Goal: Task Accomplishment & Management: Manage account settings

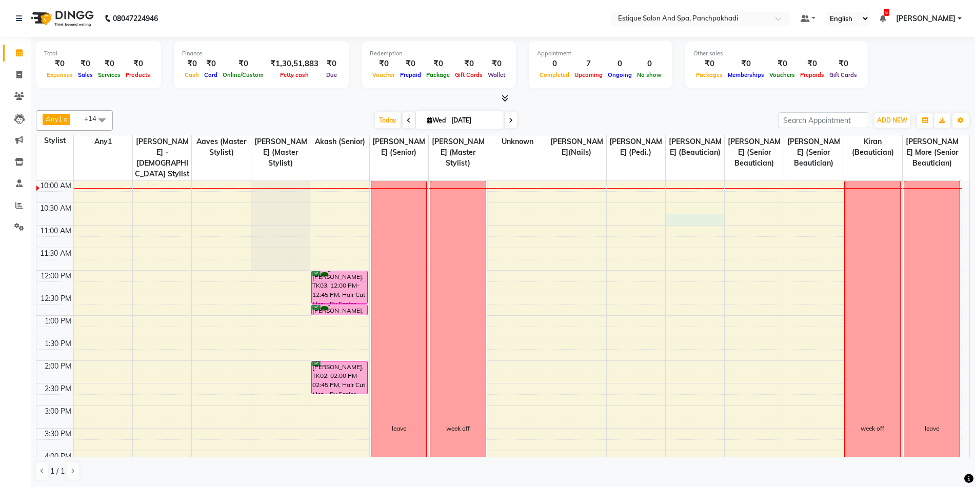
click at [679, 216] on div "9:00 AM 9:30 AM 10:00 AM 10:30 AM 11:00 AM 11:30 AM 12:00 PM 12:30 PM 1:00 PM 1…" at bounding box center [498, 428] width 925 height 586
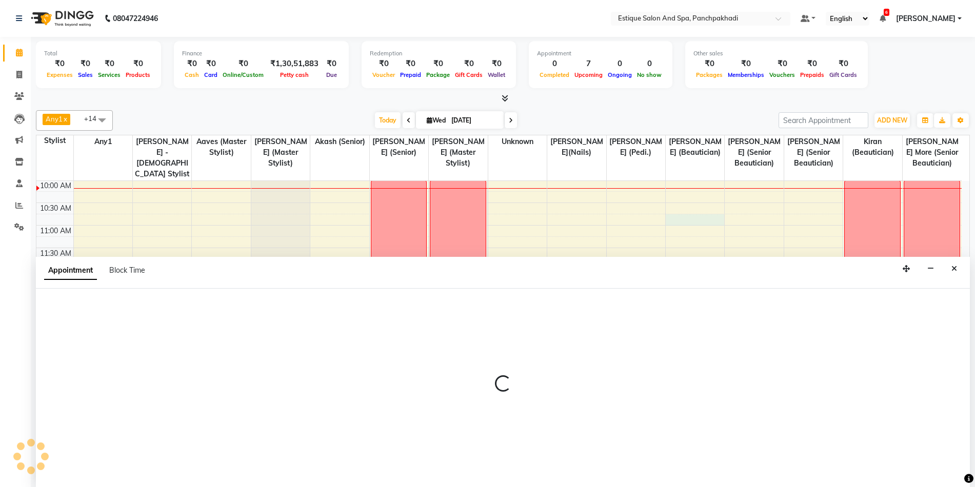
scroll to position [1, 0]
select select "78185"
select select "645"
select select "tentative"
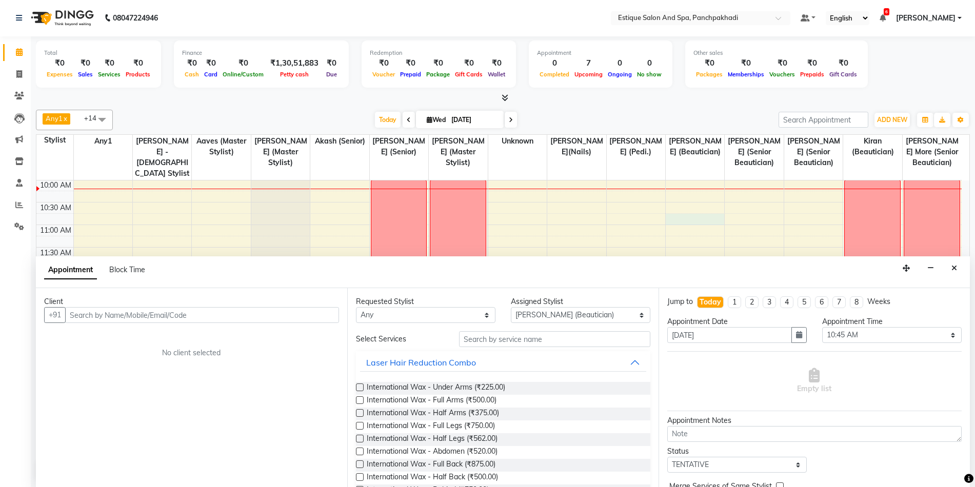
click at [133, 317] on input "text" at bounding box center [202, 315] width 274 height 16
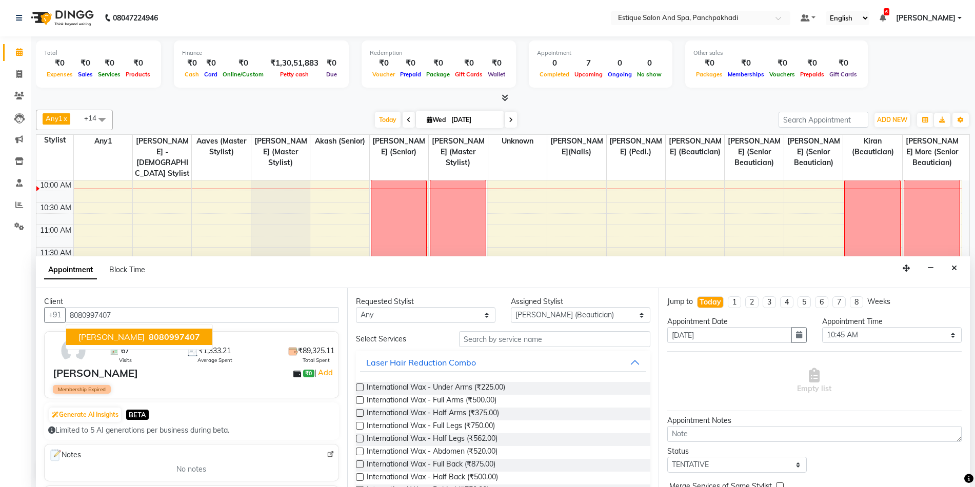
click at [115, 334] on span "[PERSON_NAME]" at bounding box center [111, 337] width 66 height 10
type input "8080997407"
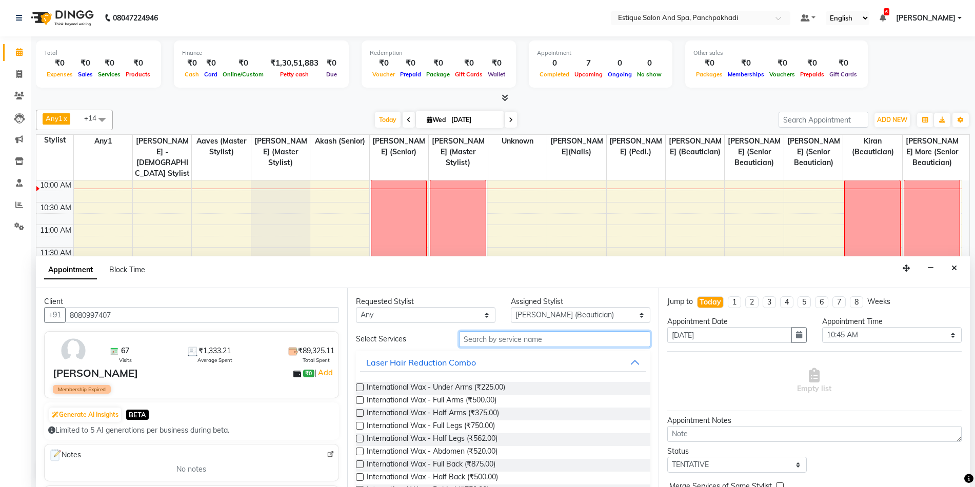
click at [495, 339] on input "text" at bounding box center [554, 339] width 191 height 16
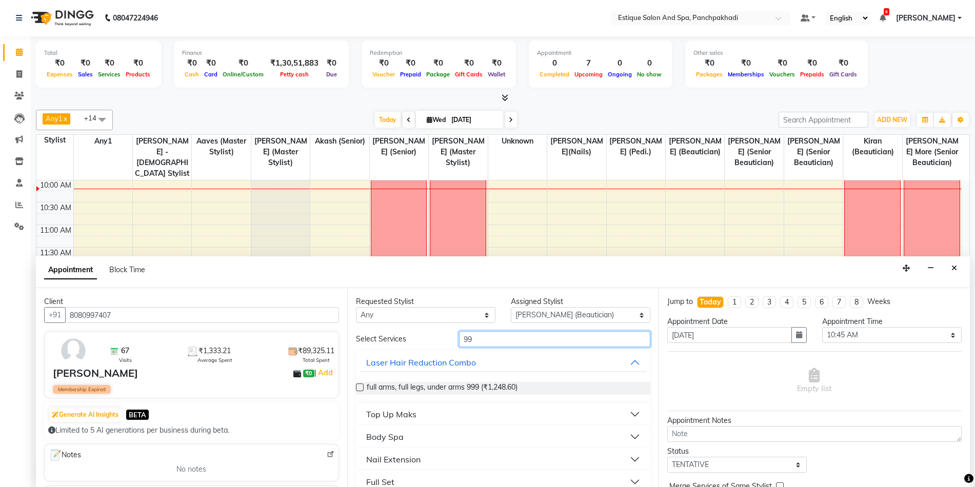
type input "99"
click at [361, 388] on label at bounding box center [360, 388] width 8 height 8
click at [361, 388] on input "checkbox" at bounding box center [359, 388] width 7 height 7
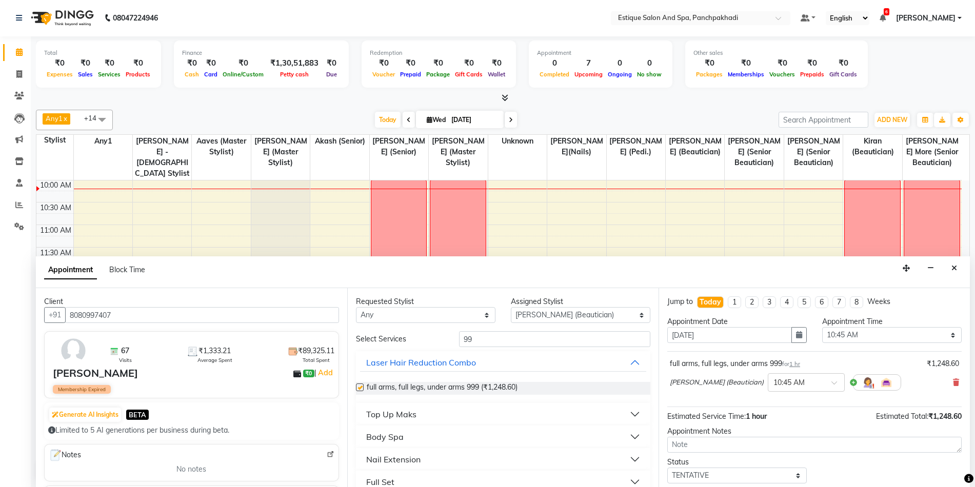
checkbox input "false"
click at [484, 342] on input "99" at bounding box center [554, 339] width 191 height 16
type input "9"
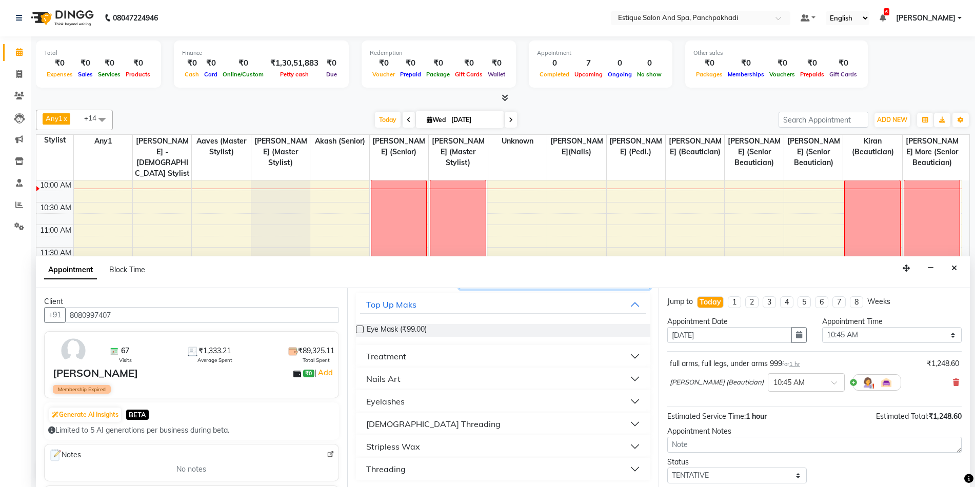
scroll to position [59, 0]
type input "eye"
click at [394, 467] on div "Threading" at bounding box center [385, 468] width 39 height 12
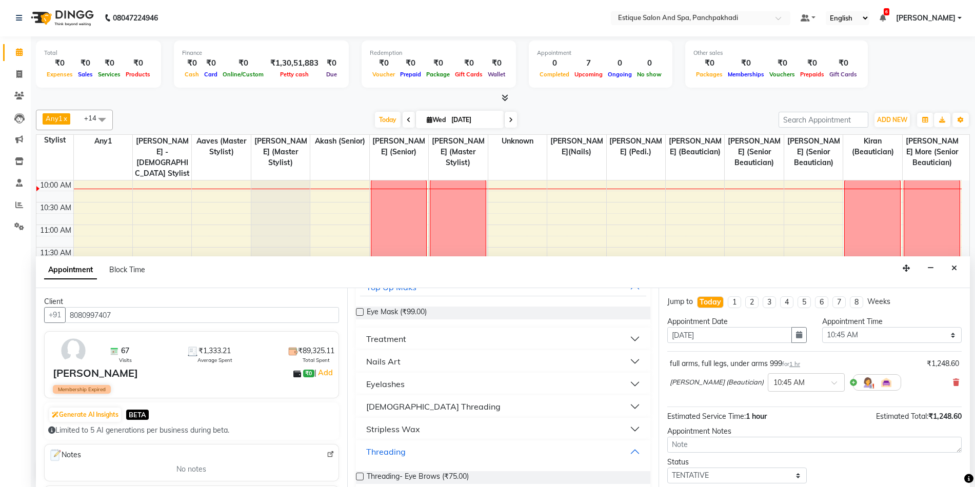
scroll to position [89, 0]
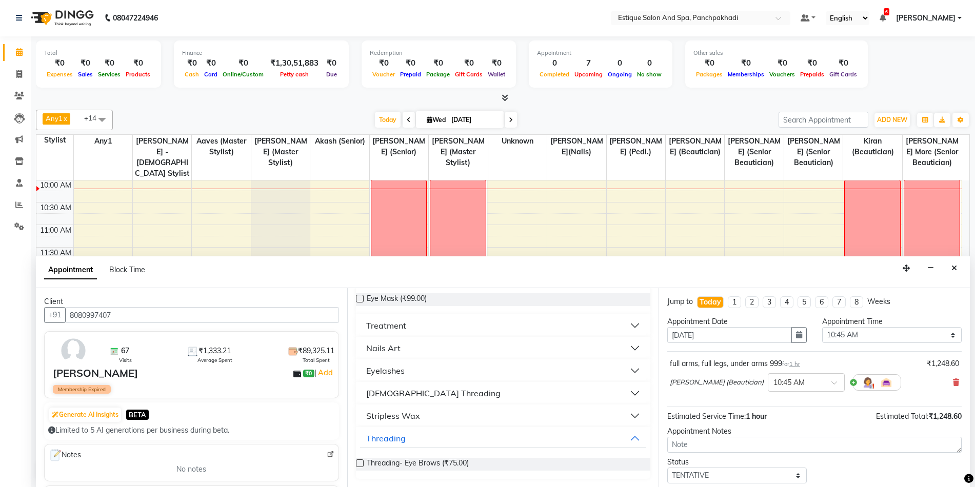
click at [359, 463] on label at bounding box center [360, 464] width 8 height 8
click at [359, 463] on input "checkbox" at bounding box center [359, 464] width 7 height 7
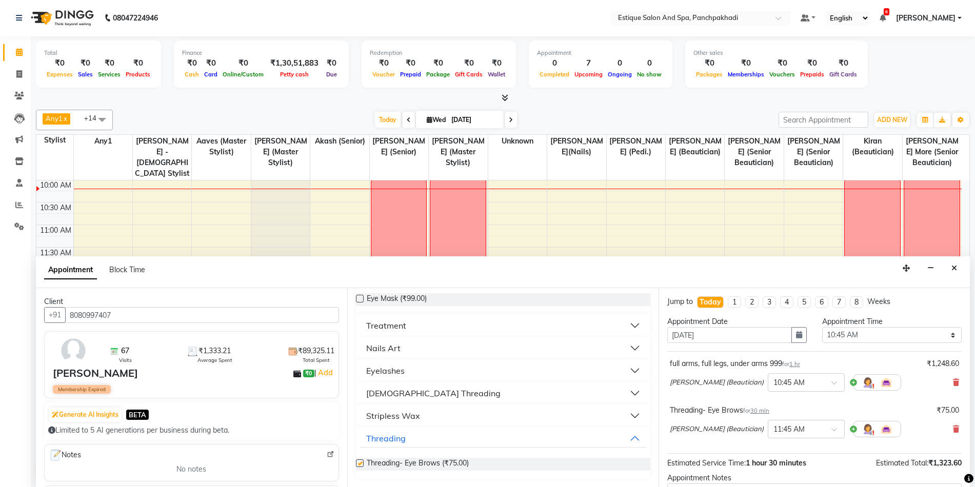
checkbox input "false"
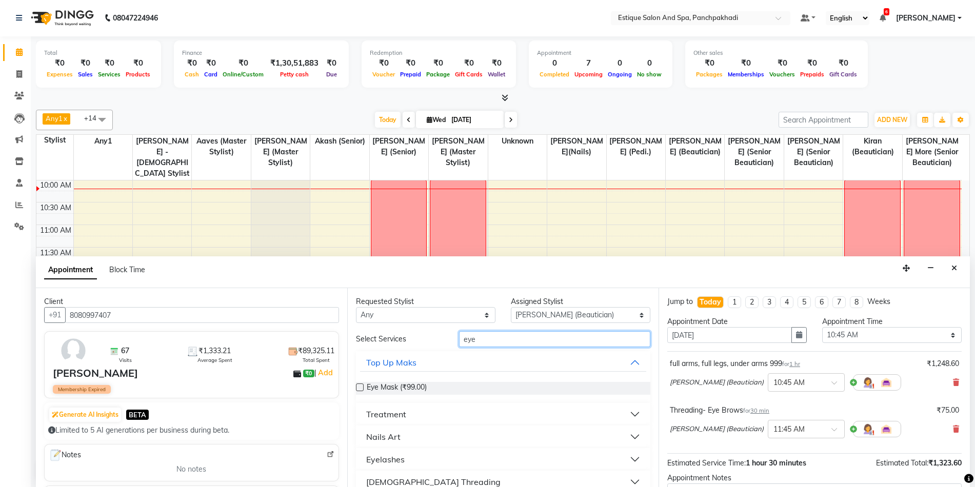
click at [481, 339] on input "eye" at bounding box center [554, 339] width 191 height 16
type input "e"
click at [481, 337] on input "up" at bounding box center [554, 339] width 191 height 16
type input "u"
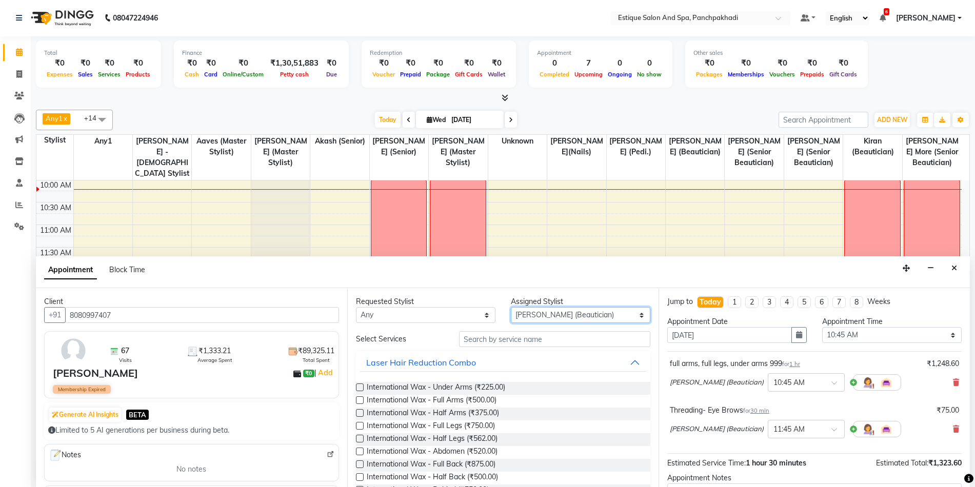
click at [609, 311] on select "Select [PERSON_NAME] (master stylist) [PERSON_NAME] (Senior) [PERSON_NAME]( Sen…" at bounding box center [581, 315] width 140 height 16
select select "15914"
click at [511, 307] on select "Select [PERSON_NAME] (master stylist) [PERSON_NAME] (Senior) [PERSON_NAME]( Sen…" at bounding box center [581, 315] width 140 height 16
click at [488, 340] on input "text" at bounding box center [554, 339] width 191 height 16
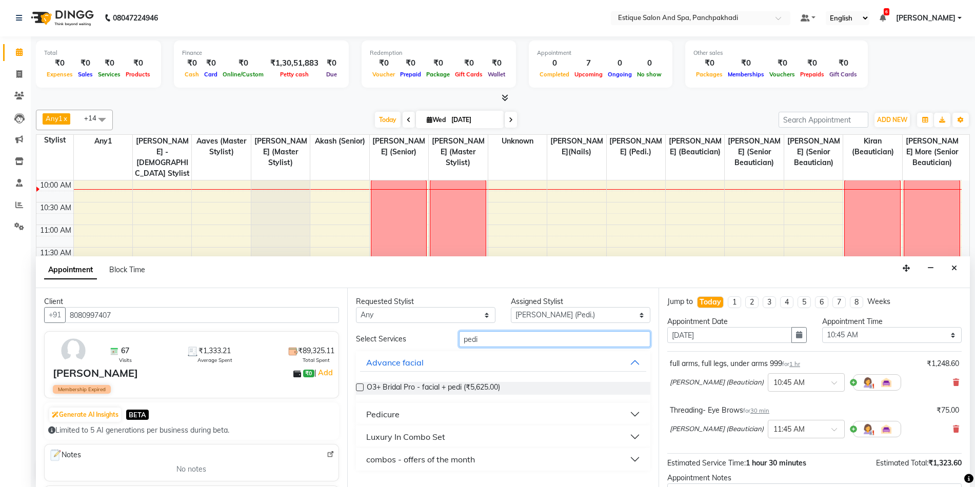
type input "pedi"
click at [415, 419] on button "Pedicure" at bounding box center [503, 414] width 286 height 18
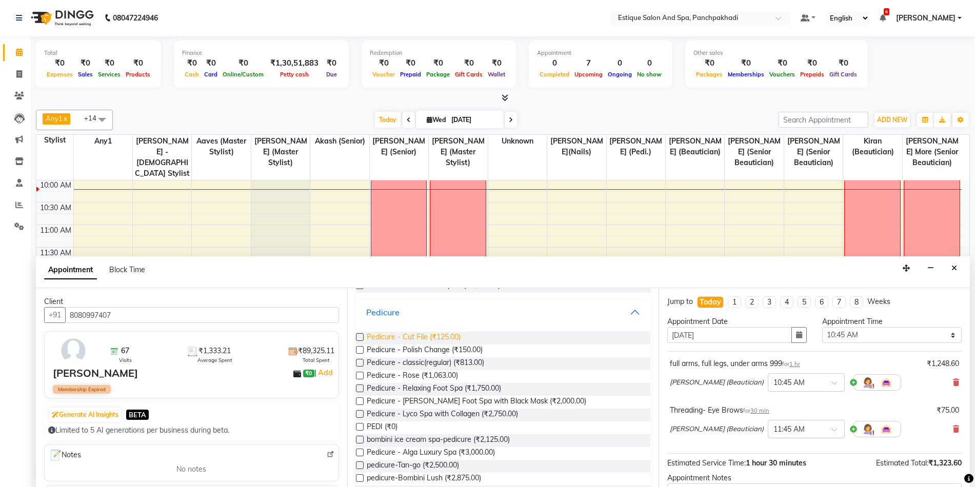
scroll to position [103, 0]
click at [360, 428] on label at bounding box center [360, 427] width 8 height 8
click at [360, 428] on input "checkbox" at bounding box center [359, 427] width 7 height 7
checkbox input "false"
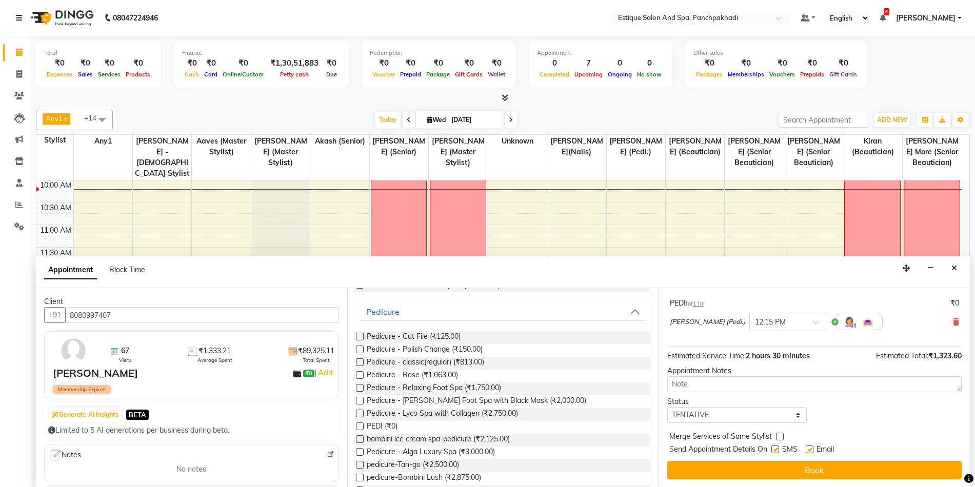
scroll to position [154, 0]
click at [697, 419] on select "Select TENTATIVE CONFIRM CHECK-IN UPCOMING" at bounding box center [737, 415] width 140 height 16
select select "confirm booking"
click at [667, 407] on select "Select TENTATIVE CONFIRM CHECK-IN UPCOMING" at bounding box center [737, 415] width 140 height 16
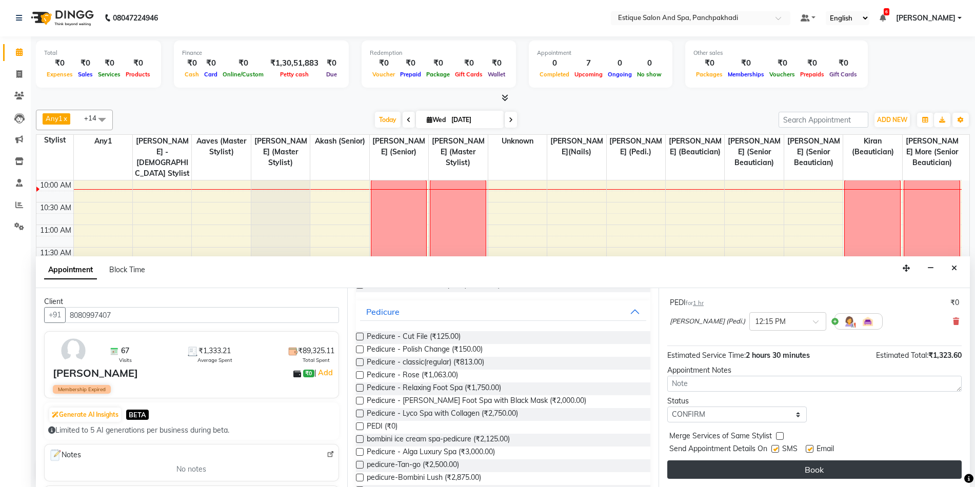
click at [829, 466] on button "Book" at bounding box center [814, 470] width 294 height 18
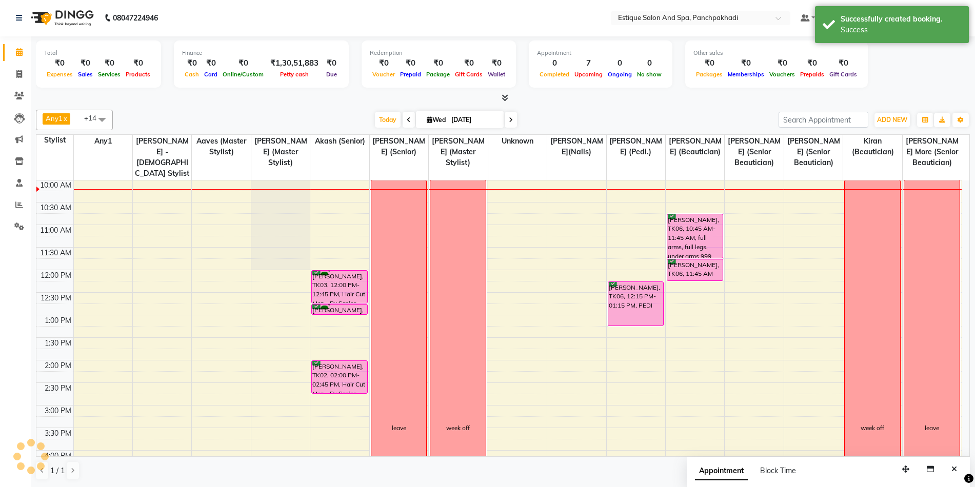
scroll to position [0, 0]
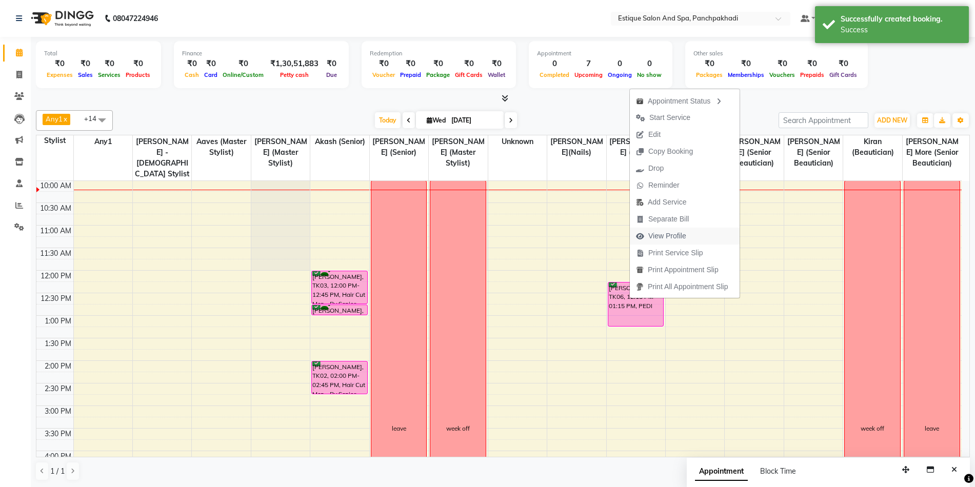
click at [658, 236] on span "View Profile" at bounding box center [667, 236] width 38 height 11
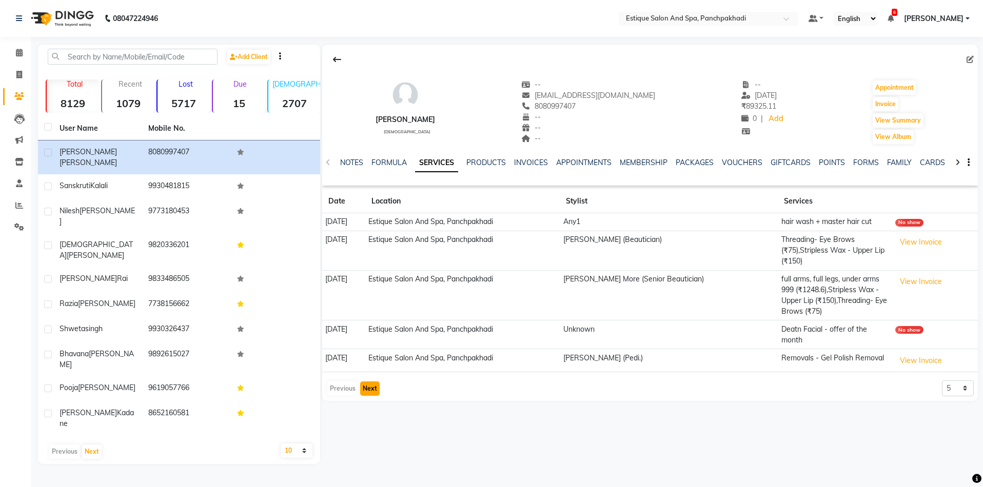
click at [369, 382] on button "Next" at bounding box center [369, 389] width 19 height 14
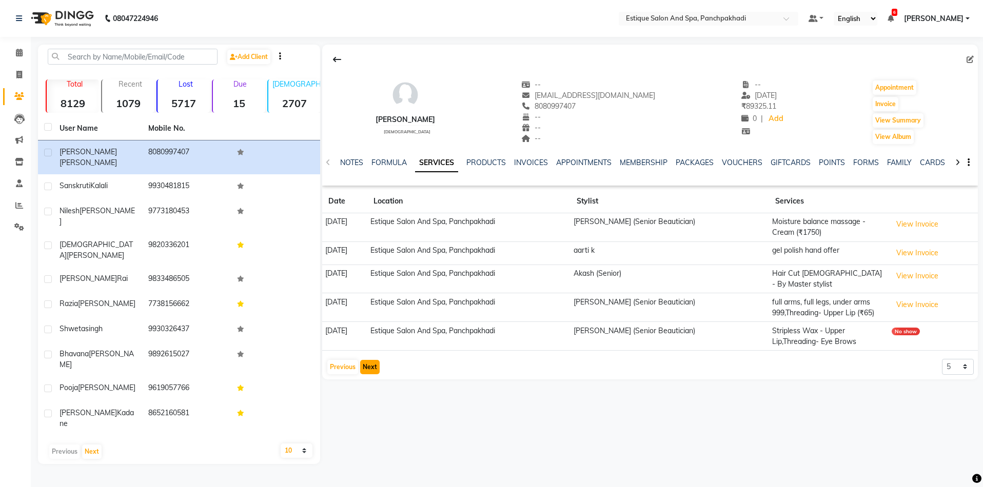
click at [368, 367] on button "Next" at bounding box center [369, 367] width 19 height 14
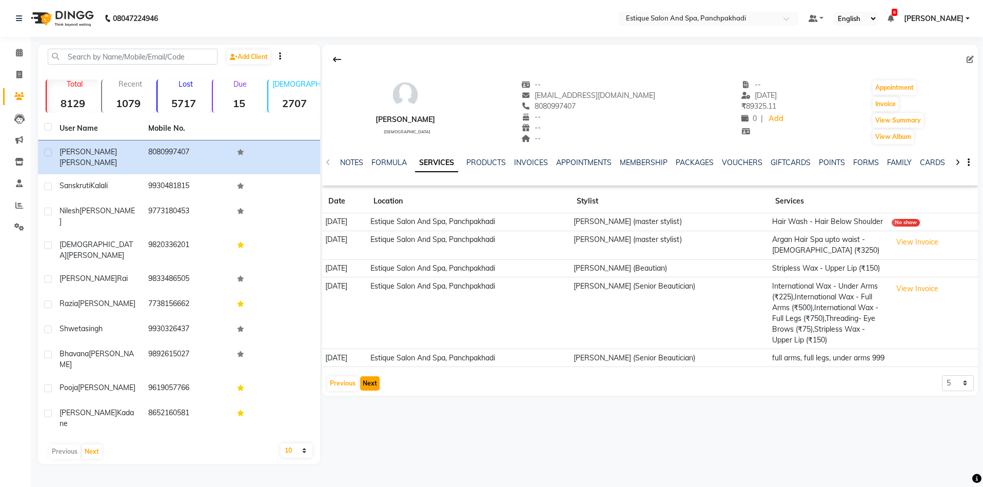
click at [368, 391] on button "Next" at bounding box center [369, 383] width 19 height 14
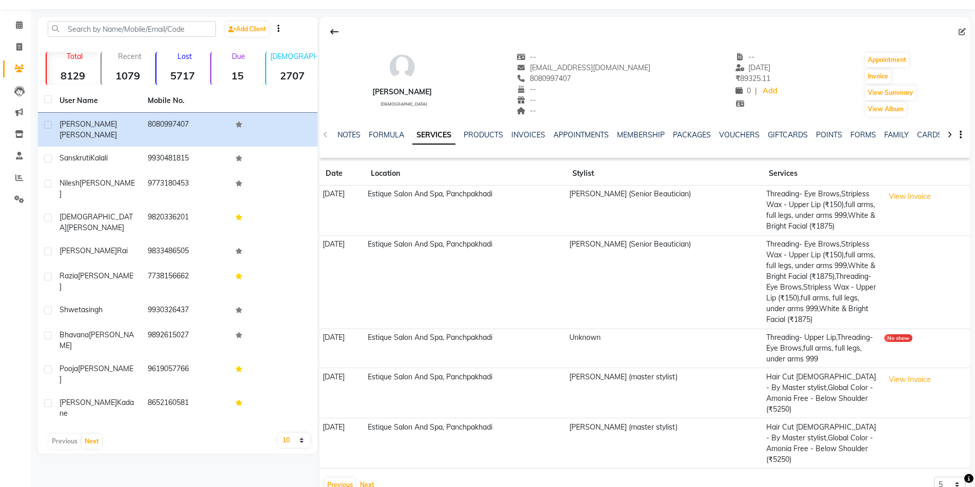
scroll to position [53, 0]
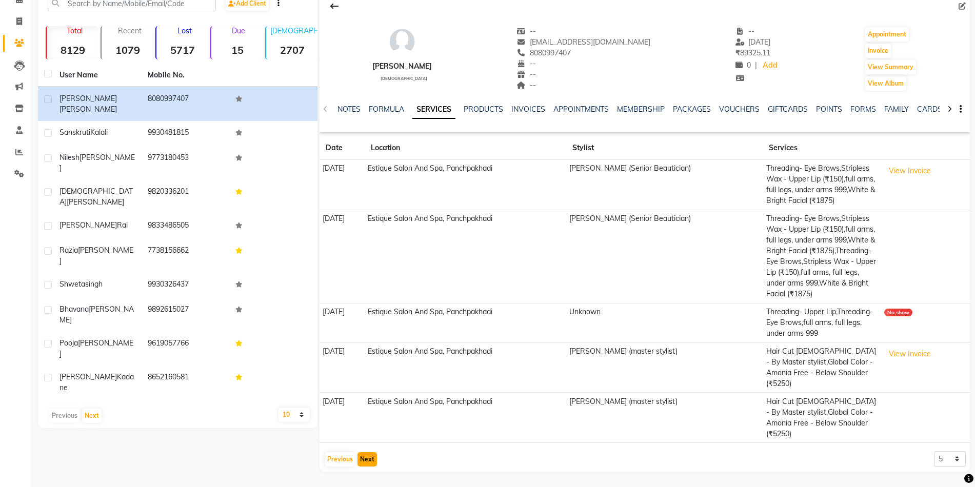
click at [367, 460] on button "Next" at bounding box center [366, 459] width 19 height 14
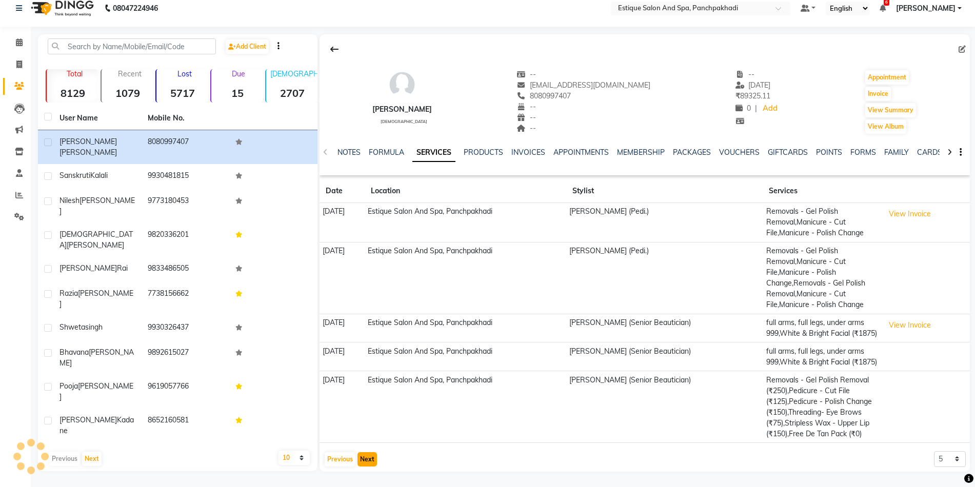
scroll to position [43, 0]
click at [368, 458] on button "Next" at bounding box center [366, 459] width 19 height 14
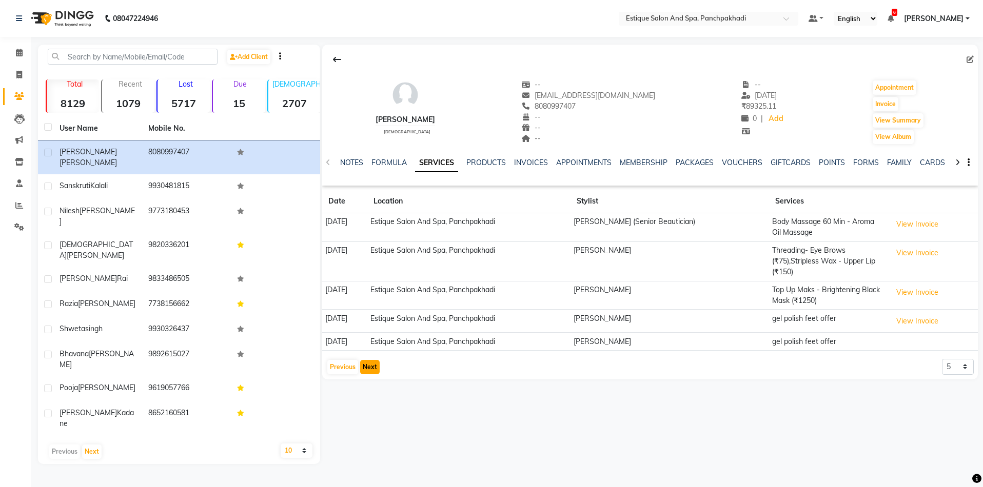
click at [367, 365] on button "Next" at bounding box center [369, 367] width 19 height 14
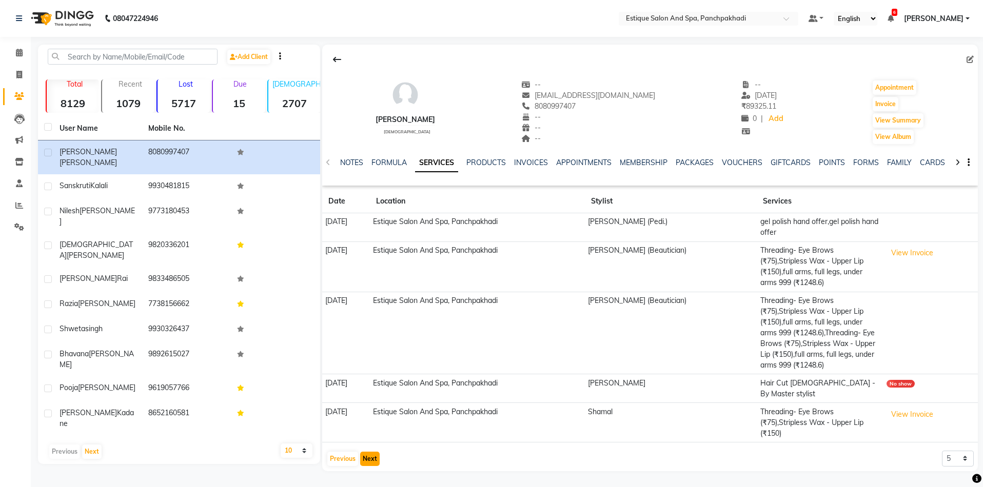
click at [368, 452] on button "Next" at bounding box center [369, 459] width 19 height 14
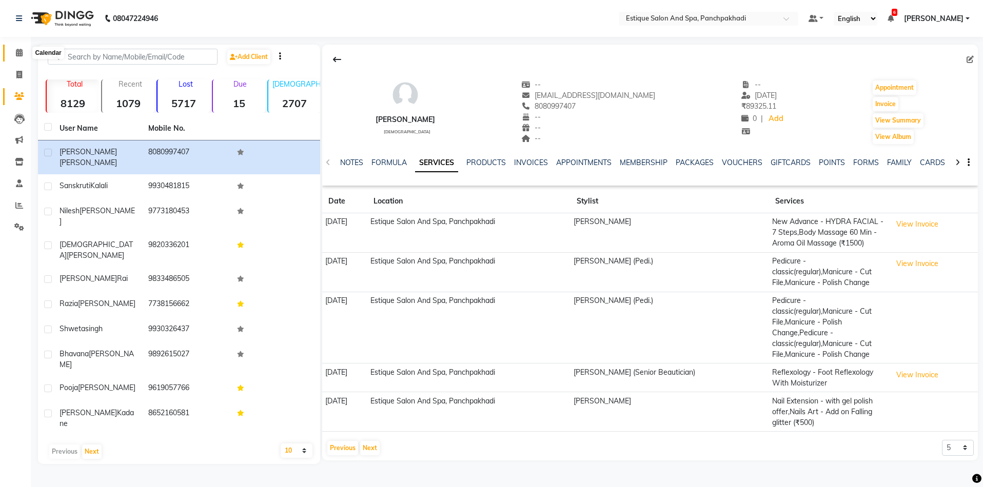
click at [16, 48] on span at bounding box center [19, 53] width 18 height 12
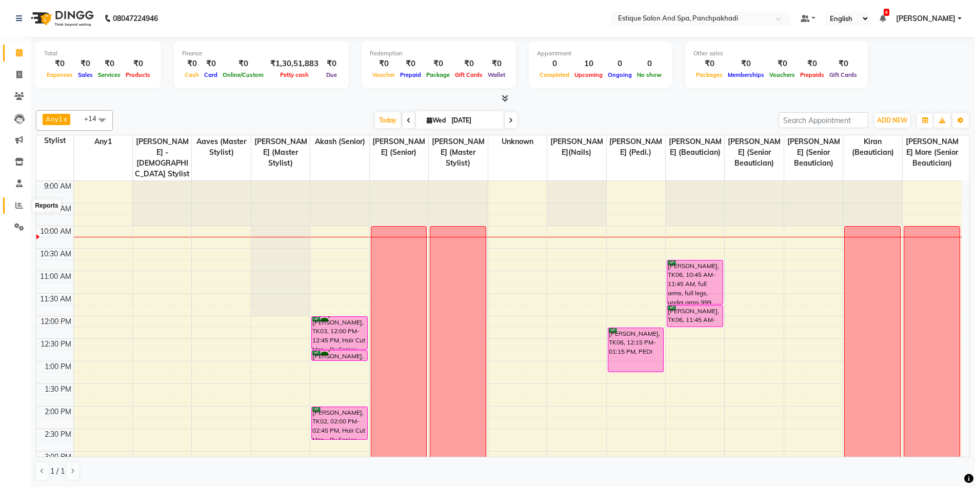
click at [19, 204] on icon at bounding box center [19, 206] width 8 height 8
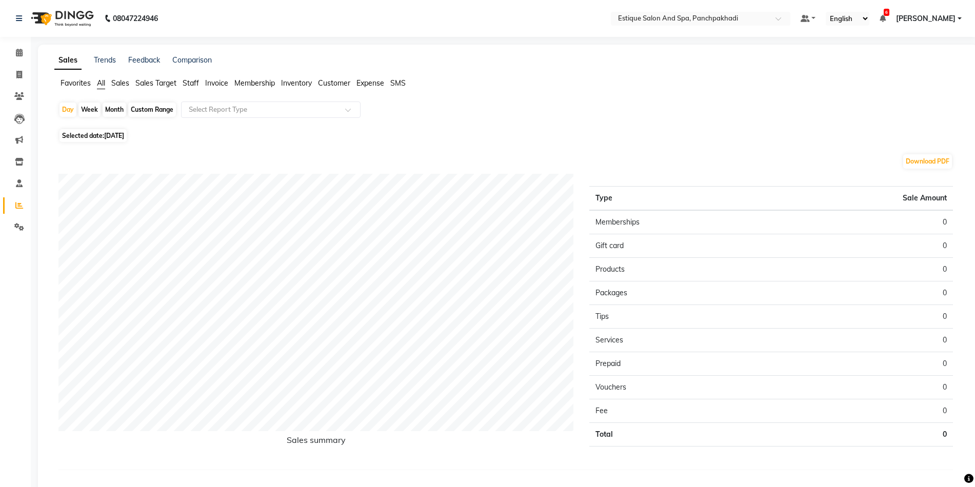
click at [117, 108] on div "Month" at bounding box center [115, 110] width 24 height 14
select select "9"
select select "2025"
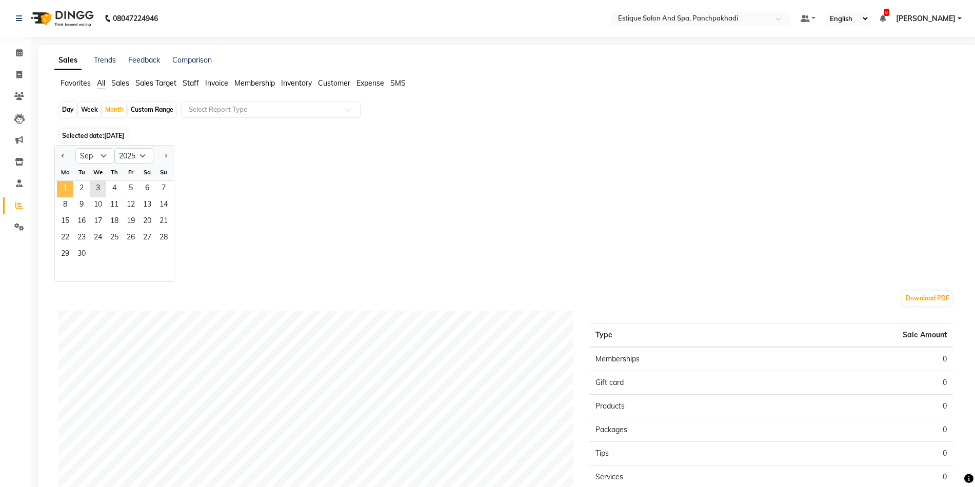
click at [69, 185] on span "1" at bounding box center [65, 189] width 16 height 16
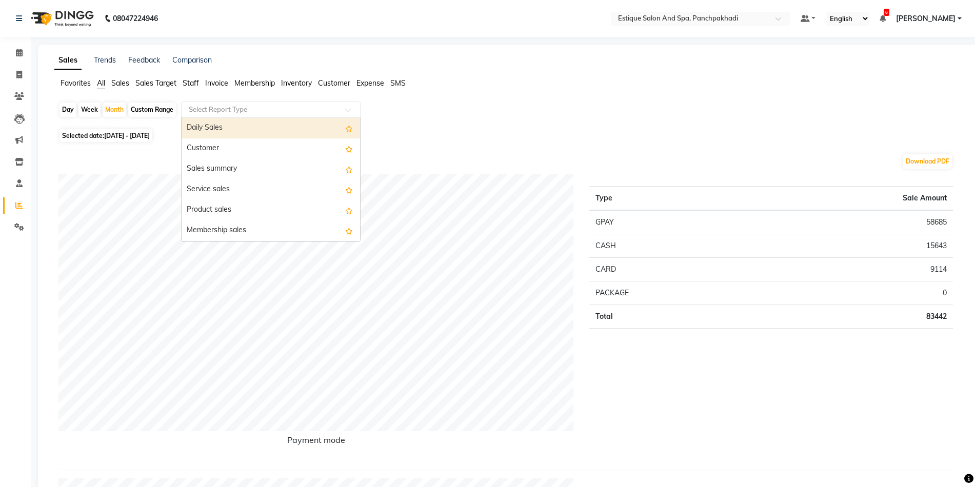
click at [244, 103] on div "Select Report Type" at bounding box center [271, 110] width 180 height 16
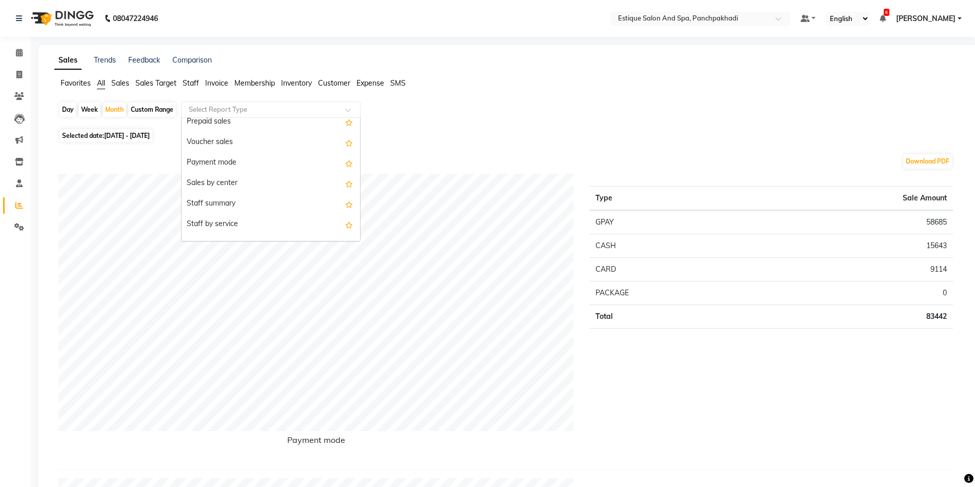
scroll to position [154, 0]
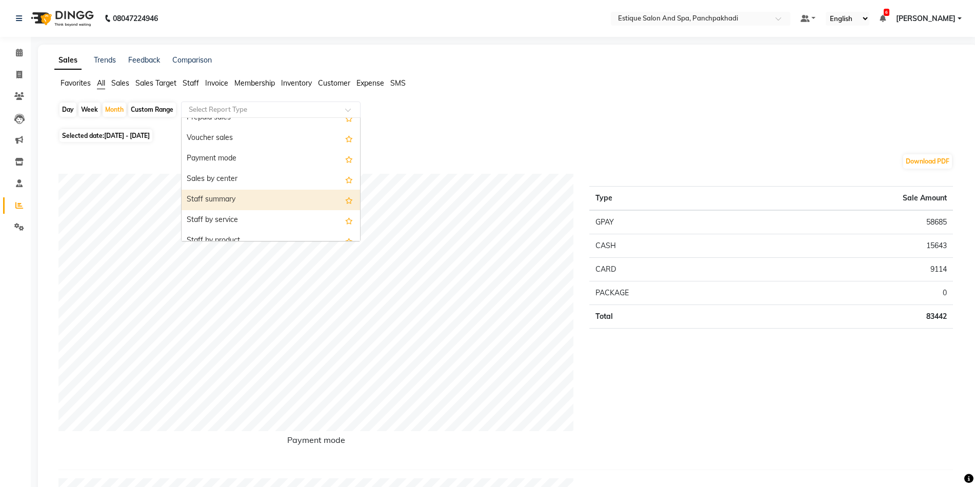
click at [242, 196] on div "Staff summary" at bounding box center [271, 200] width 178 height 21
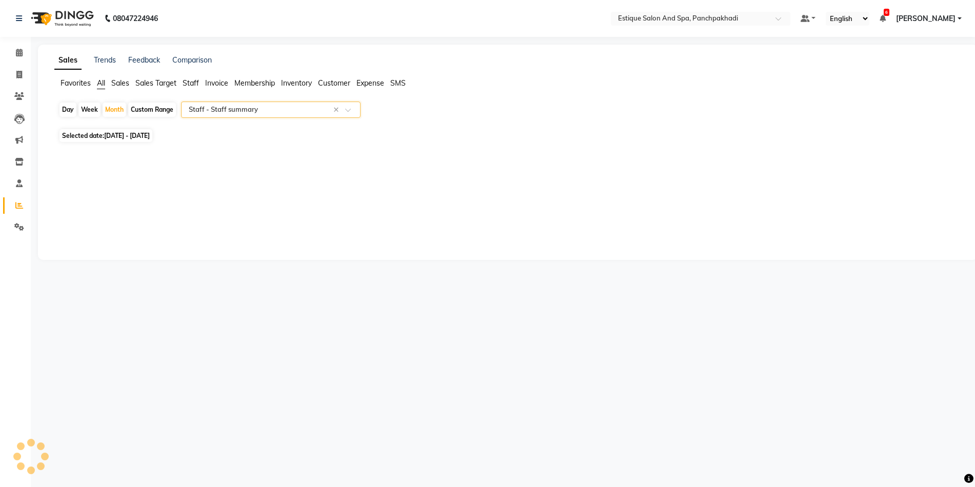
select select "full_report"
select select "csv"
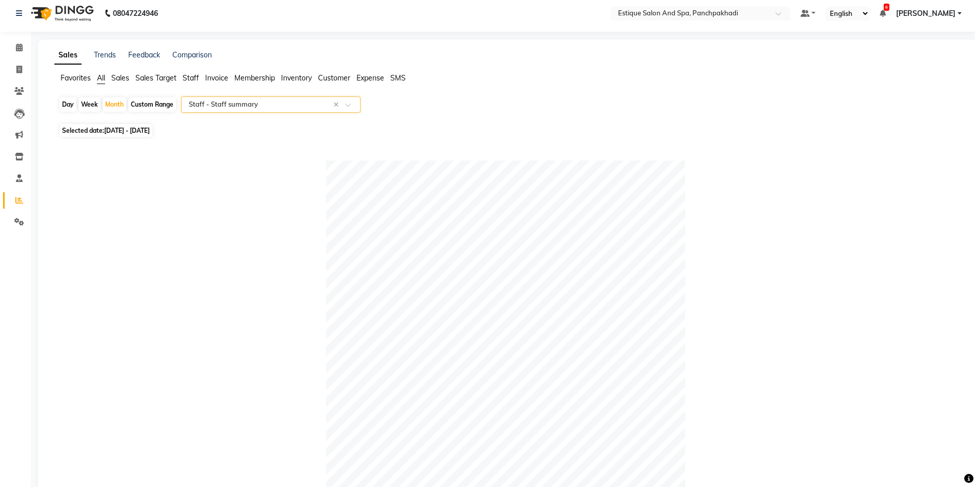
scroll to position [0, 0]
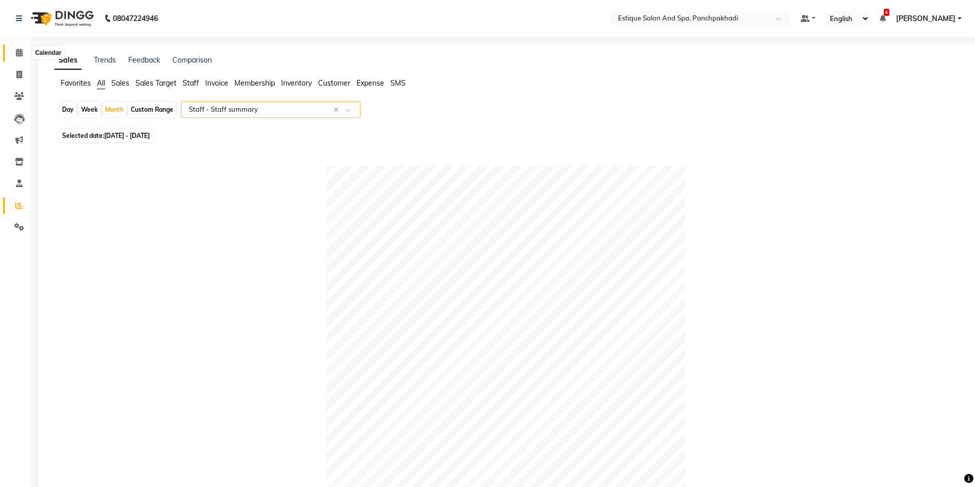
click at [17, 54] on icon at bounding box center [19, 53] width 7 height 8
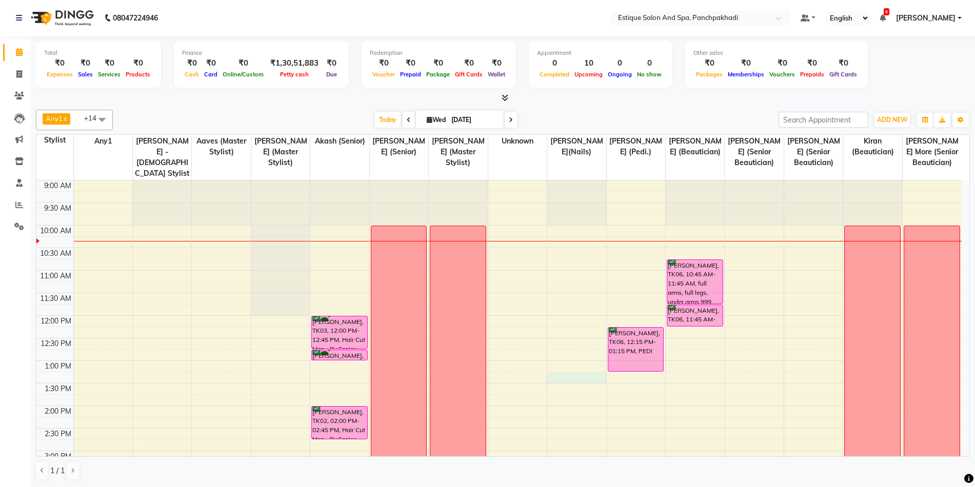
click at [570, 383] on div "9:00 AM 9:30 AM 10:00 AM 10:30 AM 11:00 AM 11:30 AM 12:00 PM 12:30 PM 1:00 PM 1…" at bounding box center [498, 474] width 925 height 586
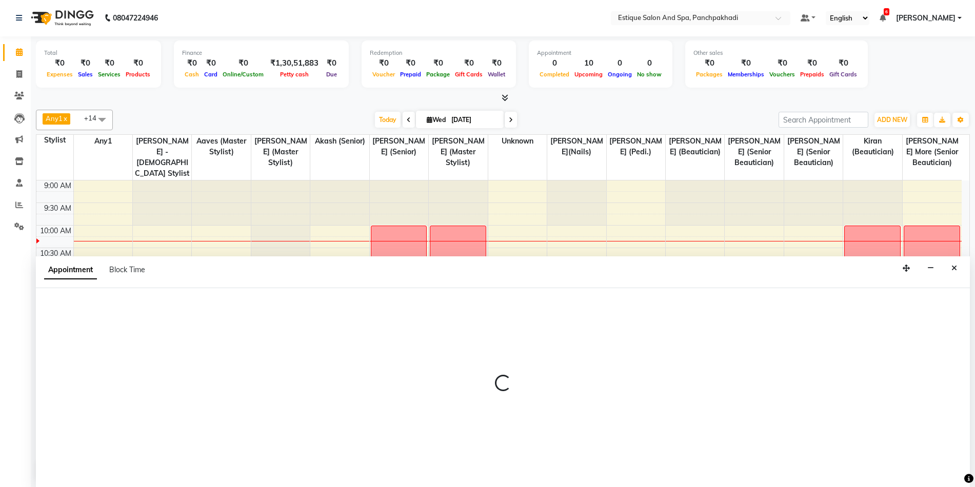
select select "88867"
select select "795"
select select "tentative"
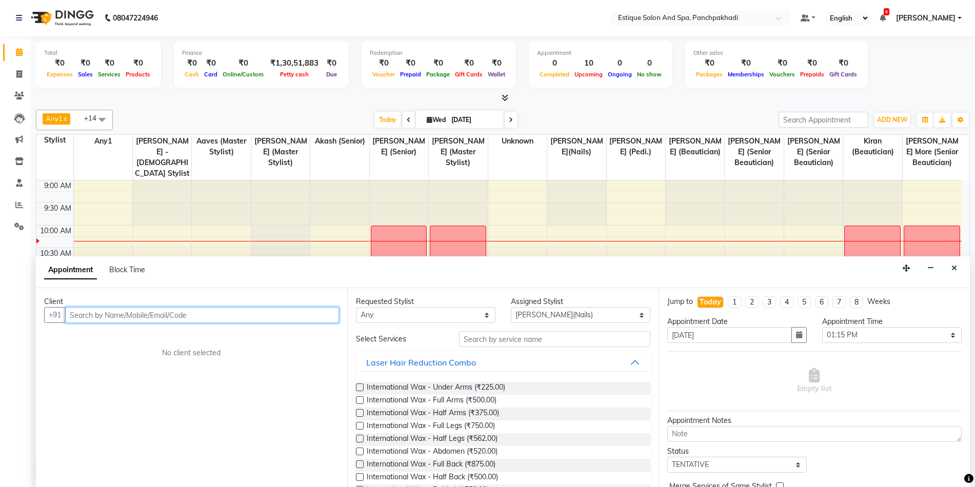
click at [148, 314] on input "text" at bounding box center [202, 315] width 274 height 16
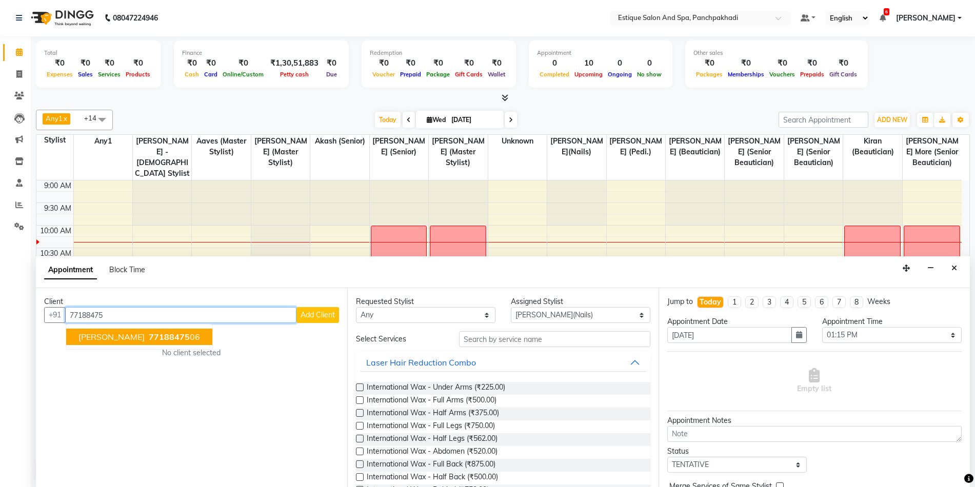
click at [185, 341] on span "77188475" at bounding box center [169, 337] width 41 height 10
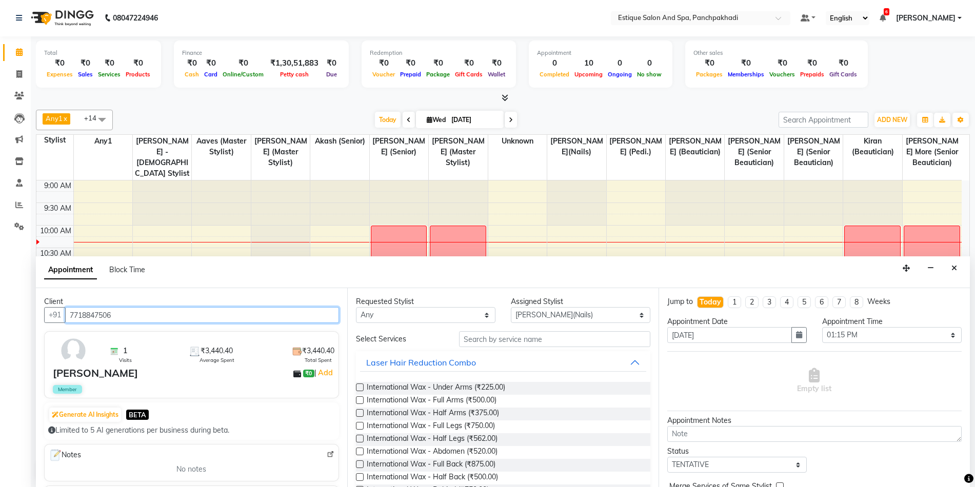
type input "7718847506"
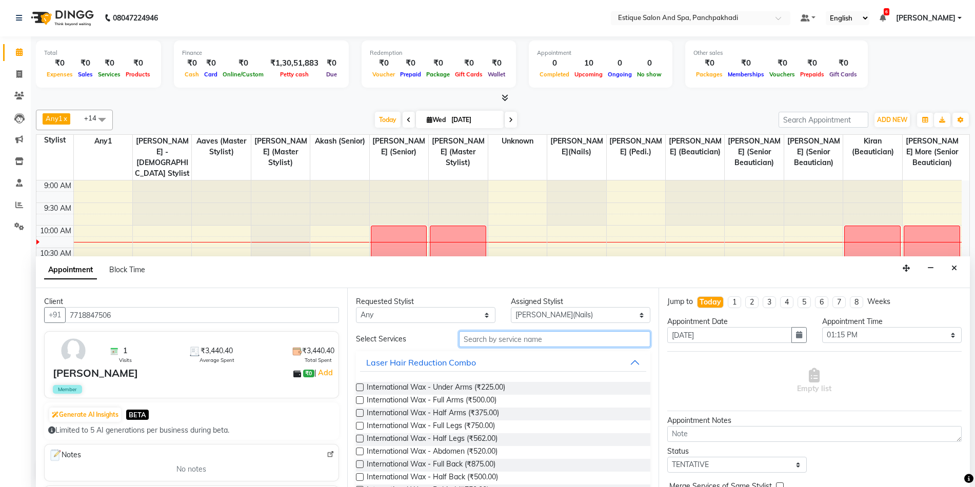
click at [510, 344] on input "text" at bounding box center [554, 339] width 191 height 16
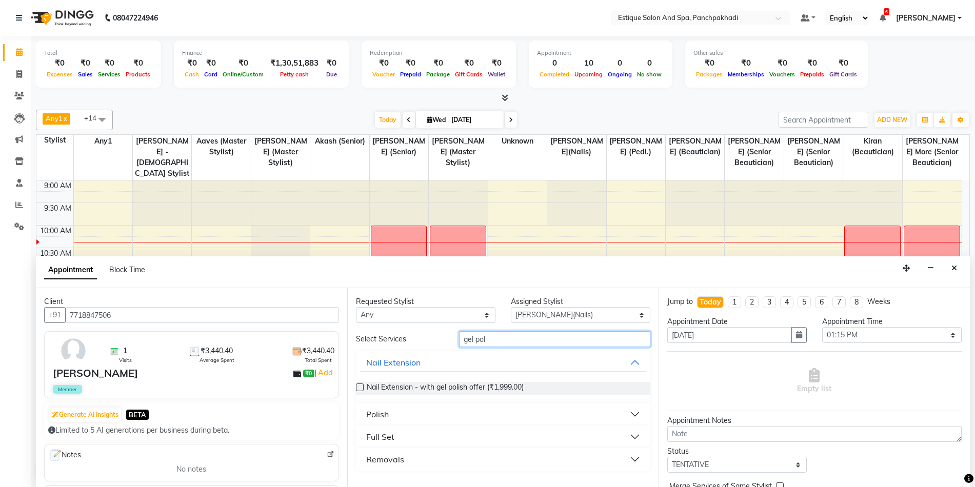
type input "gel pol"
click at [383, 415] on div "Polish" at bounding box center [377, 414] width 23 height 12
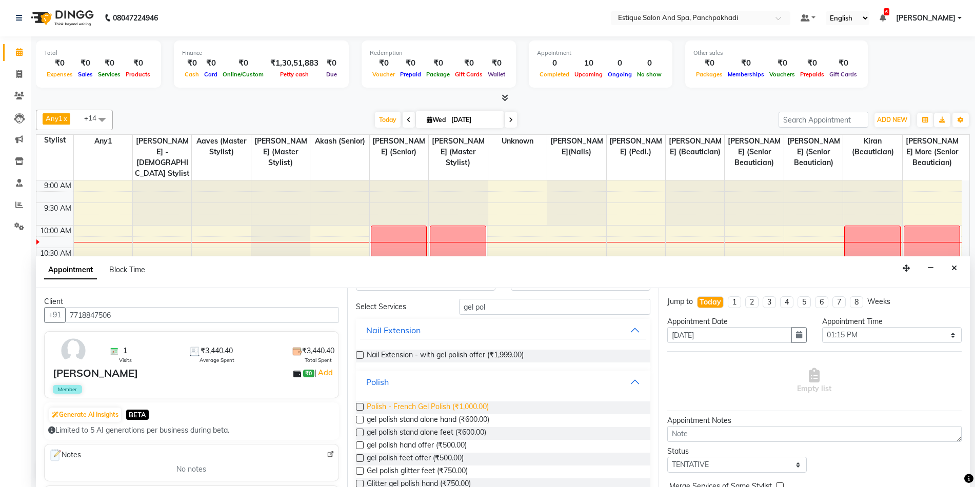
scroll to position [98, 0]
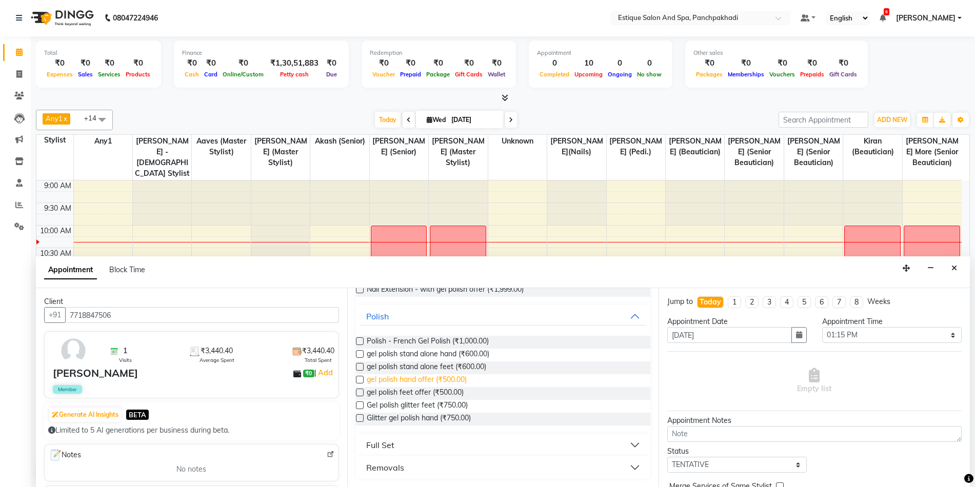
click at [416, 382] on span "gel polish hand offer (₹500.00)" at bounding box center [417, 380] width 100 height 13
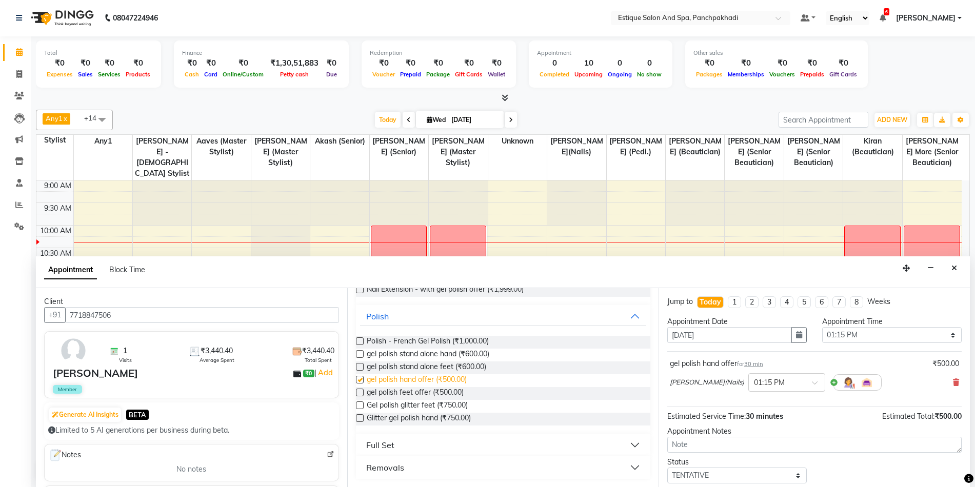
checkbox input "false"
click at [415, 391] on span "gel polish feet offer (₹500.00)" at bounding box center [415, 393] width 97 height 13
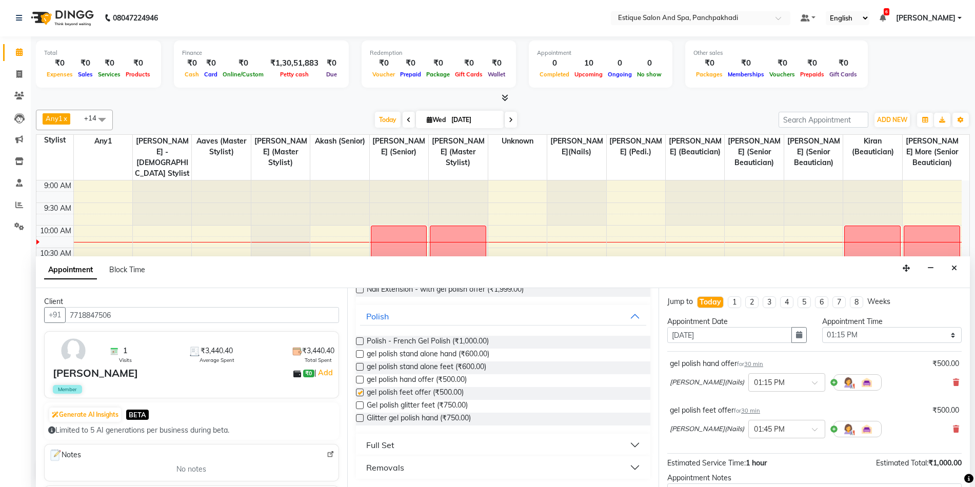
checkbox input "false"
click at [855, 333] on select "Select 10:00 AM 10:15 AM 10:30 AM 10:45 AM 11:00 AM 11:15 AM 11:30 AM 11:45 AM …" at bounding box center [892, 335] width 140 height 16
select select "1050"
click at [822, 327] on select "Select 10:00 AM 10:15 AM 10:30 AM 10:45 AM 11:00 AM 11:15 AM 11:30 AM 11:45 AM …" at bounding box center [892, 335] width 140 height 16
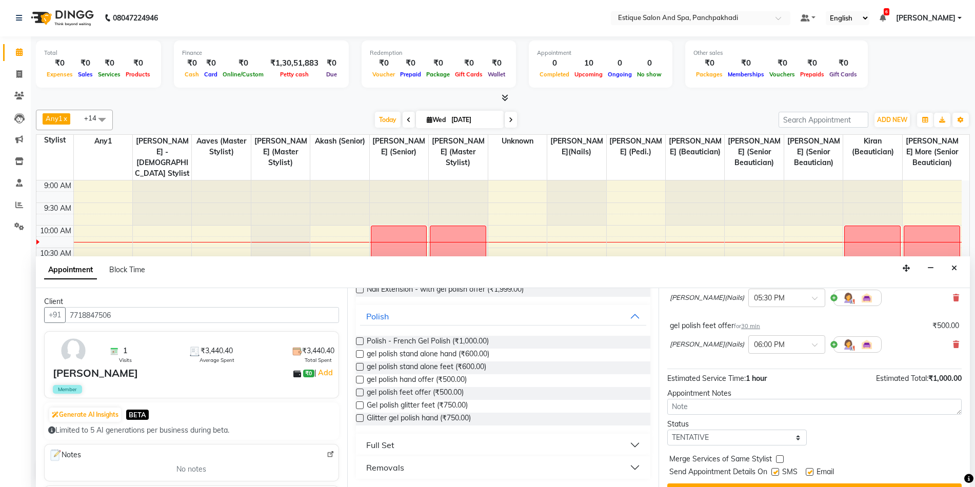
scroll to position [108, 0]
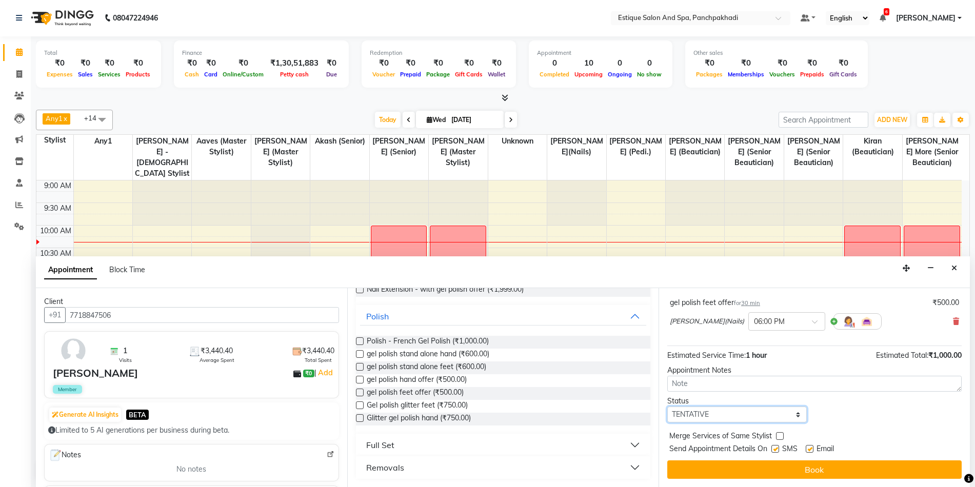
click at [722, 415] on select "Select TENTATIVE CONFIRM CHECK-IN UPCOMING" at bounding box center [737, 415] width 140 height 16
select select "confirm booking"
click at [667, 407] on select "Select TENTATIVE CONFIRM CHECK-IN UPCOMING" at bounding box center [737, 415] width 140 height 16
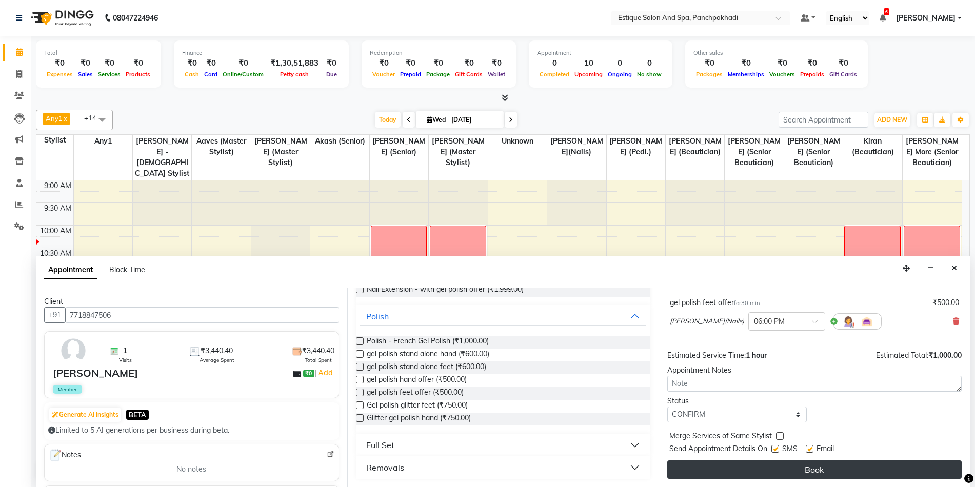
click at [720, 472] on button "Book" at bounding box center [814, 470] width 294 height 18
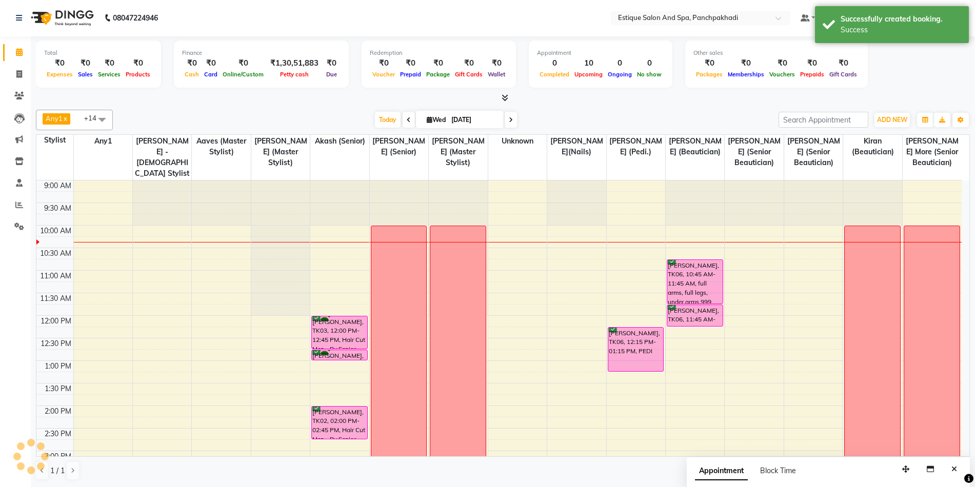
scroll to position [0, 0]
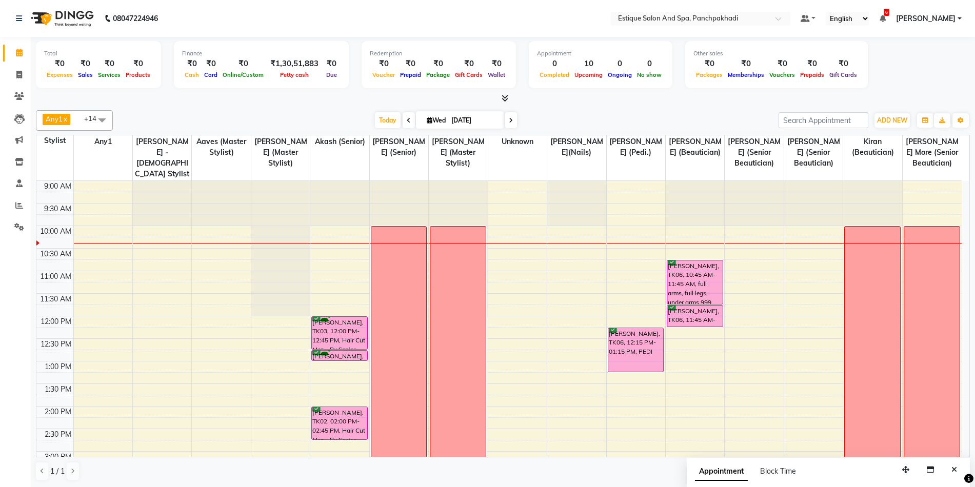
click at [427, 121] on icon at bounding box center [430, 120] width 6 height 7
select select "9"
select select "2025"
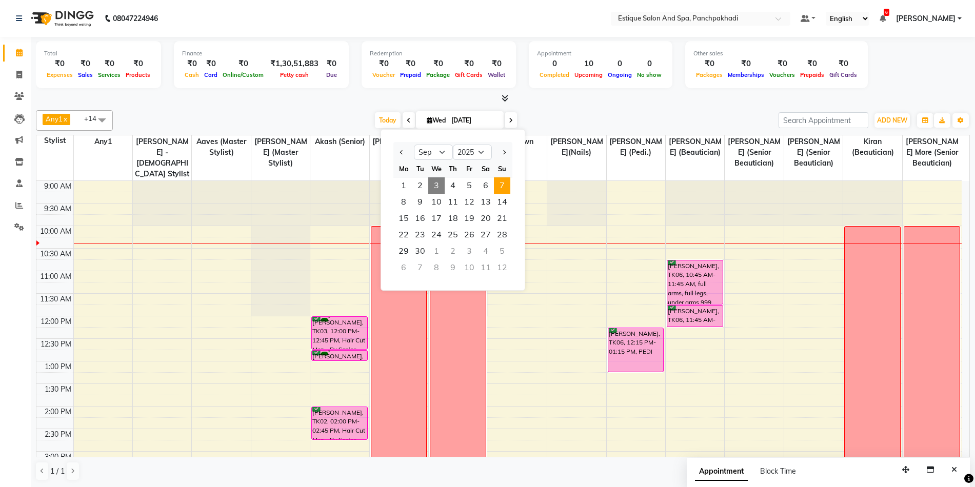
click at [500, 188] on span "7" at bounding box center [502, 185] width 16 height 16
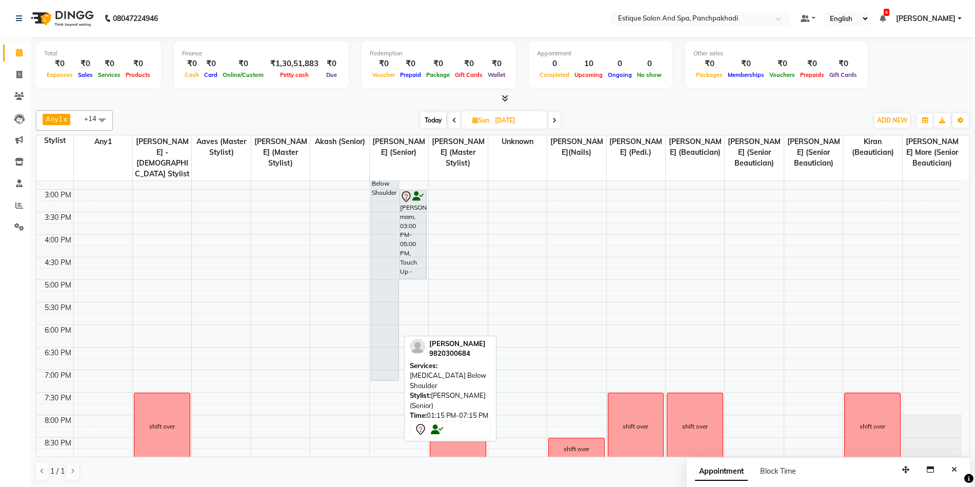
scroll to position [200, 0]
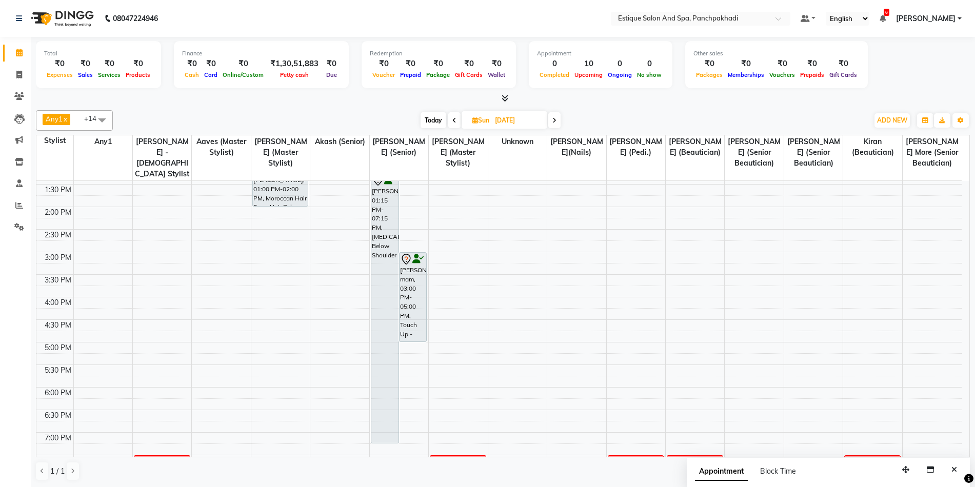
click at [454, 122] on icon at bounding box center [454, 120] width 4 height 6
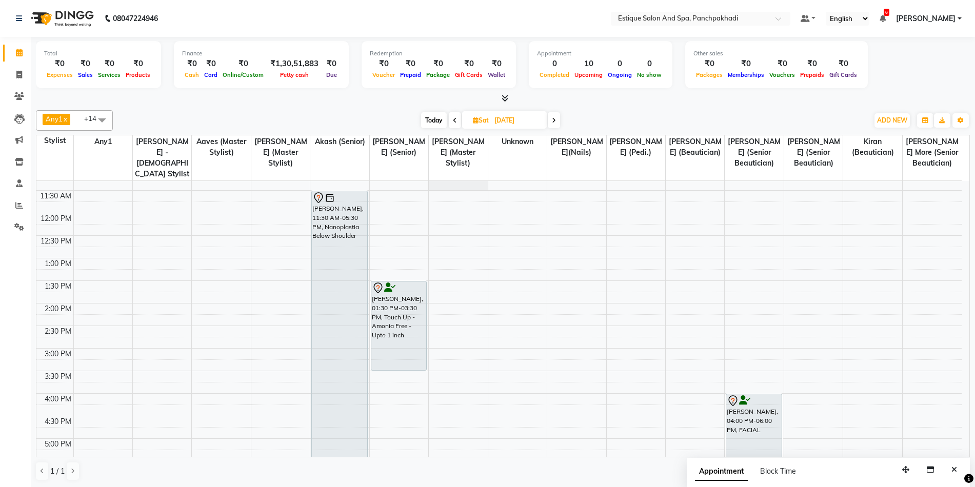
scroll to position [148, 0]
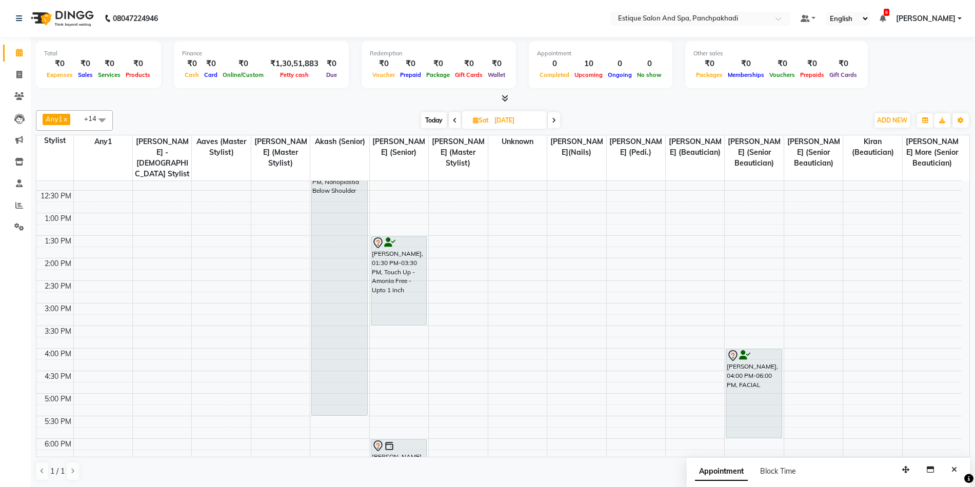
click at [556, 120] on icon at bounding box center [554, 120] width 4 height 6
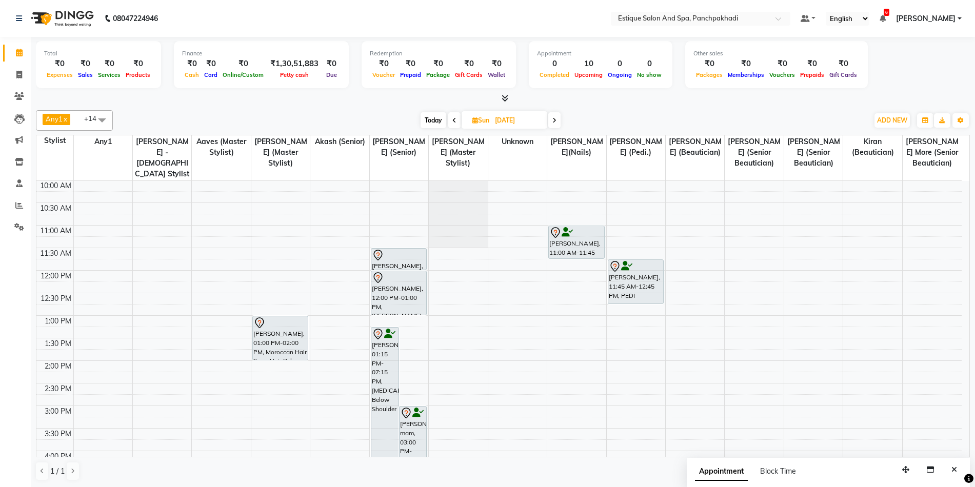
click at [556, 124] on span at bounding box center [554, 120] width 12 height 16
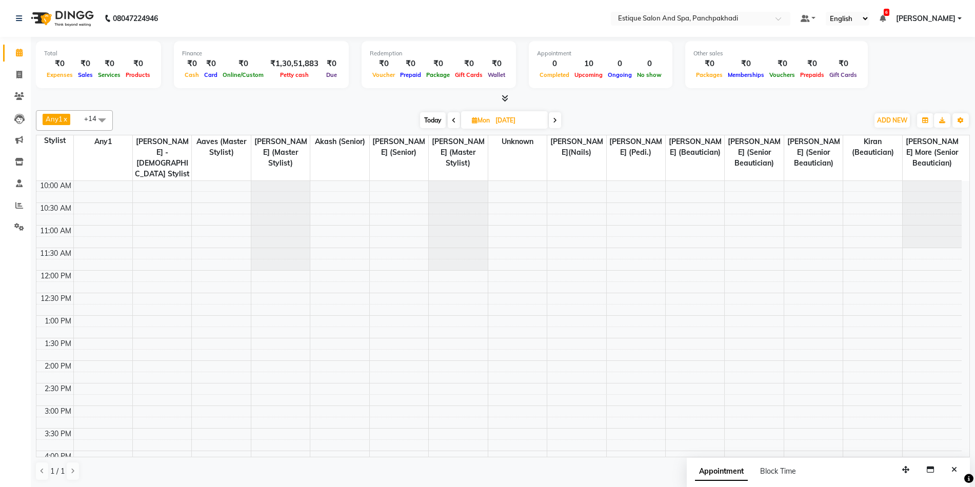
click at [438, 118] on span "Today" at bounding box center [433, 120] width 26 height 16
type input "[DATE]"
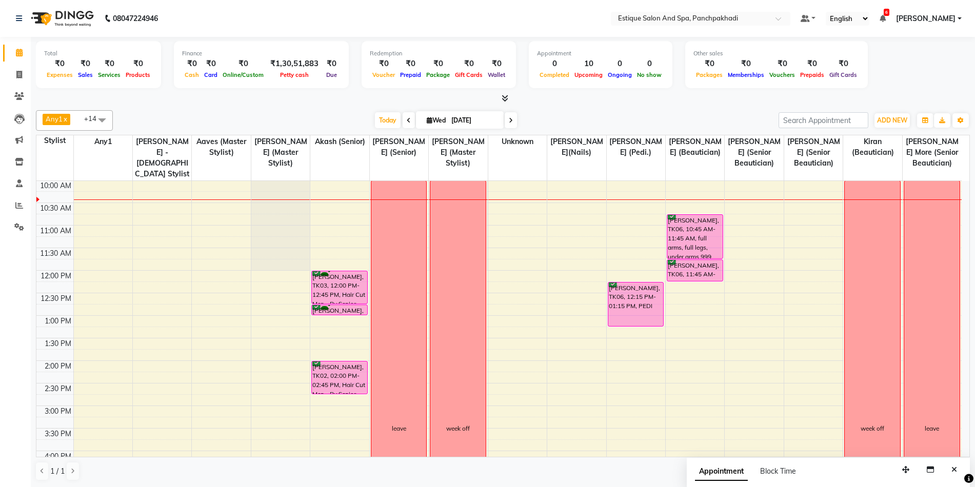
click at [427, 119] on icon at bounding box center [430, 120] width 6 height 7
select select "9"
select select "2025"
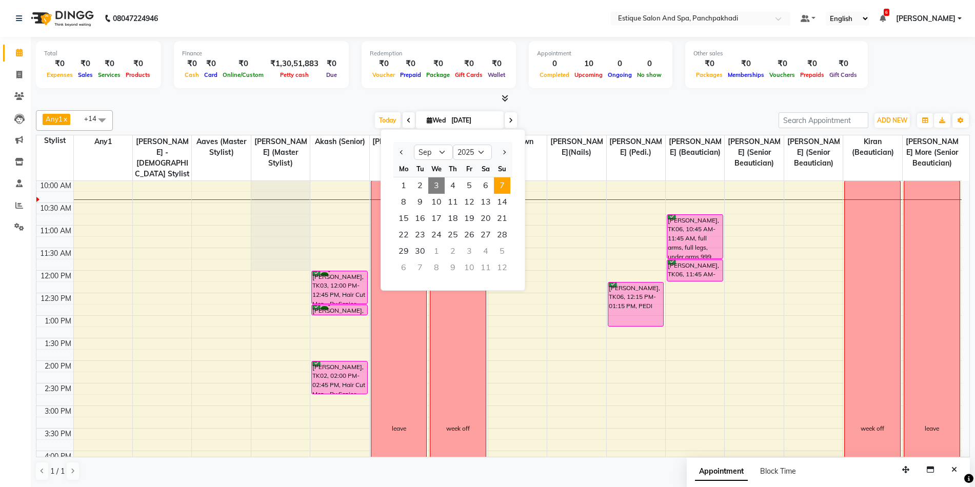
click at [502, 184] on span "7" at bounding box center [502, 185] width 16 height 16
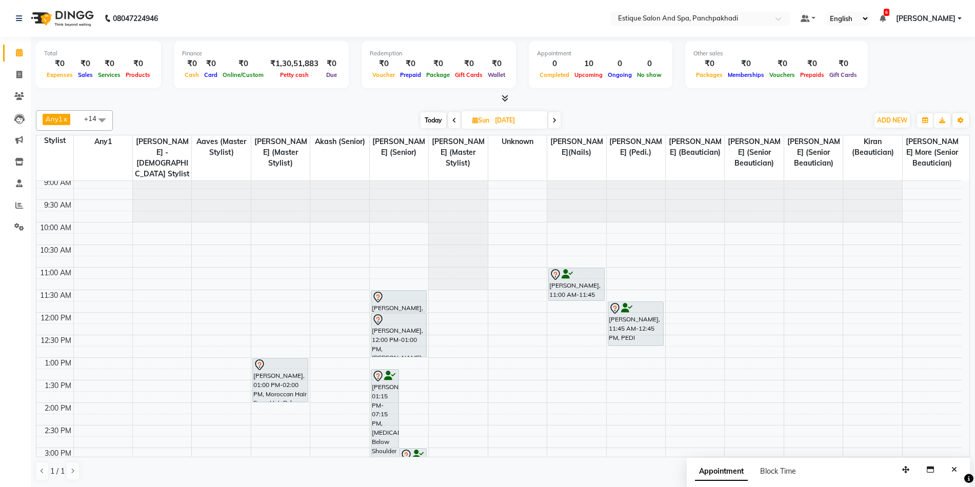
scroll to position [0, 0]
click at [451, 121] on span at bounding box center [454, 120] width 12 height 16
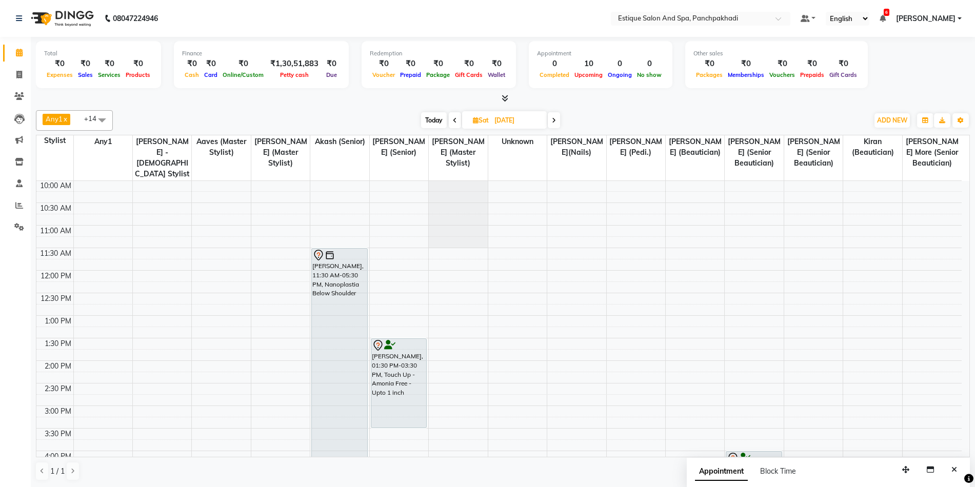
click at [558, 120] on span at bounding box center [554, 120] width 12 height 16
type input "[DATE]"
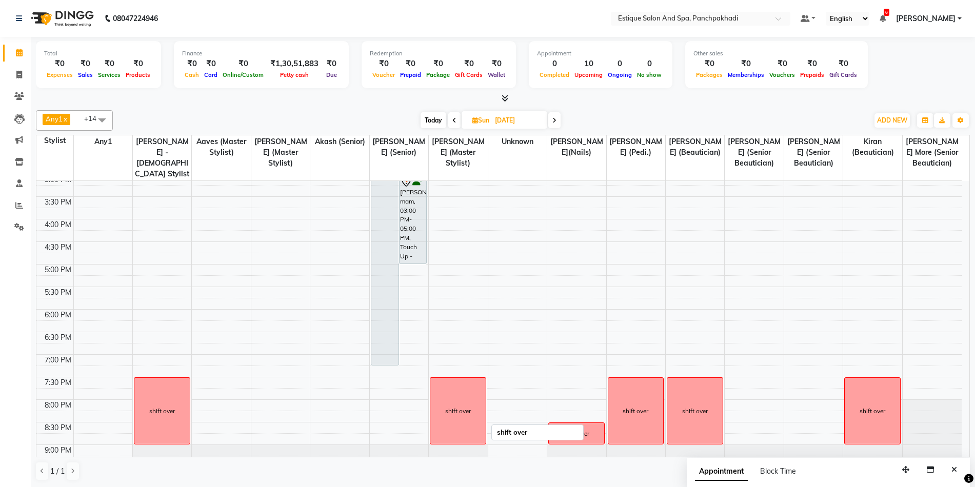
scroll to position [259, 0]
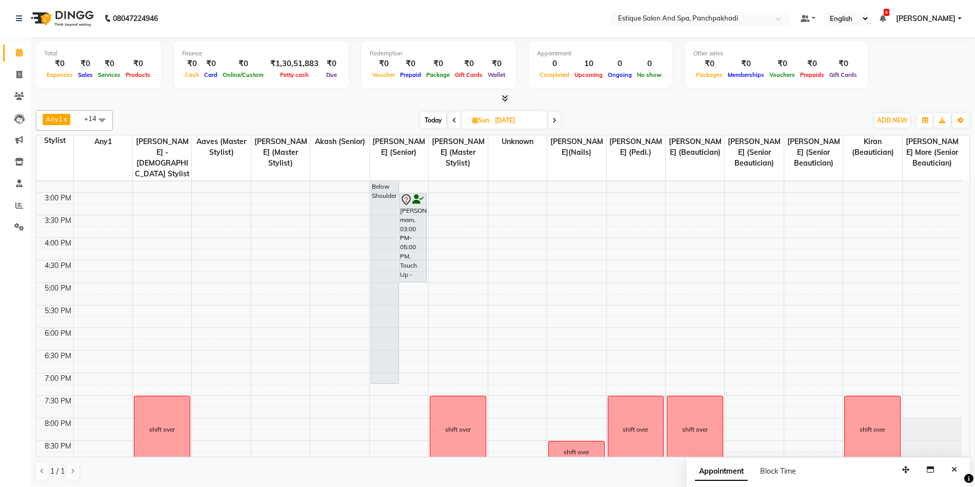
click at [419, 295] on div "9:00 AM 9:30 AM 10:00 AM 10:30 AM 11:00 AM 11:30 AM 12:00 PM 12:30 PM 1:00 PM 1…" at bounding box center [498, 215] width 925 height 586
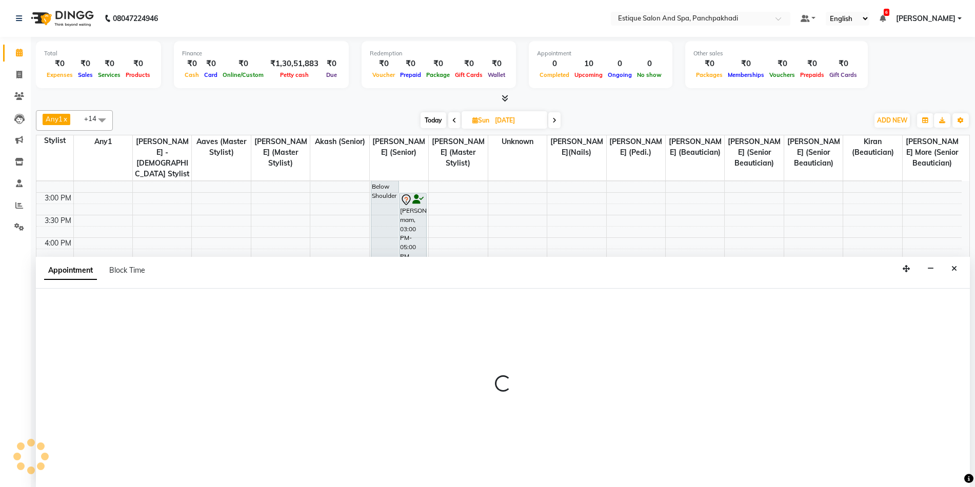
scroll to position [1, 0]
select select "15909"
select select "1035"
select select "tentative"
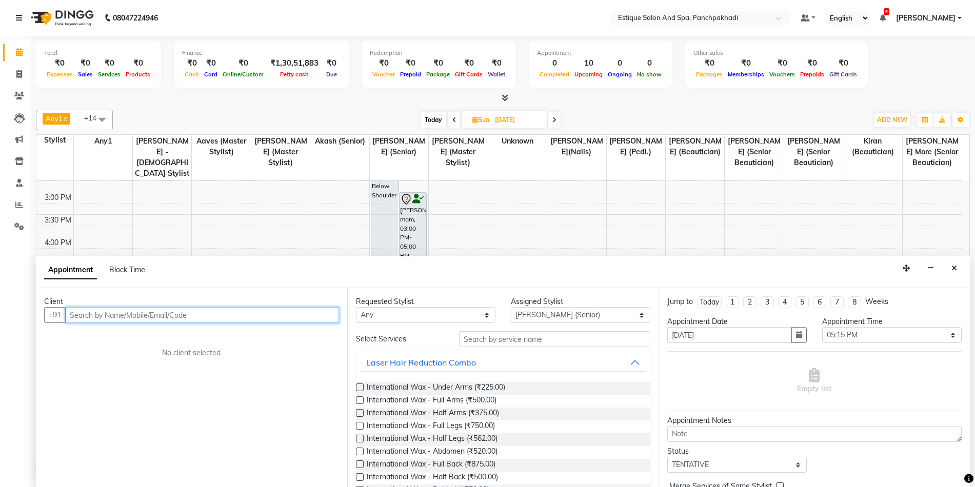
click at [182, 318] on input "text" at bounding box center [202, 315] width 274 height 16
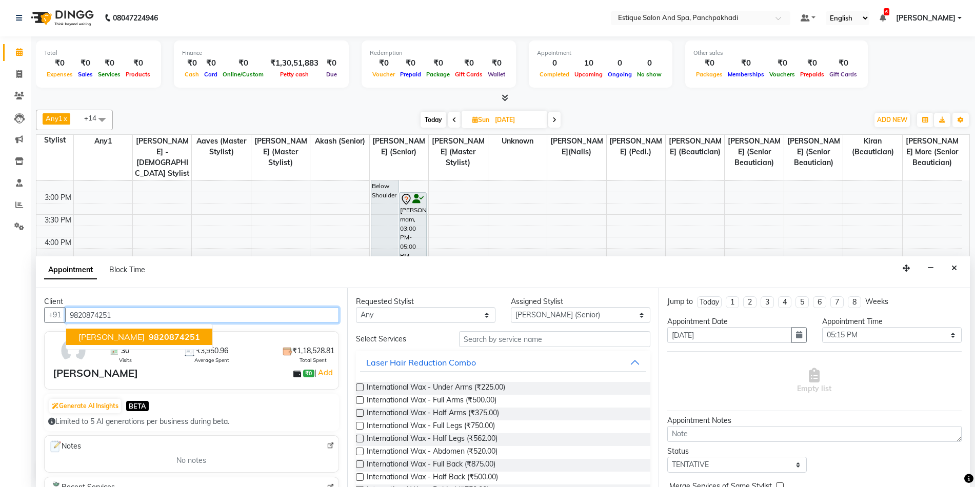
click at [171, 336] on span "9820874251" at bounding box center [174, 337] width 51 height 10
type input "9820874251"
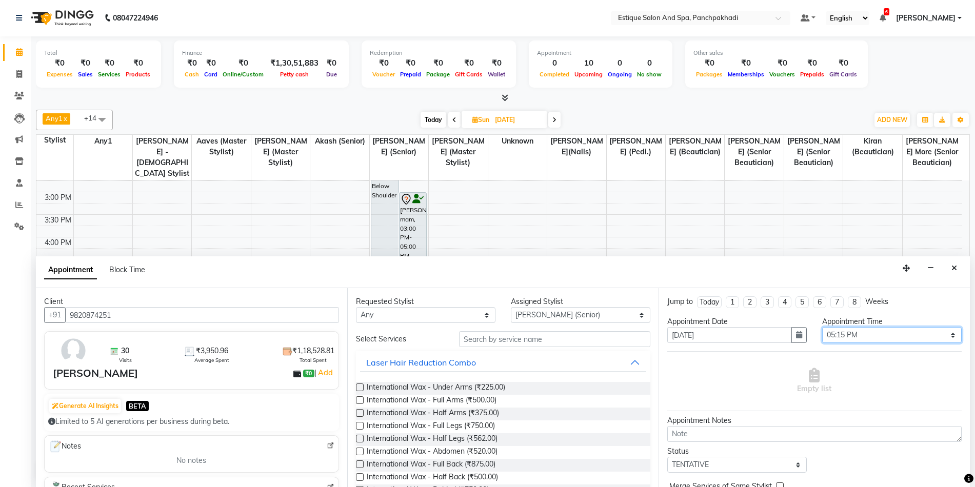
click at [840, 336] on select "Select 10:00 AM 10:15 AM 10:30 AM 10:45 AM 11:00 AM 11:15 AM 11:30 AM 11:45 AM …" at bounding box center [892, 335] width 140 height 16
select select "1110"
click at [822, 327] on select "Select 10:00 AM 10:15 AM 10:30 AM 10:45 AM 11:00 AM 11:15 AM 11:30 AM 11:45 AM …" at bounding box center [892, 335] width 140 height 16
click at [485, 343] on input "text" at bounding box center [554, 339] width 191 height 16
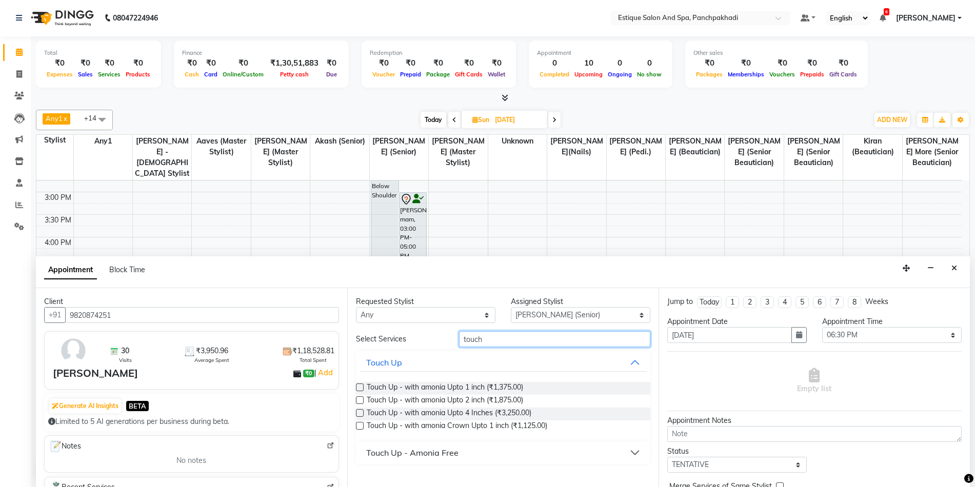
type input "touch"
click at [423, 453] on div "Touch Up - Amonia Free" at bounding box center [412, 453] width 92 height 12
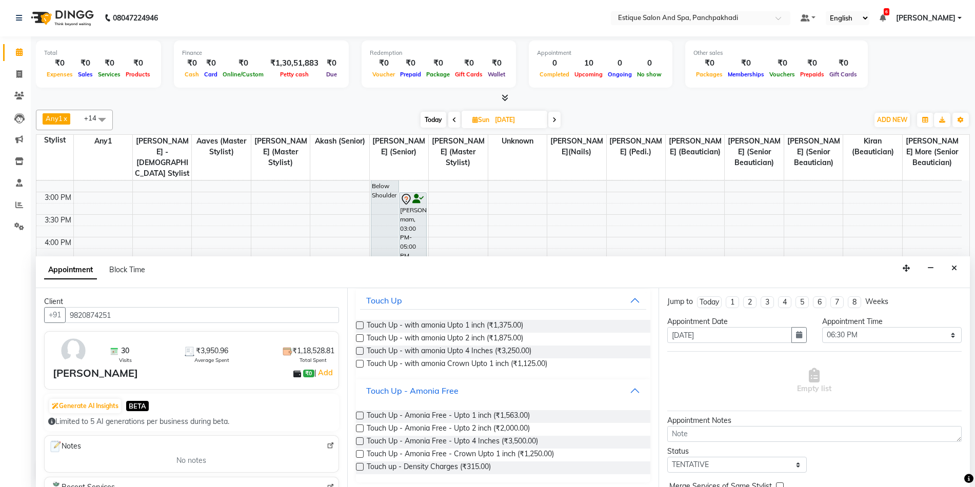
scroll to position [64, 0]
click at [355, 412] on div "Requested Stylist Any [PERSON_NAME] (master stylist) [PERSON_NAME] (Senior) [PE…" at bounding box center [502, 387] width 311 height 199
click at [362, 414] on label at bounding box center [360, 414] width 8 height 8
click at [362, 414] on input "checkbox" at bounding box center [359, 414] width 7 height 7
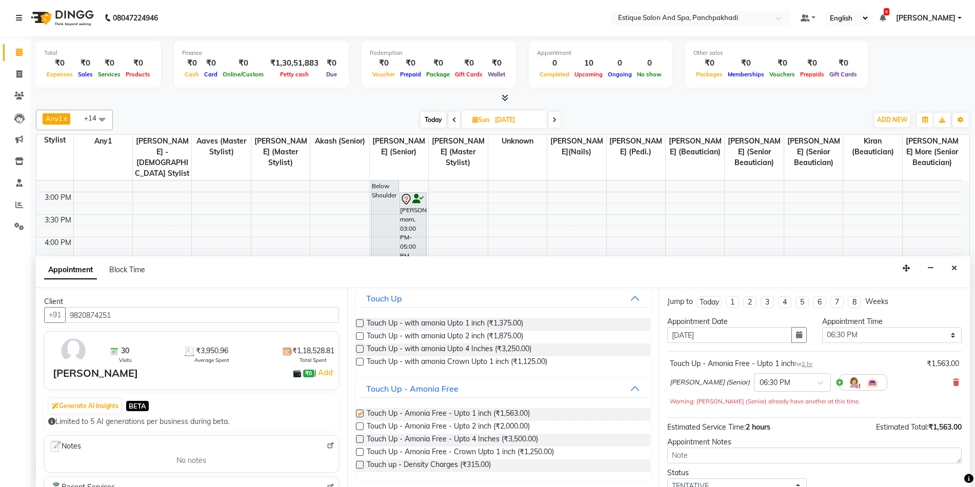
checkbox input "false"
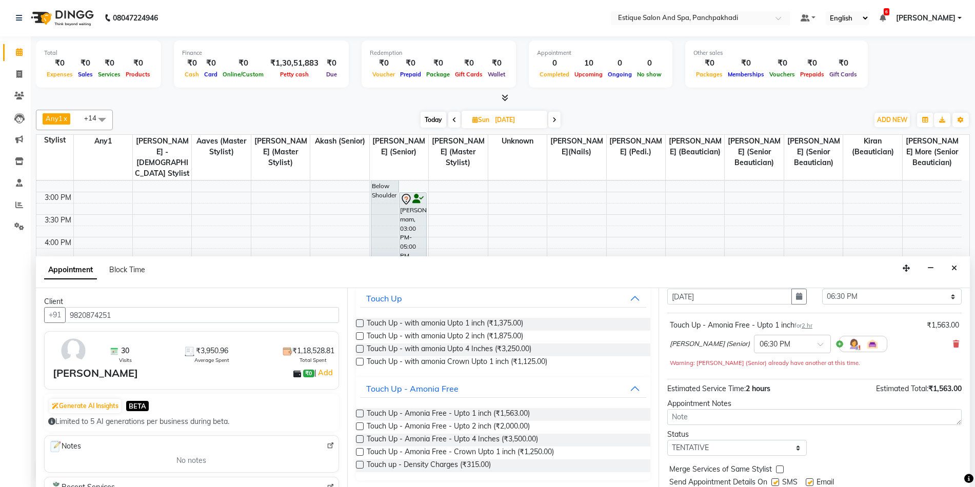
scroll to position [72, 0]
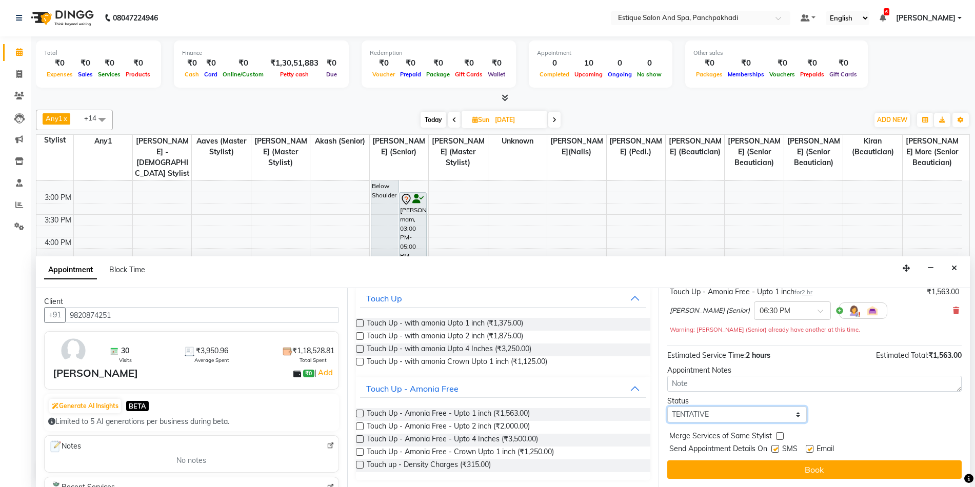
click at [740, 415] on select "Select TENTATIVE CONFIRM UPCOMING" at bounding box center [737, 415] width 140 height 16
select select "confirm booking"
click at [667, 407] on select "Select TENTATIVE CONFIRM UPCOMING" at bounding box center [737, 415] width 140 height 16
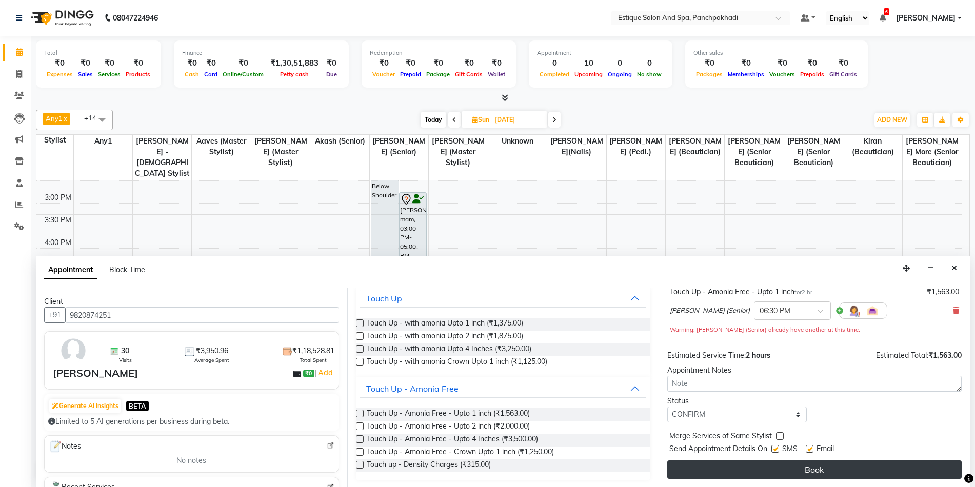
click at [717, 467] on button "Book" at bounding box center [814, 470] width 294 height 18
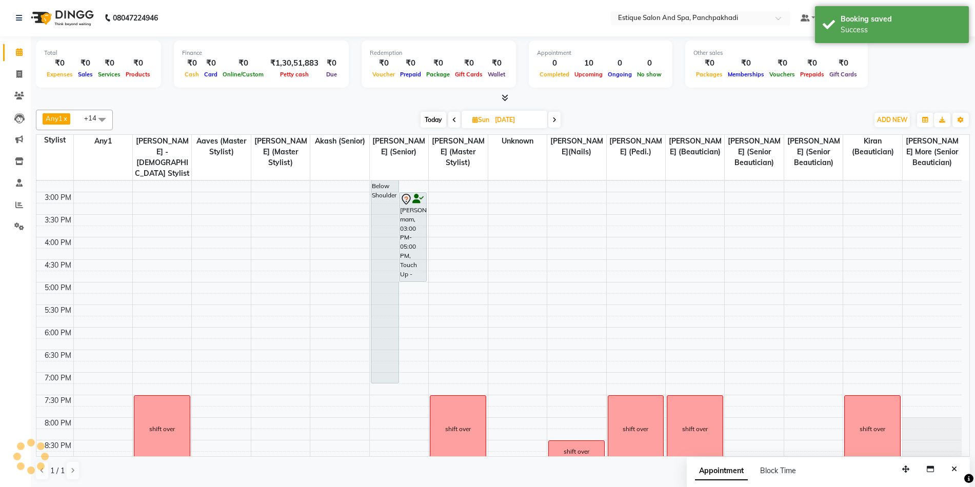
scroll to position [0, 0]
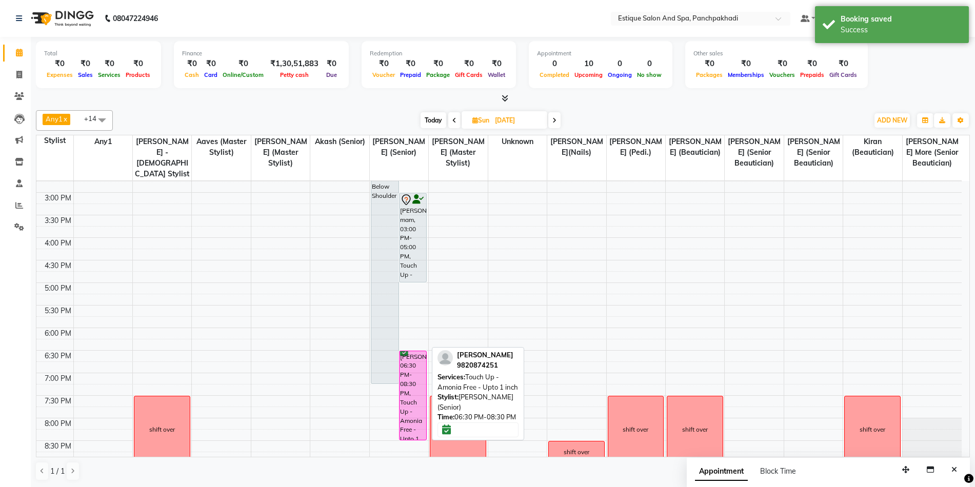
click at [421, 366] on div "[PERSON_NAME], 06:30 PM-08:30 PM, Touch Up - Amonia Free - Upto 1 inch" at bounding box center [413, 395] width 27 height 89
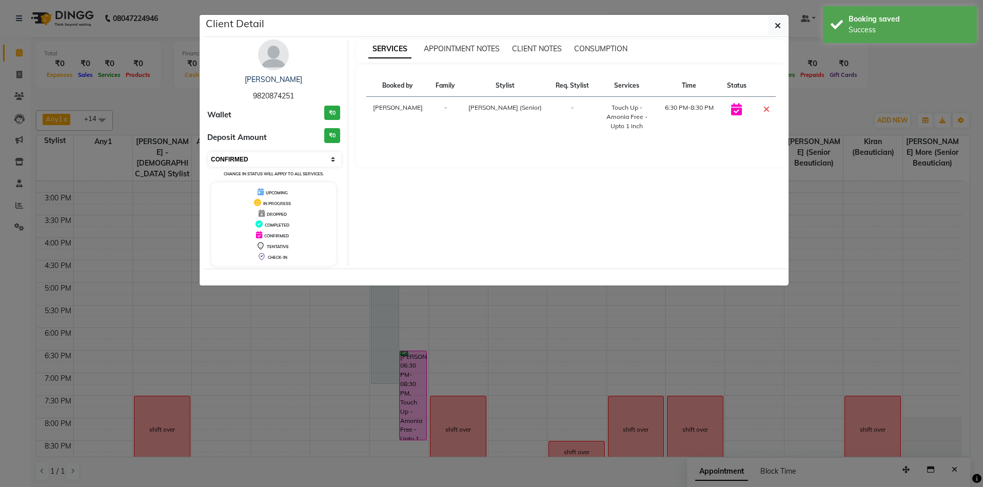
click at [262, 154] on select "Select CONFIRMED TENTATIVE" at bounding box center [274, 159] width 133 height 14
select select "7"
click at [208, 152] on select "Select CONFIRMED TENTATIVE" at bounding box center [274, 159] width 133 height 14
click at [780, 29] on icon "button" at bounding box center [777, 26] width 6 height 8
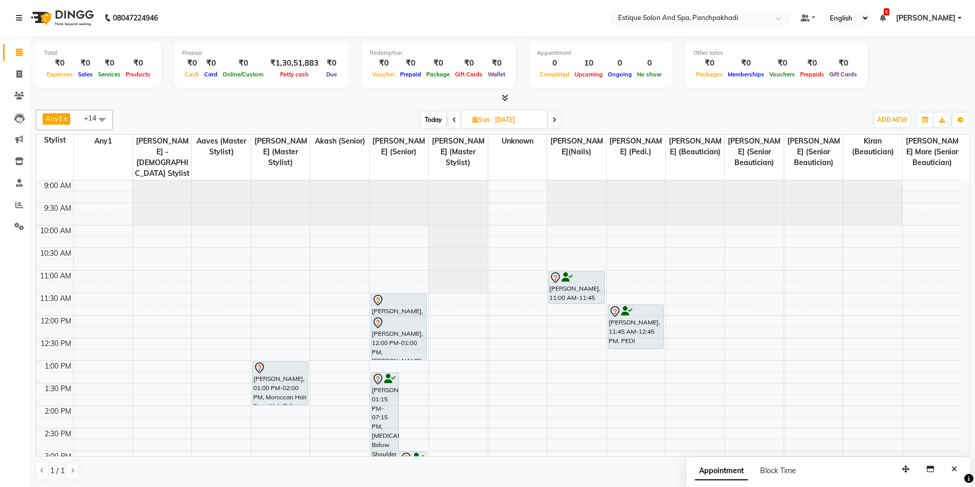
click at [427, 121] on span "Today" at bounding box center [434, 120] width 26 height 16
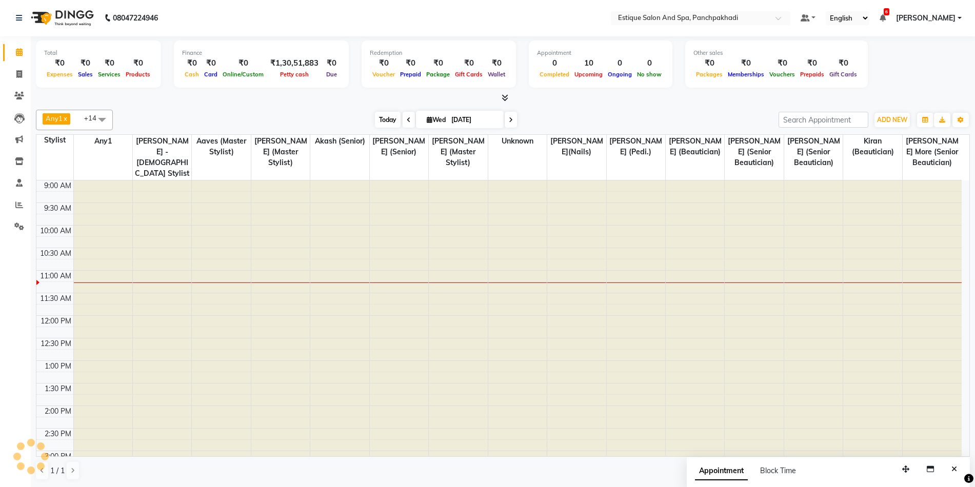
scroll to position [91, 0]
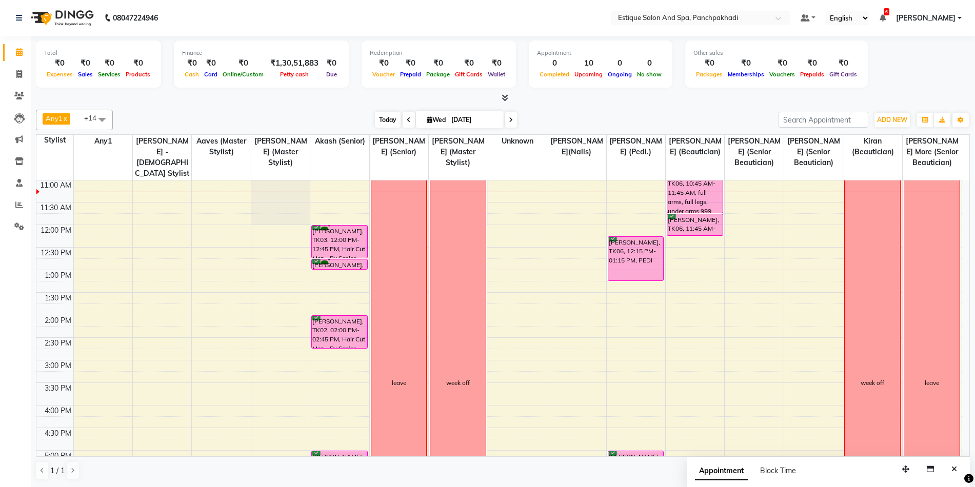
click at [380, 122] on span "Today" at bounding box center [388, 120] width 26 height 16
drag, startPoint x: 693, startPoint y: 102, endPoint x: 694, endPoint y: 115, distance: 13.9
click at [693, 102] on div at bounding box center [503, 98] width 934 height 11
click at [571, 360] on div "9:00 AM 9:30 AM 10:00 AM 10:30 AM 11:00 AM 11:30 AM 12:00 PM 12:30 PM 1:00 PM 1…" at bounding box center [498, 383] width 925 height 586
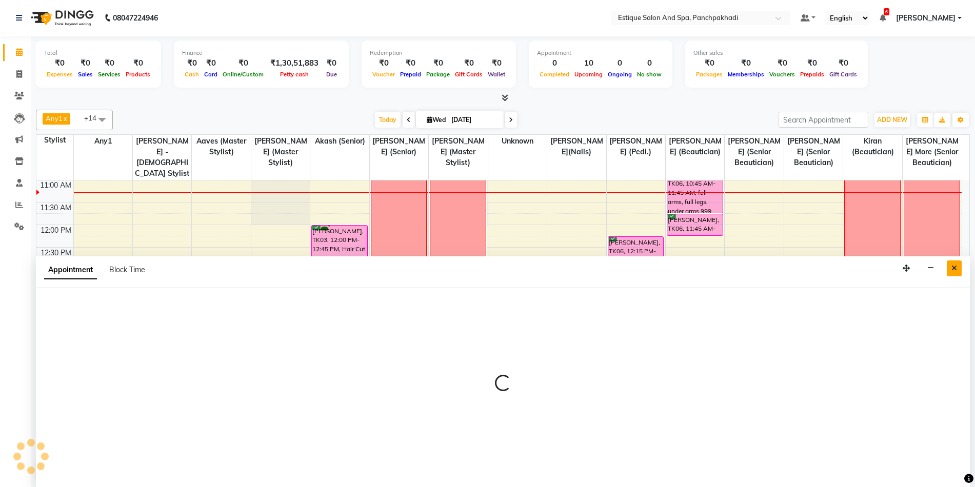
click at [958, 268] on button "Close" at bounding box center [954, 269] width 15 height 16
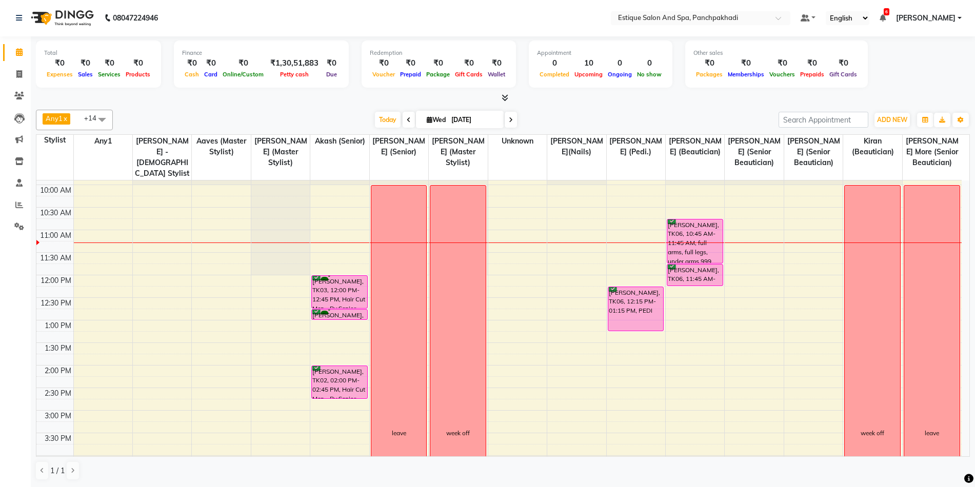
scroll to position [39, 0]
click at [508, 123] on span at bounding box center [511, 120] width 12 height 16
type input "[DATE]"
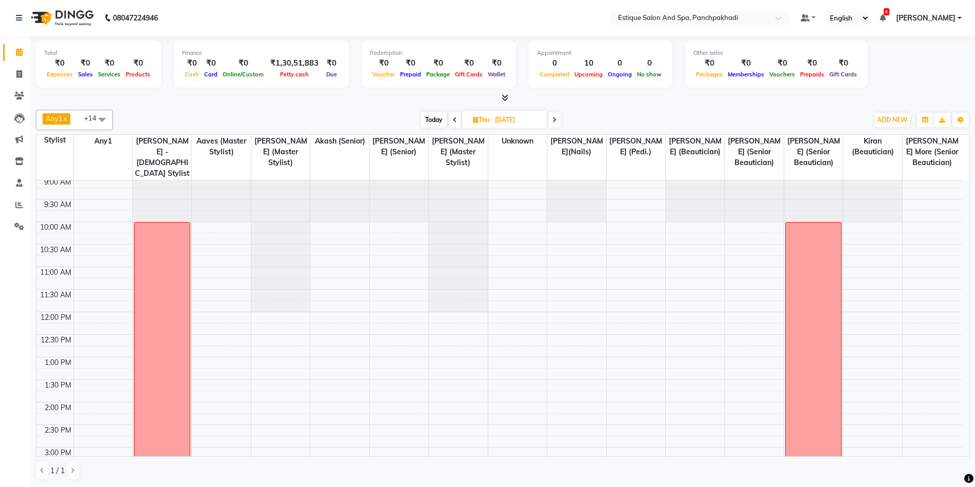
scroll to position [0, 0]
click at [574, 247] on div "9:00 AM 9:30 AM 10:00 AM 10:30 AM 11:00 AM 11:30 AM 12:00 PM 12:30 PM 1:00 PM 1…" at bounding box center [498, 474] width 925 height 586
select select "88867"
select select "tentative"
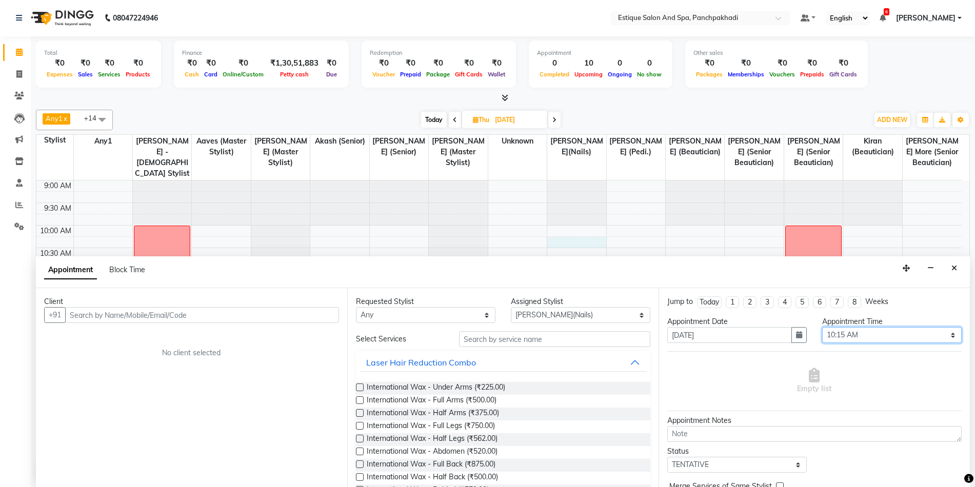
click at [841, 339] on select "Select 10:00 AM 10:15 AM 10:30 AM 10:45 AM 11:00 AM 11:15 AM 11:30 AM 11:45 AM …" at bounding box center [892, 335] width 140 height 16
select select "675"
click at [822, 327] on select "Select 10:00 AM 10:15 AM 10:30 AM 10:45 AM 11:00 AM 11:15 AM 11:30 AM 11:45 AM …" at bounding box center [892, 335] width 140 height 16
click at [570, 342] on input "text" at bounding box center [554, 339] width 191 height 16
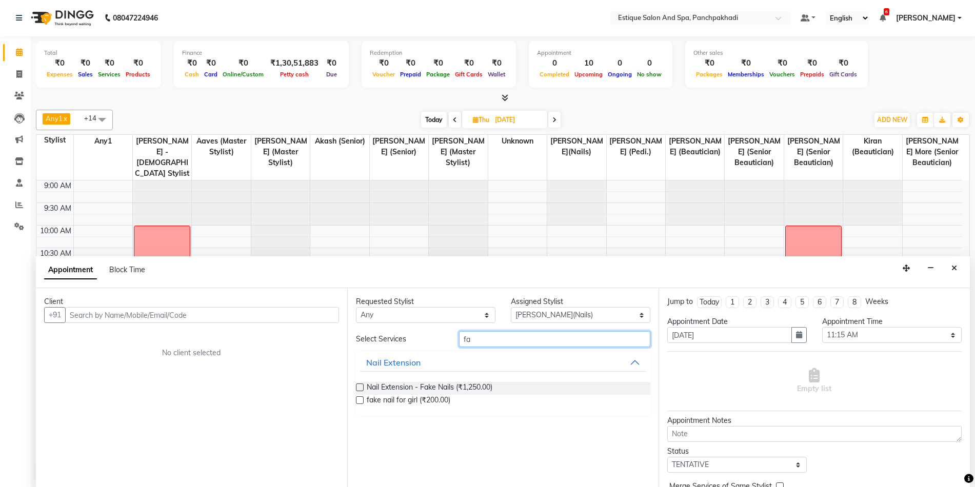
type input "f"
type input "toe"
click at [361, 387] on label at bounding box center [360, 388] width 8 height 8
click at [361, 387] on input "checkbox" at bounding box center [359, 388] width 7 height 7
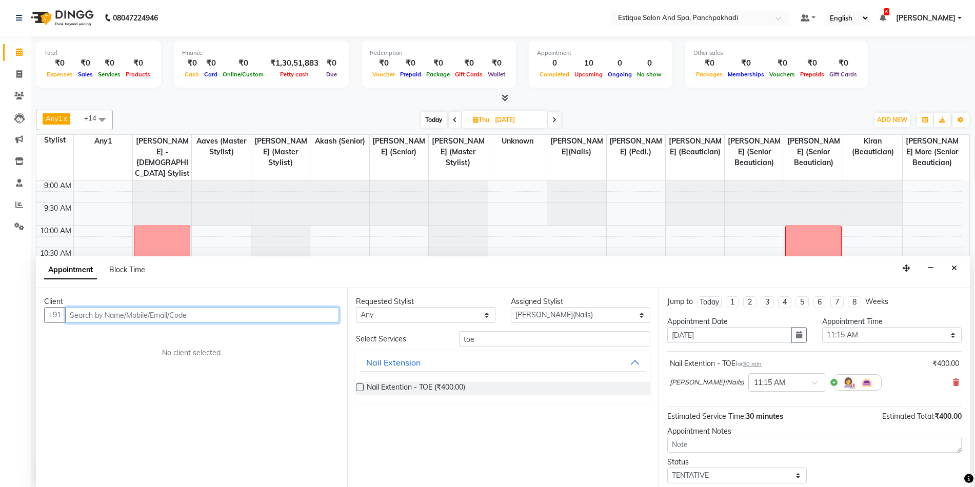
checkbox input "false"
click at [106, 317] on input "text" at bounding box center [202, 315] width 274 height 16
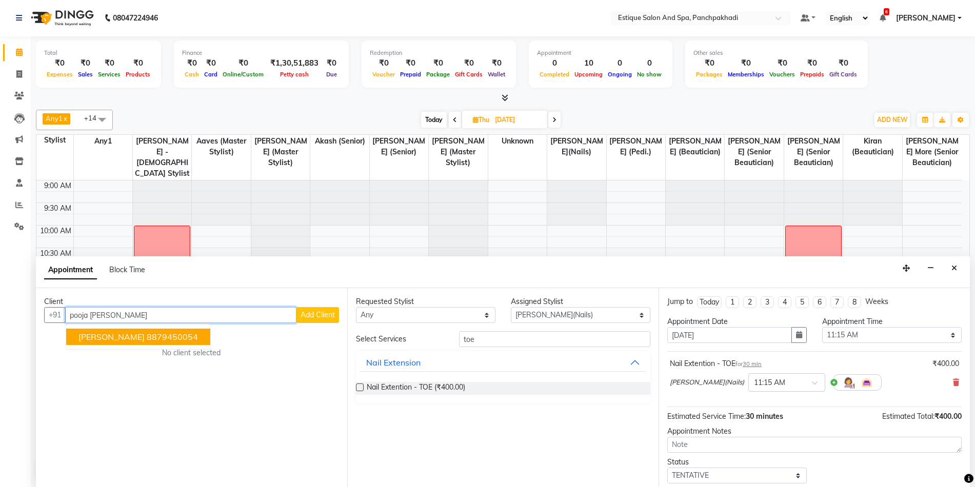
click at [147, 341] on ngb-highlight "8879450054" at bounding box center [172, 337] width 51 height 10
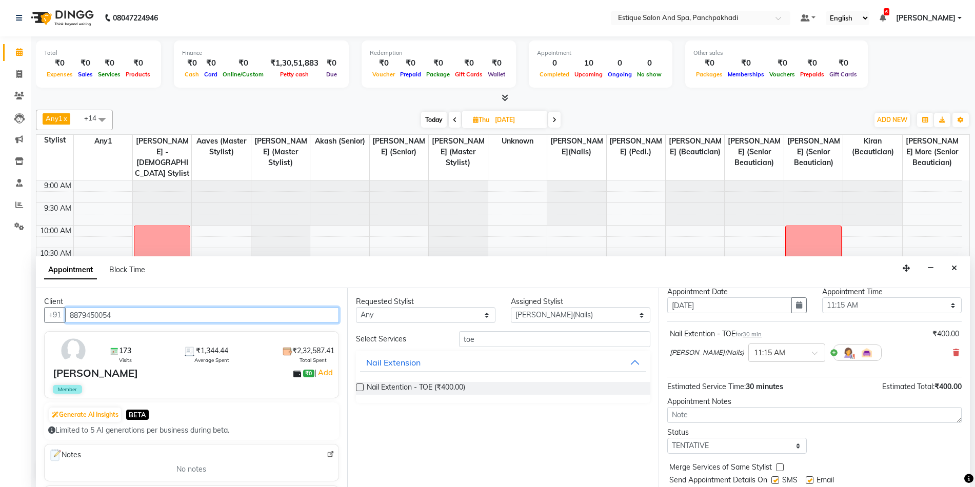
scroll to position [61, 0]
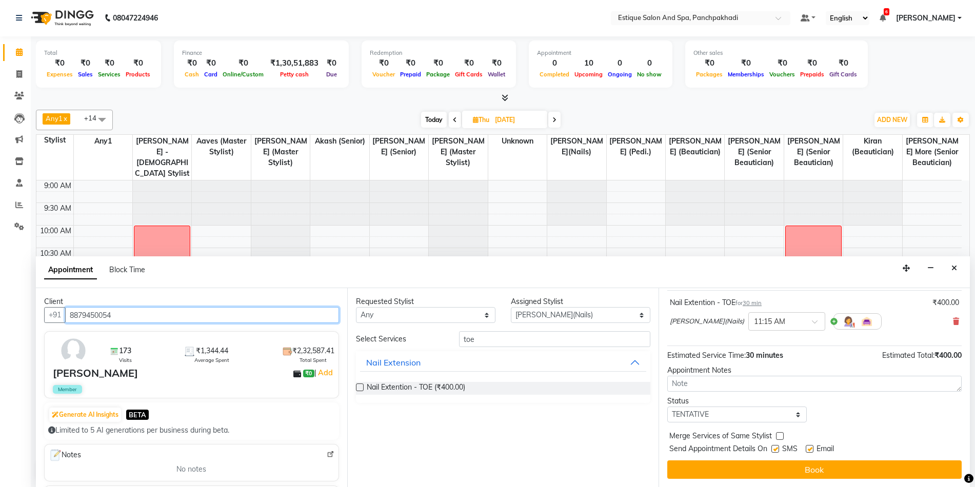
type input "8879450054"
click at [716, 417] on select "Select TENTATIVE CONFIRM UPCOMING" at bounding box center [737, 415] width 140 height 16
select select "confirm booking"
click at [667, 407] on select "Select TENTATIVE CONFIRM UPCOMING" at bounding box center [737, 415] width 140 height 16
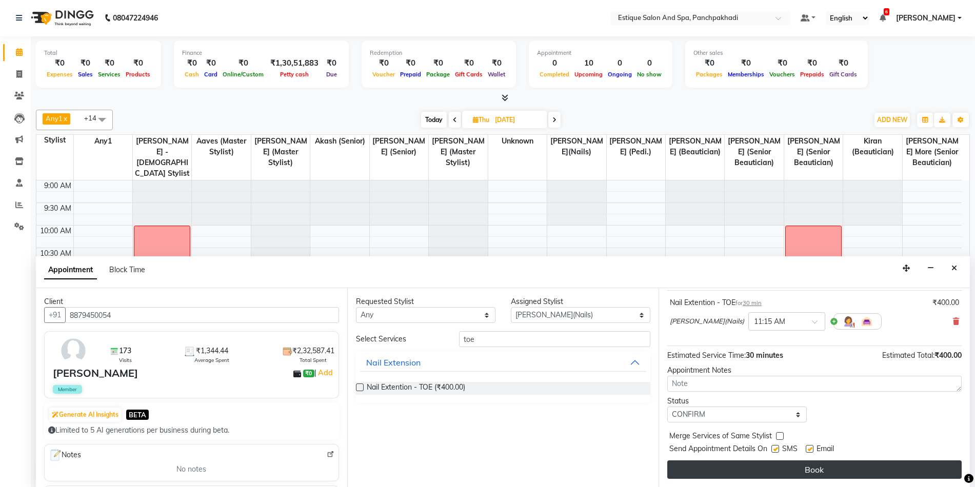
click at [724, 474] on button "Book" at bounding box center [814, 470] width 294 height 18
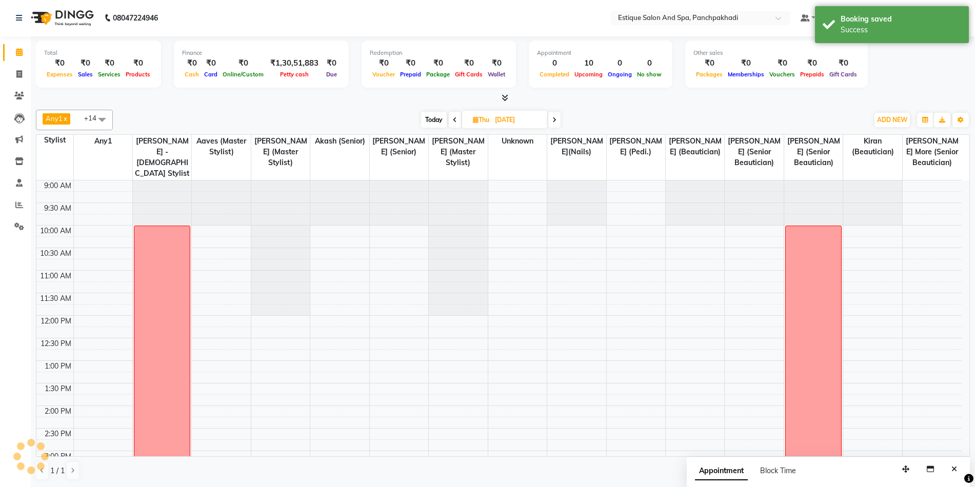
scroll to position [0, 0]
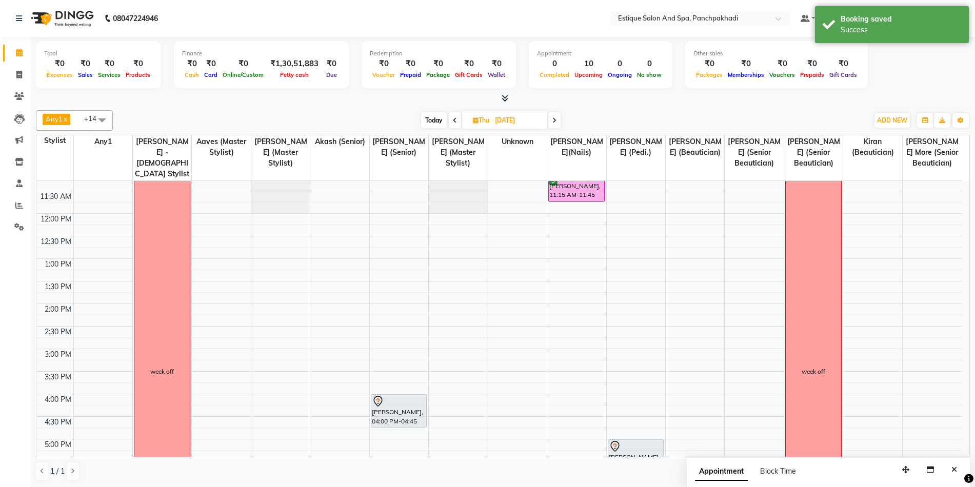
click at [425, 120] on span "Today" at bounding box center [434, 120] width 26 height 16
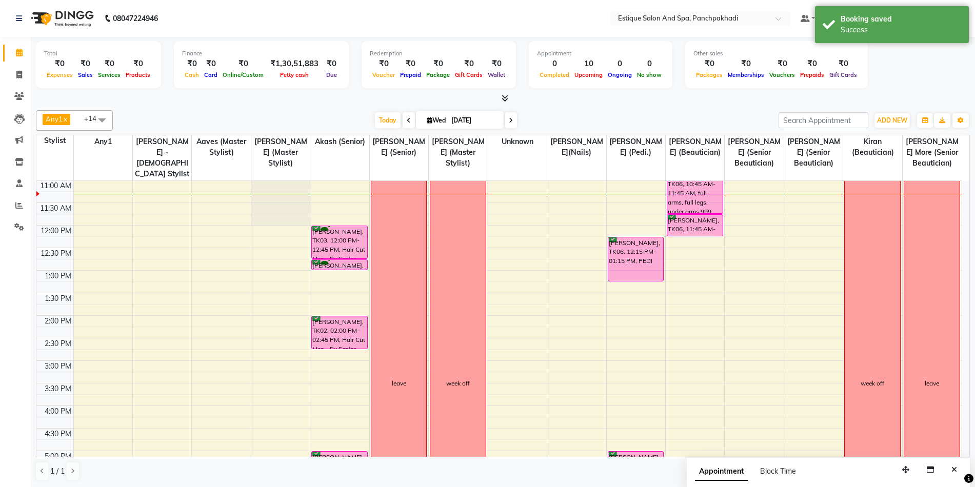
scroll to position [142, 0]
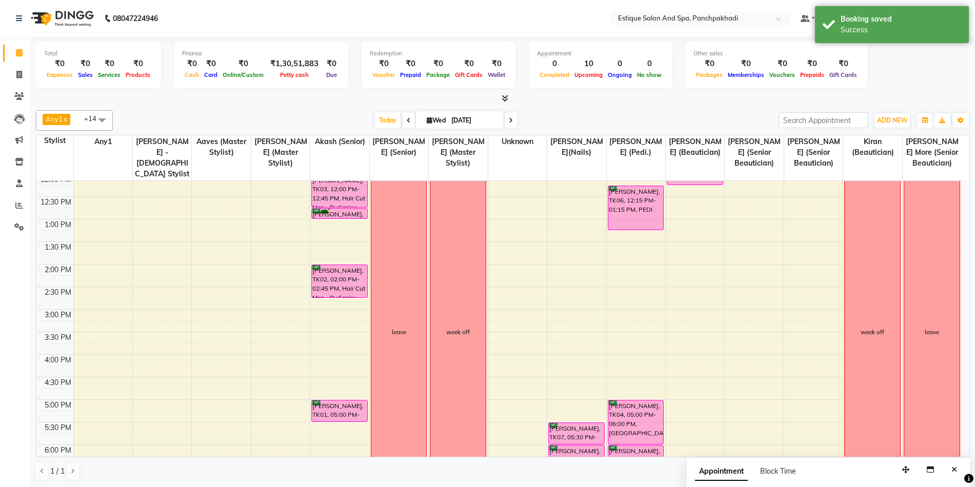
click at [509, 118] on icon at bounding box center [511, 120] width 4 height 6
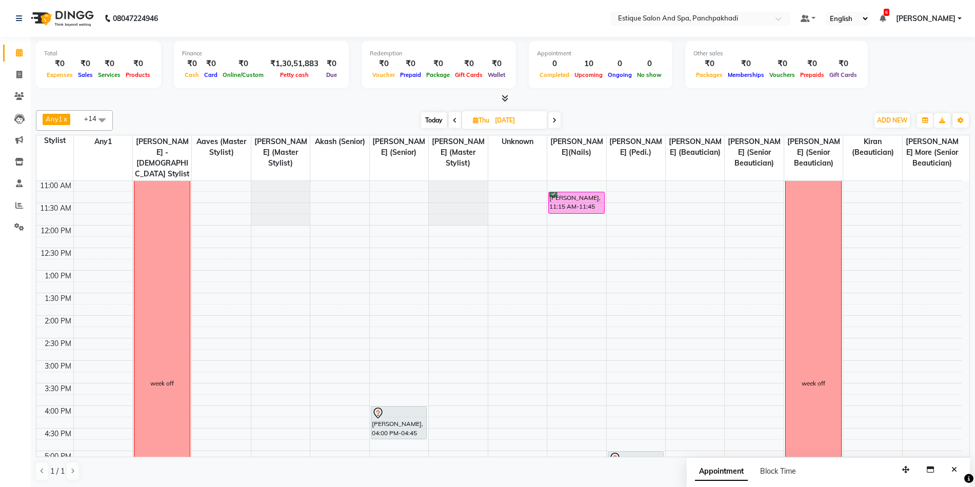
click at [439, 118] on span "Today" at bounding box center [434, 120] width 26 height 16
type input "[DATE]"
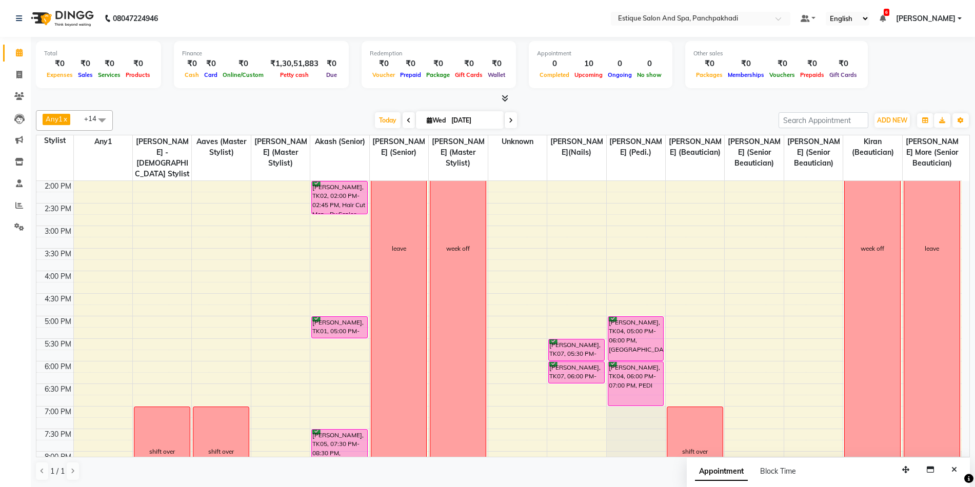
scroll to position [208, 0]
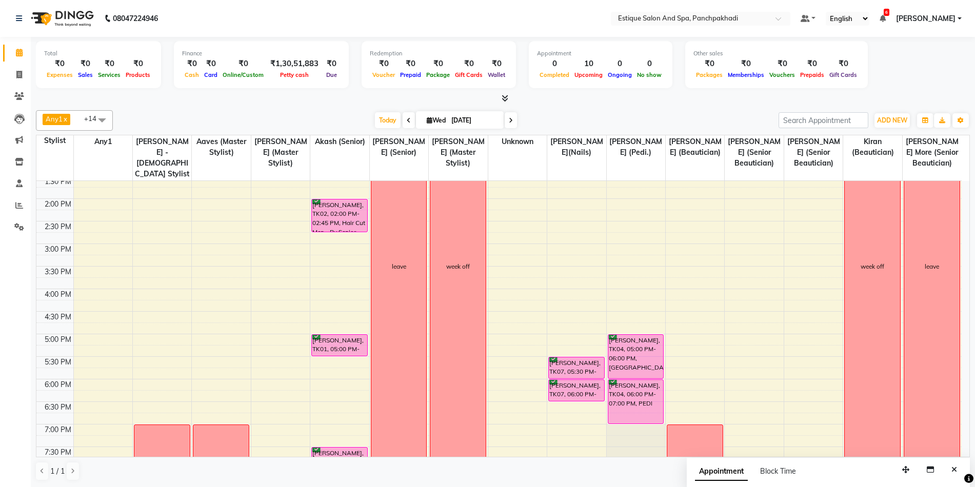
click at [616, 252] on div "9:00 AM 9:30 AM 10:00 AM 10:30 AM 11:00 AM 11:30 AM 12:00 PM 12:30 PM 1:00 PM 1…" at bounding box center [498, 266] width 925 height 586
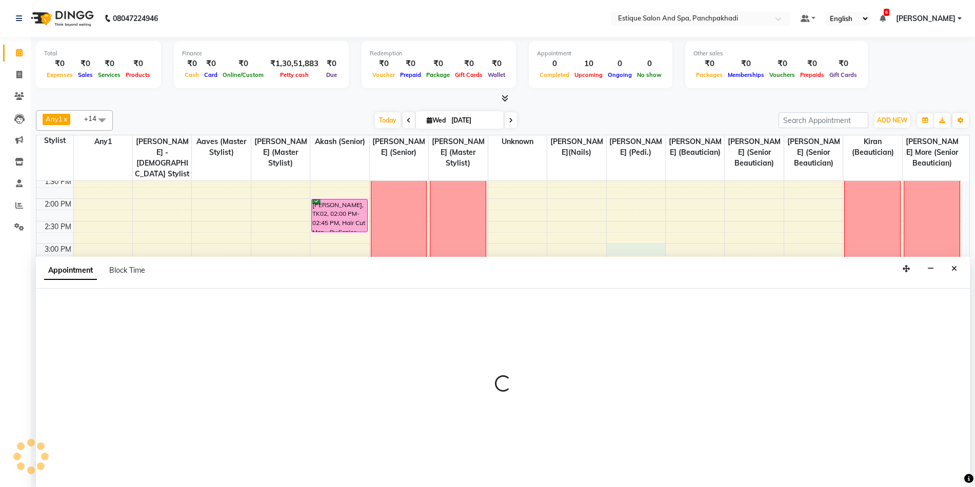
select select "15914"
select select "tentative"
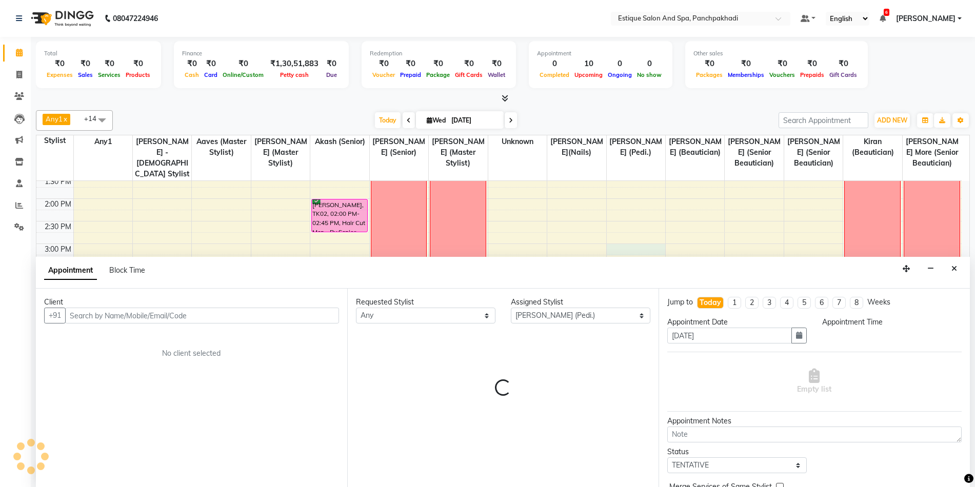
scroll to position [1, 0]
select select "900"
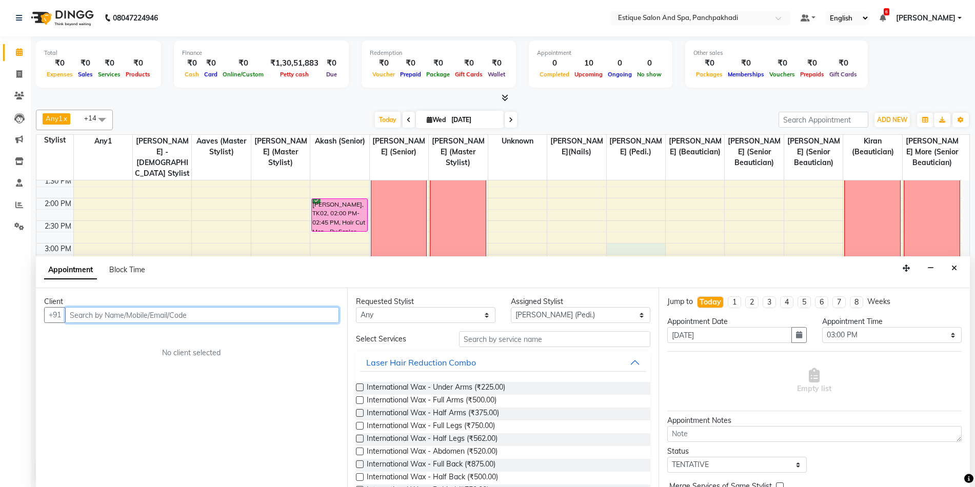
click at [203, 318] on input "text" at bounding box center [202, 315] width 274 height 16
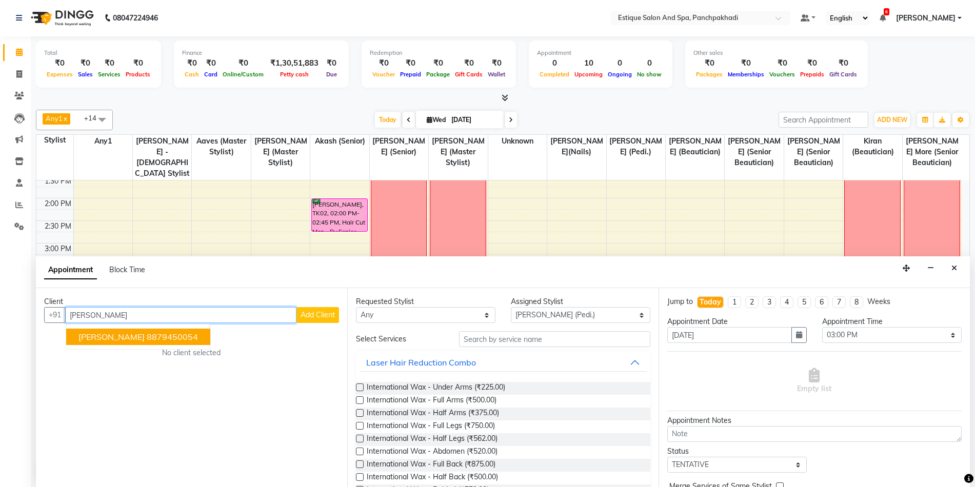
click at [148, 339] on ngb-highlight "8879450054" at bounding box center [172, 337] width 51 height 10
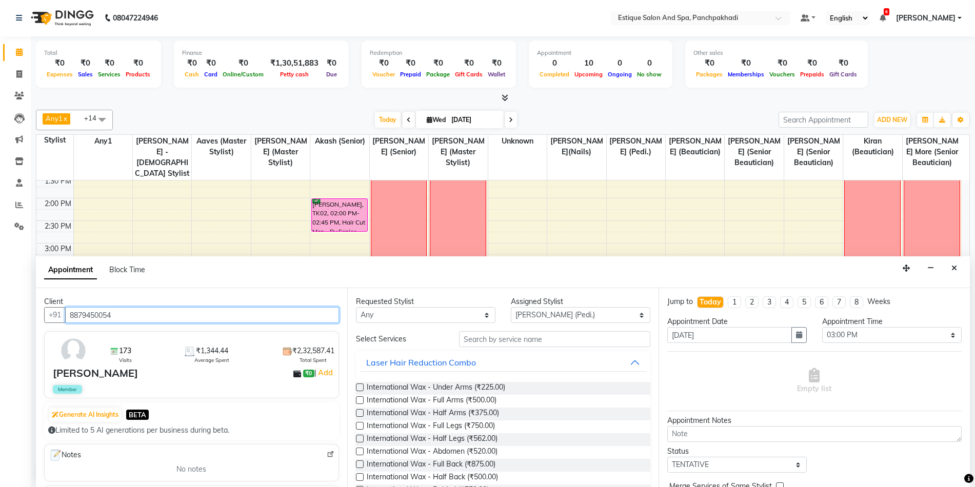
type input "8879450054"
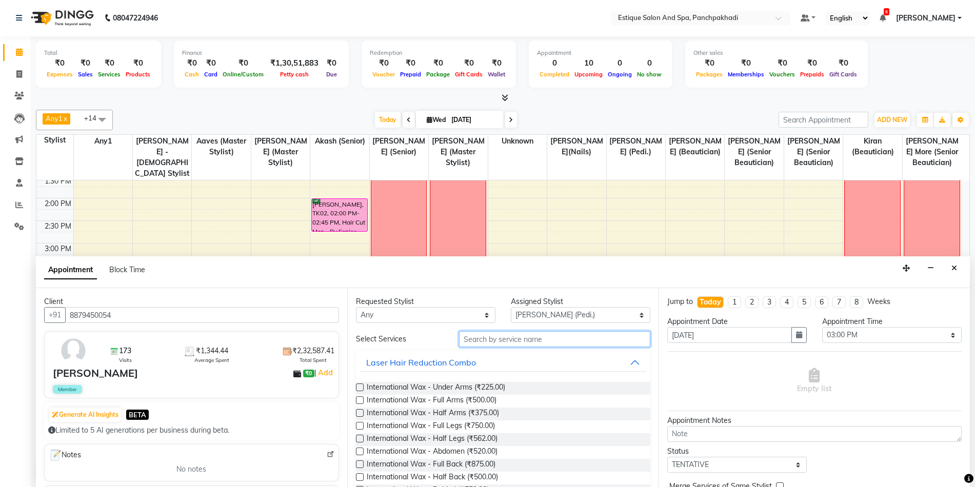
click at [469, 338] on input "text" at bounding box center [554, 339] width 191 height 16
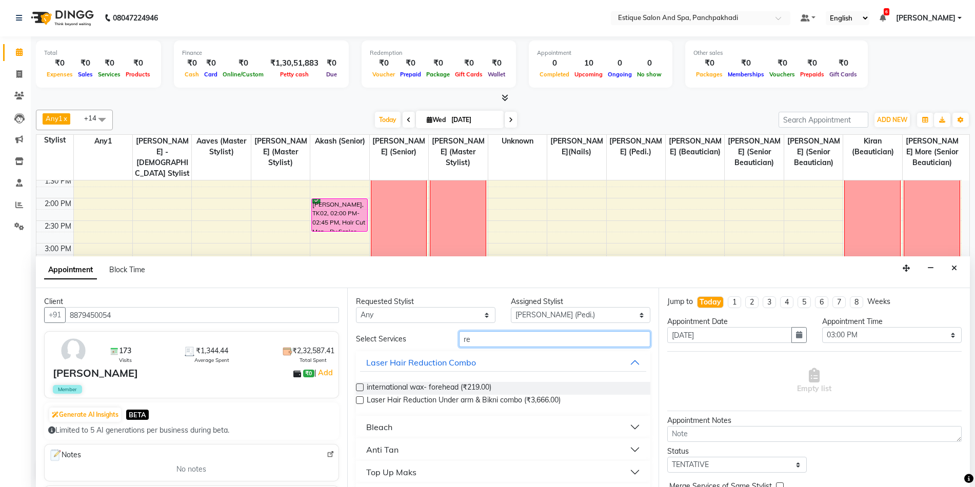
type input "r"
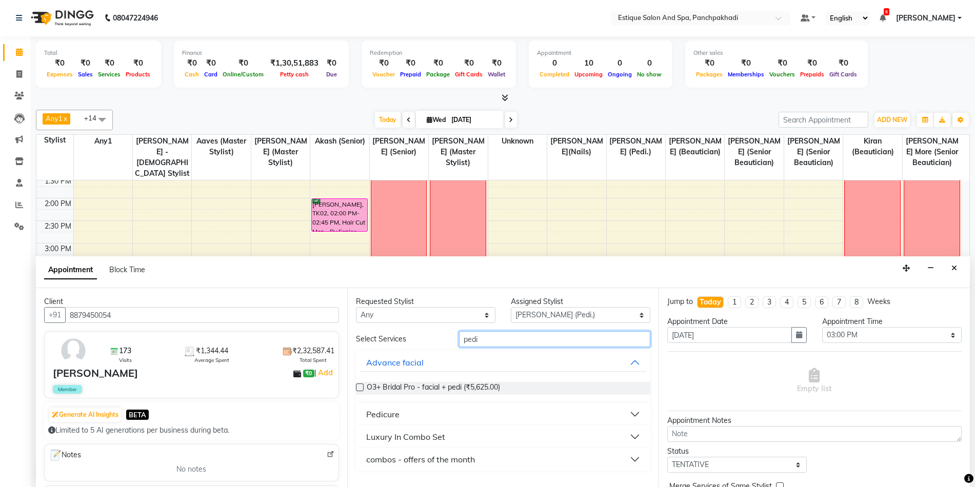
type input "pedi"
click at [390, 415] on div "Pedicure" at bounding box center [382, 414] width 33 height 12
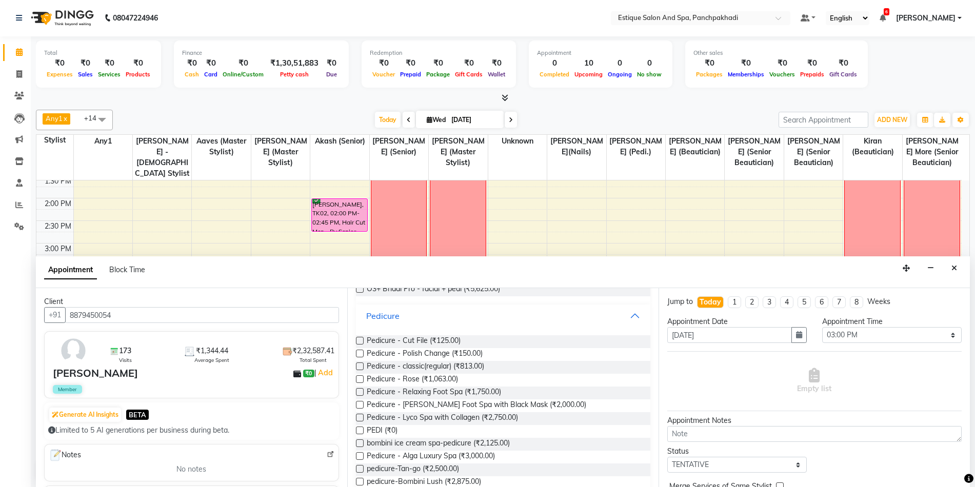
scroll to position [103, 0]
click at [361, 427] on label at bounding box center [360, 427] width 8 height 8
click at [361, 427] on input "checkbox" at bounding box center [359, 427] width 7 height 7
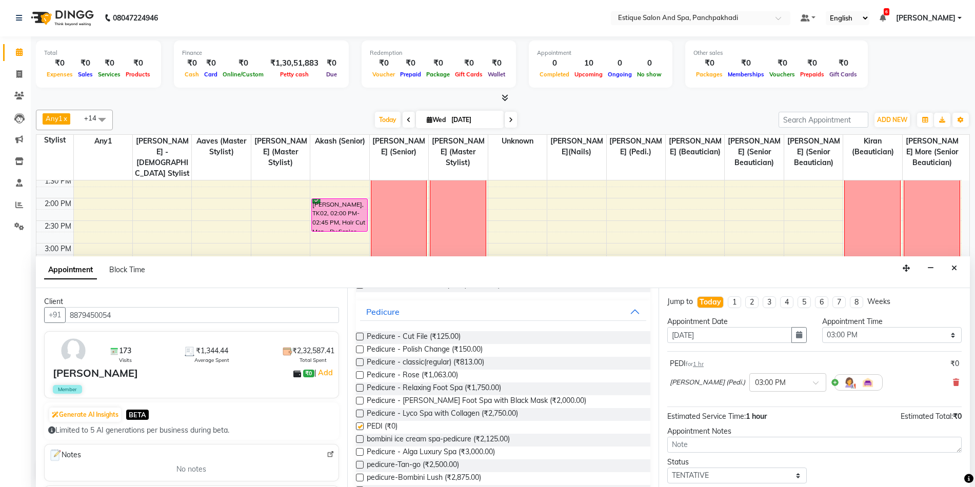
checkbox input "false"
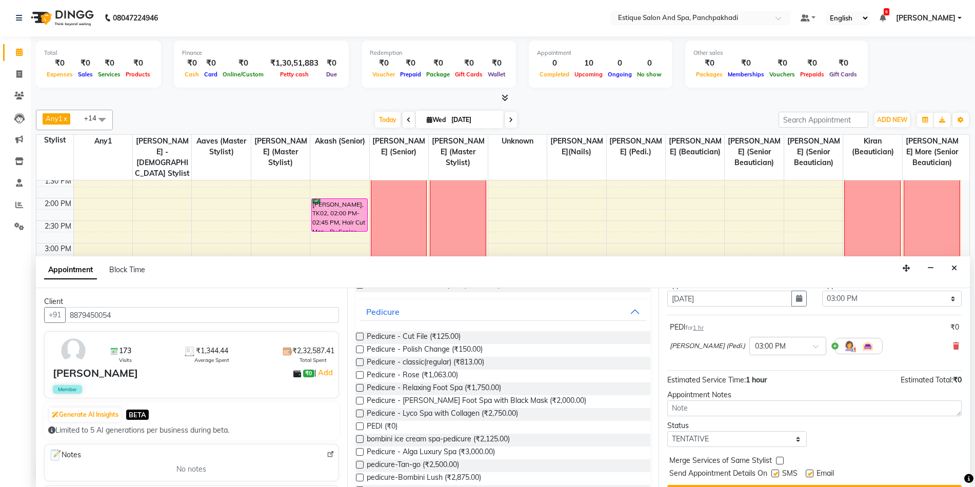
scroll to position [61, 0]
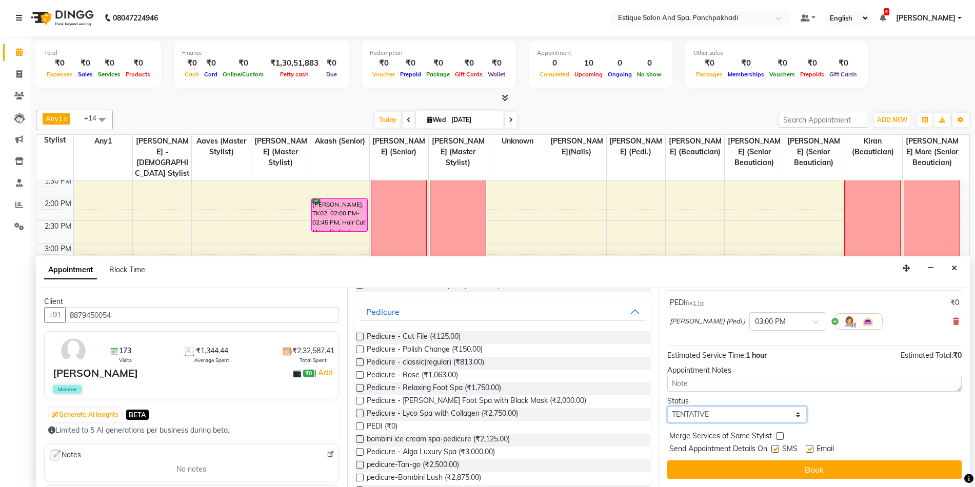
click at [704, 413] on select "Select TENTATIVE CONFIRM CHECK-IN UPCOMING" at bounding box center [737, 415] width 140 height 16
select select "confirm booking"
click at [667, 407] on select "Select TENTATIVE CONFIRM CHECK-IN UPCOMING" at bounding box center [737, 415] width 140 height 16
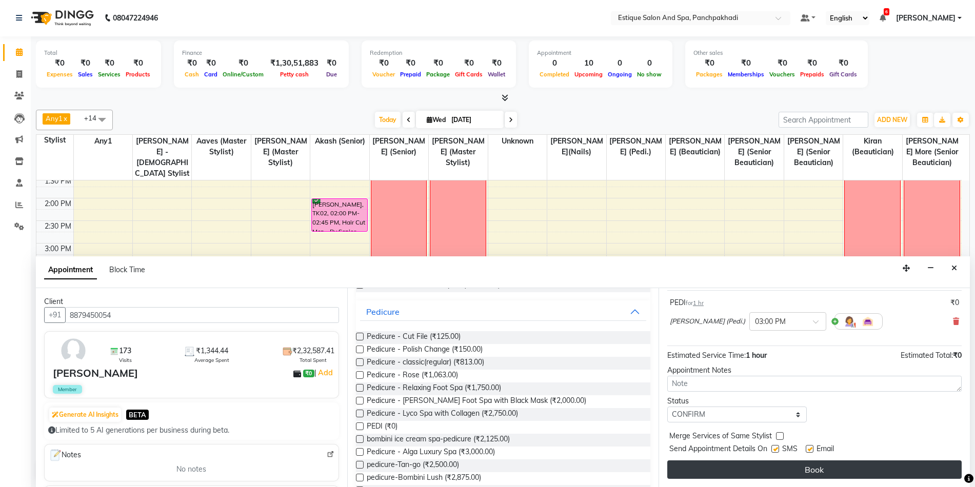
click at [743, 473] on button "Book" at bounding box center [814, 470] width 294 height 18
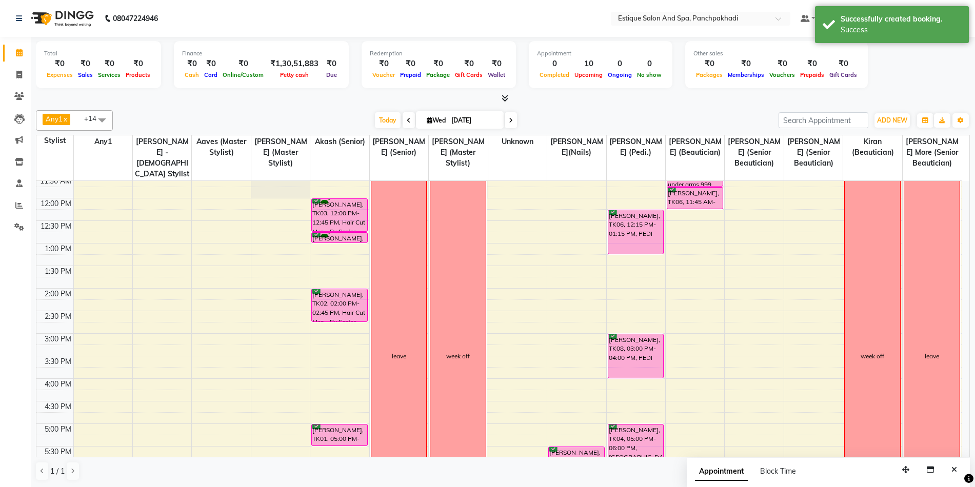
scroll to position [105, 0]
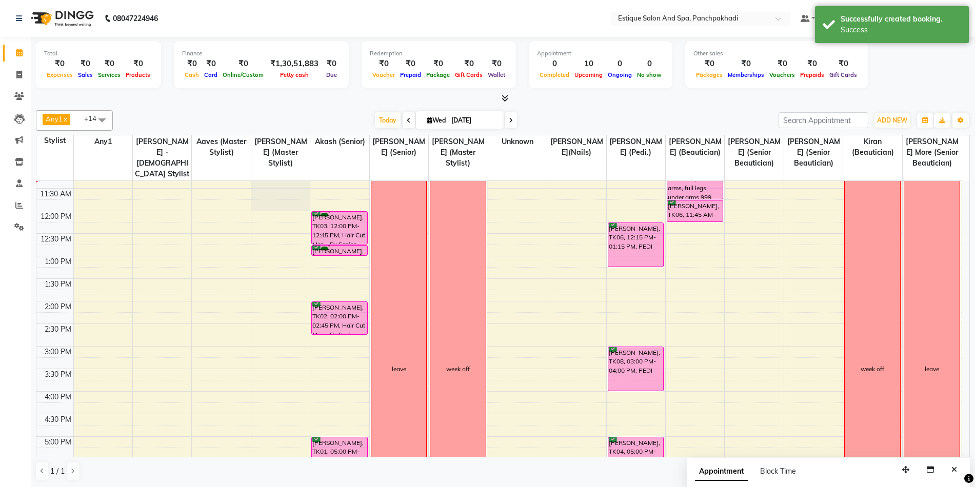
click at [512, 122] on span at bounding box center [511, 120] width 12 height 16
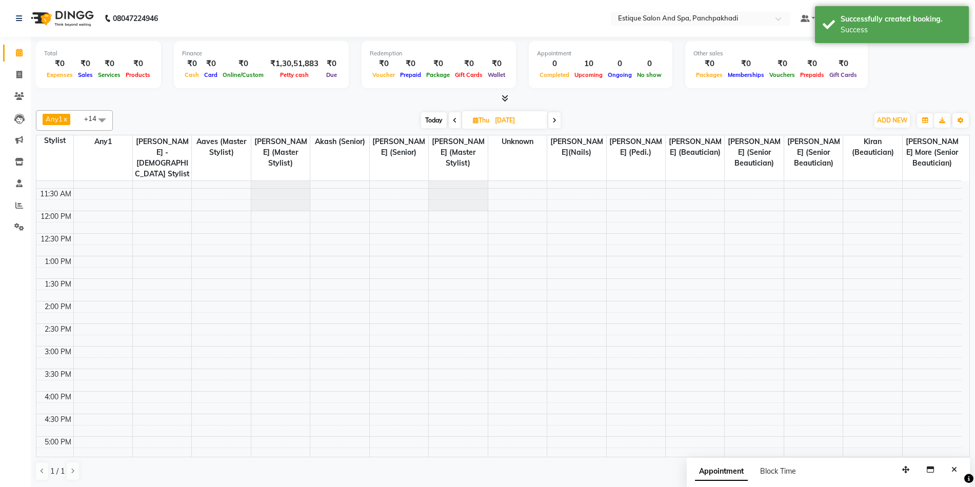
scroll to position [91, 0]
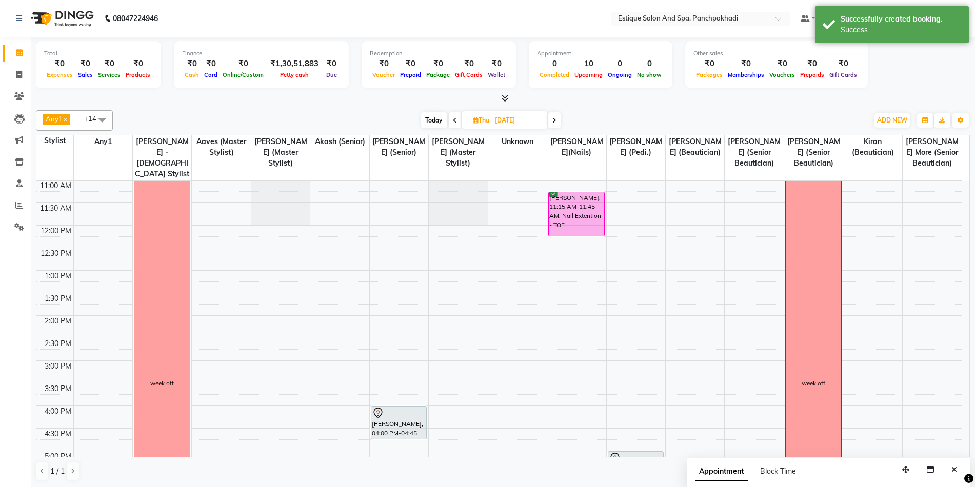
drag, startPoint x: 583, startPoint y: 212, endPoint x: 583, endPoint y: 236, distance: 24.6
click at [583, 236] on div "[PERSON_NAME], 11:15 AM-11:45 AM, Nail Extention - TOE shift over [PERSON_NAME]…" at bounding box center [576, 383] width 58 height 586
click at [433, 121] on span "Today" at bounding box center [434, 120] width 26 height 16
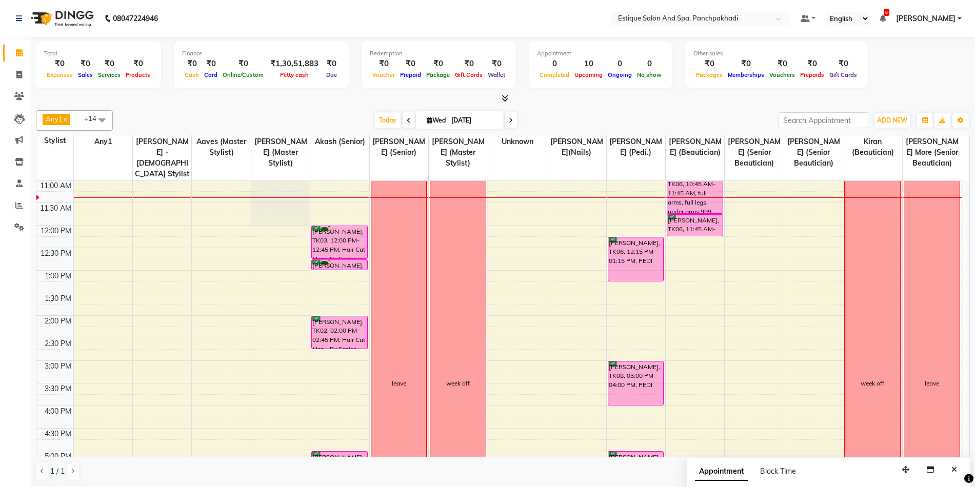
click at [404, 124] on span at bounding box center [409, 120] width 12 height 16
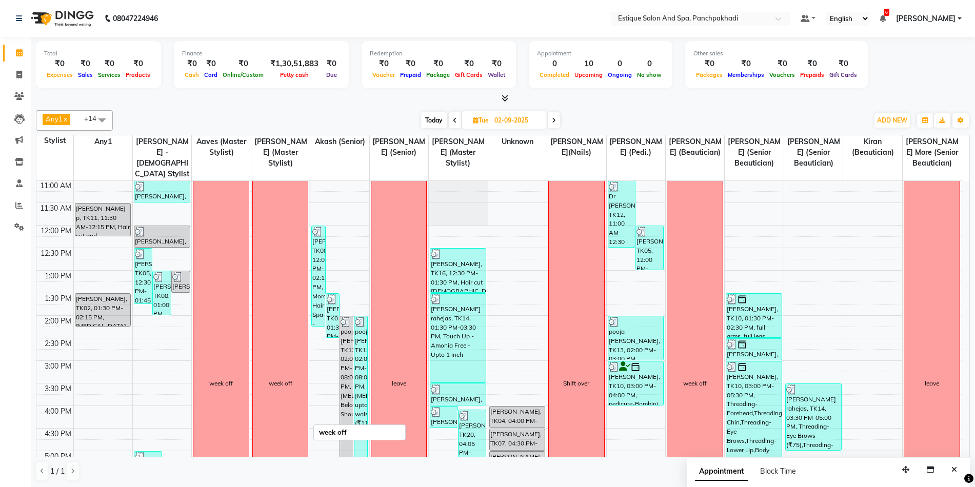
scroll to position [0, 0]
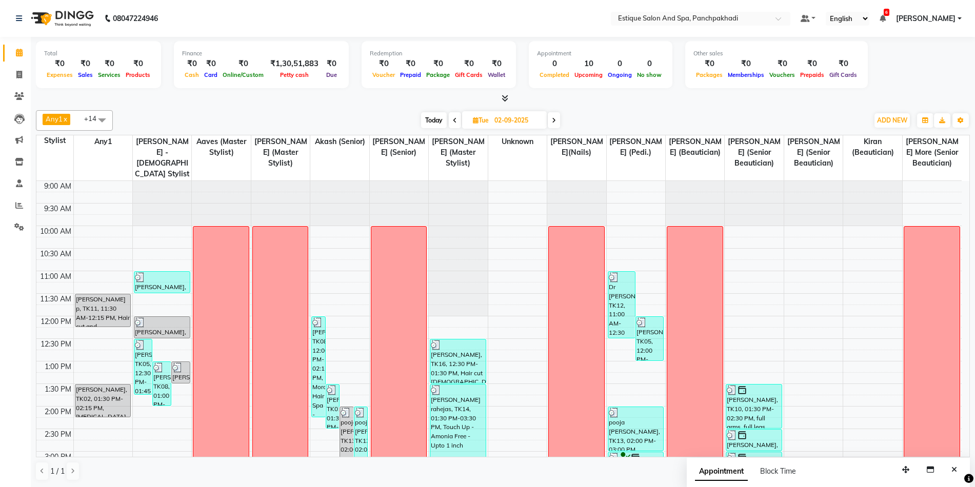
click at [553, 118] on icon at bounding box center [554, 120] width 4 height 6
type input "[DATE]"
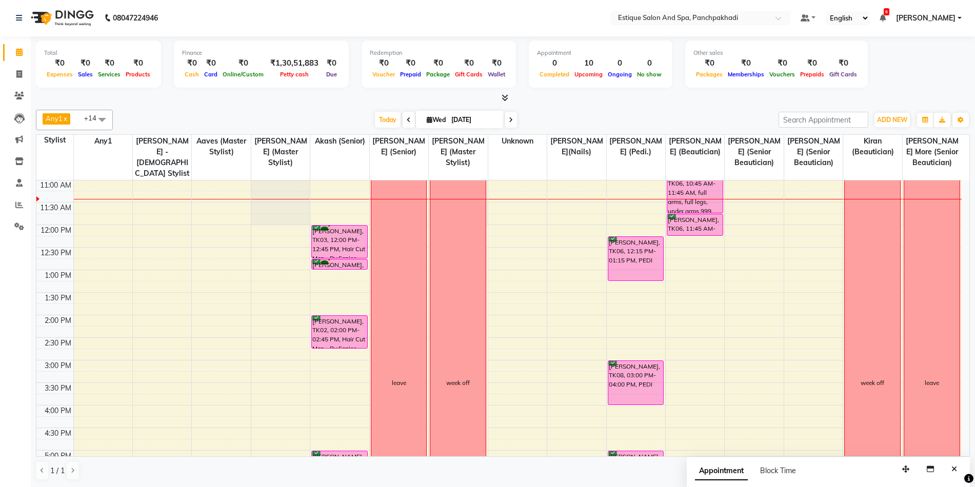
scroll to position [39, 0]
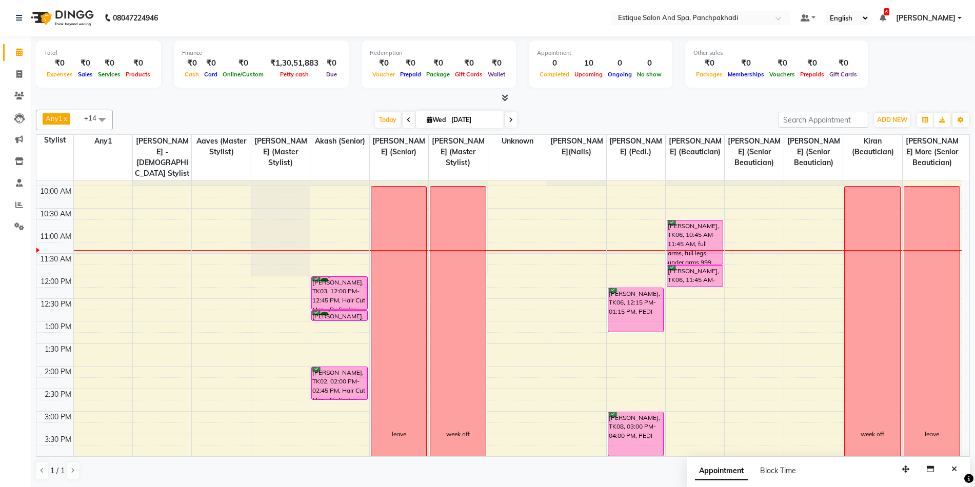
click at [721, 347] on div "9:00 AM 9:30 AM 10:00 AM 10:30 AM 11:00 AM 11:30 AM 12:00 PM 12:30 PM 1:00 PM 1…" at bounding box center [498, 434] width 925 height 586
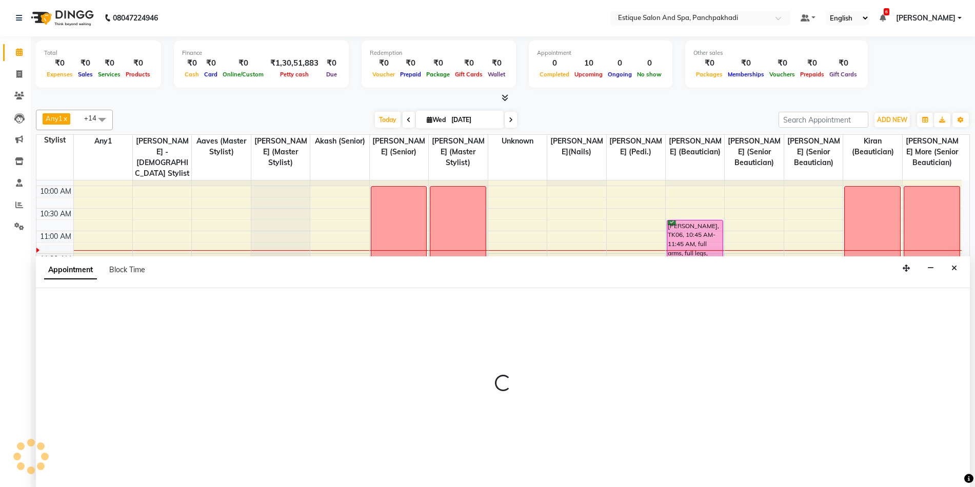
select select "78185"
select select "tentative"
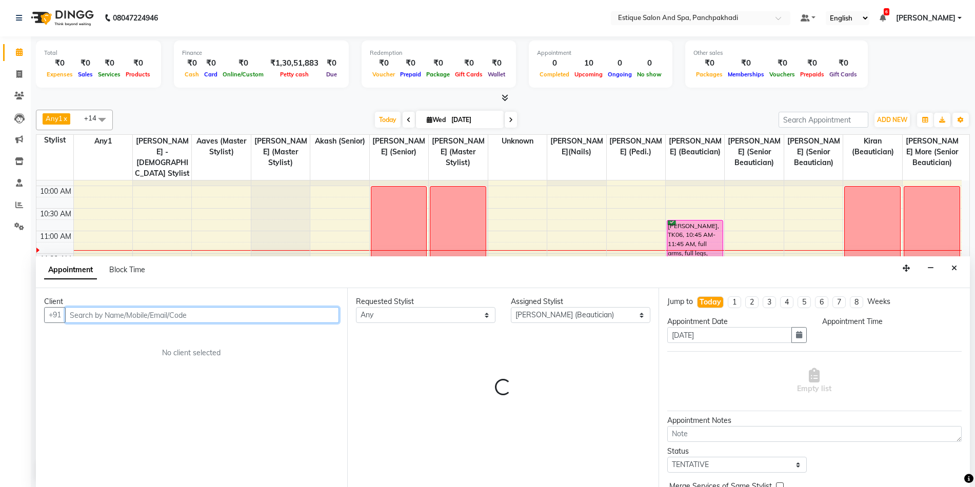
select select "810"
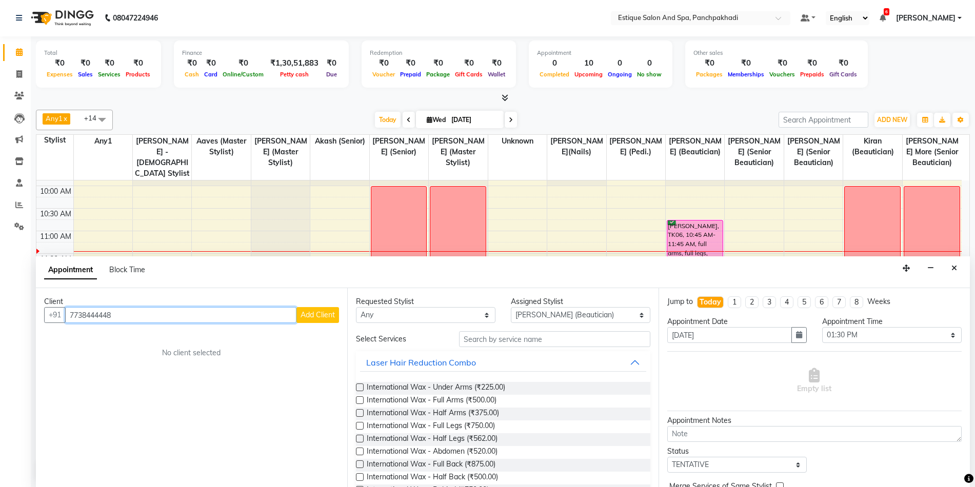
type input "7738444448"
click at [313, 314] on span "Add Client" at bounding box center [318, 314] width 34 height 9
select select "22"
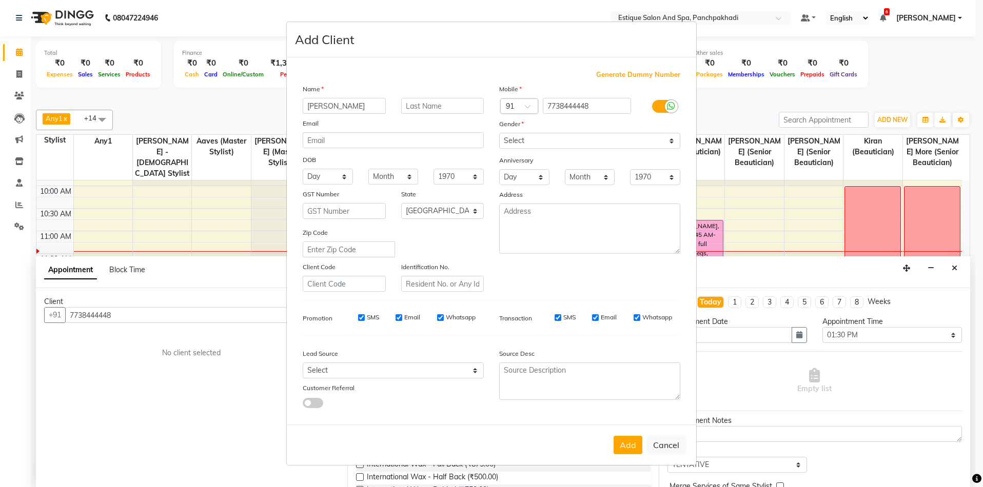
type input "[PERSON_NAME]"
click at [452, 104] on input "text" at bounding box center [442, 106] width 83 height 16
type input "[PERSON_NAME]"
click at [539, 137] on select "Select [DEMOGRAPHIC_DATA] [DEMOGRAPHIC_DATA] Other Prefer Not To Say" at bounding box center [589, 141] width 181 height 16
select select "[DEMOGRAPHIC_DATA]"
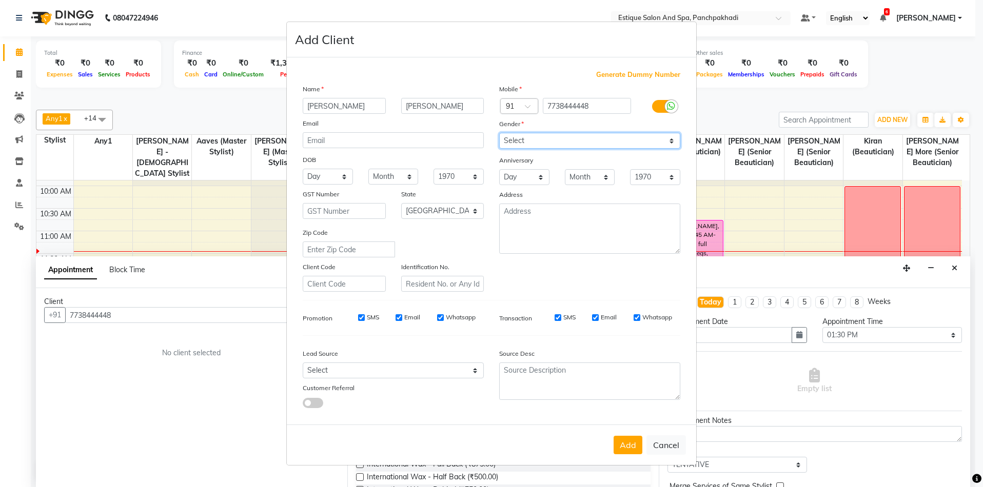
click at [499, 133] on select "Select [DEMOGRAPHIC_DATA] [DEMOGRAPHIC_DATA] Other Prefer Not To Say" at bounding box center [589, 141] width 181 height 16
click at [627, 446] on button "Add" at bounding box center [627, 445] width 29 height 18
select select
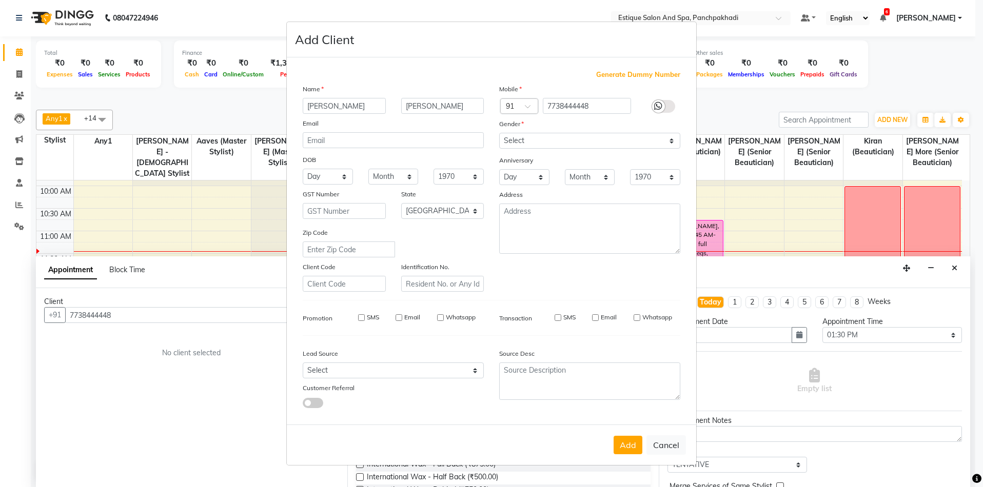
select select "null"
select select
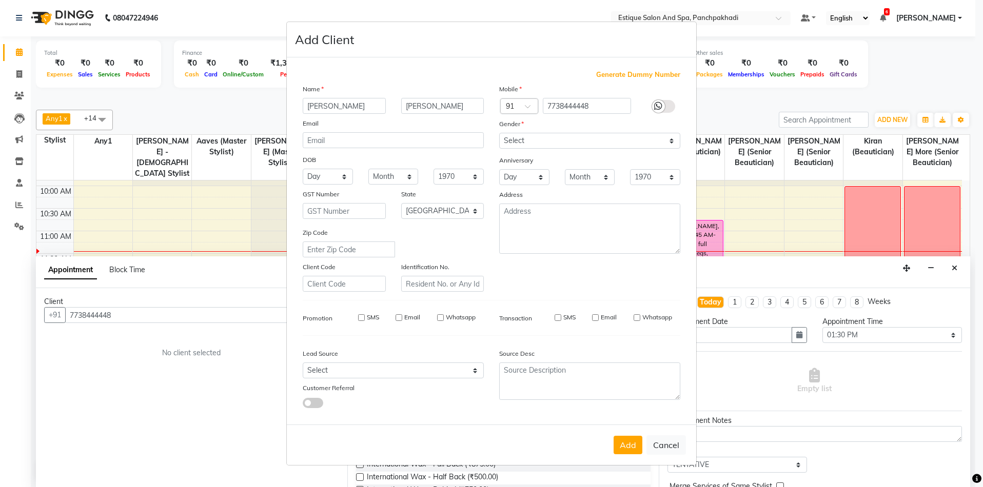
checkbox input "false"
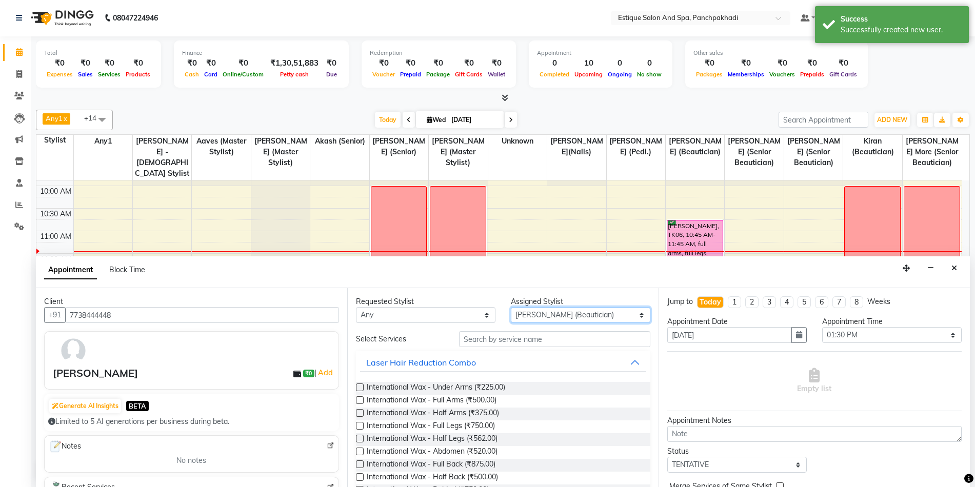
click at [543, 313] on select "Select [PERSON_NAME] (master stylist) [PERSON_NAME] (Senior) [PERSON_NAME]( Sen…" at bounding box center [581, 315] width 140 height 16
select select "15912"
click at [543, 313] on select "Select [PERSON_NAME] (master stylist) [PERSON_NAME] (Senior) [PERSON_NAME]( Sen…" at bounding box center [581, 315] width 140 height 16
click at [530, 342] on input "text" at bounding box center [554, 339] width 191 height 16
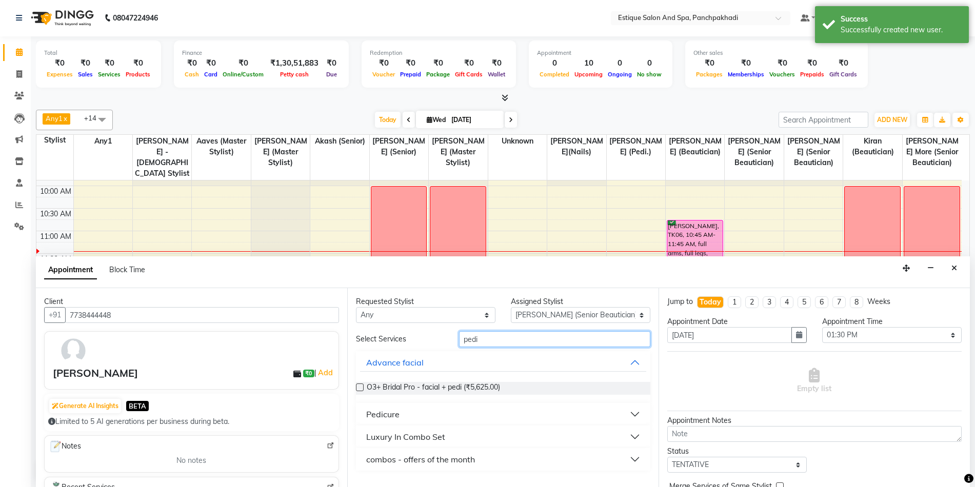
type input "pedi"
click at [390, 415] on div "Pedicure" at bounding box center [382, 414] width 33 height 12
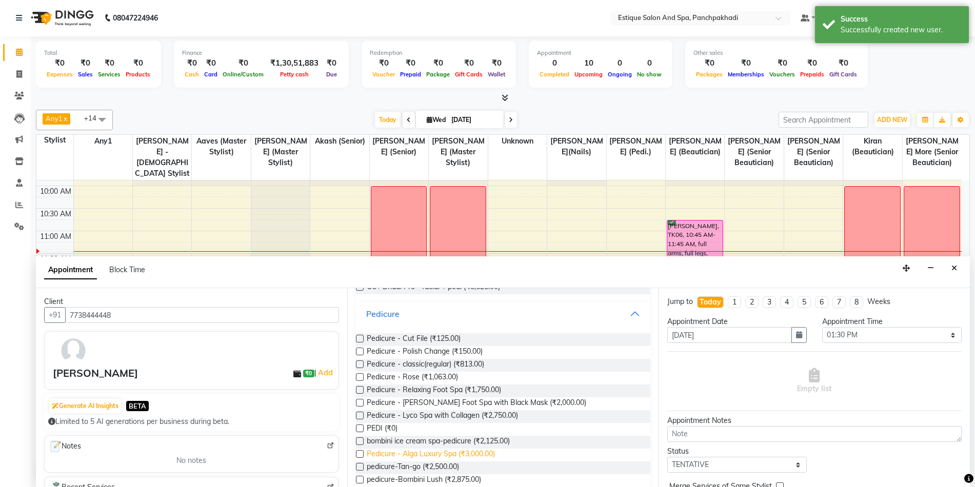
scroll to position [103, 0]
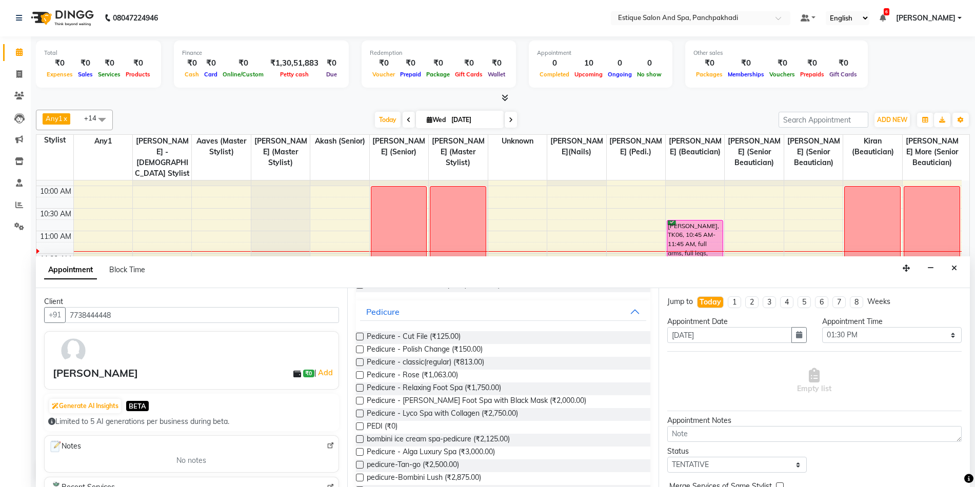
click at [360, 427] on label at bounding box center [360, 427] width 8 height 8
click at [360, 427] on input "checkbox" at bounding box center [359, 427] width 7 height 7
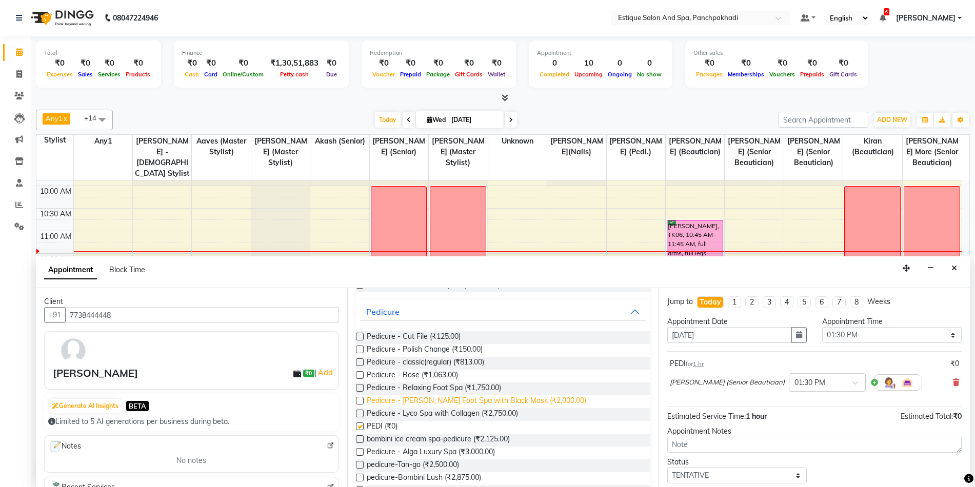
scroll to position [0, 0]
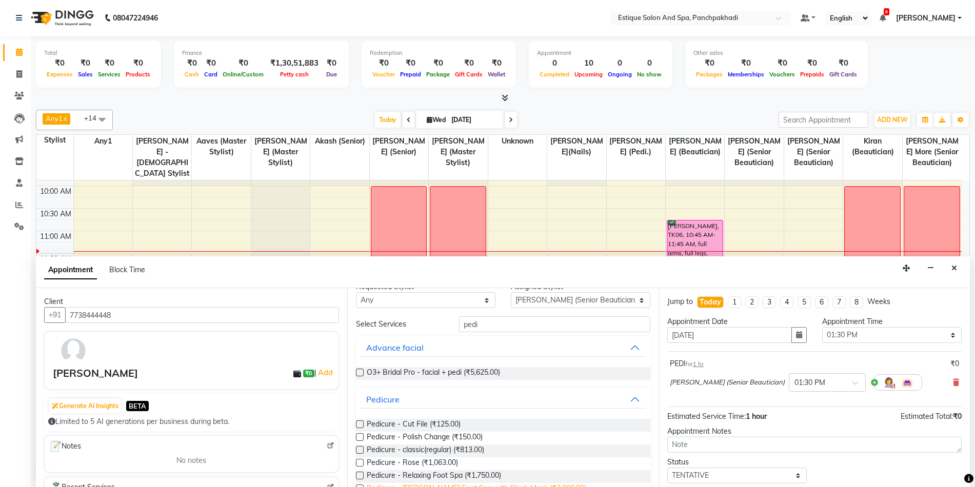
checkbox input "false"
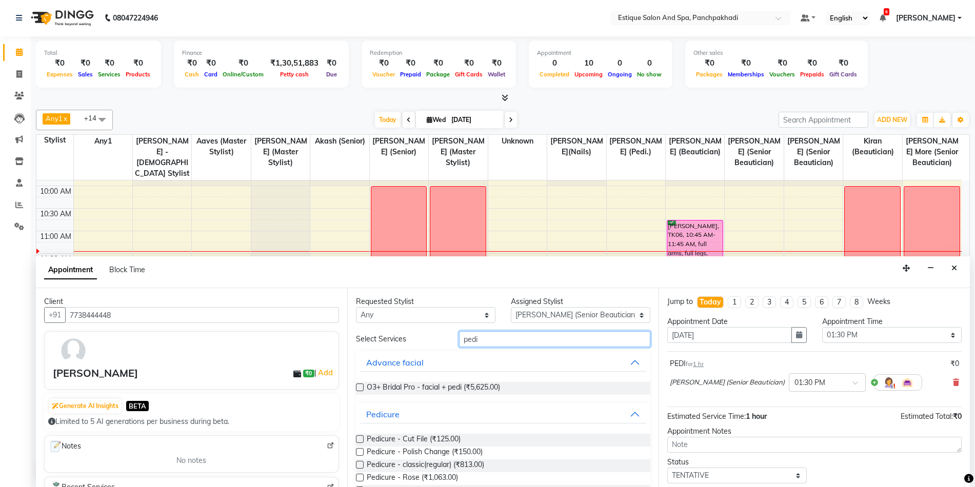
click at [481, 336] on input "pedi" at bounding box center [554, 339] width 191 height 16
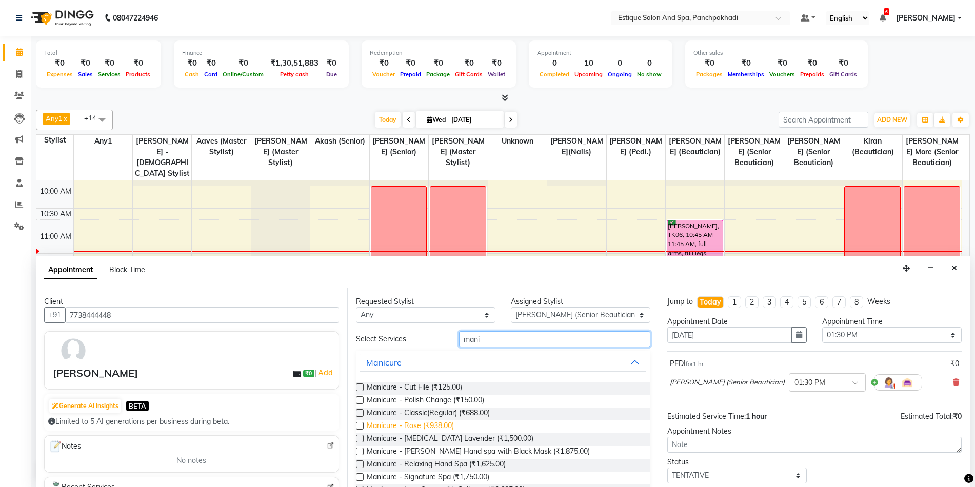
scroll to position [51, 0]
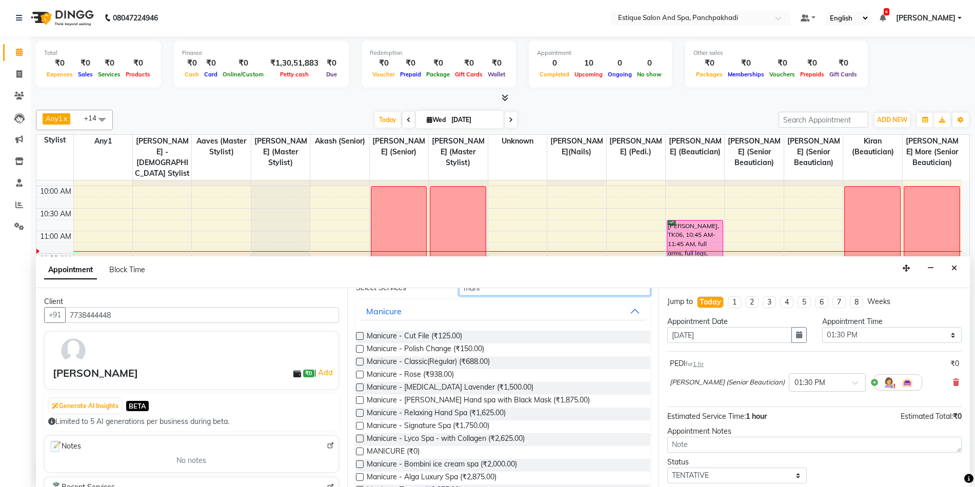
type input "mani"
click at [361, 450] on label at bounding box center [360, 452] width 8 height 8
click at [361, 450] on input "checkbox" at bounding box center [359, 452] width 7 height 7
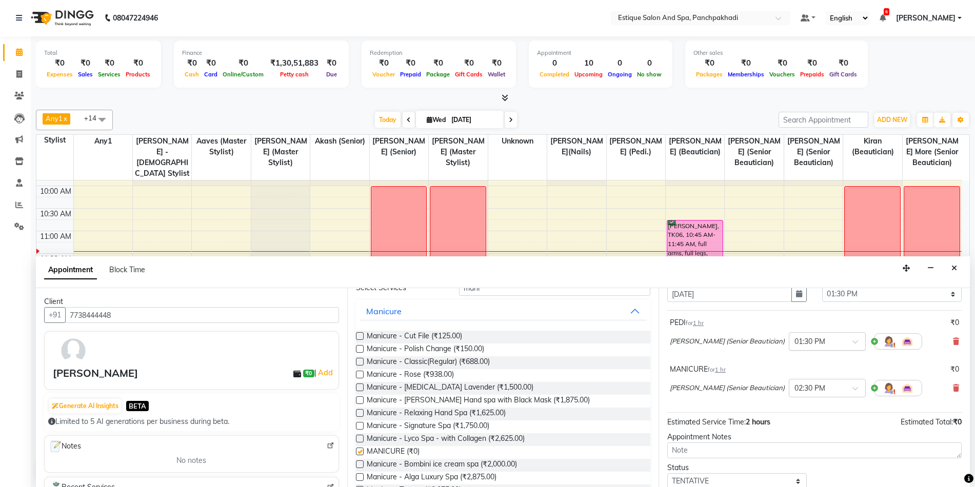
checkbox input "false"
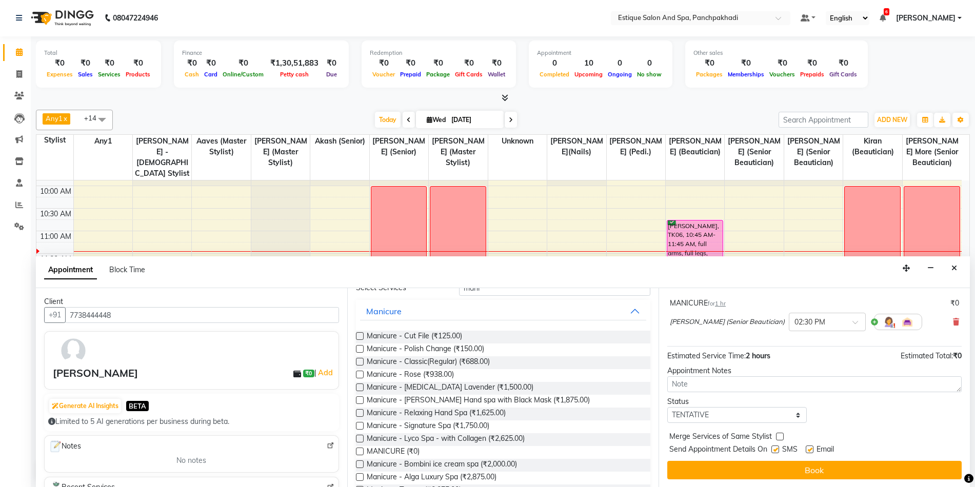
scroll to position [108, 0]
click at [733, 412] on select "Select TENTATIVE CONFIRM CHECK-IN UPCOMING" at bounding box center [737, 415] width 140 height 16
select select "confirm booking"
click at [667, 407] on select "Select TENTATIVE CONFIRM CHECK-IN UPCOMING" at bounding box center [737, 415] width 140 height 16
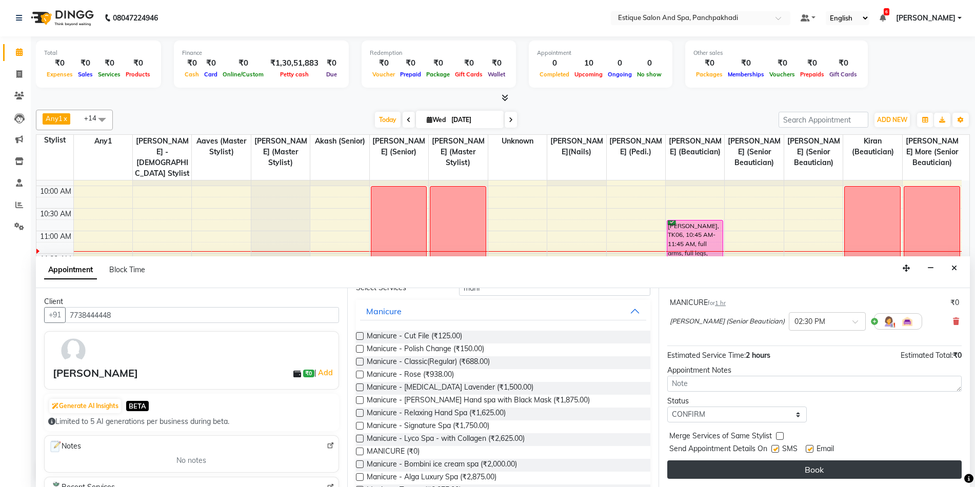
click at [731, 464] on button "Book" at bounding box center [814, 470] width 294 height 18
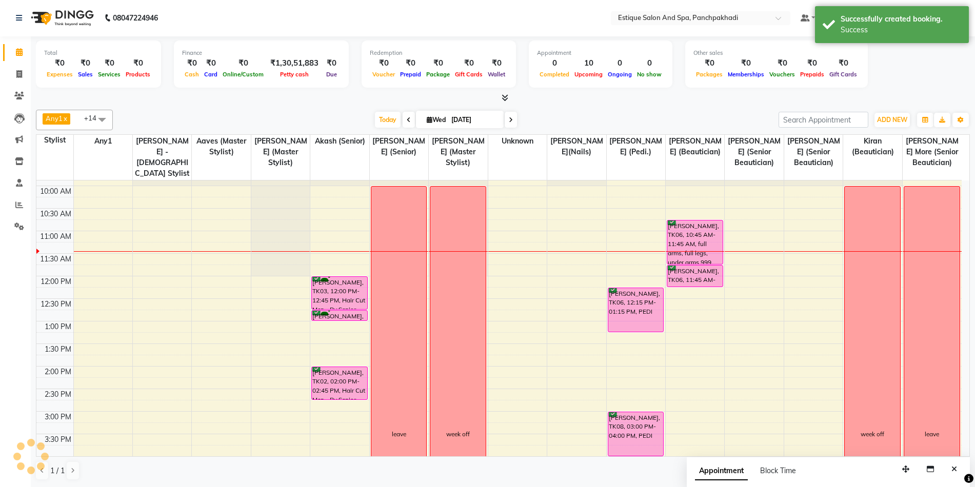
scroll to position [0, 0]
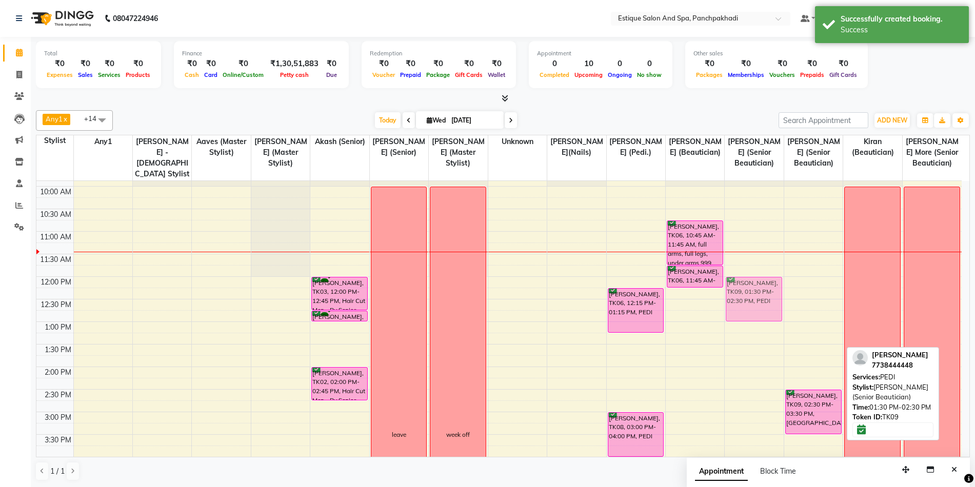
drag, startPoint x: 813, startPoint y: 364, endPoint x: 783, endPoint y: 292, distance: 78.2
click at [767, 292] on tr "shift over shift over [PERSON_NAME], TK03, 12:00 PM-12:45 PM, Hair Cut Men - By…" at bounding box center [498, 435] width 925 height 586
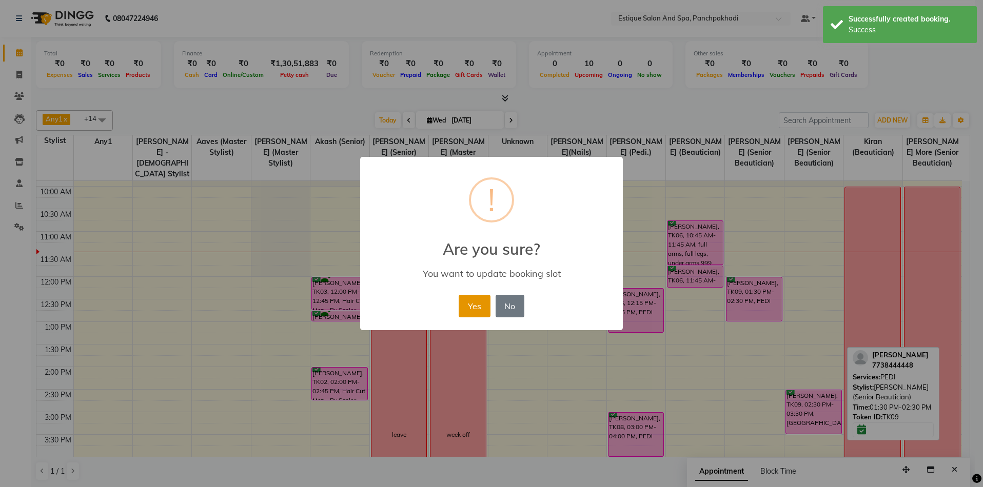
click at [472, 306] on button "Yes" at bounding box center [474, 306] width 31 height 23
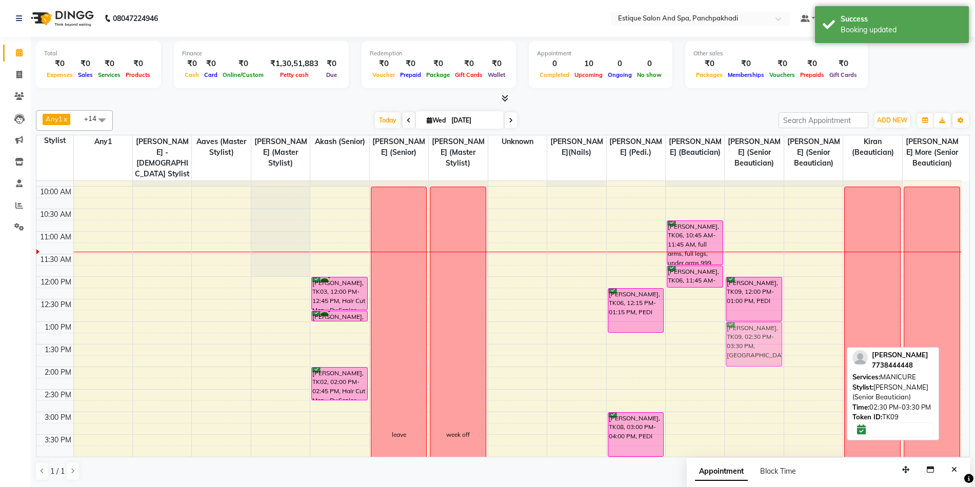
drag, startPoint x: 813, startPoint y: 402, endPoint x: 756, endPoint y: 330, distance: 92.4
click at [756, 330] on tr "shift over shift over [PERSON_NAME], TK03, 12:00 PM-12:45 PM, Hair Cut Men - By…" at bounding box center [498, 435] width 925 height 586
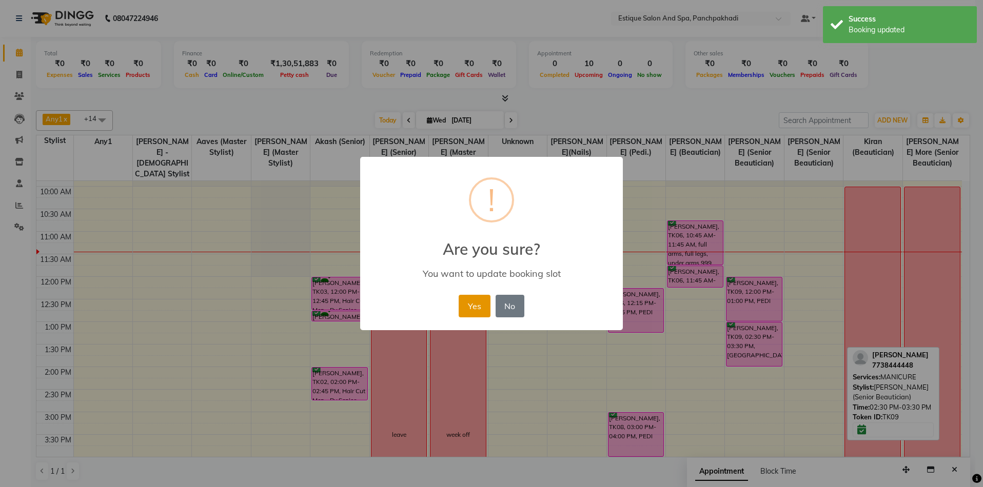
click at [480, 302] on button "Yes" at bounding box center [474, 306] width 31 height 23
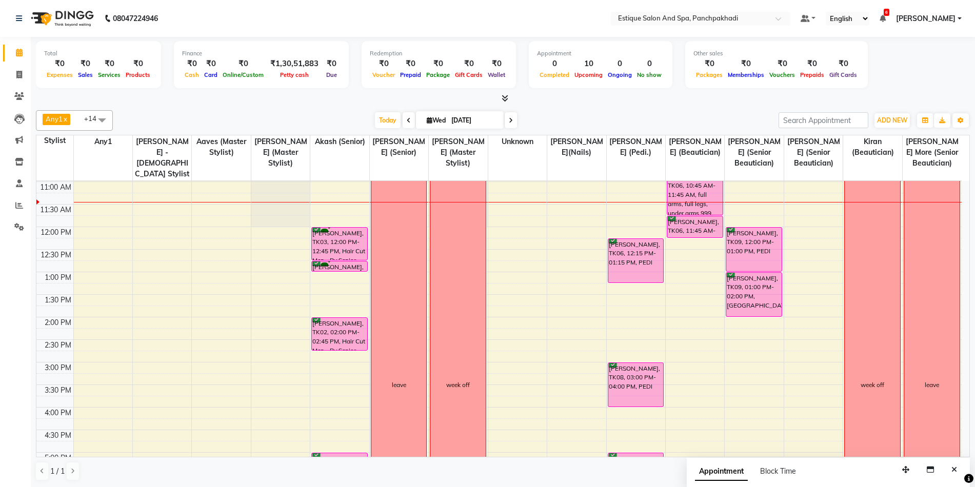
scroll to position [103, 0]
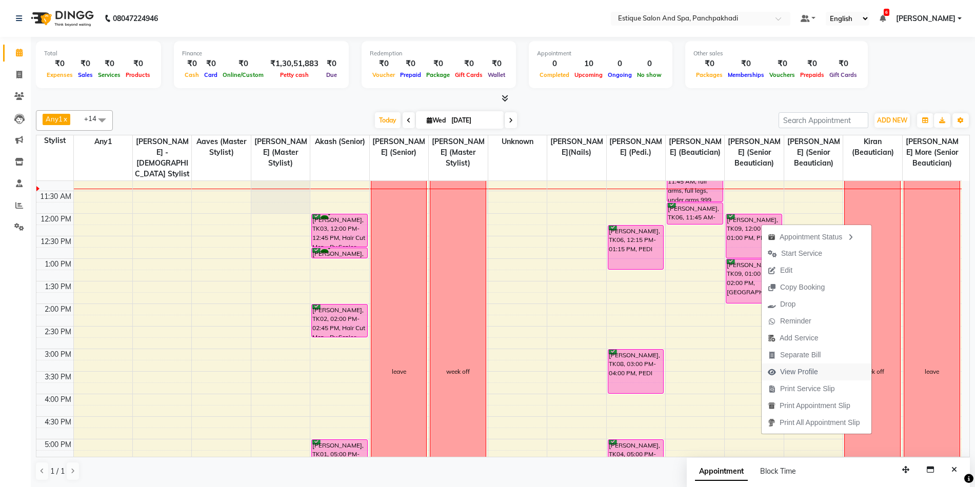
click at [801, 371] on span "View Profile" at bounding box center [799, 372] width 38 height 11
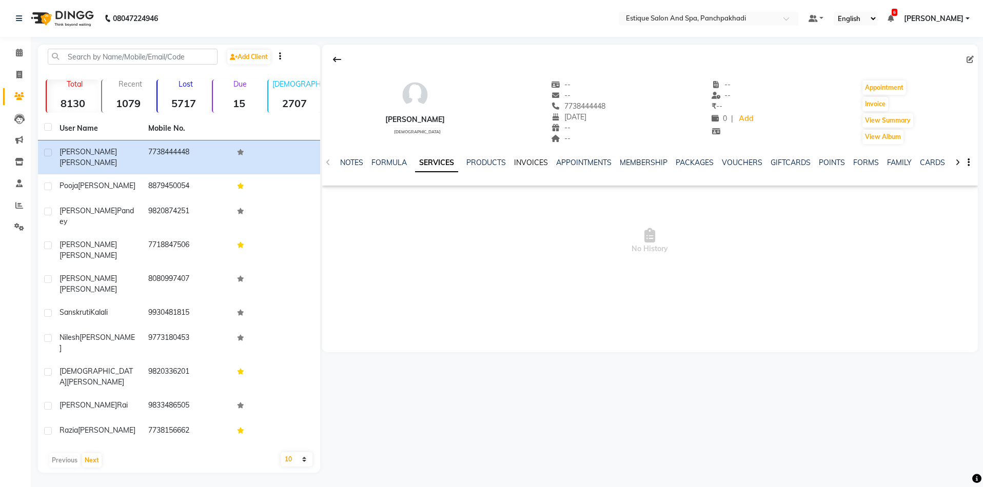
click at [521, 165] on link "INVOICES" at bounding box center [531, 162] width 34 height 9
click at [22, 51] on icon at bounding box center [19, 53] width 7 height 8
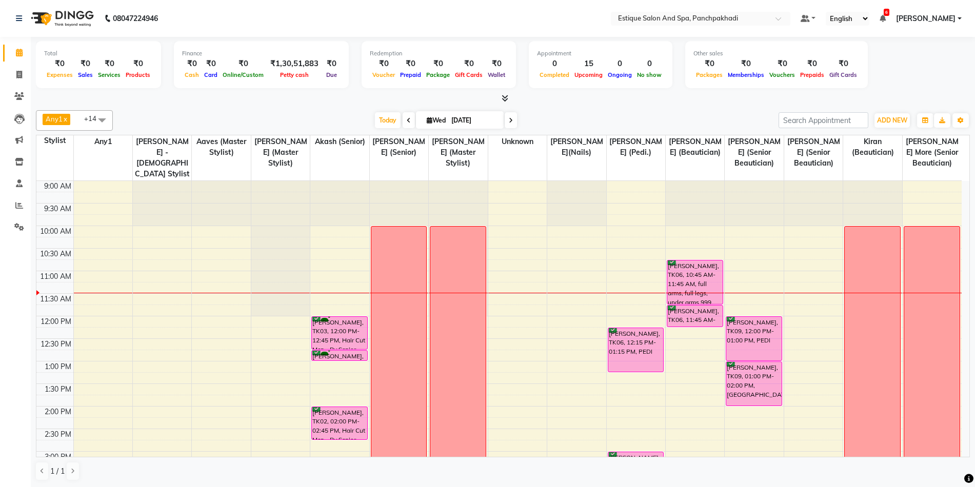
click at [407, 121] on icon at bounding box center [409, 120] width 4 height 6
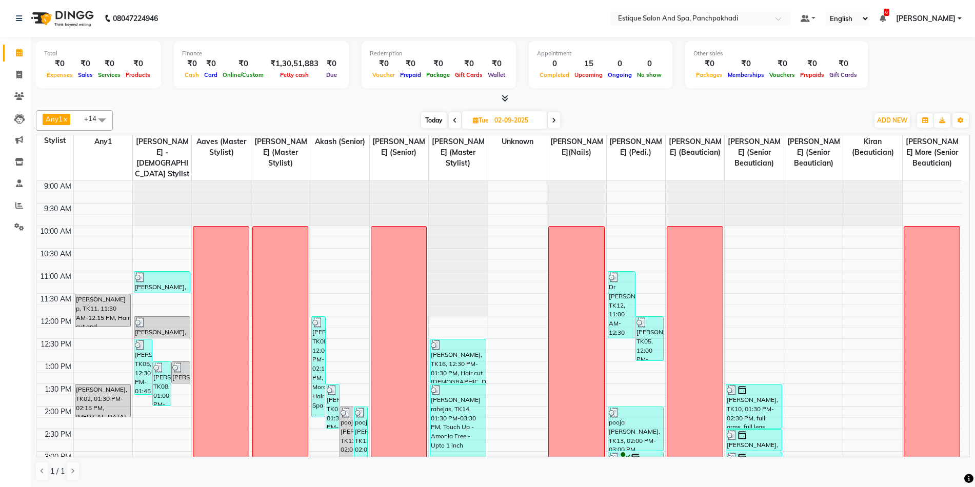
click at [434, 122] on span "Today" at bounding box center [434, 120] width 26 height 16
type input "[DATE]"
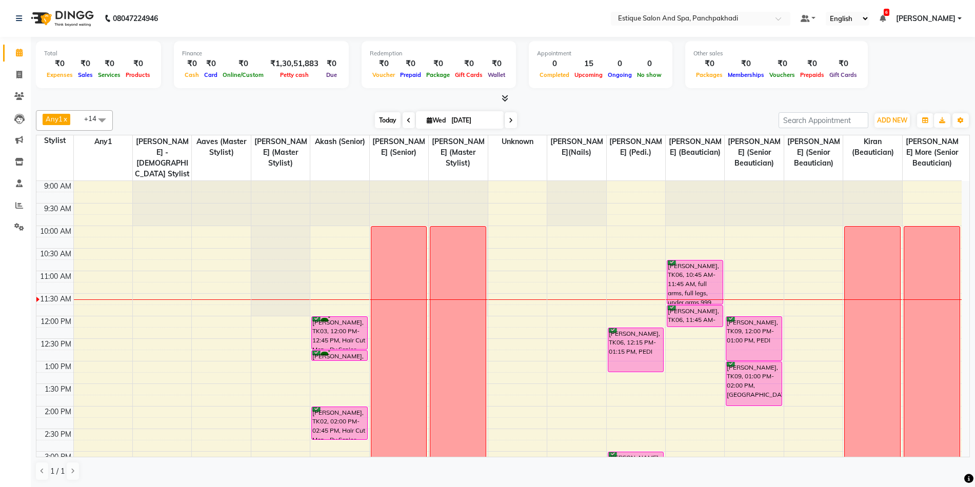
click at [384, 120] on span "Today" at bounding box center [388, 120] width 26 height 16
click at [17, 73] on icon at bounding box center [19, 75] width 6 height 8
select select "service"
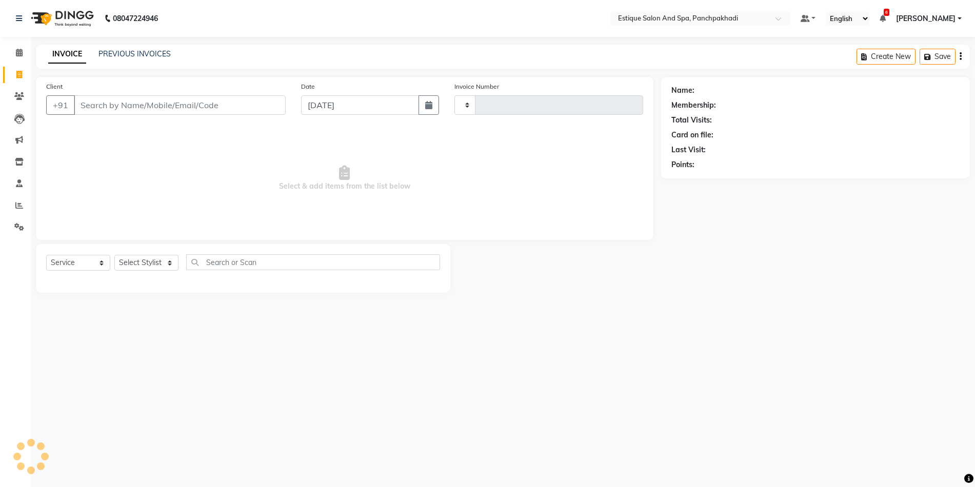
type input "4583"
select select "925"
click at [108, 109] on input "Client" at bounding box center [181, 104] width 214 height 19
click at [25, 51] on span at bounding box center [19, 53] width 18 height 12
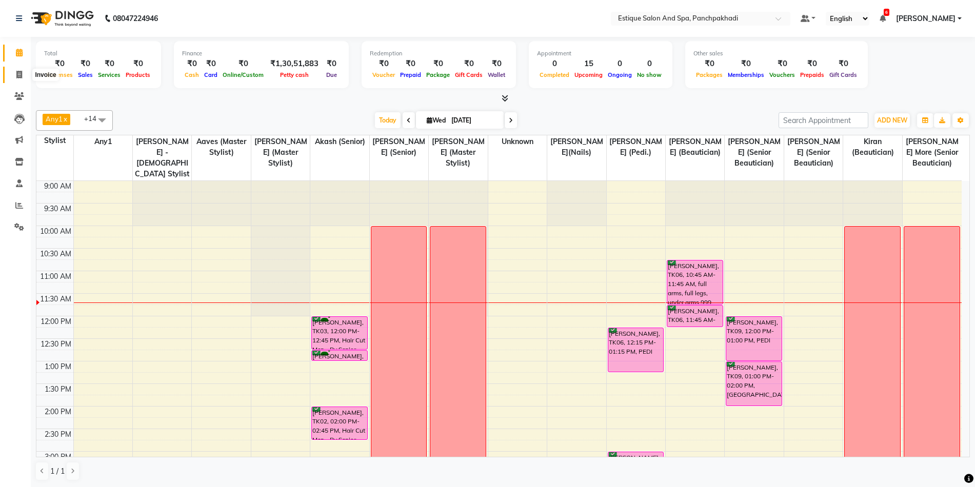
click at [23, 75] on span at bounding box center [19, 75] width 18 height 12
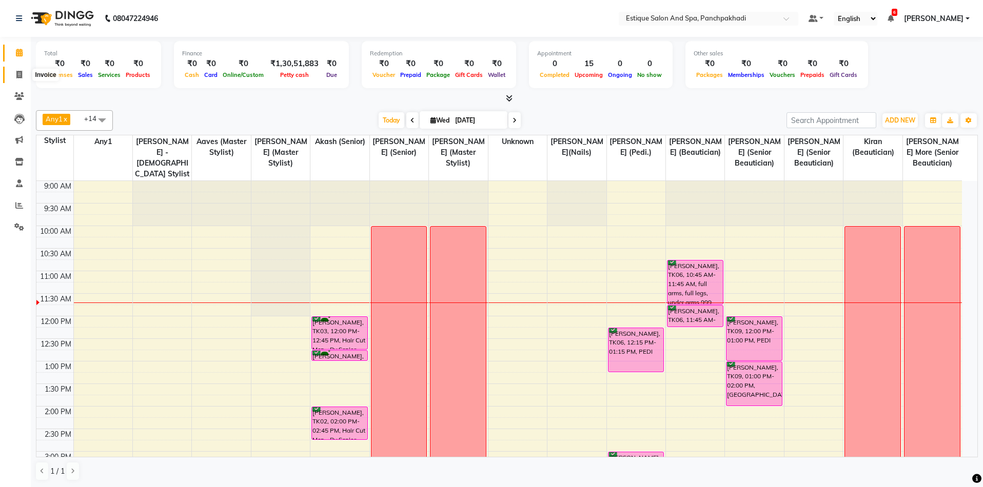
select select "925"
select select "service"
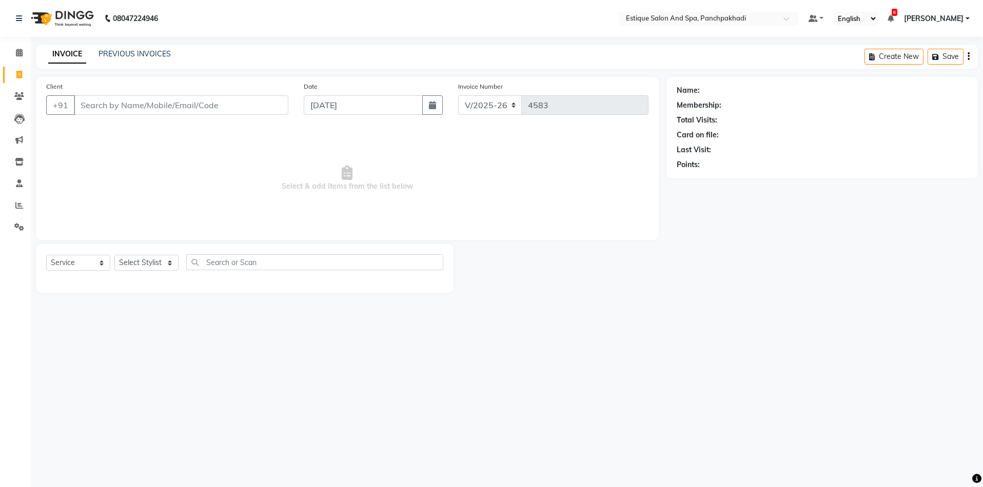
click at [154, 102] on input "Client" at bounding box center [181, 104] width 214 height 19
click at [16, 53] on icon at bounding box center [19, 53] width 7 height 8
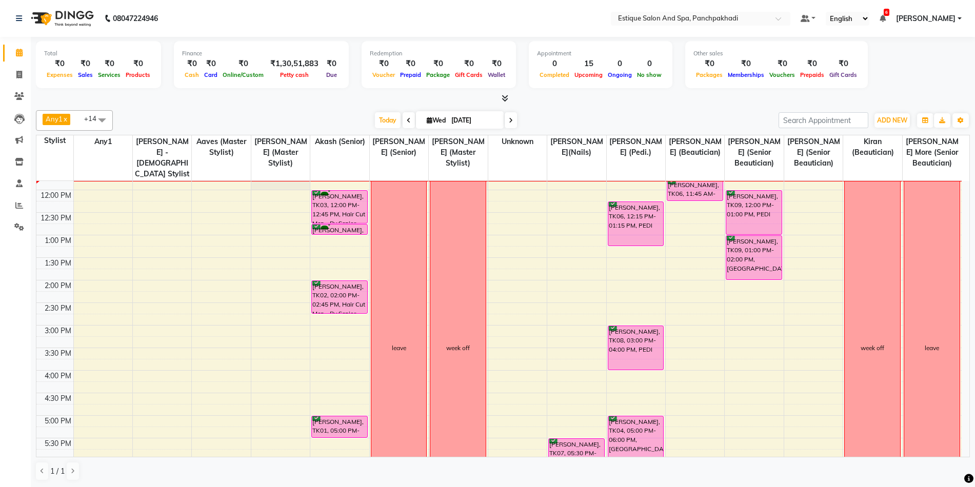
scroll to position [103, 0]
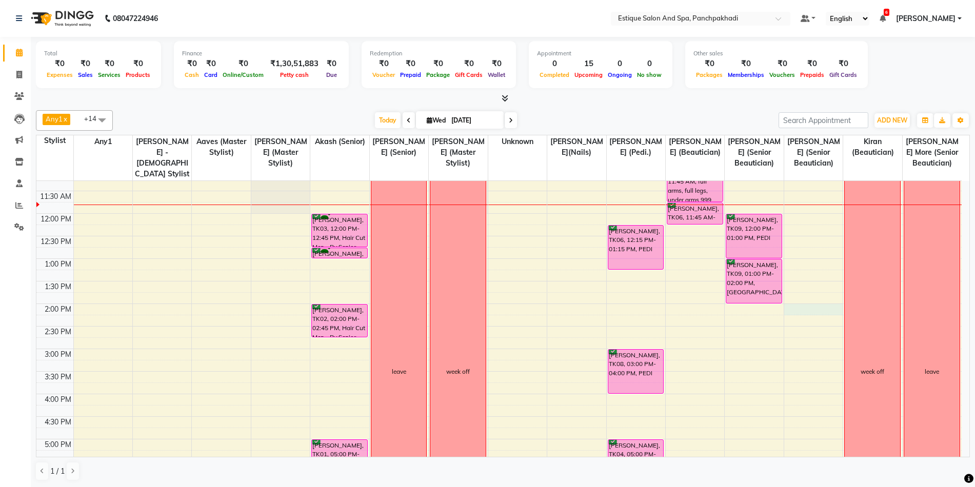
click at [804, 310] on div "9:00 AM 9:30 AM 10:00 AM 10:30 AM 11:00 AM 11:30 AM 12:00 PM 12:30 PM 1:00 PM 1…" at bounding box center [498, 371] width 925 height 586
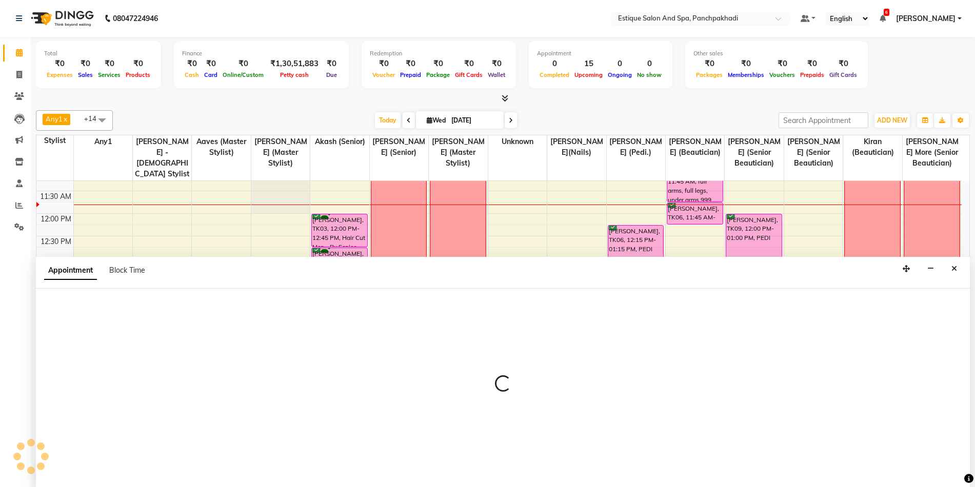
scroll to position [1, 0]
click at [954, 270] on icon "Close" at bounding box center [954, 268] width 6 height 7
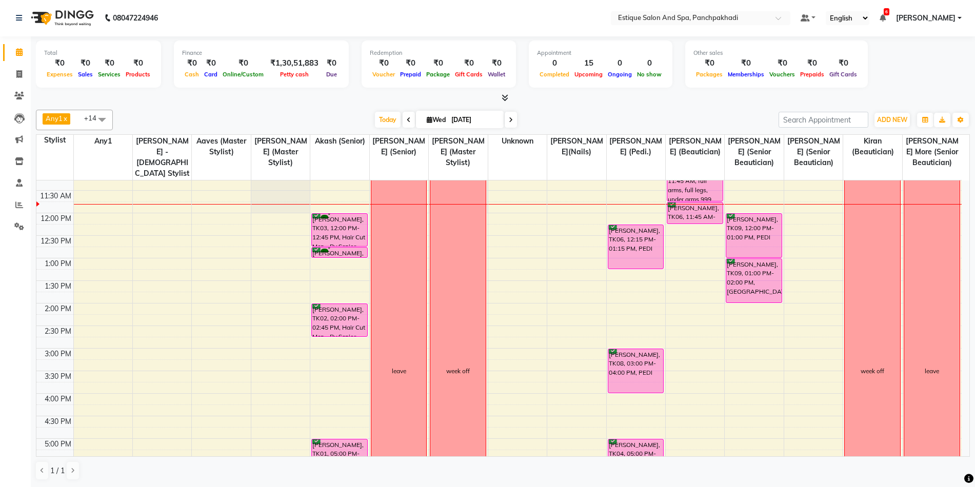
click at [812, 311] on div "9:00 AM 9:30 AM 10:00 AM 10:30 AM 11:00 AM 11:30 AM 12:00 PM 12:30 PM 1:00 PM 1…" at bounding box center [498, 371] width 925 height 586
select select "15912"
select select "tentative"
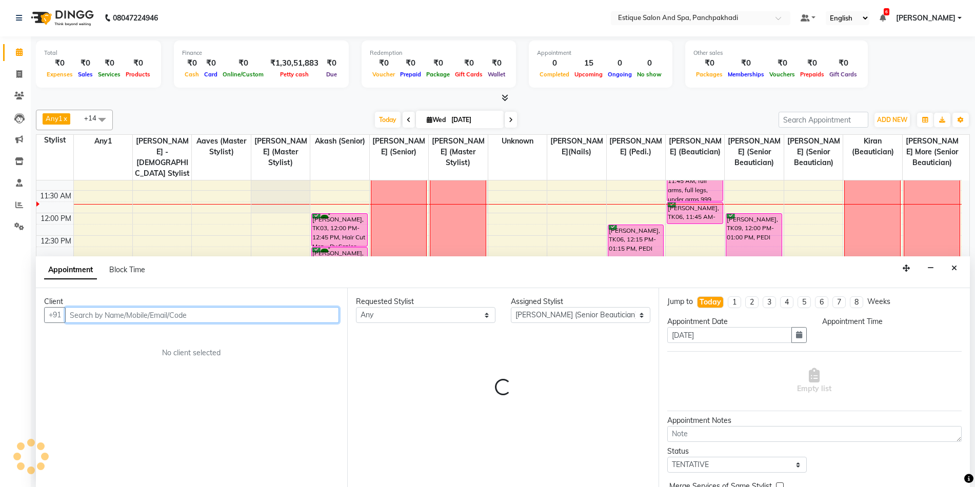
select select "840"
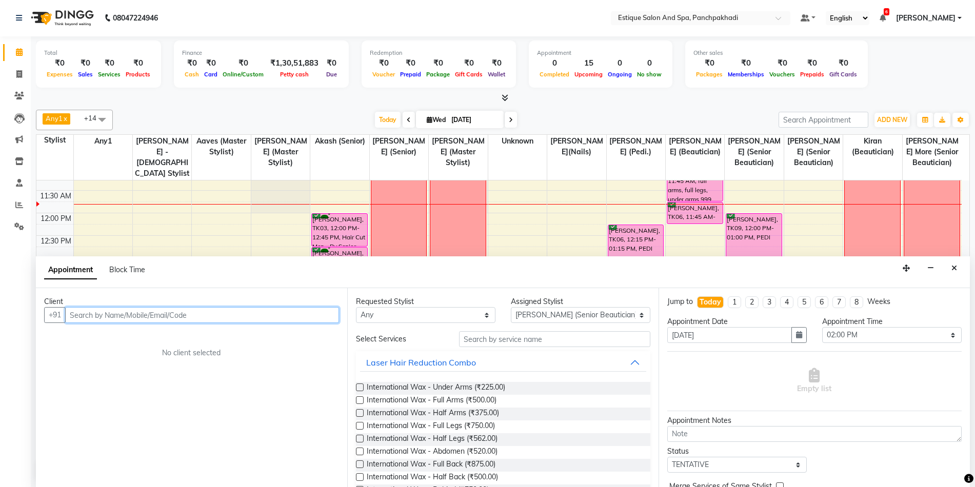
click at [207, 314] on input "text" at bounding box center [202, 315] width 274 height 16
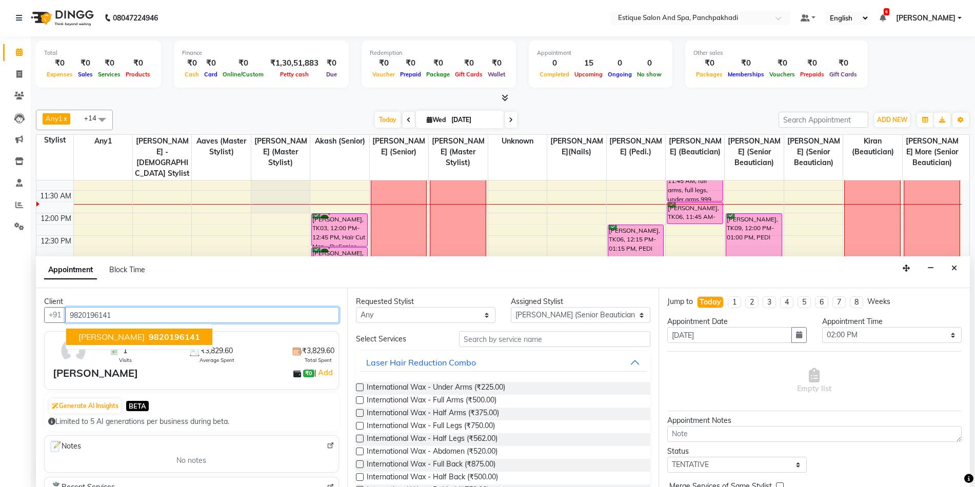
click at [104, 336] on span "[PERSON_NAME]" at bounding box center [111, 337] width 66 height 10
type input "9820196141"
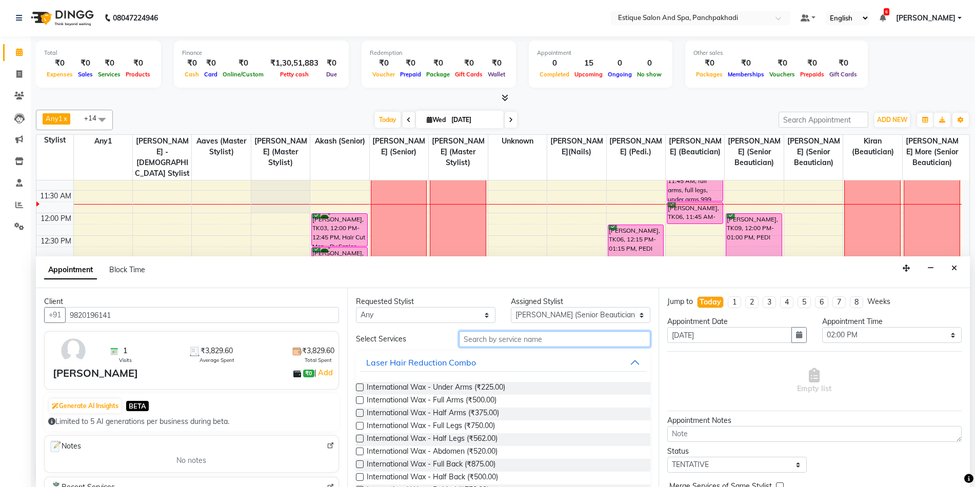
click at [515, 340] on input "text" at bounding box center [554, 339] width 191 height 16
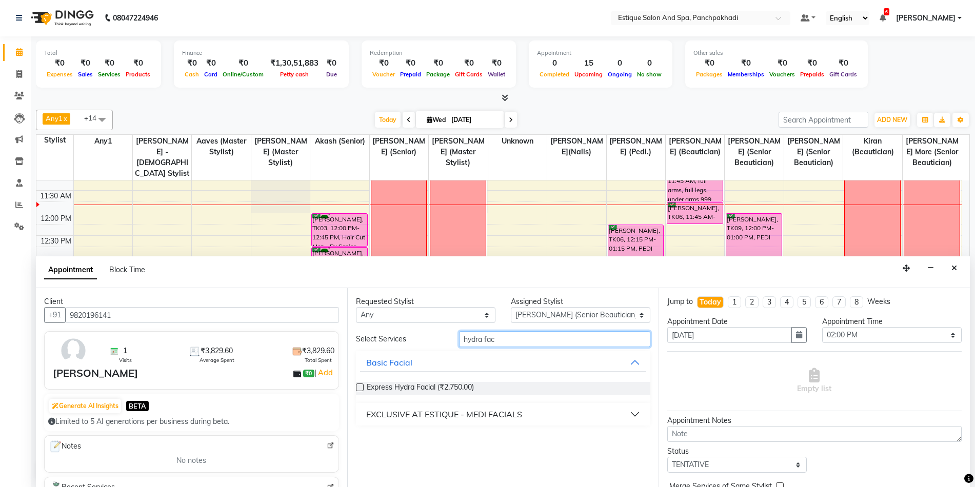
type input "hydra fac"
click at [460, 413] on div "EXCLUSIVE AT ESTIQUE - MEDI FACIALS" at bounding box center [444, 414] width 156 height 12
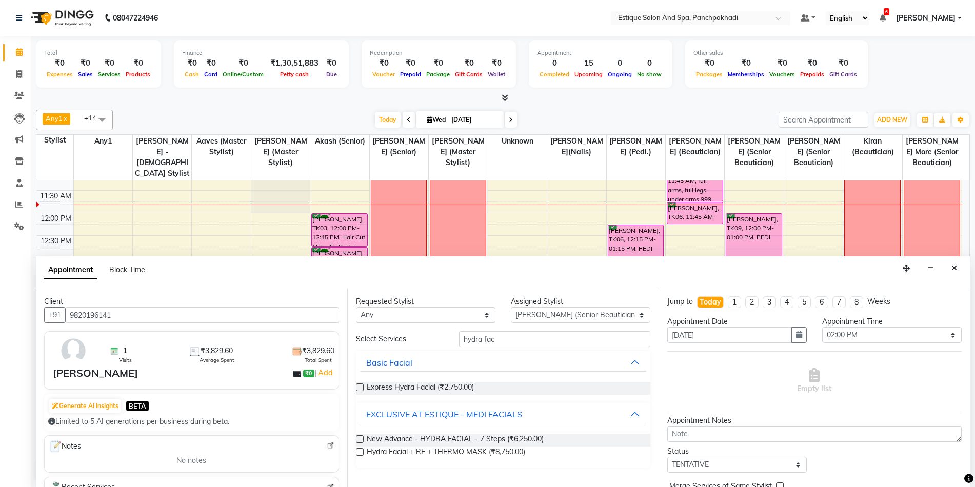
click at [359, 438] on label at bounding box center [360, 439] width 8 height 8
click at [359, 438] on input "checkbox" at bounding box center [359, 440] width 7 height 7
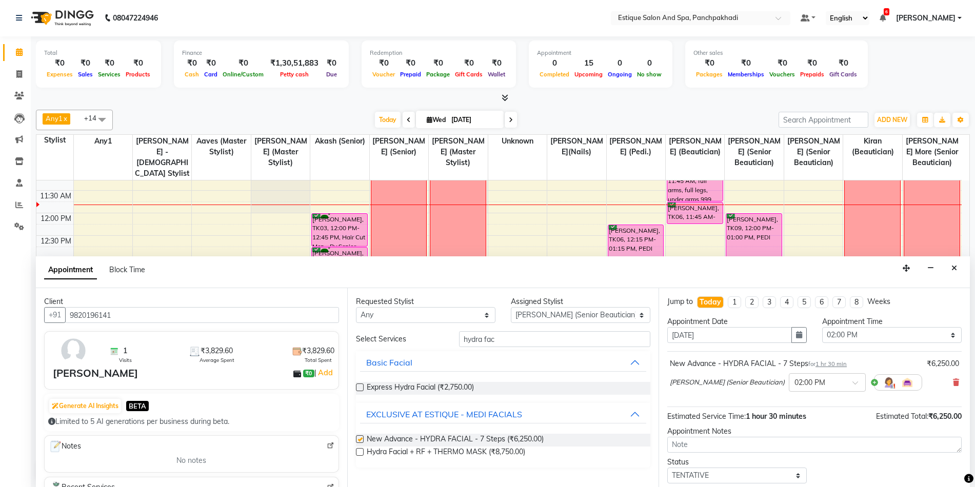
checkbox input "false"
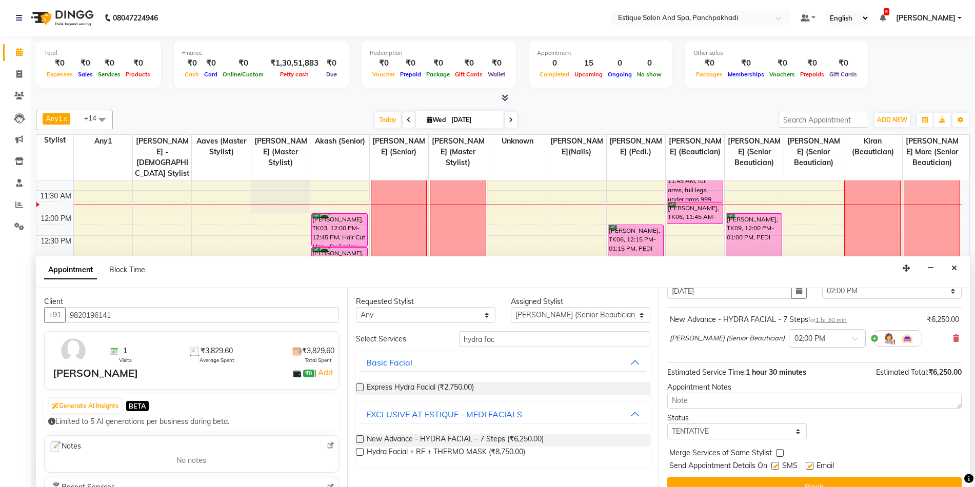
scroll to position [51, 0]
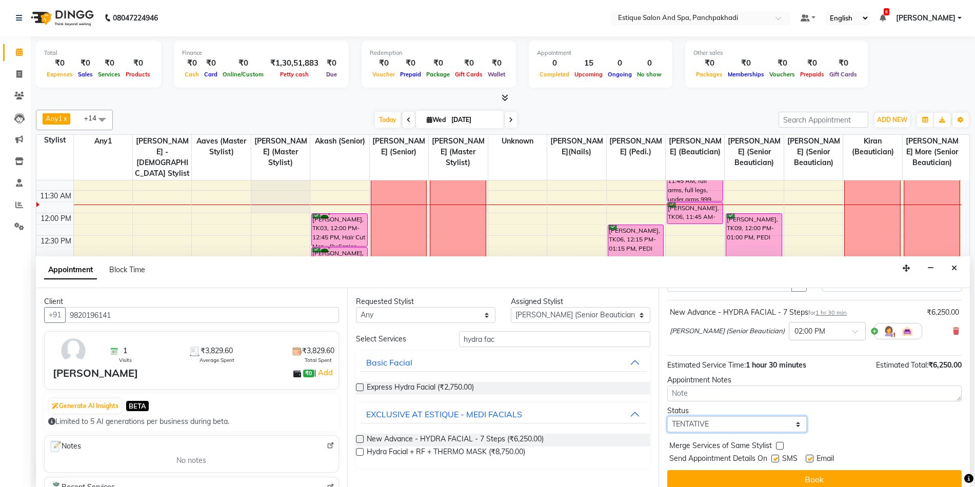
click at [710, 422] on select "Select TENTATIVE CONFIRM CHECK-IN UPCOMING" at bounding box center [737, 424] width 140 height 16
select select "confirm booking"
click at [667, 416] on select "Select TENTATIVE CONFIRM CHECK-IN UPCOMING" at bounding box center [737, 424] width 140 height 16
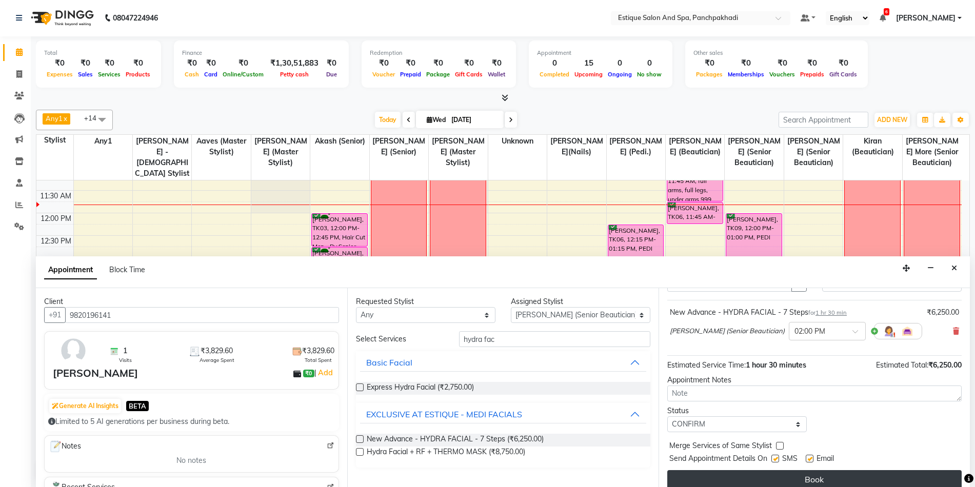
click at [735, 478] on button "Book" at bounding box center [814, 479] width 294 height 18
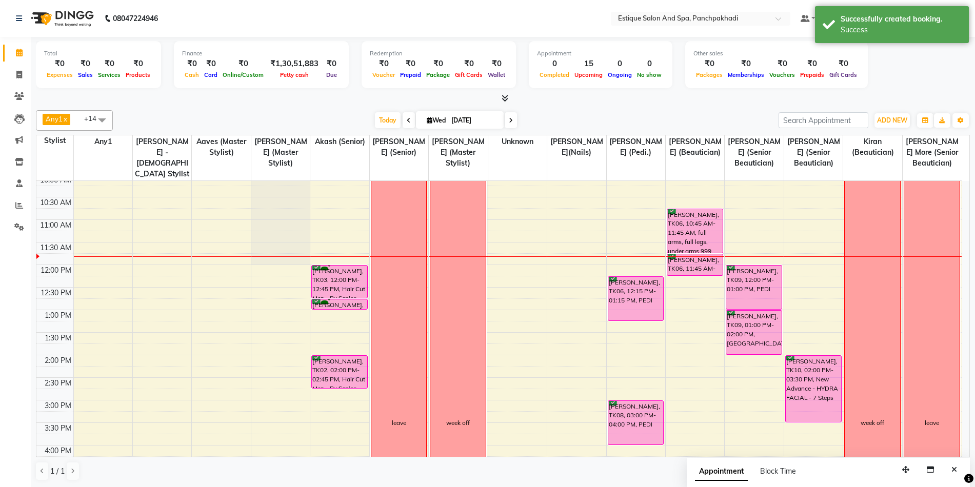
click at [424, 119] on span "Wed" at bounding box center [436, 120] width 24 height 8
select select "9"
select select "2025"
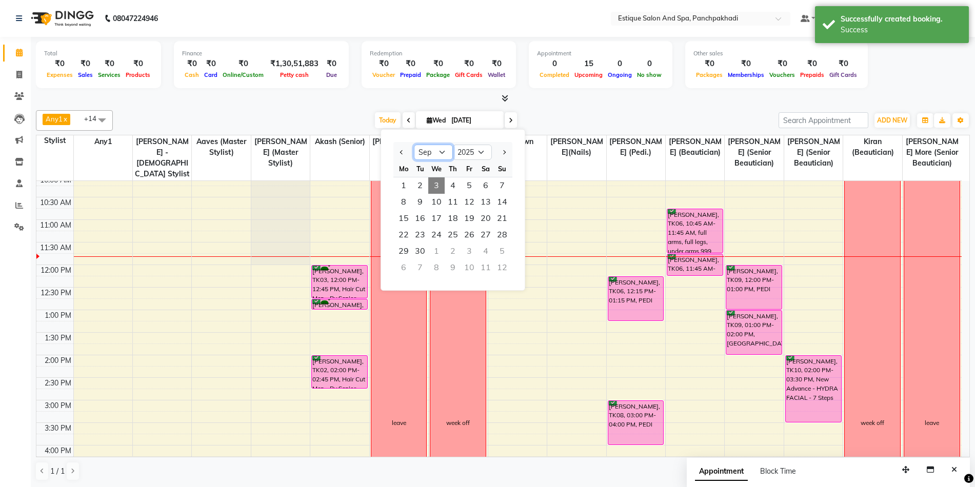
click at [433, 149] on select "Jan Feb Mar Apr May Jun [DATE] Aug Sep Oct Nov Dec" at bounding box center [433, 152] width 39 height 15
select select "8"
click at [414, 145] on select "Jan Feb Mar Apr May Jun [DATE] Aug Sep Oct Nov Dec" at bounding box center [433, 152] width 39 height 15
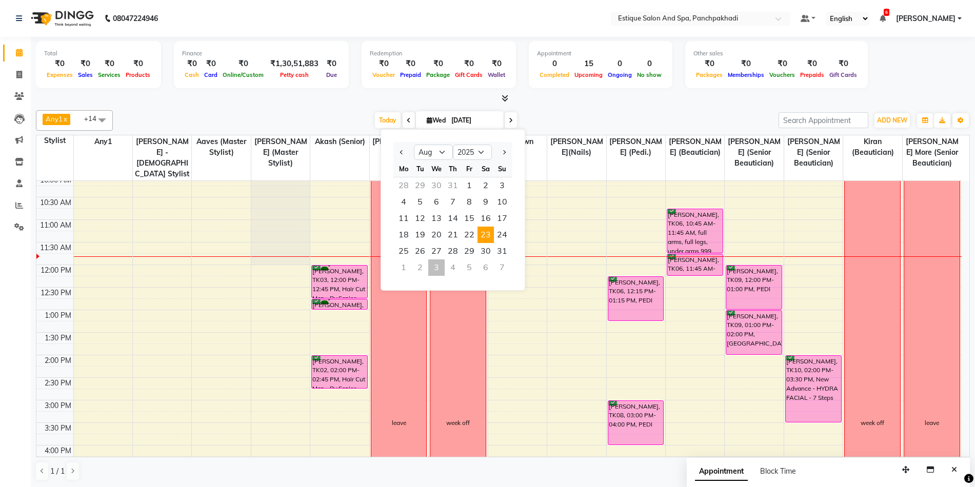
click at [483, 235] on span "23" at bounding box center [486, 235] width 16 height 16
type input "[DATE]"
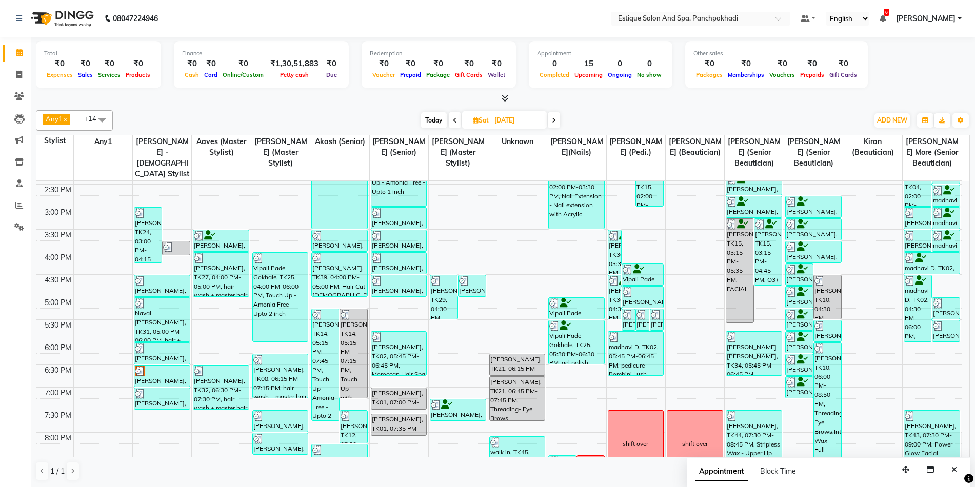
scroll to position [310, 0]
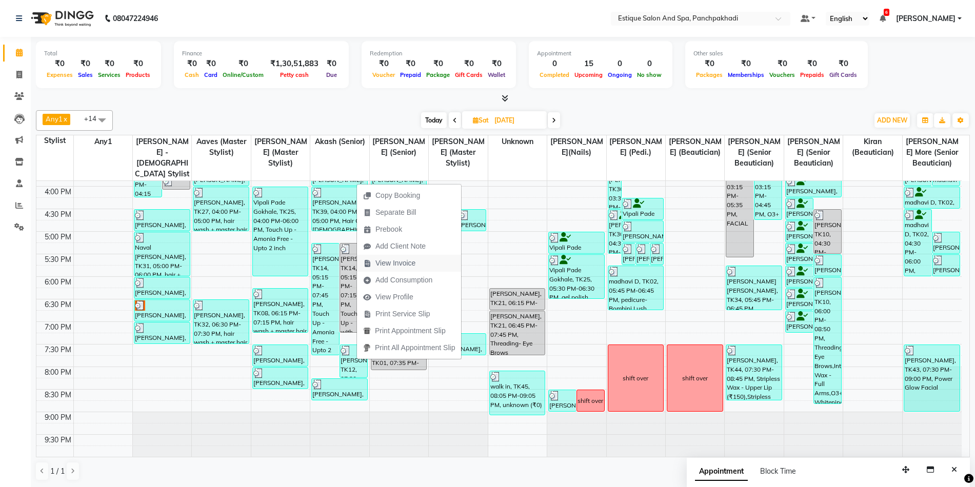
click at [405, 261] on span "View Invoice" at bounding box center [395, 263] width 40 height 11
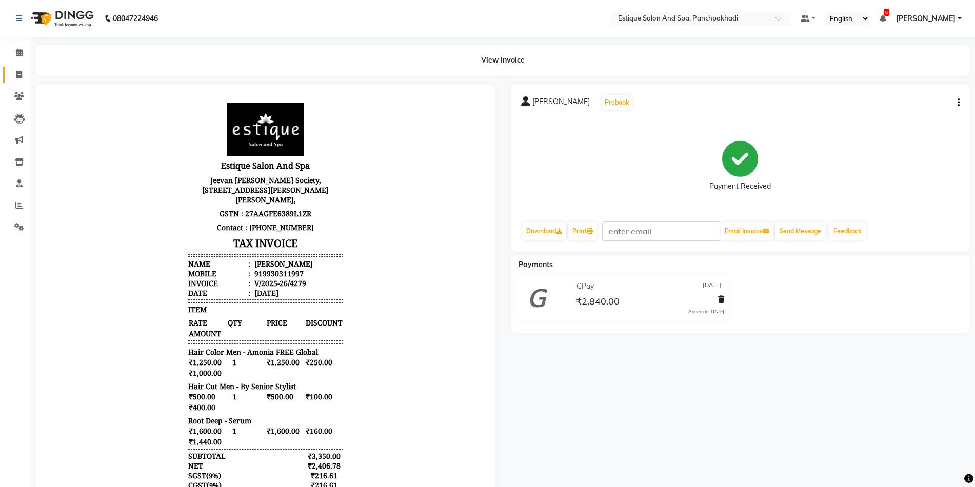
click at [20, 73] on icon at bounding box center [19, 75] width 6 height 8
select select "925"
select select "service"
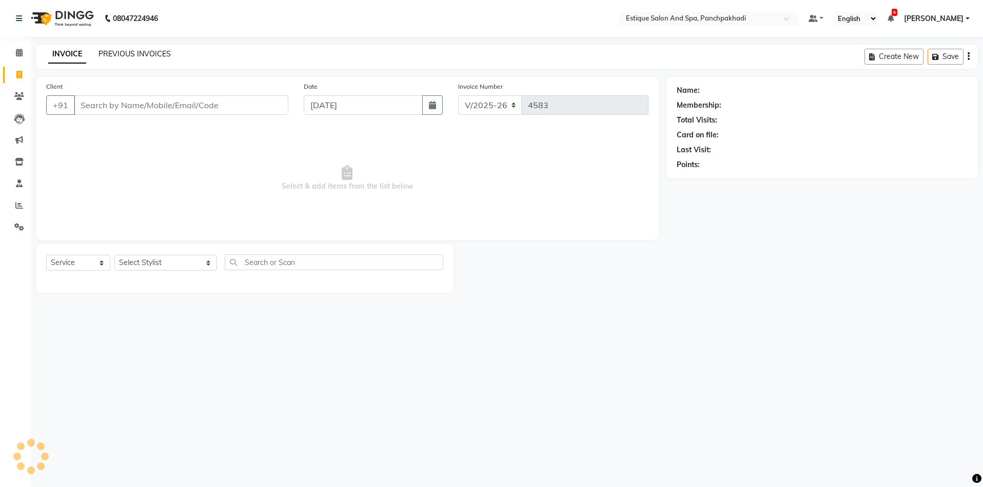
click at [148, 57] on link "PREVIOUS INVOICES" at bounding box center [134, 53] width 72 height 9
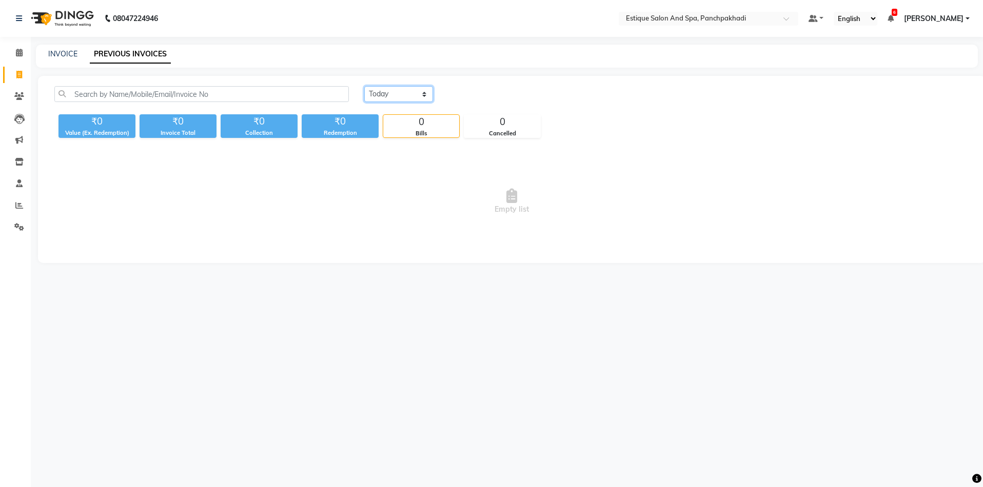
click at [394, 98] on select "[DATE] [DATE] Custom Range" at bounding box center [398, 94] width 69 height 16
click at [176, 214] on span "Empty list" at bounding box center [511, 201] width 914 height 103
click at [18, 50] on icon at bounding box center [19, 53] width 7 height 8
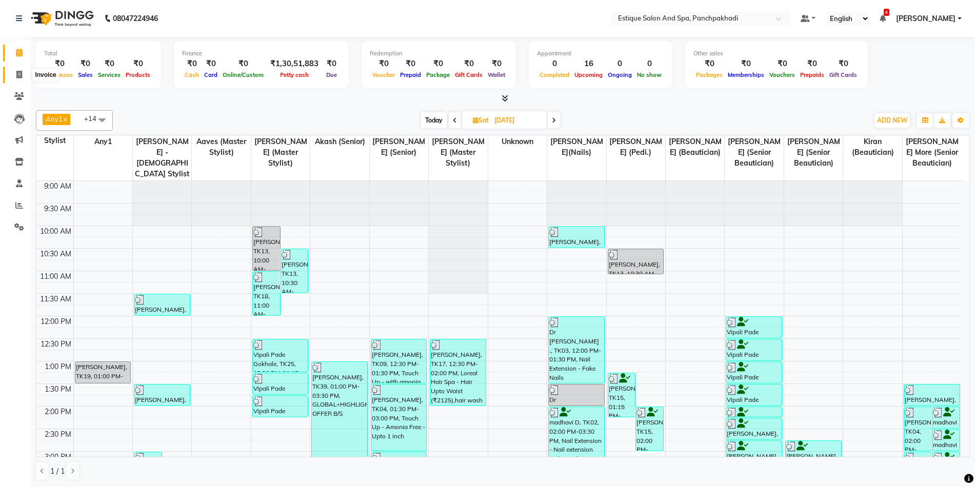
click at [18, 77] on icon at bounding box center [19, 75] width 6 height 8
select select "service"
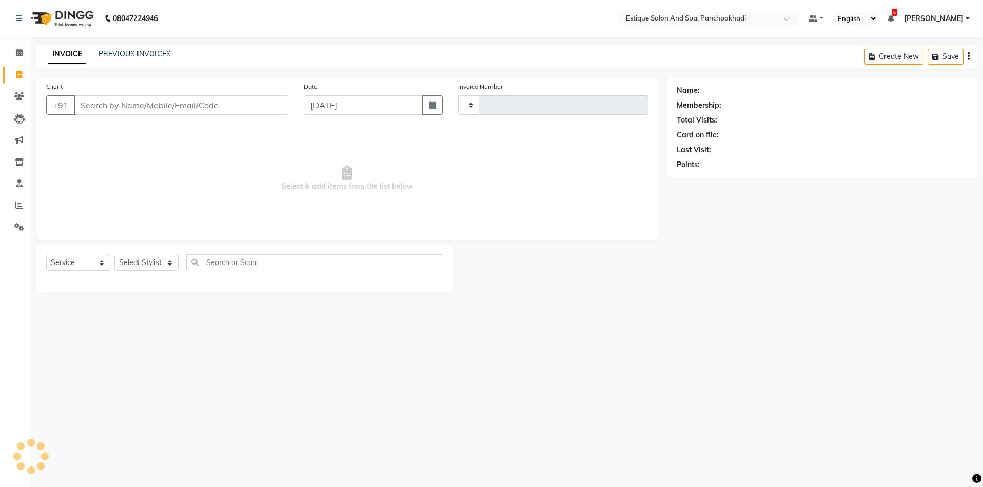
type input "4583"
select select "925"
click at [16, 204] on icon at bounding box center [19, 206] width 8 height 8
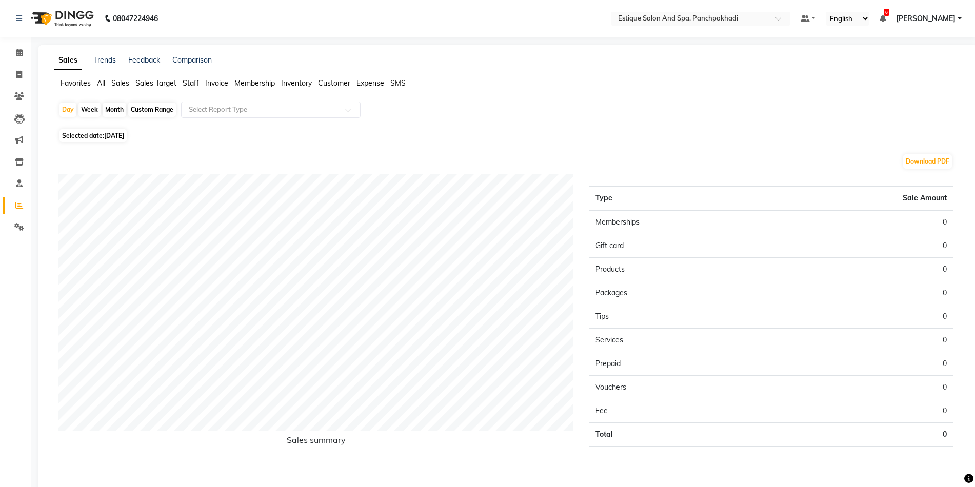
click at [114, 111] on div "Month" at bounding box center [115, 110] width 24 height 14
select select "9"
select select "2025"
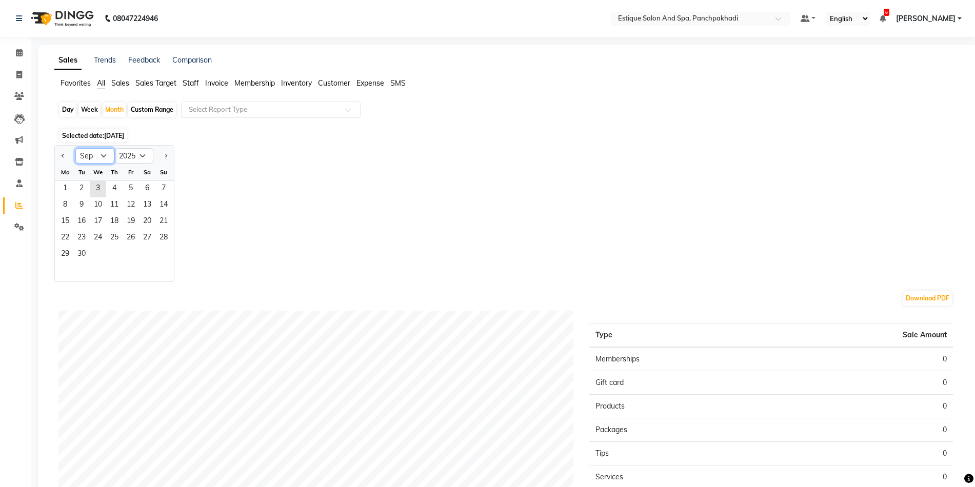
click at [98, 155] on select "Jan Feb Mar Apr May Jun [DATE] Aug Sep Oct Nov Dec" at bounding box center [94, 155] width 39 height 15
select select "8"
click at [75, 148] on select "Jan Feb Mar Apr May Jun [DATE] Aug Sep Oct Nov Dec" at bounding box center [94, 155] width 39 height 15
click at [145, 236] on span "23" at bounding box center [147, 238] width 16 height 16
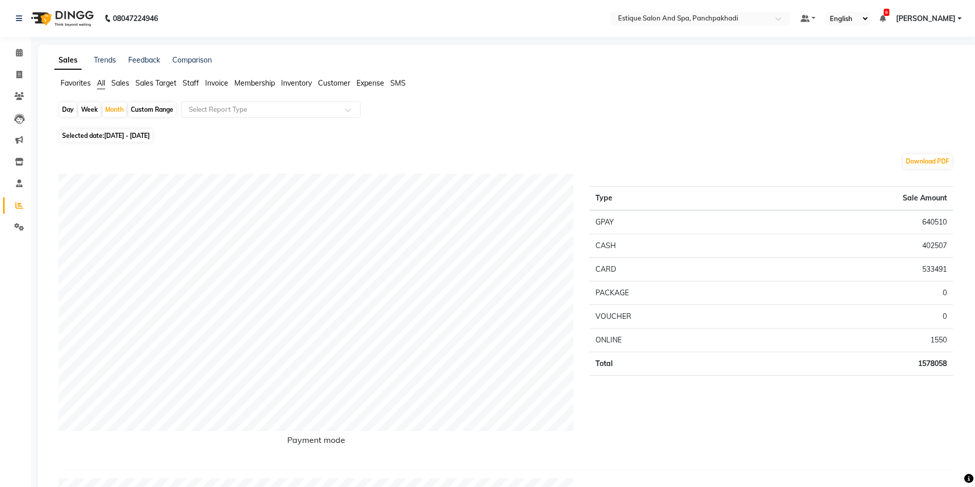
click at [68, 108] on div "Day" at bounding box center [67, 110] width 17 height 14
select select "8"
select select "2025"
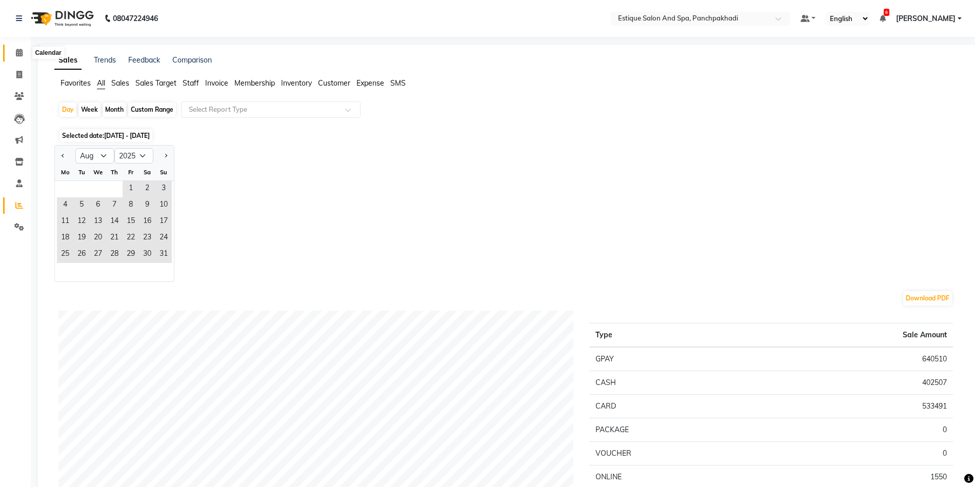
click at [20, 53] on icon at bounding box center [19, 53] width 7 height 8
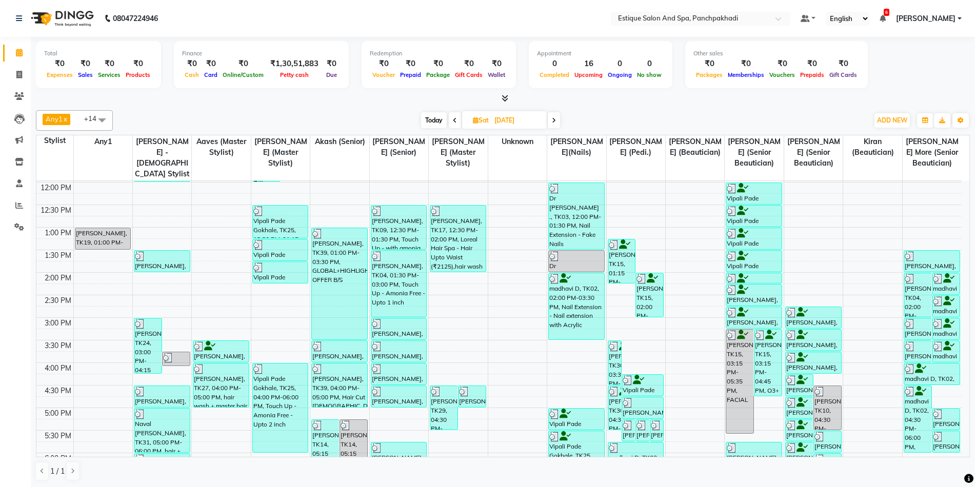
scroll to position [154, 0]
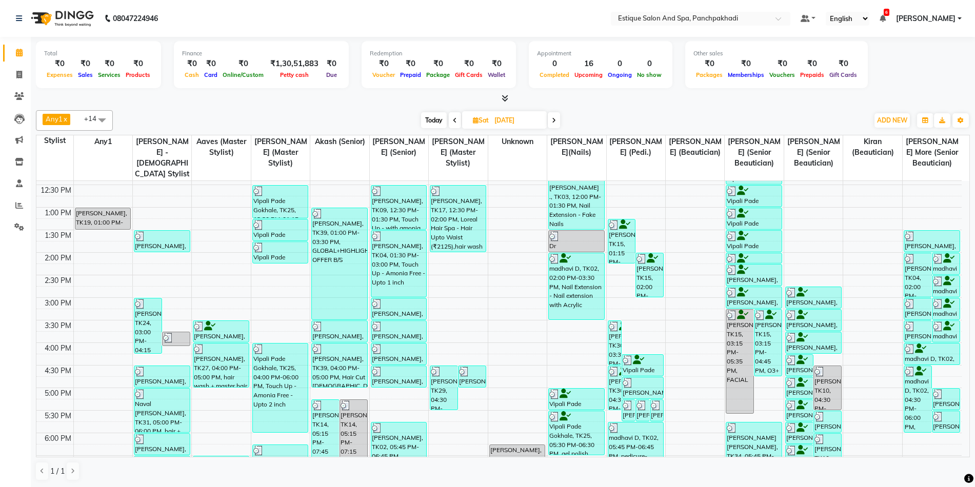
click at [438, 118] on span "Today" at bounding box center [434, 120] width 26 height 16
type input "[DATE]"
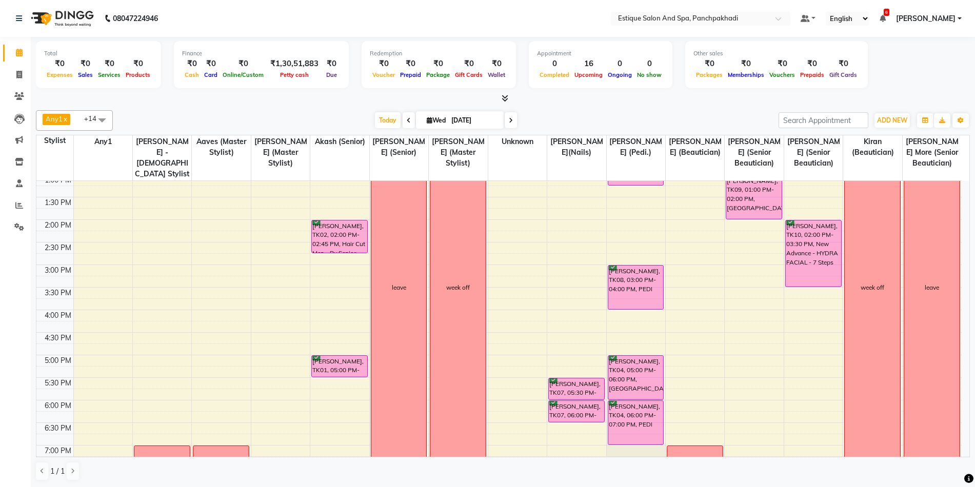
scroll to position [193, 0]
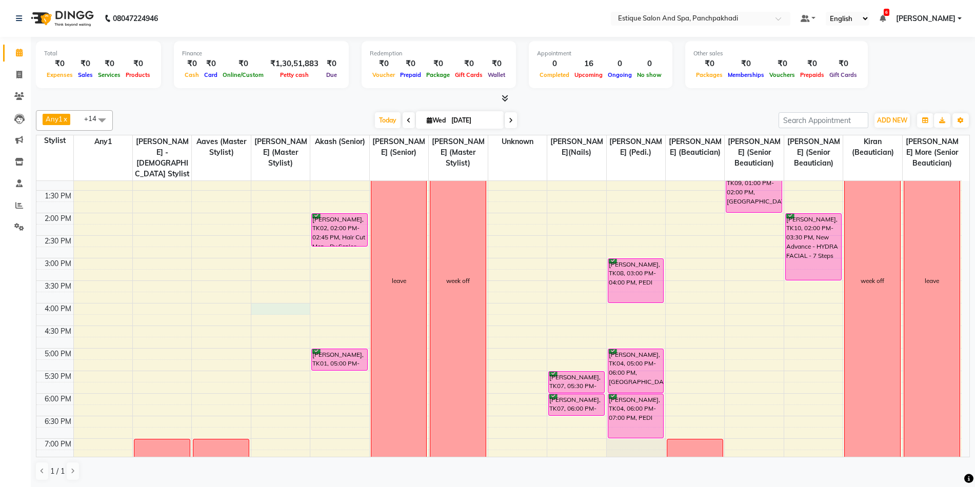
click at [271, 308] on div "9:00 AM 9:30 AM 10:00 AM 10:30 AM 11:00 AM 11:30 AM 12:00 PM 12:30 PM 1:00 PM 1…" at bounding box center [498, 281] width 925 height 586
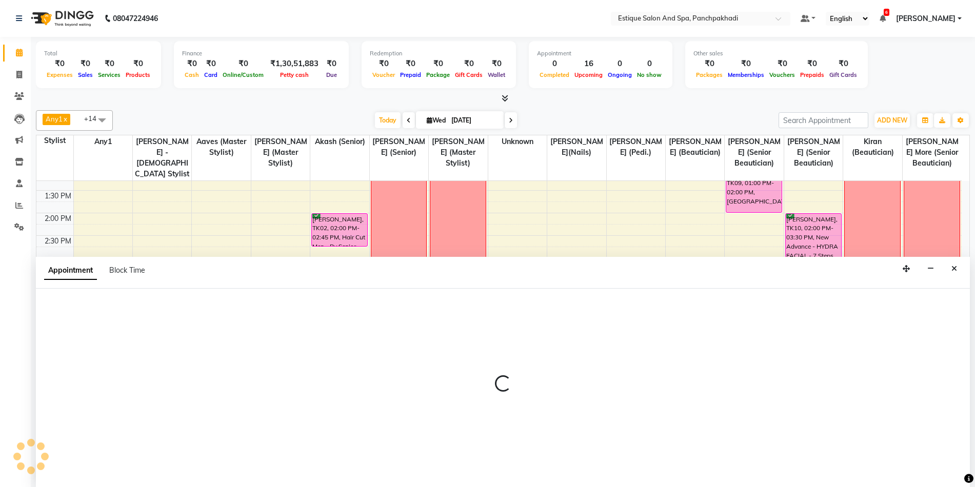
scroll to position [1, 0]
select select "57922"
select select "tentative"
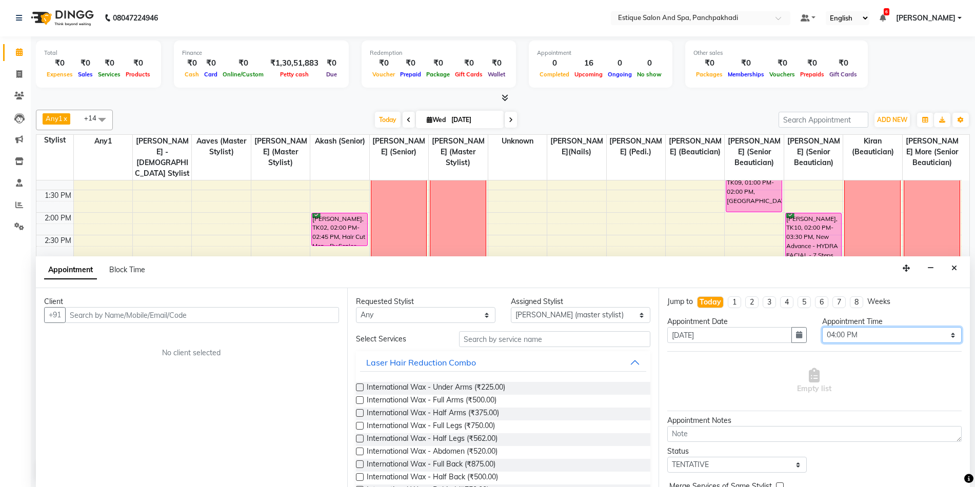
click at [851, 337] on select "Select 10:00 AM 10:15 AM 10:30 AM 10:45 AM 11:00 AM 11:15 AM 11:30 AM 11:45 AM …" at bounding box center [892, 335] width 140 height 16
select select "990"
click at [822, 327] on select "Select 10:00 AM 10:15 AM 10:30 AM 10:45 AM 11:00 AM 11:15 AM 11:30 AM 11:45 AM …" at bounding box center [892, 335] width 140 height 16
click at [234, 314] on input "text" at bounding box center [202, 315] width 274 height 16
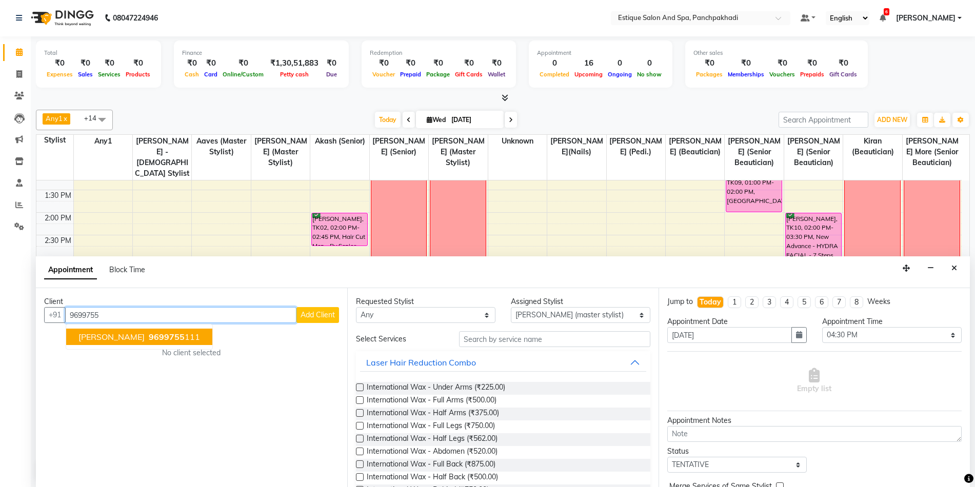
click at [118, 334] on span "[PERSON_NAME]" at bounding box center [111, 337] width 66 height 10
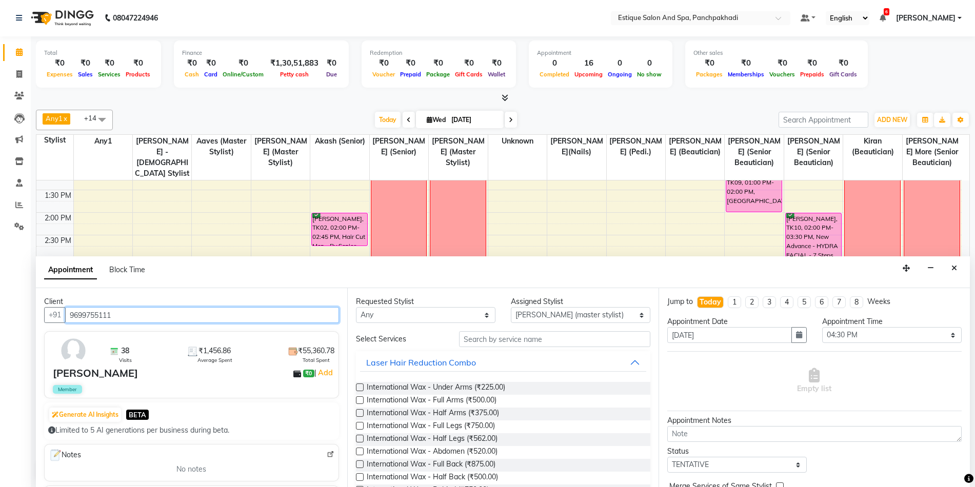
type input "9699755111"
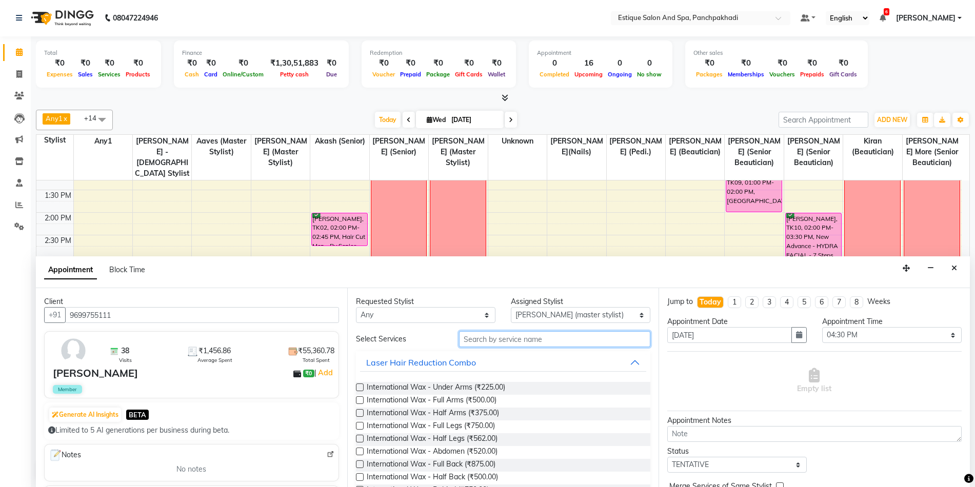
click at [511, 336] on input "text" at bounding box center [554, 339] width 191 height 16
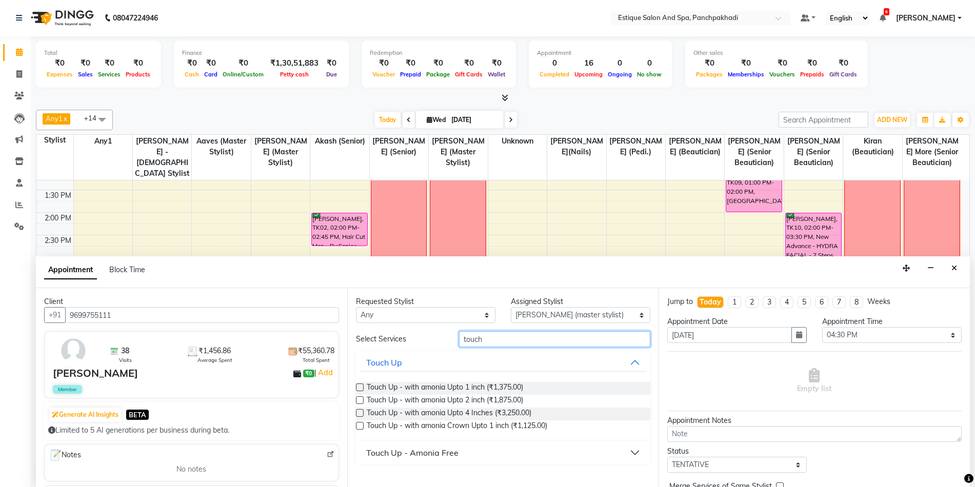
type input "touch"
click at [429, 445] on button "Touch Up - Amonia Free" at bounding box center [503, 453] width 286 height 18
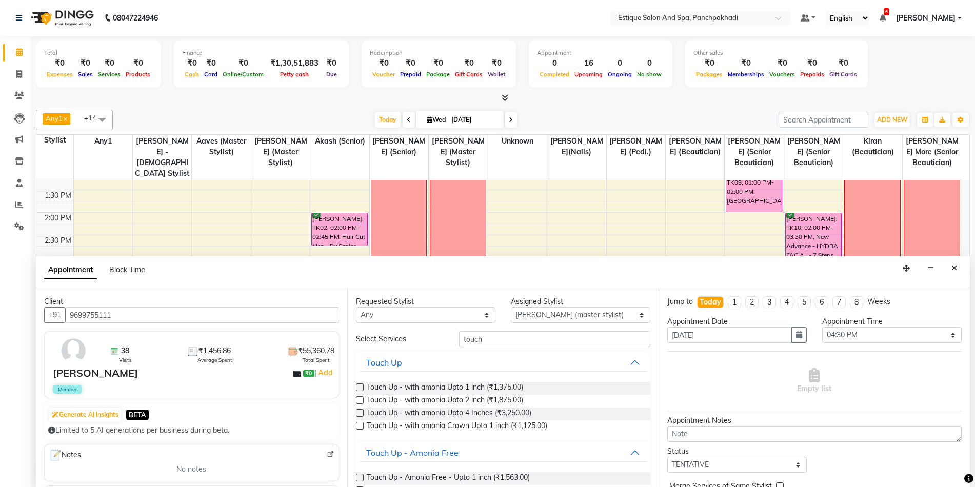
click at [364, 478] on div "Touch Up - Amonia Free - Upto 1 inch (₹1,563.00)" at bounding box center [503, 478] width 294 height 13
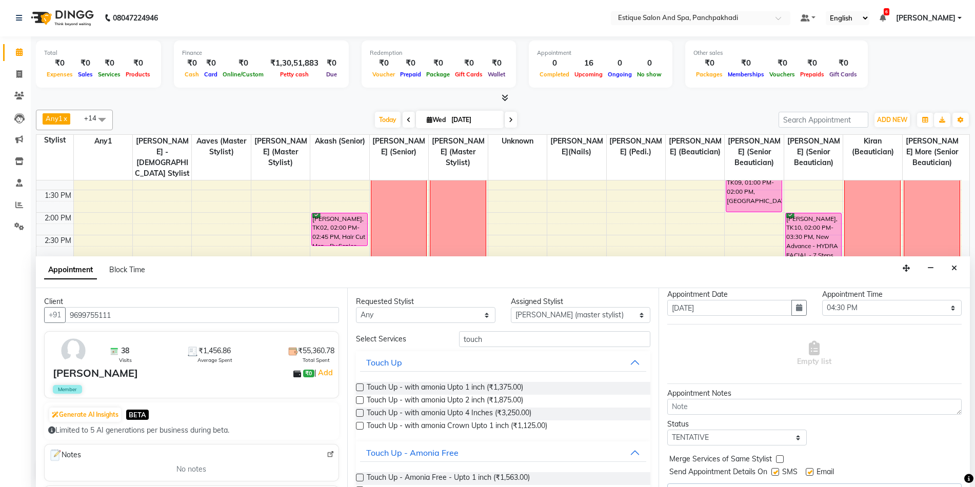
scroll to position [51, 0]
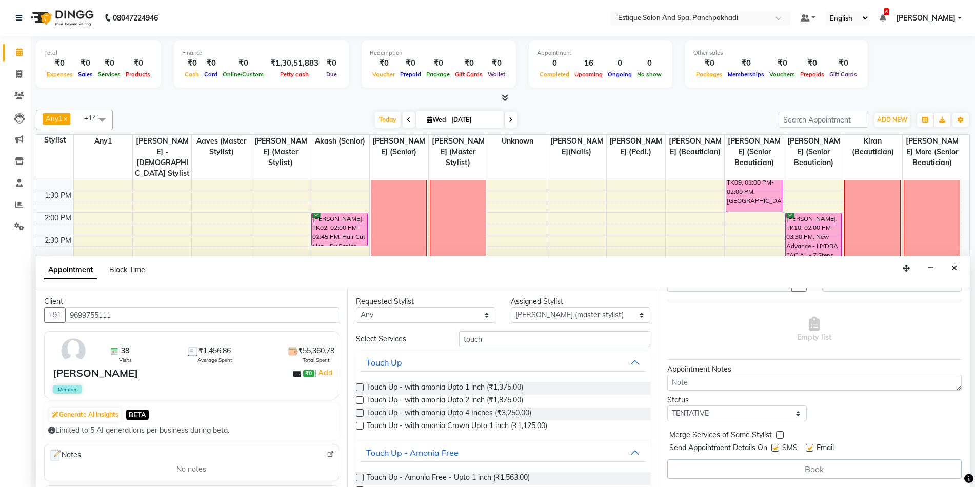
click at [356, 476] on label at bounding box center [360, 478] width 8 height 8
click at [356, 476] on input "checkbox" at bounding box center [359, 478] width 7 height 7
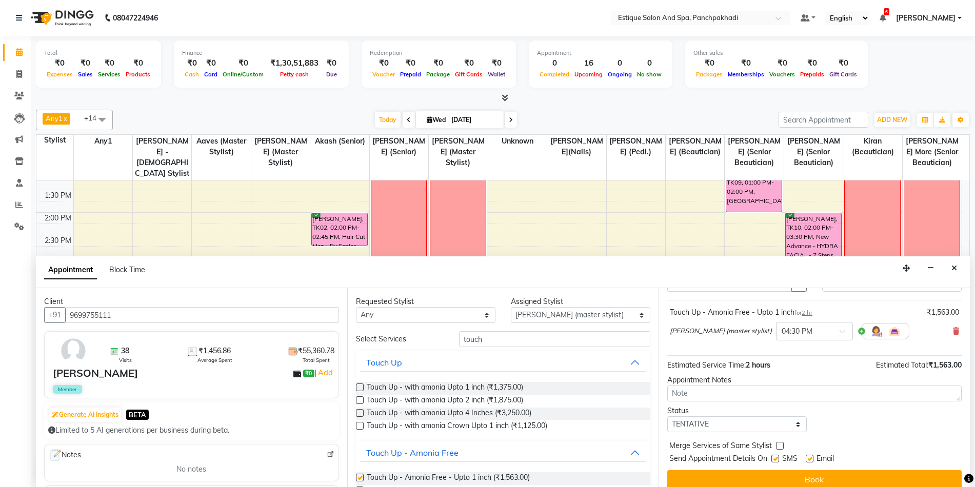
checkbox input "false"
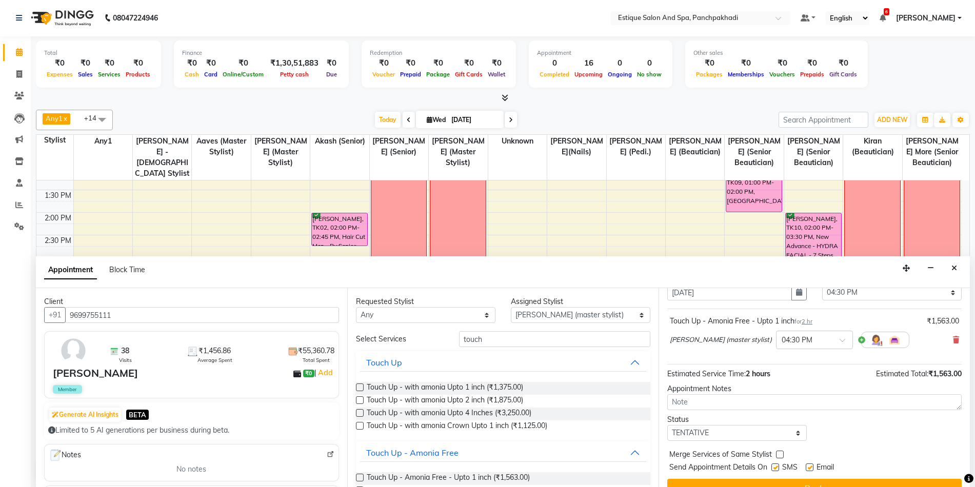
scroll to position [61, 0]
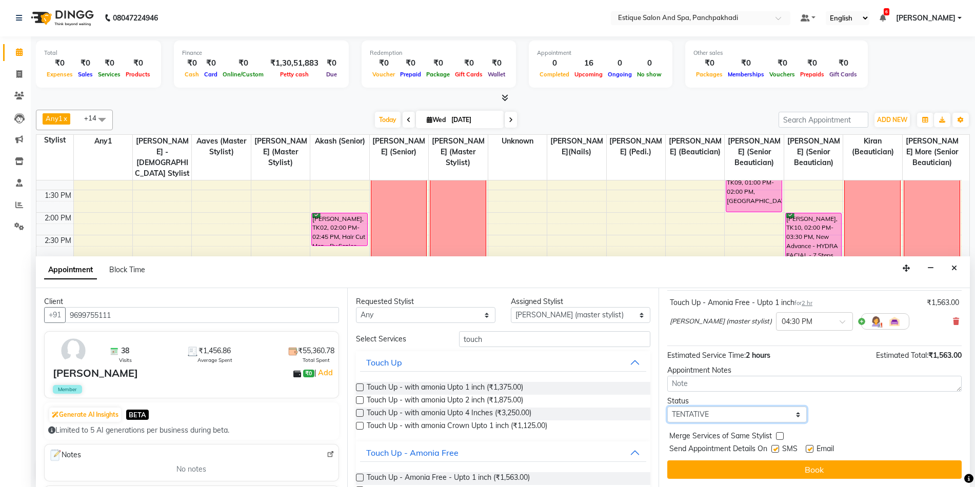
click at [737, 414] on select "Select TENTATIVE CONFIRM CHECK-IN UPCOMING" at bounding box center [737, 415] width 140 height 16
select select "confirm booking"
click at [667, 407] on select "Select TENTATIVE CONFIRM CHECK-IN UPCOMING" at bounding box center [737, 415] width 140 height 16
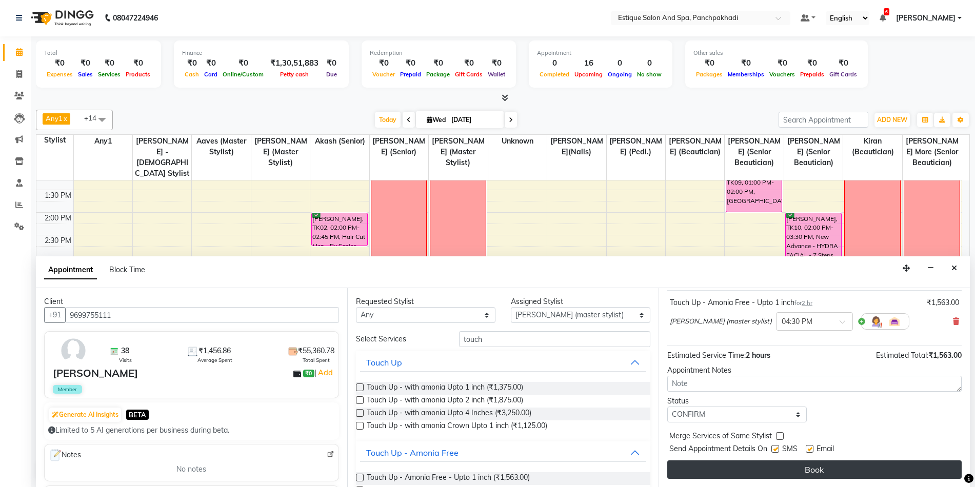
click at [733, 473] on button "Book" at bounding box center [814, 470] width 294 height 18
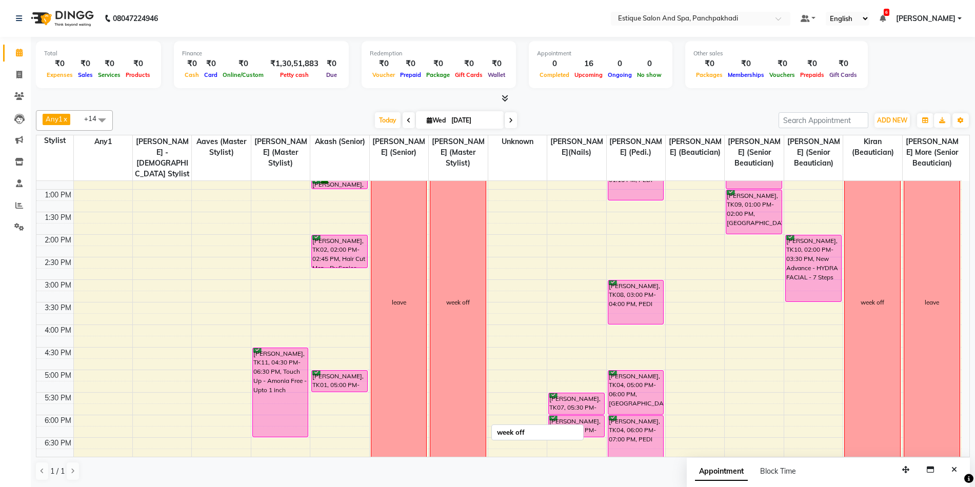
scroll to position [154, 0]
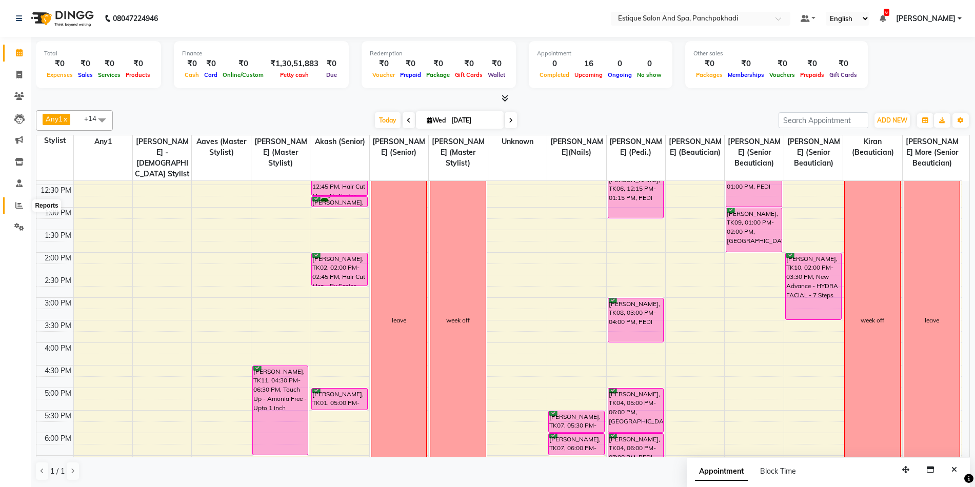
click at [22, 205] on icon at bounding box center [19, 206] width 8 height 8
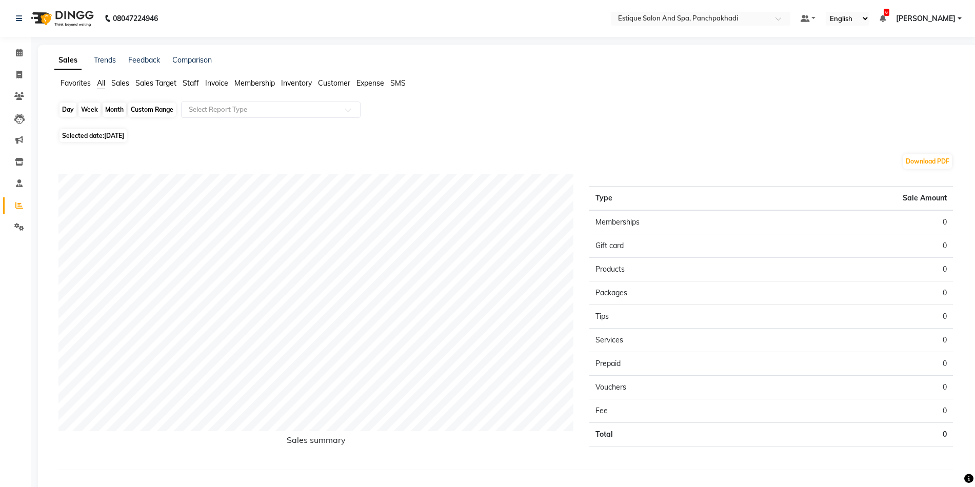
click at [71, 115] on div "Day" at bounding box center [67, 110] width 17 height 14
select select "9"
select select "2025"
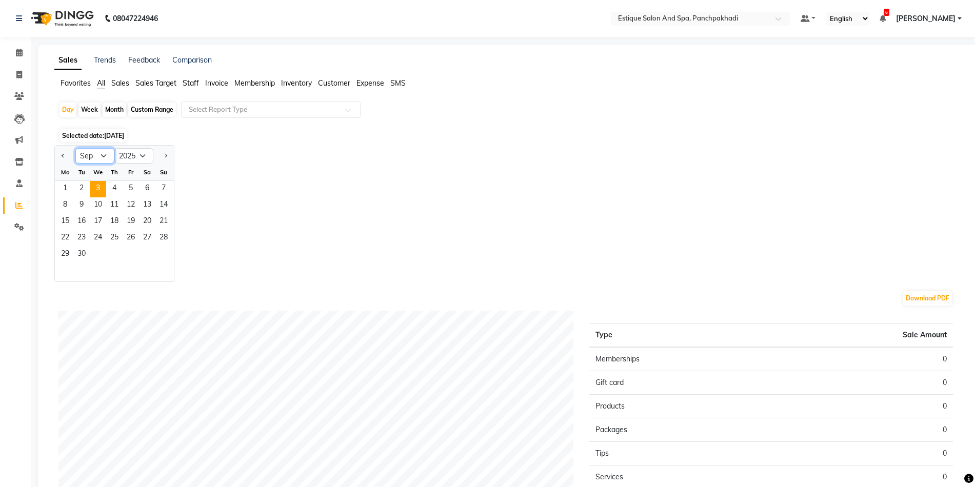
click at [97, 158] on select "Jan Feb Mar Apr May Jun [DATE] Aug Sep Oct Nov Dec" at bounding box center [94, 155] width 39 height 15
select select "8"
click at [75, 148] on select "Jan Feb Mar Apr May Jun [DATE] Aug Sep Oct Nov Dec" at bounding box center [94, 155] width 39 height 15
click at [145, 241] on span "23" at bounding box center [147, 238] width 16 height 16
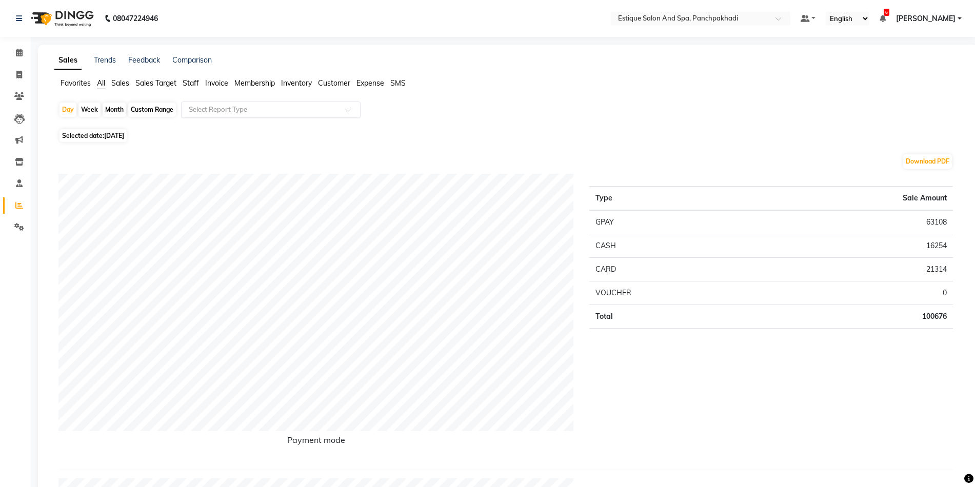
click at [249, 112] on input "text" at bounding box center [261, 110] width 148 height 10
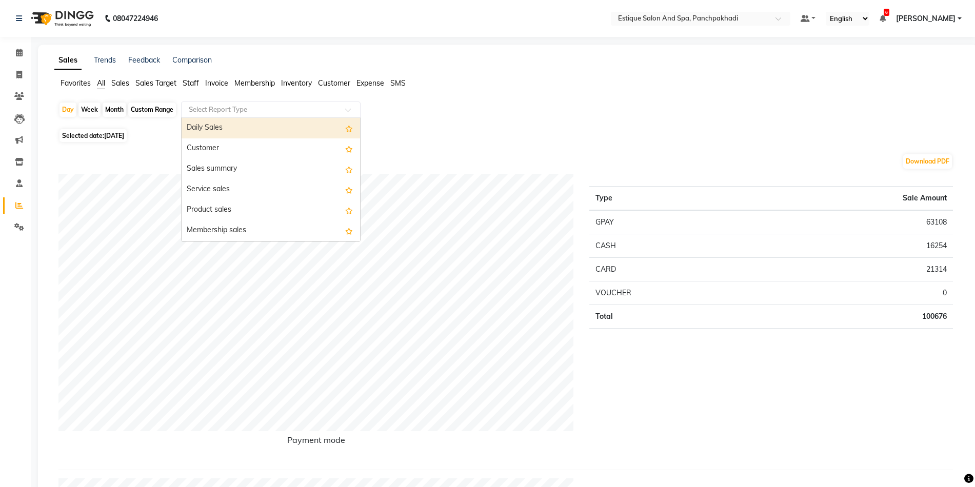
click at [214, 128] on div "Daily Sales" at bounding box center [271, 128] width 178 height 21
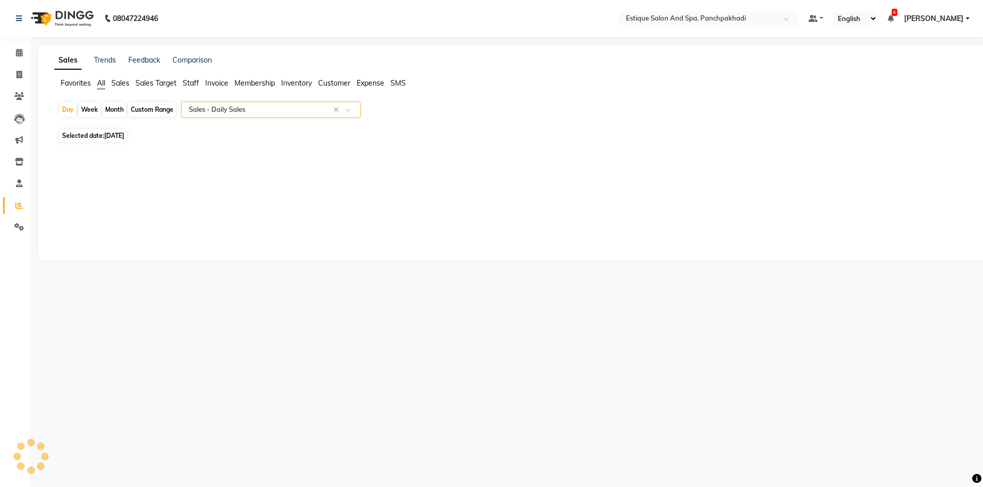
select select "full_report"
select select "csv"
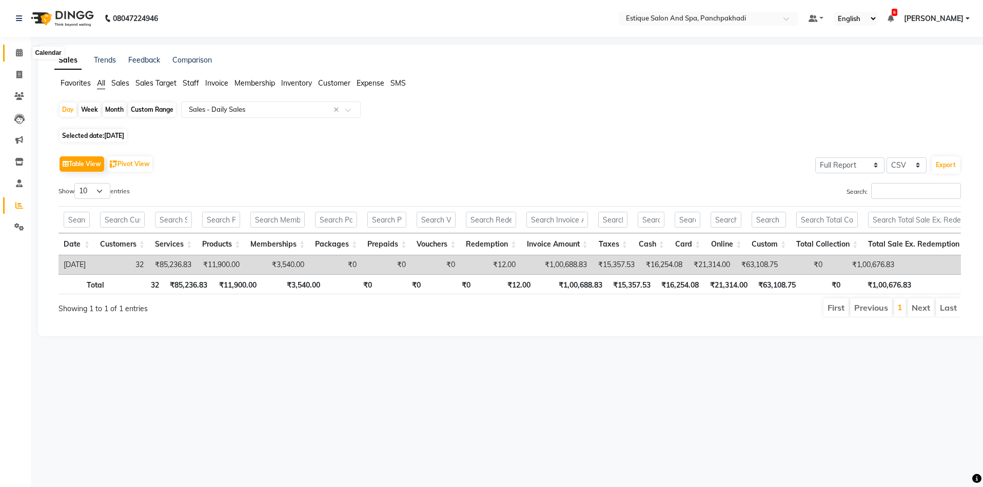
click at [21, 52] on icon at bounding box center [19, 53] width 7 height 8
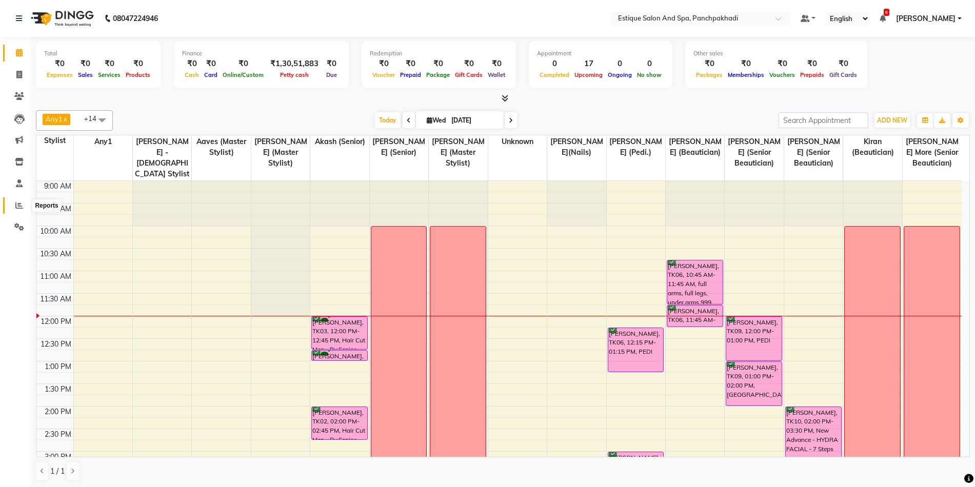
click at [21, 207] on icon at bounding box center [19, 206] width 8 height 8
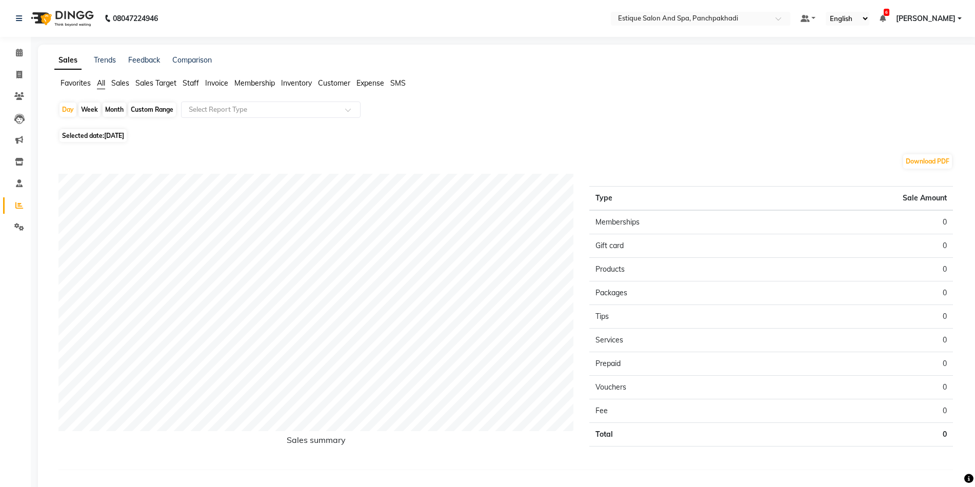
click at [116, 109] on div "Month" at bounding box center [115, 110] width 24 height 14
select select "9"
select select "2025"
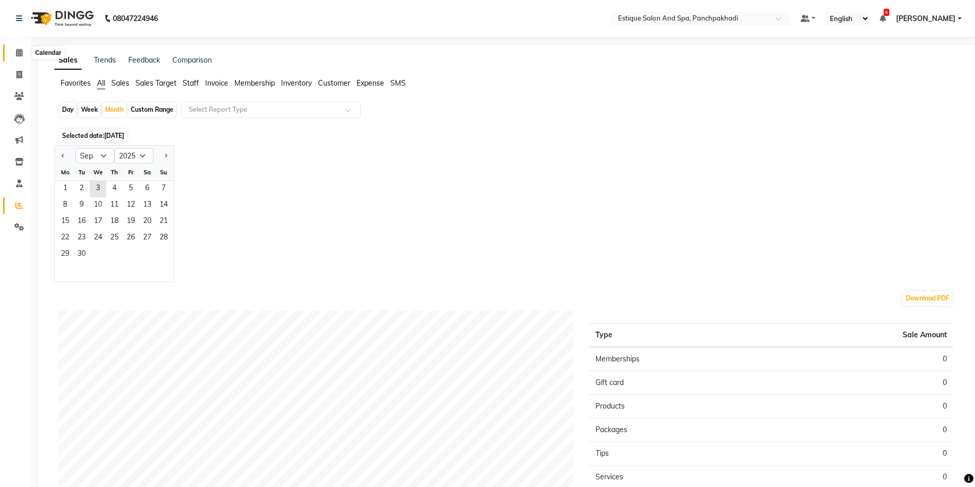
click at [19, 55] on icon at bounding box center [19, 53] width 7 height 8
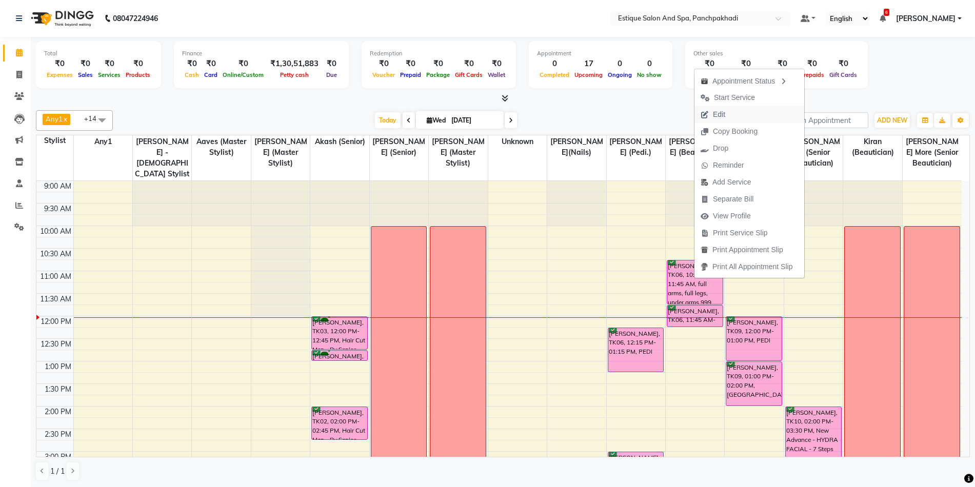
click at [720, 116] on span "Edit" at bounding box center [719, 114] width 12 height 11
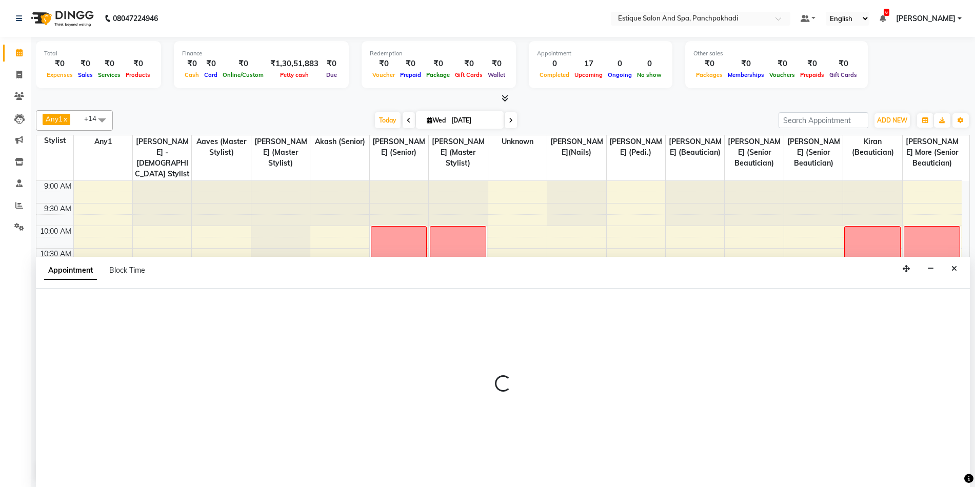
scroll to position [1, 0]
select select "confirm booking"
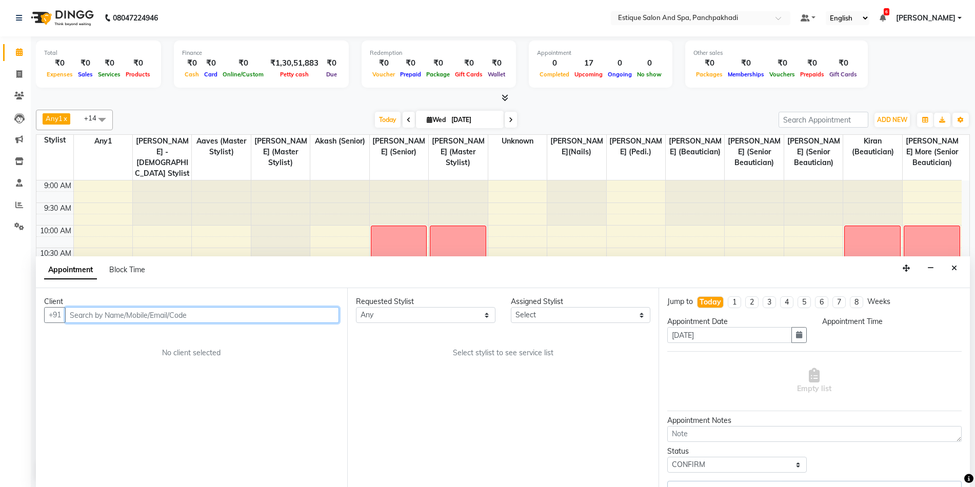
select select "15914"
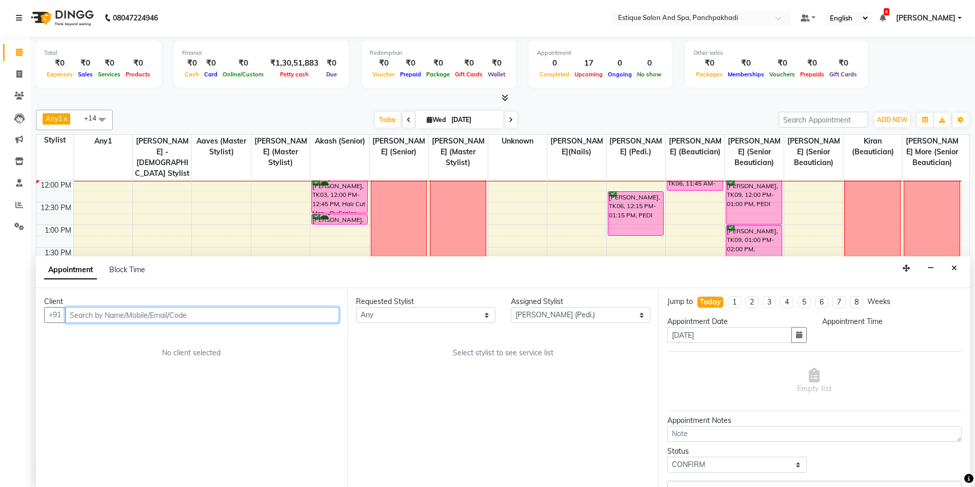
select select "645"
select select "1374"
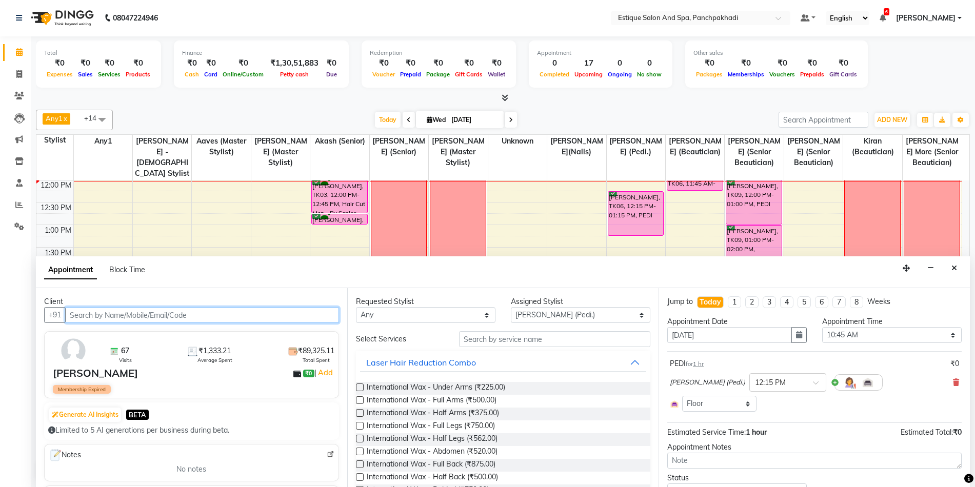
select select "1374"
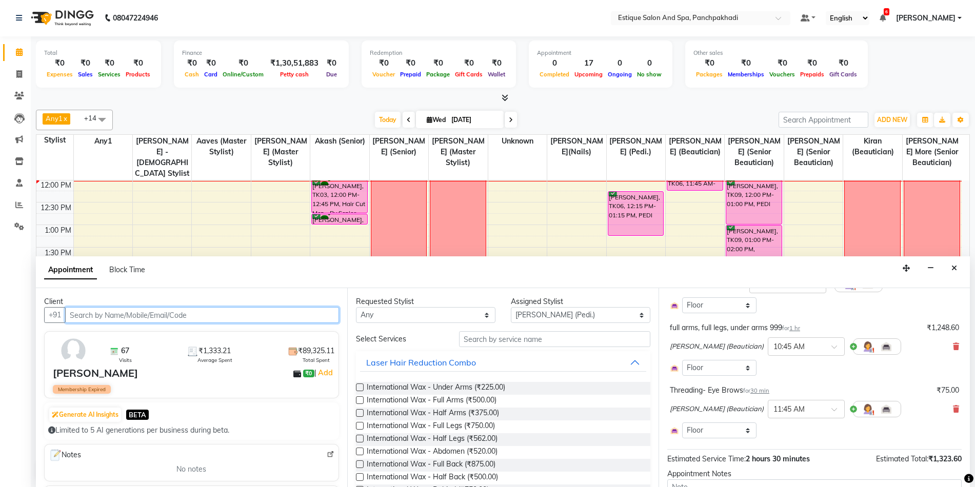
scroll to position [103, 0]
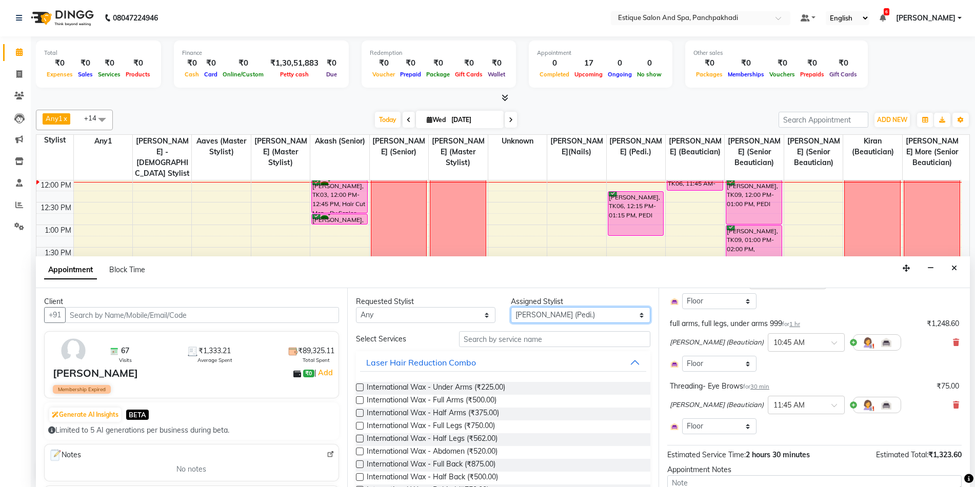
click at [517, 317] on select "Select [PERSON_NAME] (master stylist) [PERSON_NAME] (Senior) [PERSON_NAME]( Sen…" at bounding box center [581, 315] width 140 height 16
select select "78185"
click at [517, 317] on select "Select [PERSON_NAME] (master stylist) [PERSON_NAME] (Senior) [PERSON_NAME]( Sen…" at bounding box center [581, 315] width 140 height 16
click at [515, 333] on input "text" at bounding box center [554, 339] width 191 height 16
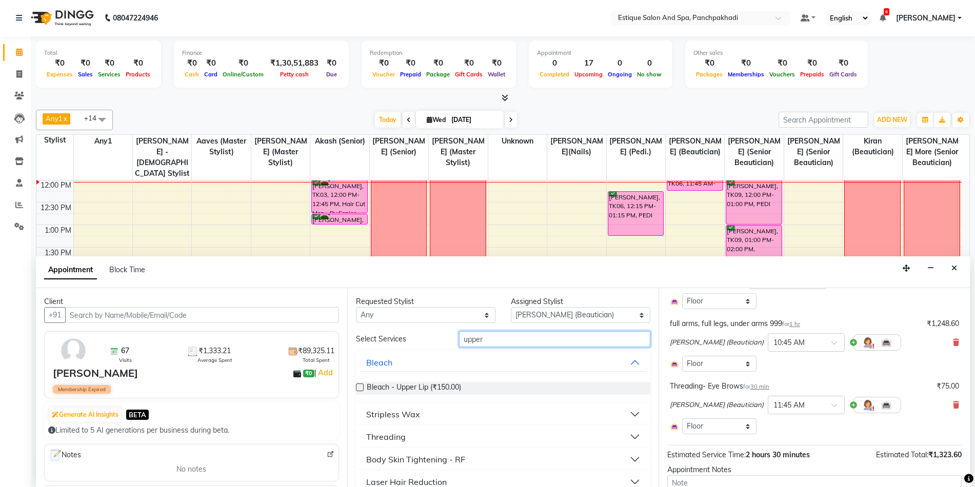
type input "upper"
click at [395, 414] on div "Stripless Wax" at bounding box center [393, 414] width 54 height 12
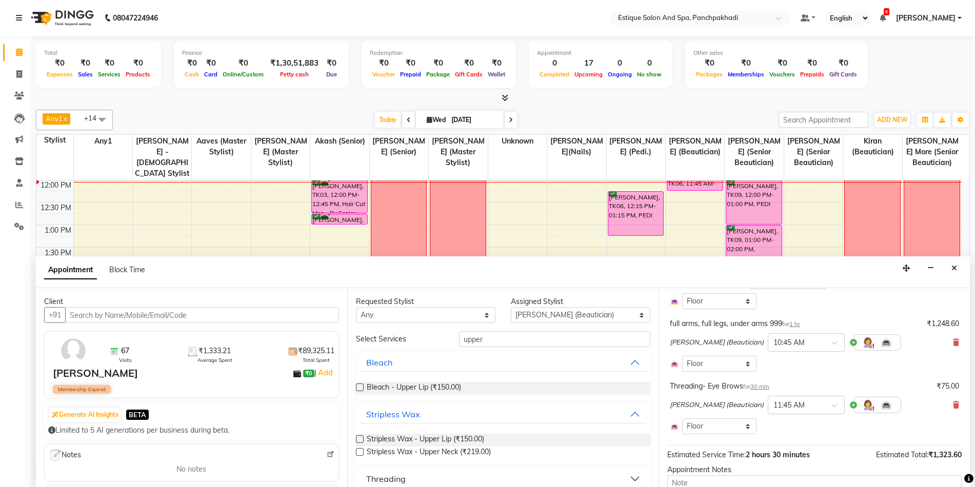
click at [357, 440] on label at bounding box center [360, 439] width 8 height 8
click at [357, 440] on input "checkbox" at bounding box center [359, 440] width 7 height 7
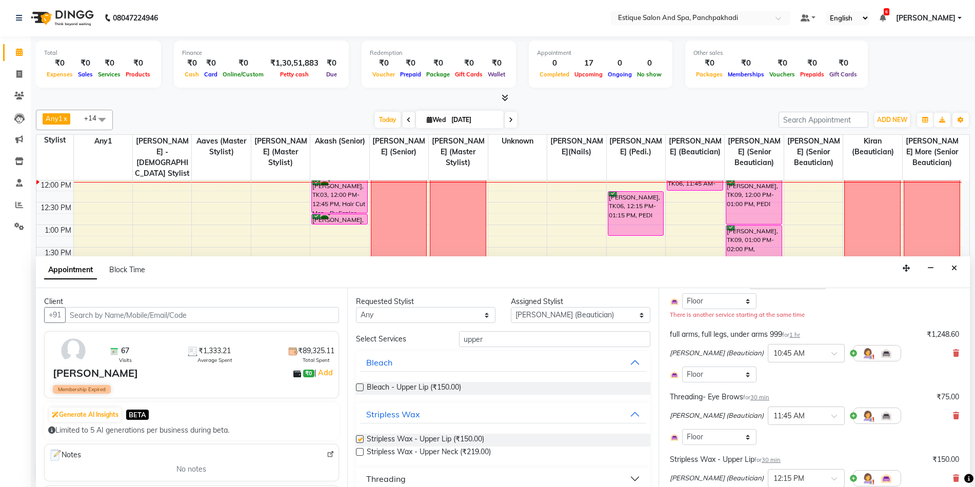
checkbox input "false"
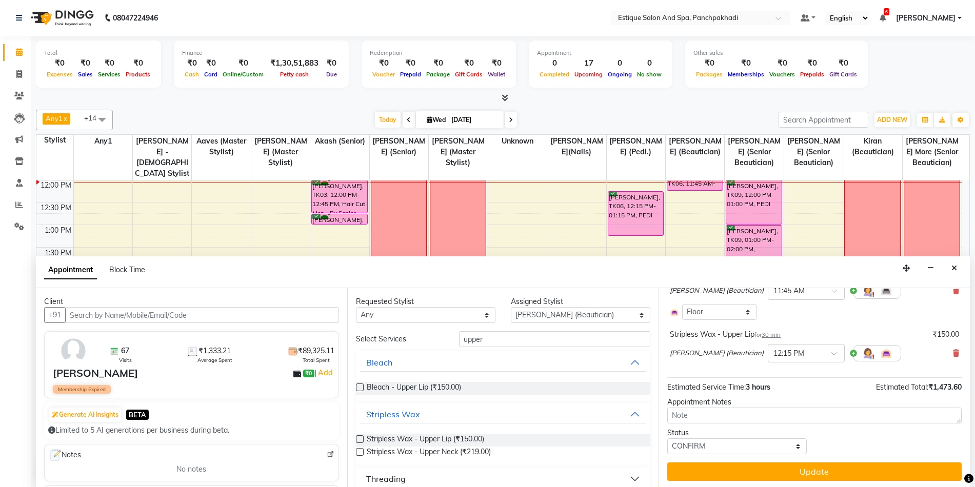
scroll to position [230, 0]
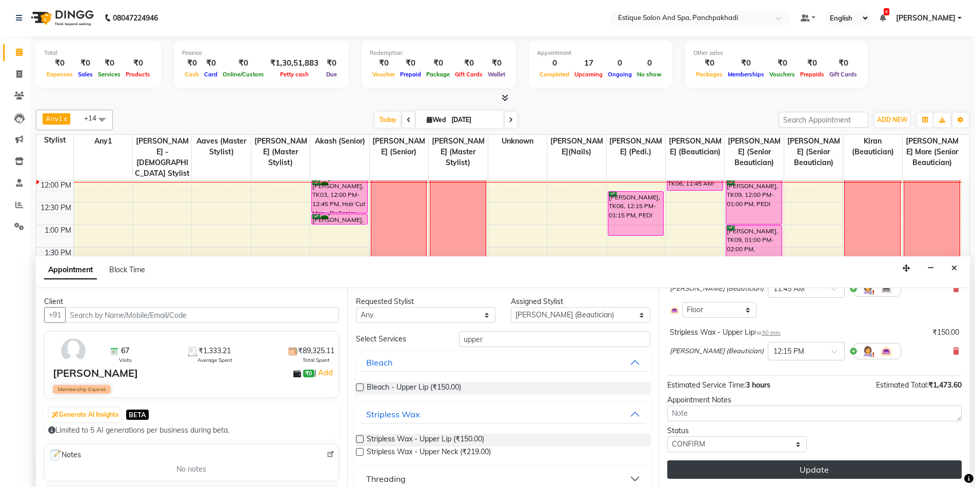
click at [796, 473] on button "Update" at bounding box center [814, 470] width 294 height 18
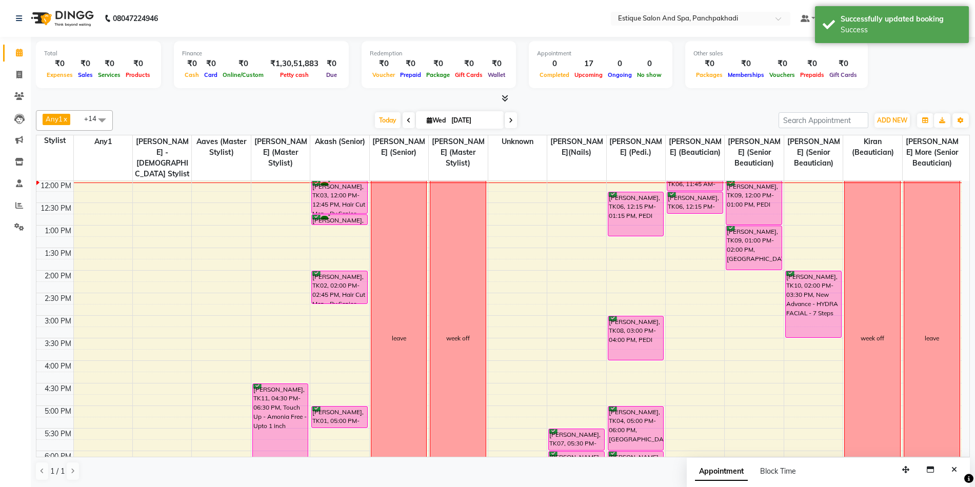
scroll to position [33, 0]
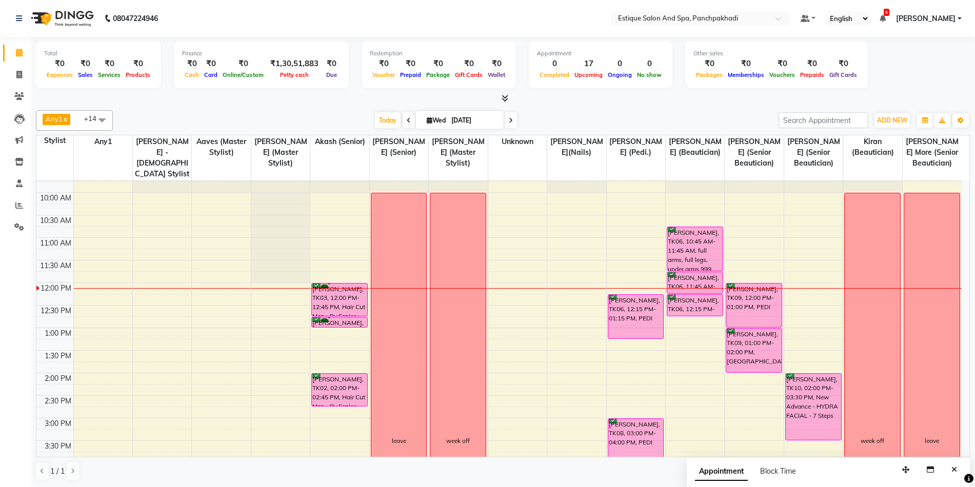
click at [513, 116] on span at bounding box center [511, 120] width 12 height 16
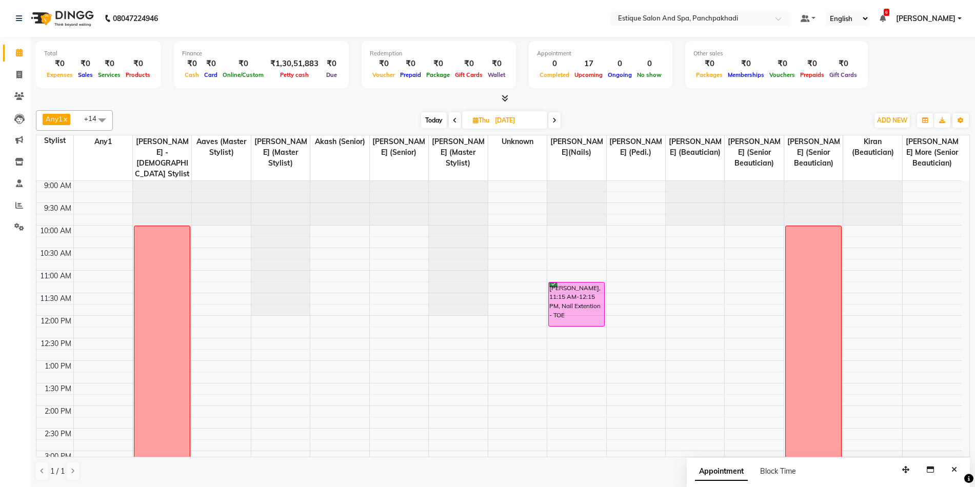
scroll to position [0, 0]
click at [431, 118] on span "Today" at bounding box center [434, 120] width 26 height 16
type input "[DATE]"
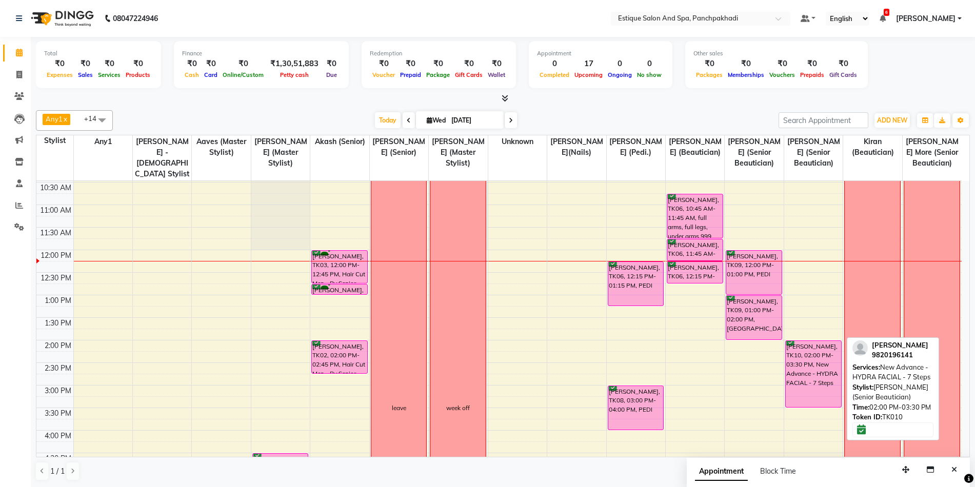
scroll to position [85, 0]
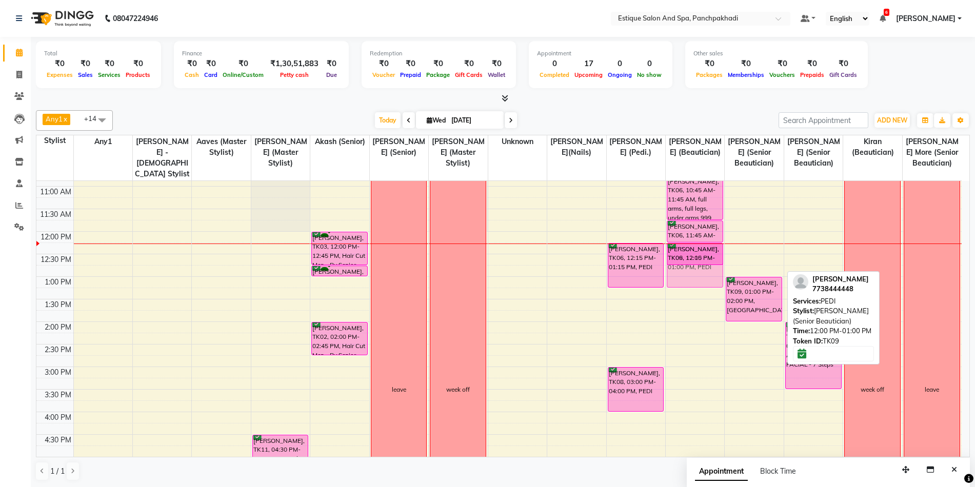
drag, startPoint x: 752, startPoint y: 253, endPoint x: 691, endPoint y: 264, distance: 61.9
click at [691, 264] on tr "shift over shift over [PERSON_NAME], TK11, 04:30 PM-06:30 PM, Touch Up - Amonia…" at bounding box center [498, 389] width 925 height 586
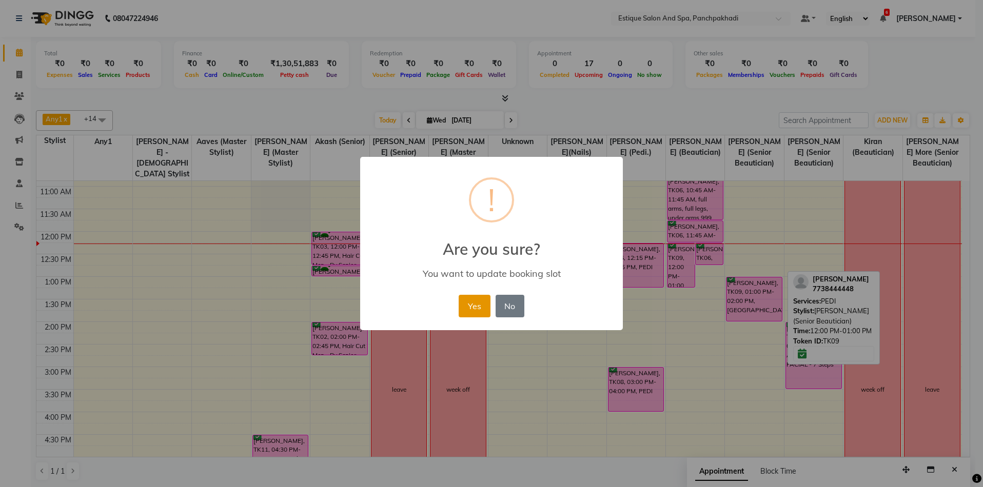
click at [478, 307] on button "Yes" at bounding box center [474, 306] width 31 height 23
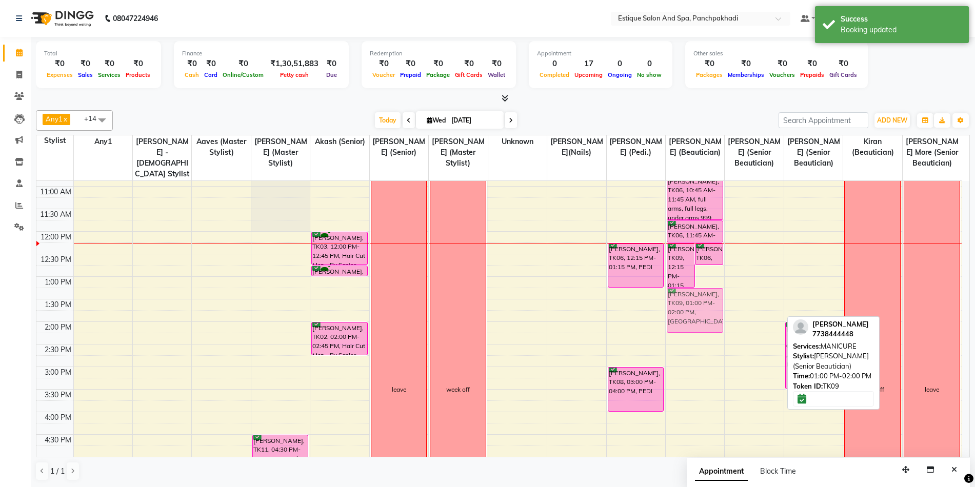
drag, startPoint x: 741, startPoint y: 296, endPoint x: 685, endPoint y: 306, distance: 57.2
click at [685, 306] on tr "shift over shift over [PERSON_NAME], TK11, 04:30 PM-06:30 PM, Touch Up - Amonia…" at bounding box center [498, 389] width 925 height 586
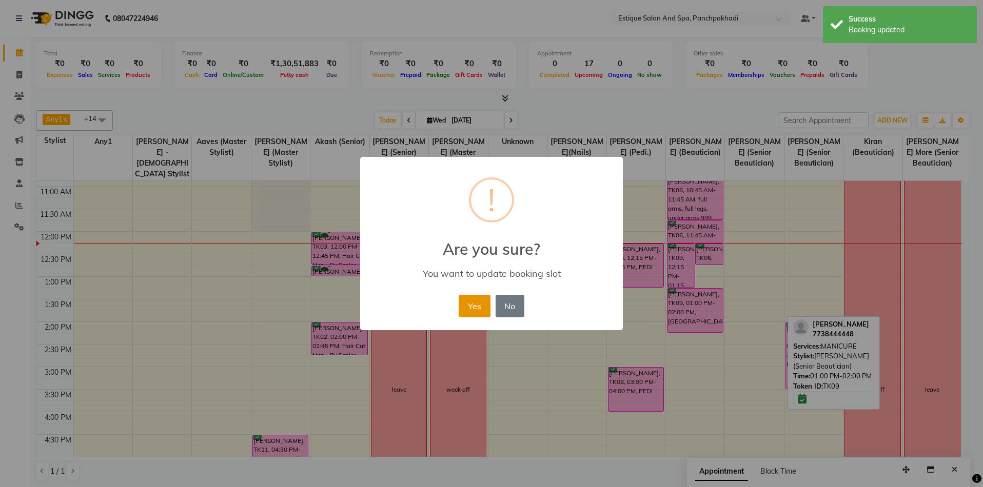
click at [467, 309] on button "Yes" at bounding box center [474, 306] width 31 height 23
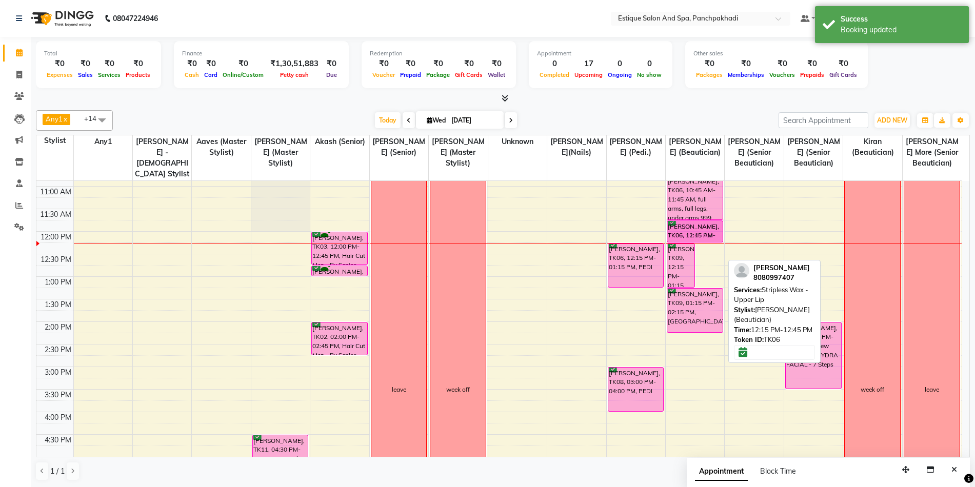
drag, startPoint x: 710, startPoint y: 254, endPoint x: 711, endPoint y: 232, distance: 21.5
click at [711, 232] on div "[PERSON_NAME], TK09, 12:15 PM-01:15 PM, PEDI [PERSON_NAME], TK06, 12:15 PM-12:4…" at bounding box center [695, 389] width 58 height 586
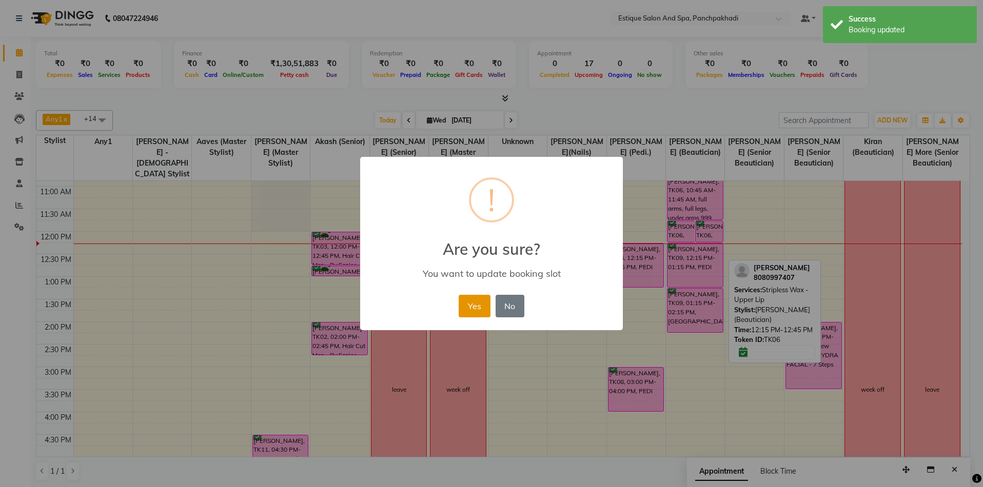
click at [473, 305] on button "Yes" at bounding box center [474, 306] width 31 height 23
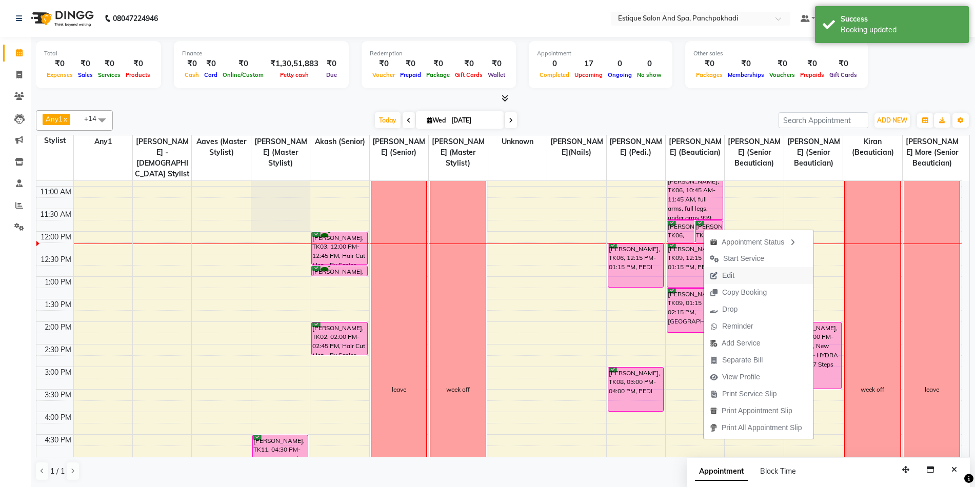
click at [730, 274] on span "Edit" at bounding box center [728, 275] width 12 height 11
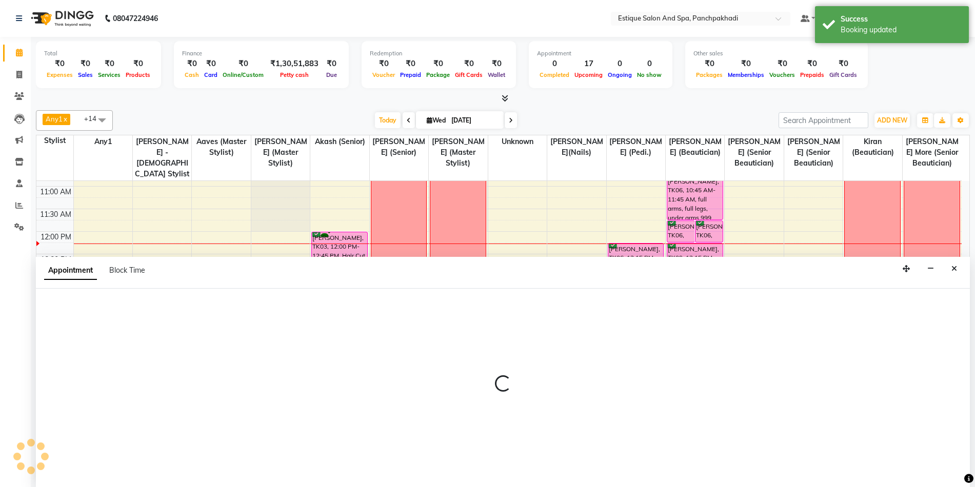
scroll to position [1, 0]
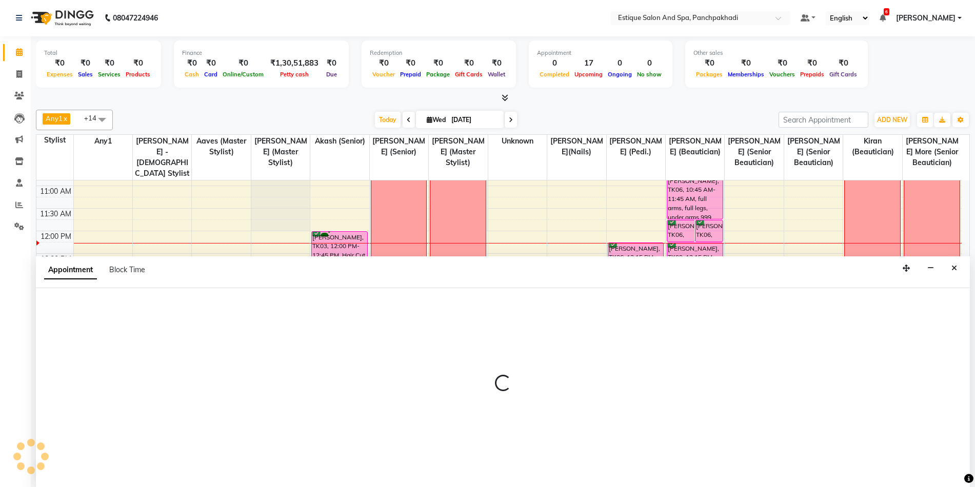
select select "confirm booking"
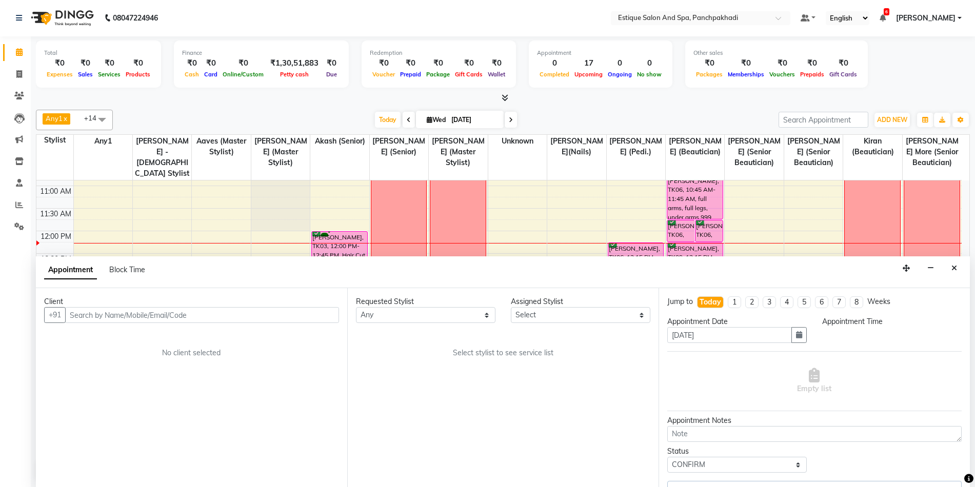
scroll to position [136, 0]
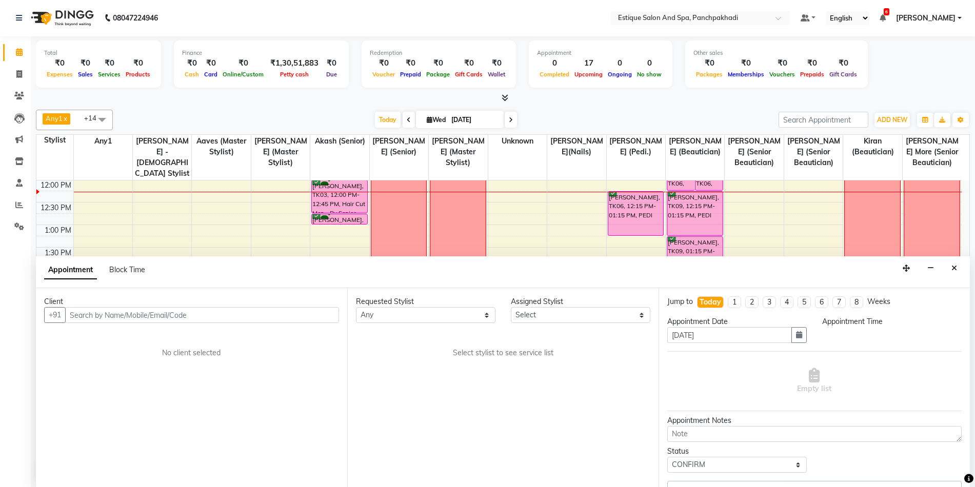
select select "15914"
select select "645"
select select "1374"
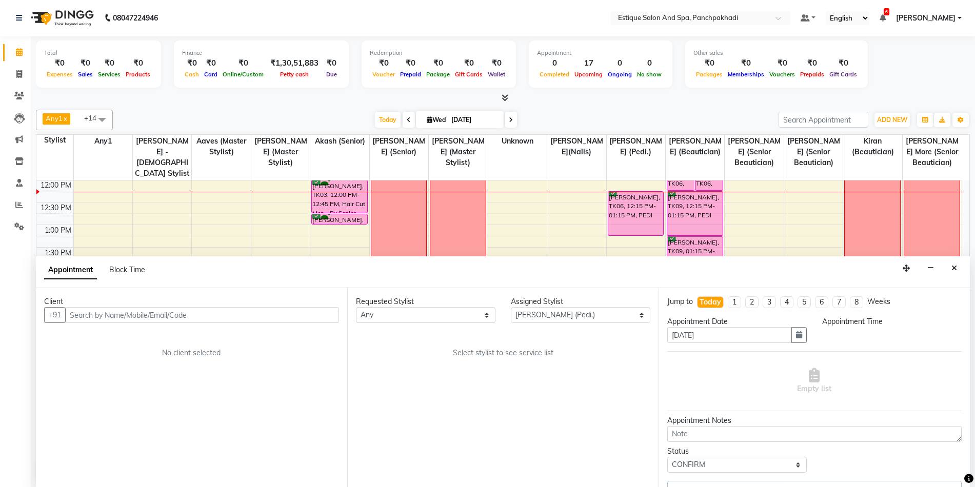
select select "1374"
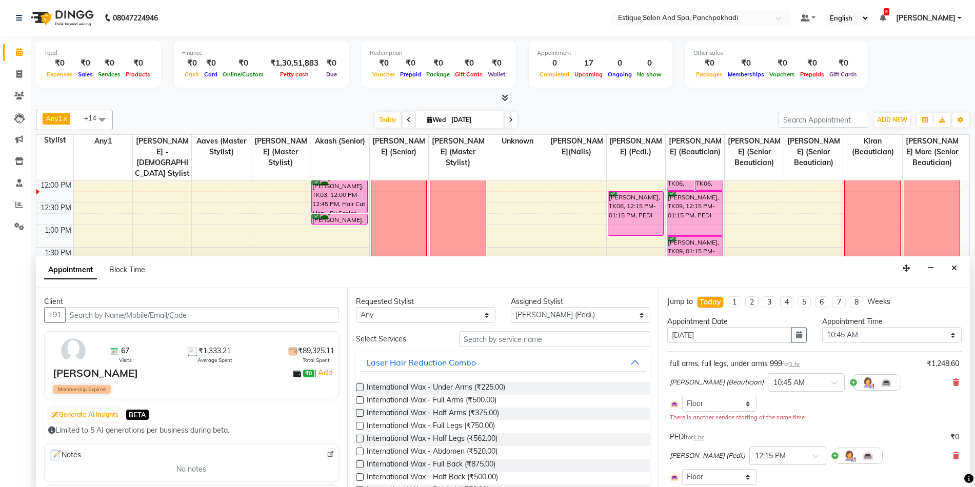
click at [546, 307] on div "Assigned Stylist" at bounding box center [581, 301] width 140 height 11
click at [547, 314] on select "Select [PERSON_NAME] (master stylist) [PERSON_NAME] (Senior) [PERSON_NAME]( Sen…" at bounding box center [581, 315] width 140 height 16
select select "88867"
click at [547, 314] on select "Select [PERSON_NAME] (master stylist) [PERSON_NAME] (Senior) [PERSON_NAME]( Sen…" at bounding box center [581, 315] width 140 height 16
click at [514, 341] on input "text" at bounding box center [554, 339] width 191 height 16
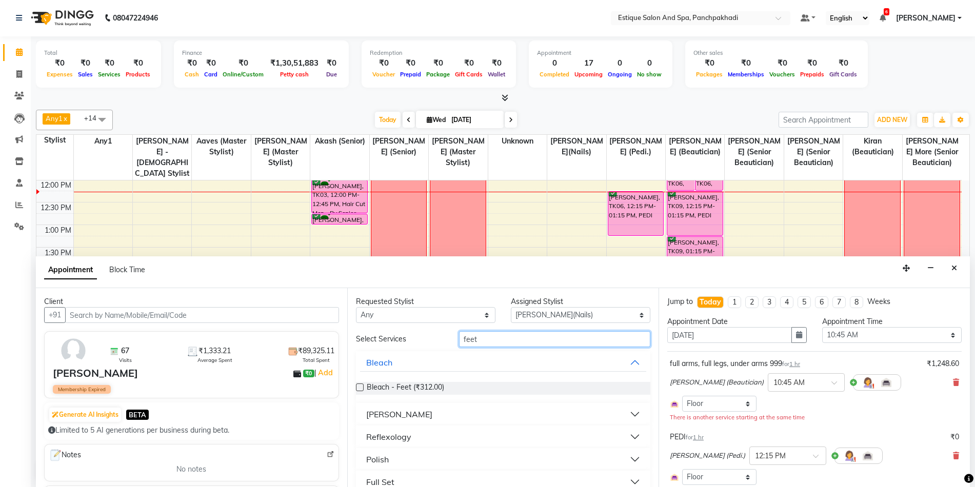
type input "feet"
click at [376, 463] on div "Polish" at bounding box center [377, 459] width 23 height 12
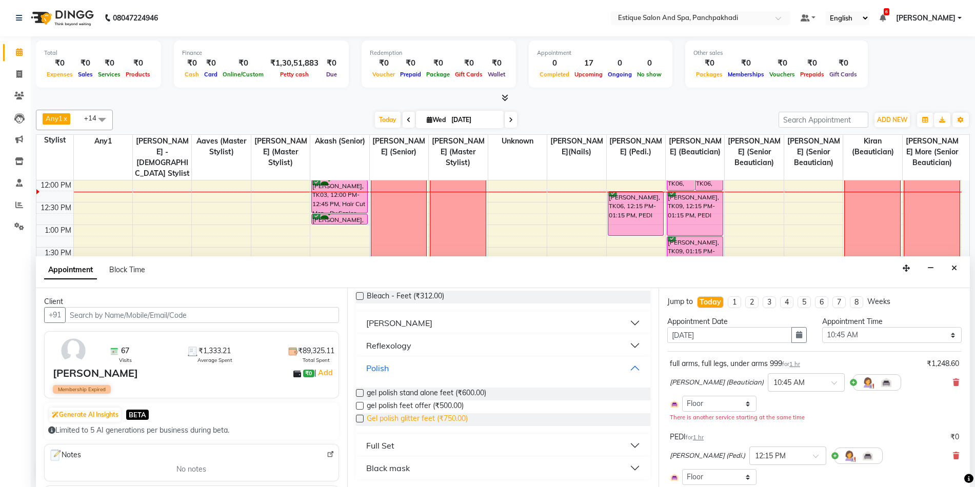
scroll to position [92, 0]
click at [362, 404] on label at bounding box center [360, 406] width 8 height 8
click at [362, 404] on input "checkbox" at bounding box center [359, 406] width 7 height 7
click at [361, 406] on label at bounding box center [360, 406] width 8 height 8
click at [361, 406] on input "checkbox" at bounding box center [359, 406] width 7 height 7
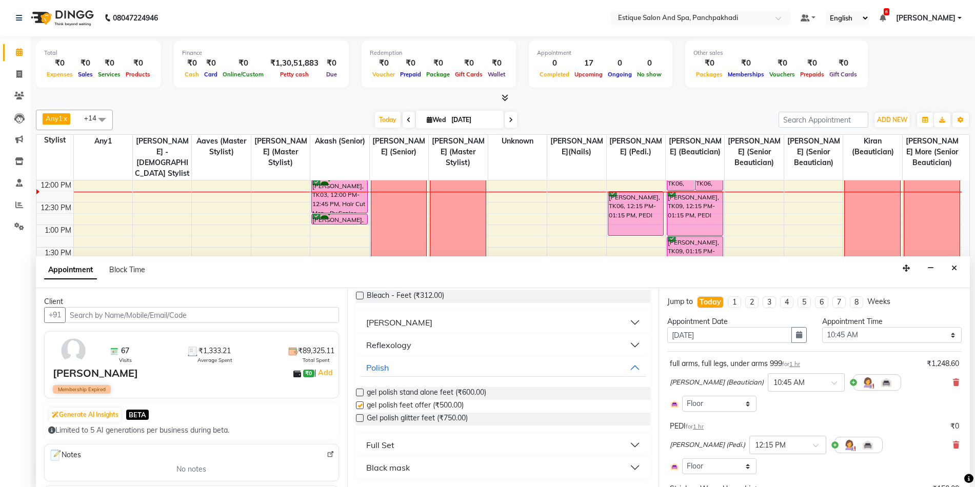
checkbox input "false"
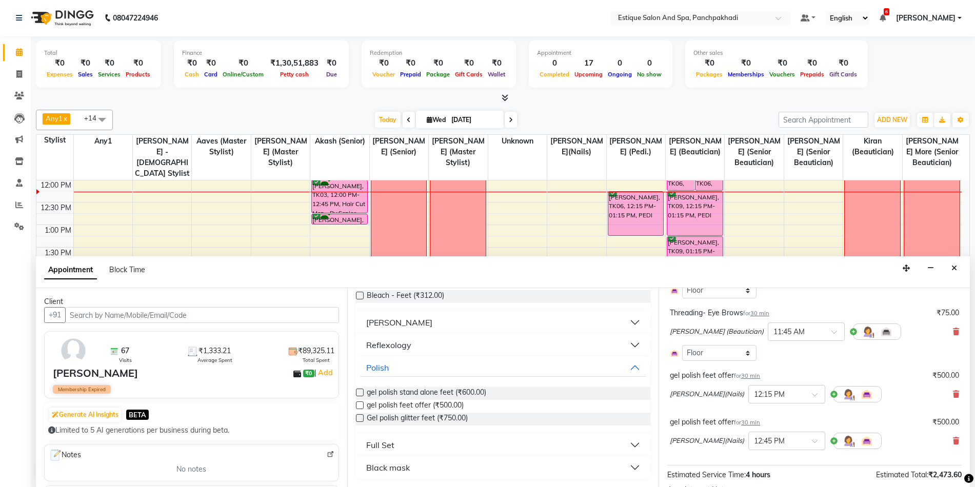
scroll to position [256, 0]
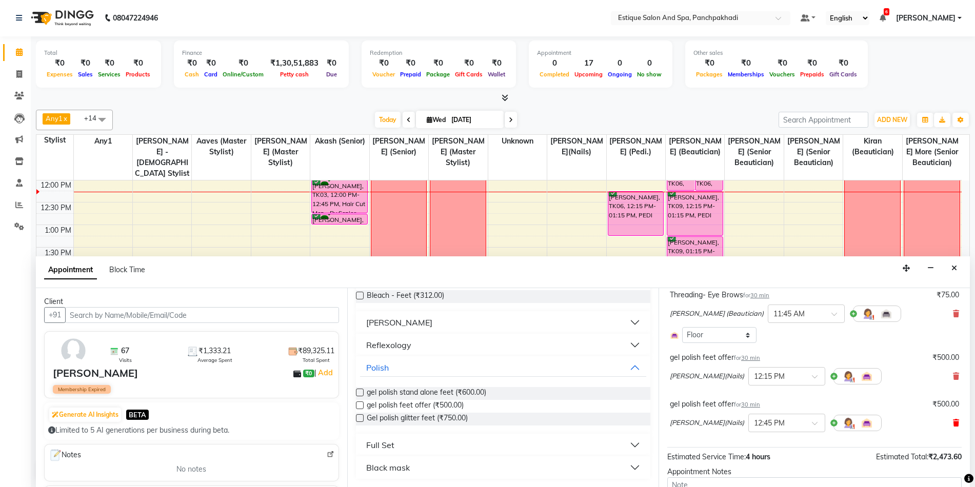
click at [953, 426] on icon at bounding box center [956, 423] width 6 height 7
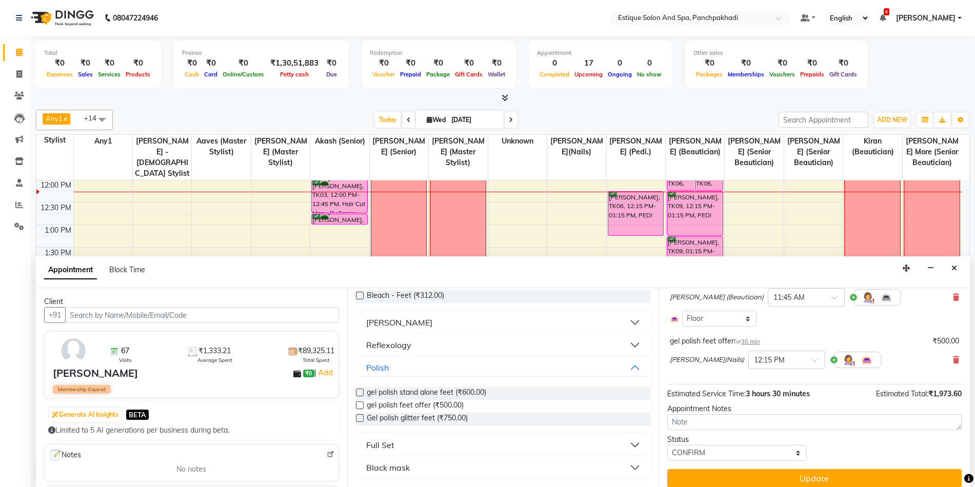
scroll to position [292, 0]
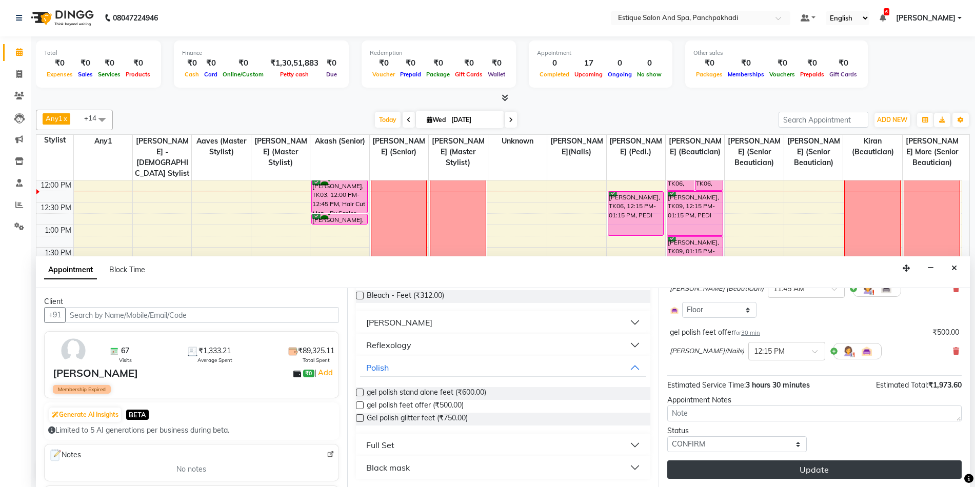
click at [738, 470] on button "Update" at bounding box center [814, 470] width 294 height 18
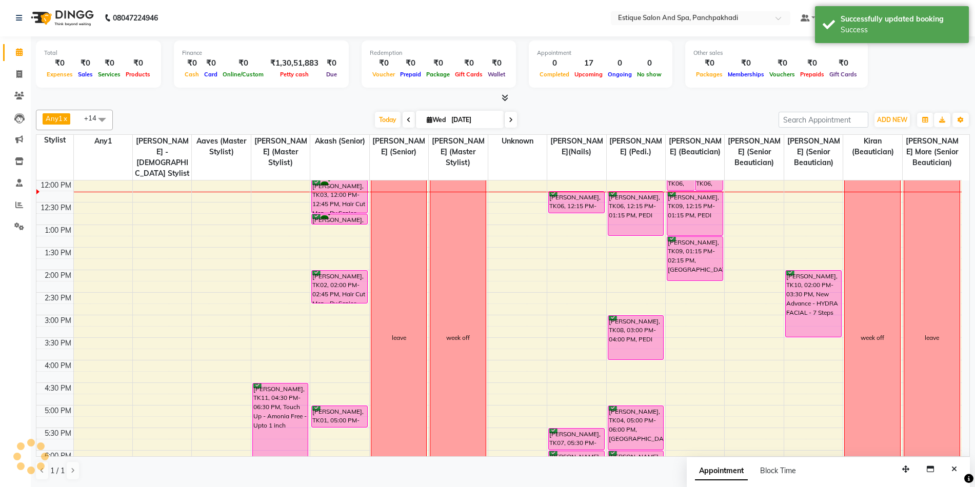
scroll to position [0, 0]
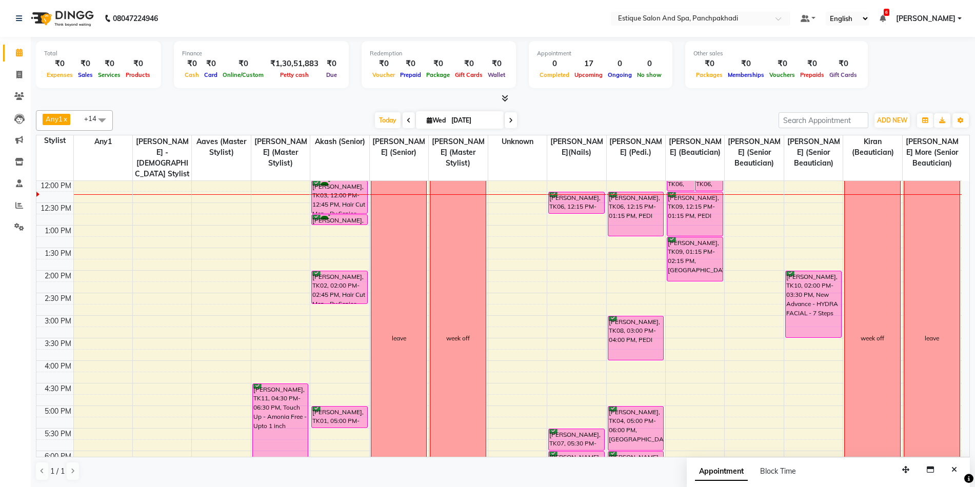
click at [407, 116] on span at bounding box center [409, 120] width 12 height 16
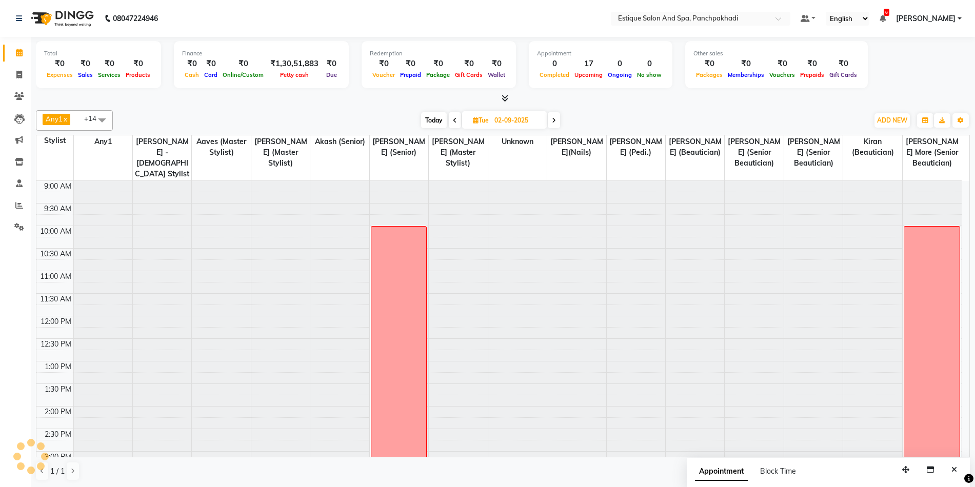
scroll to position [136, 0]
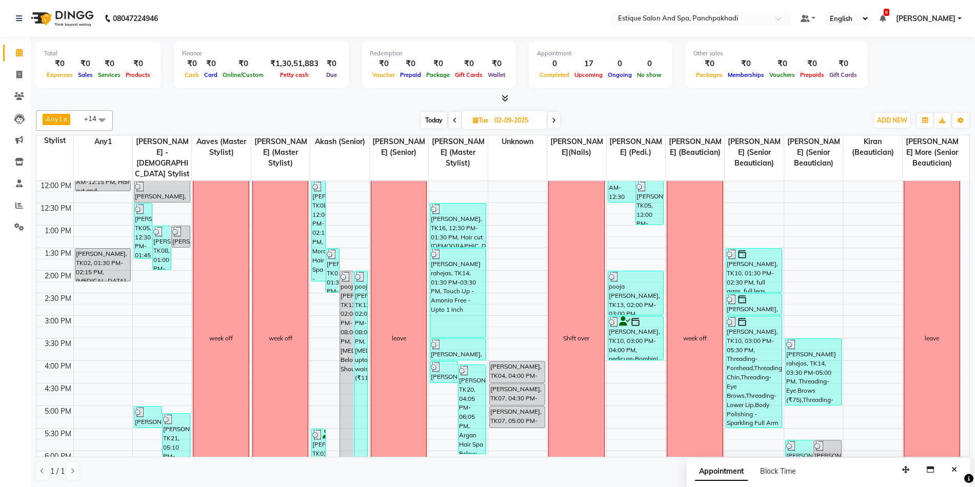
click at [557, 121] on span at bounding box center [554, 120] width 12 height 16
type input "[DATE]"
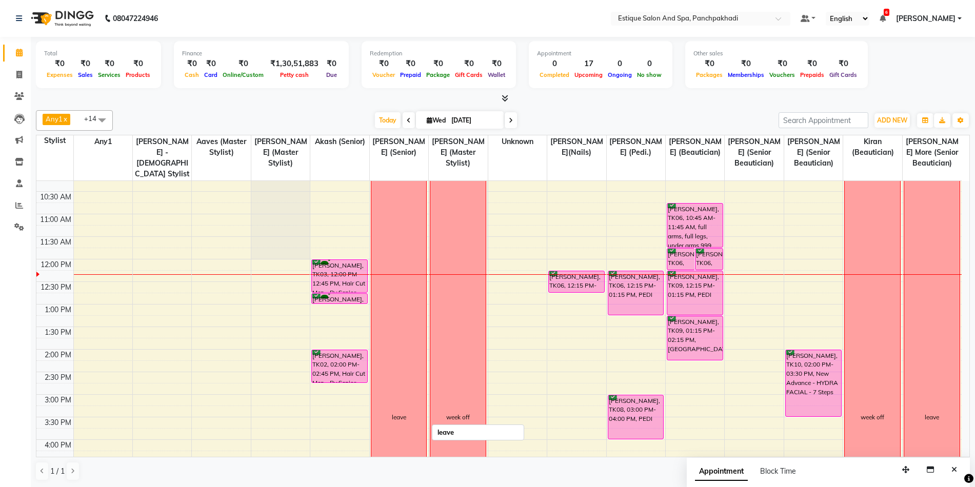
scroll to position [51, 0]
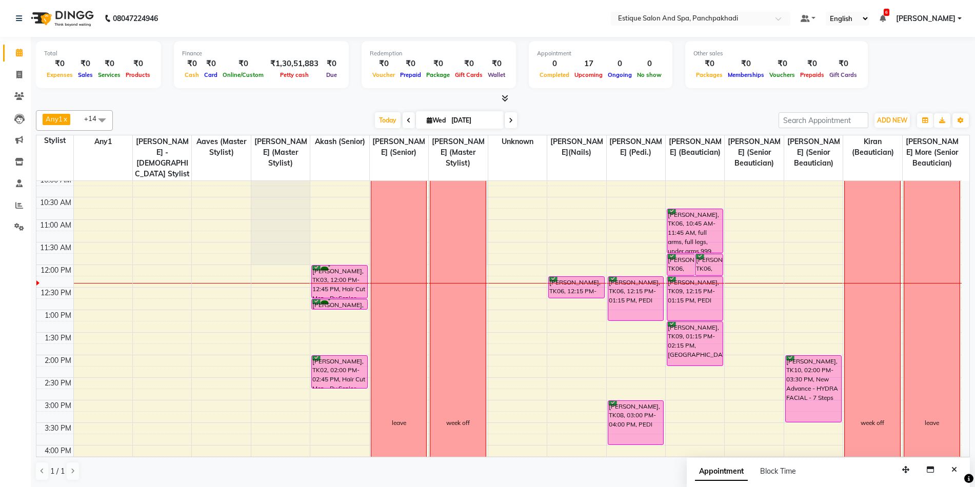
click at [677, 118] on div "[DATE] [DATE]" at bounding box center [445, 120] width 655 height 15
click at [569, 114] on div "[DATE] [DATE]" at bounding box center [445, 120] width 655 height 15
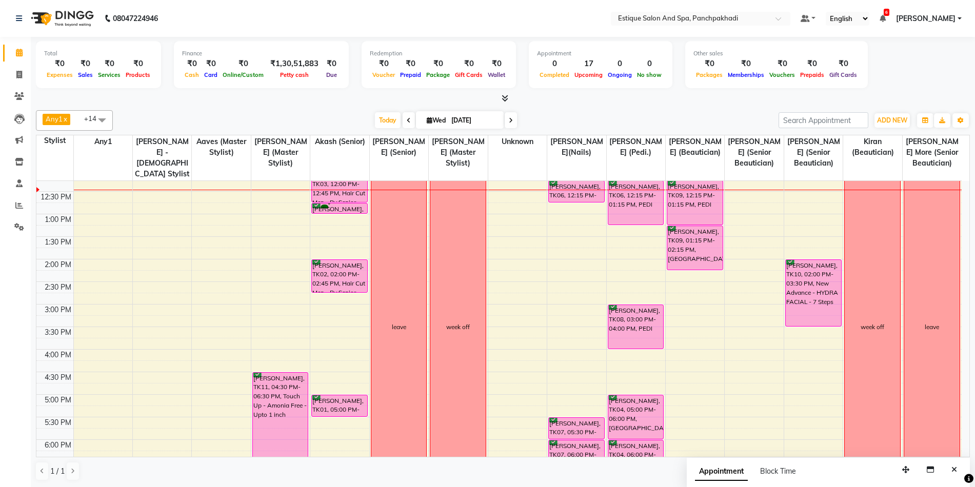
scroll to position [103, 0]
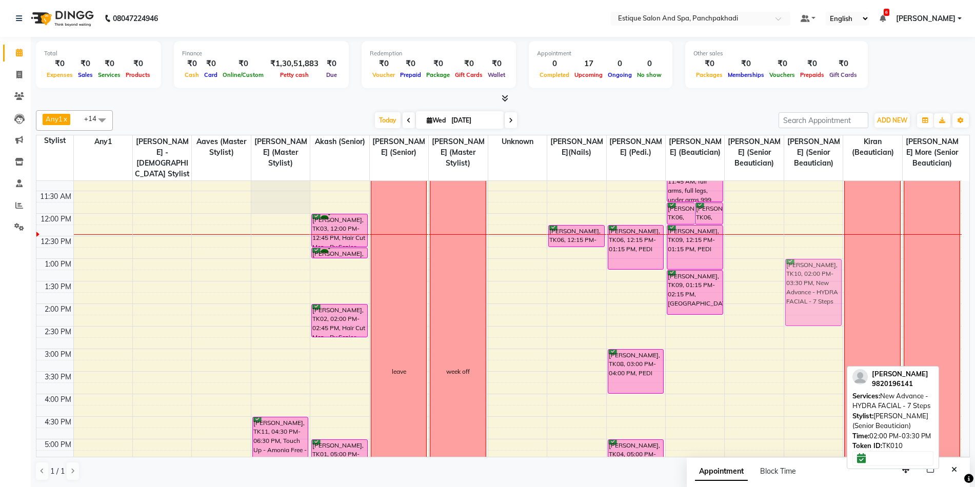
drag, startPoint x: 814, startPoint y: 313, endPoint x: 805, endPoint y: 270, distance: 44.0
click at [805, 270] on div "[PERSON_NAME], TK10, 02:00 PM-03:30 PM, New Advance - HYDRA FACIAL - 7 Steps [P…" at bounding box center [813, 371] width 58 height 586
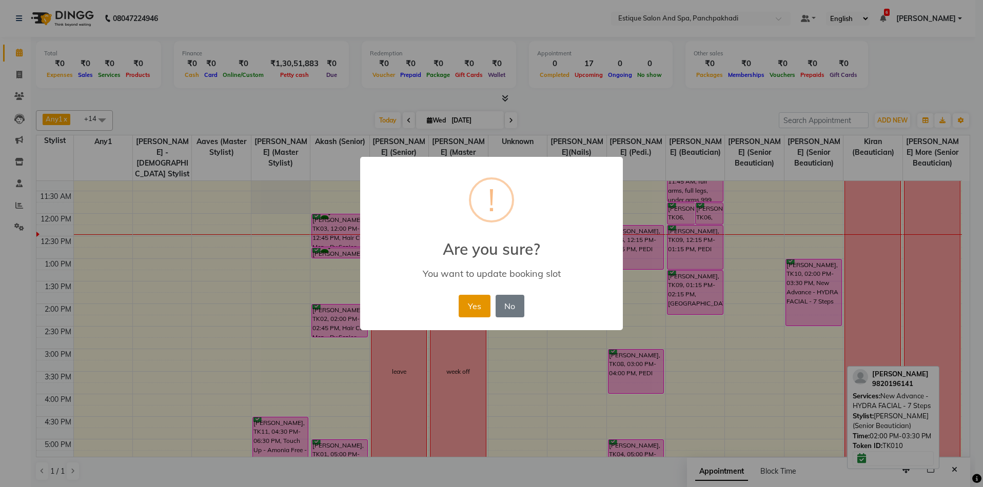
click at [476, 308] on button "Yes" at bounding box center [474, 306] width 31 height 23
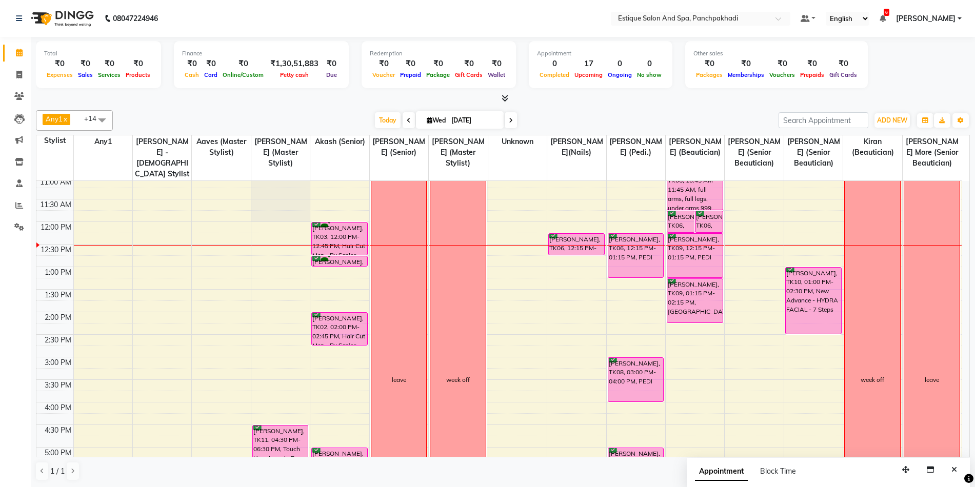
scroll to position [154, 0]
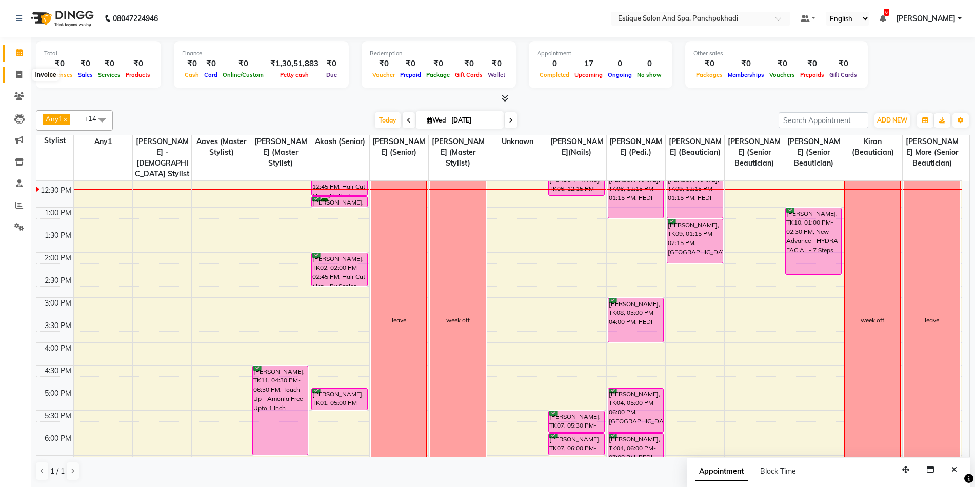
click at [23, 74] on span at bounding box center [19, 75] width 18 height 12
select select "service"
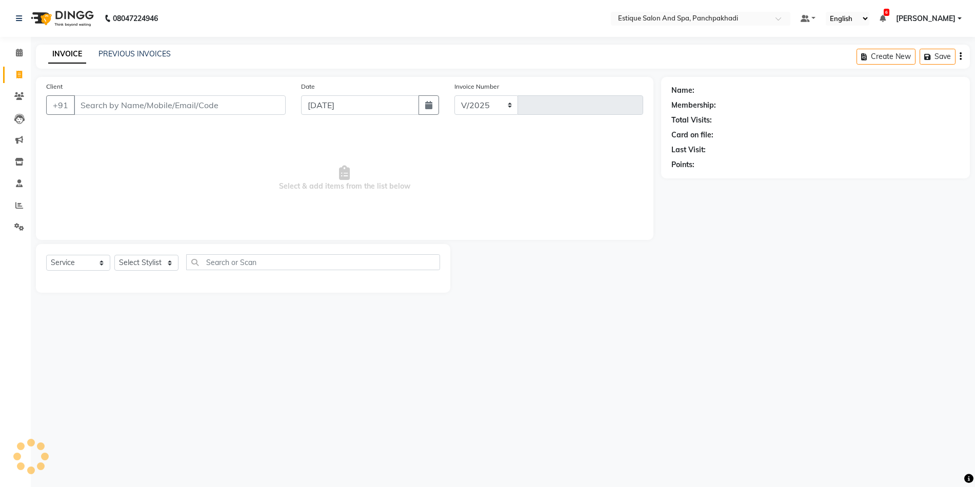
select select "925"
type input "4583"
click at [156, 102] on input "Client" at bounding box center [181, 104] width 214 height 19
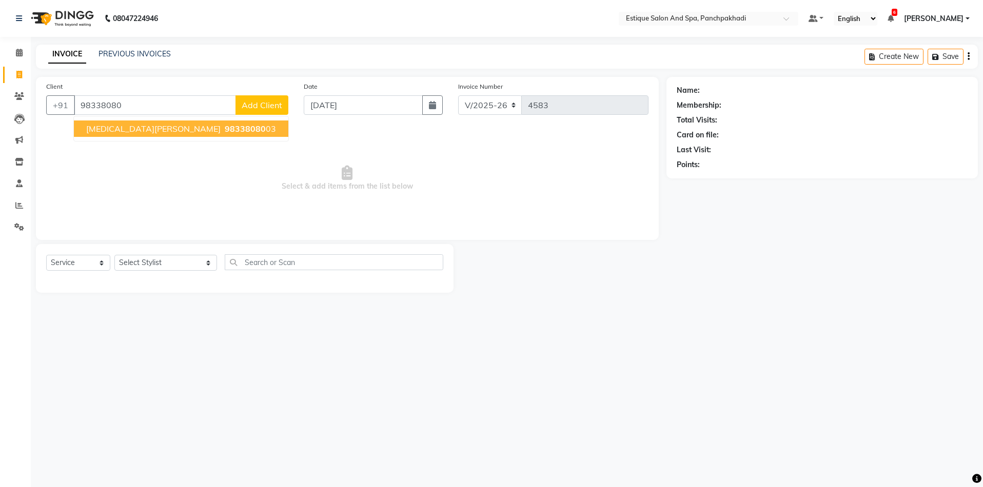
click at [140, 129] on button "[MEDICAL_DATA][PERSON_NAME] 98338080 03" at bounding box center [181, 129] width 214 height 16
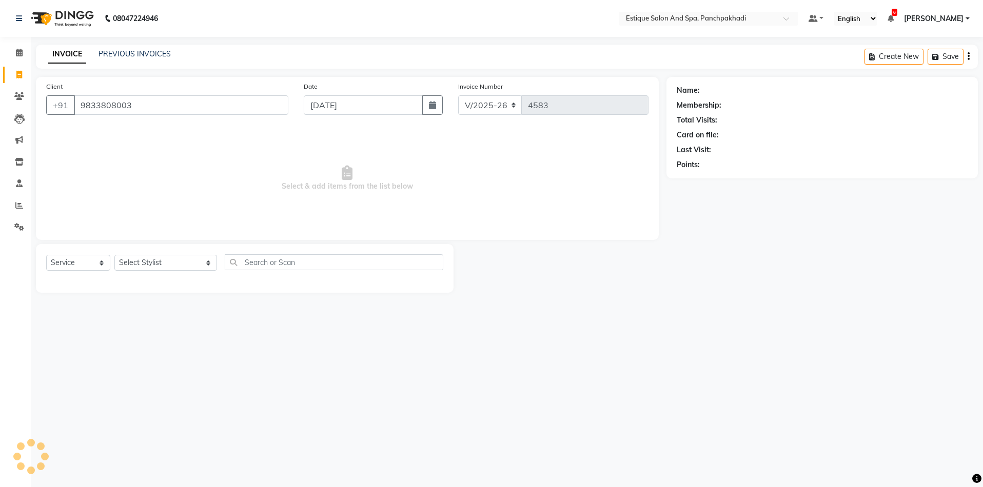
type input "9833808003"
click at [142, 258] on select "Select Stylist [PERSON_NAME] (master stylist) [PERSON_NAME] (Senior) [PERSON_NA…" at bounding box center [165, 263] width 103 height 16
select select "1: Object"
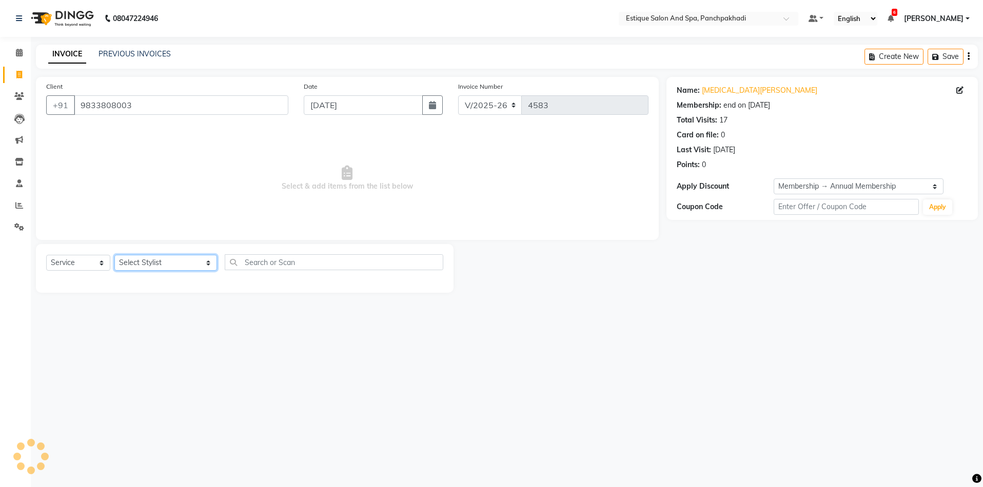
select select "15912"
drag, startPoint x: 142, startPoint y: 258, endPoint x: 159, endPoint y: 261, distance: 17.6
click at [142, 258] on select "Select Stylist [PERSON_NAME] (master stylist) [PERSON_NAME] (Senior) [PERSON_NA…" at bounding box center [165, 263] width 103 height 16
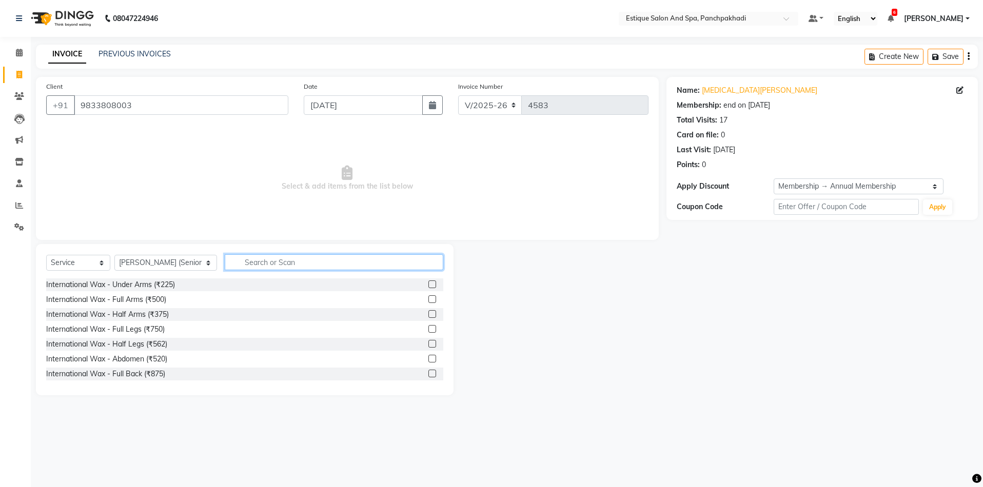
click at [242, 258] on input "text" at bounding box center [334, 262] width 219 height 16
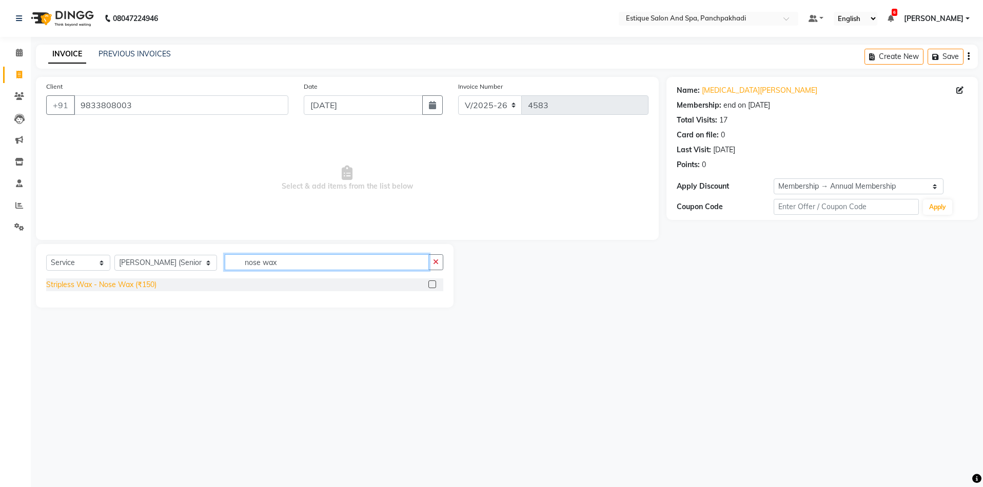
type input "nose wax"
click at [142, 285] on div "Stripless Wax - Nose Wax (₹150)" at bounding box center [101, 285] width 110 height 11
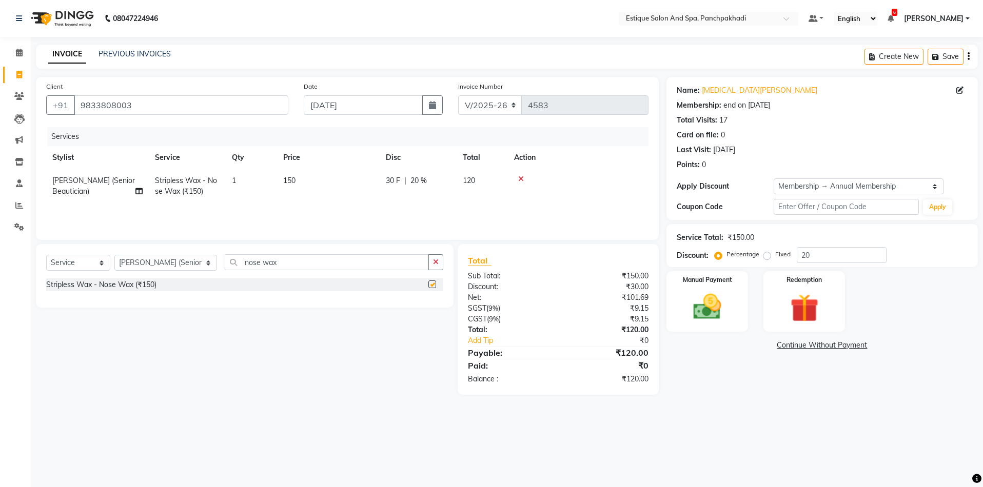
checkbox input "false"
click at [278, 263] on input "nose wax" at bounding box center [327, 262] width 205 height 16
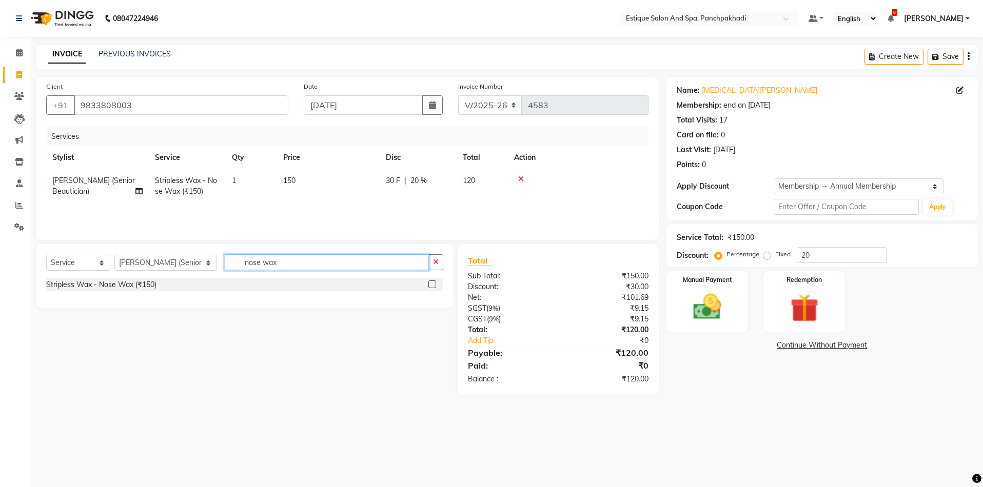
click at [278, 263] on input "nose wax" at bounding box center [327, 262] width 205 height 16
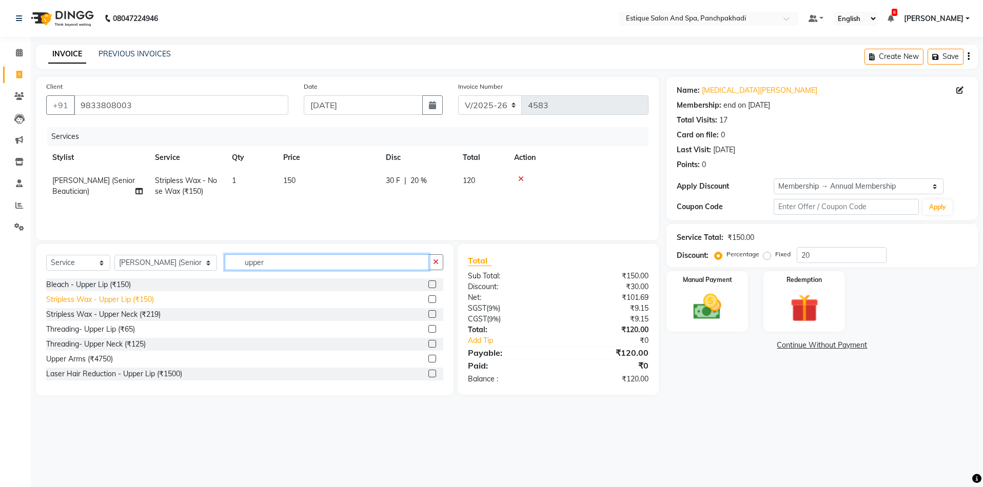
type input "upper"
click at [123, 299] on div "Stripless Wax - Upper Lip (₹150)" at bounding box center [100, 299] width 108 height 11
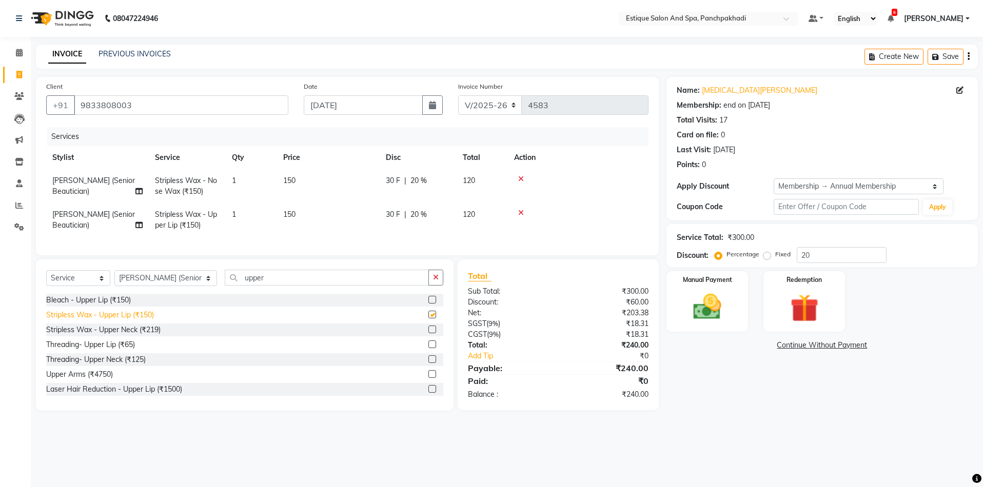
checkbox input "false"
click at [708, 311] on img at bounding box center [707, 307] width 48 height 34
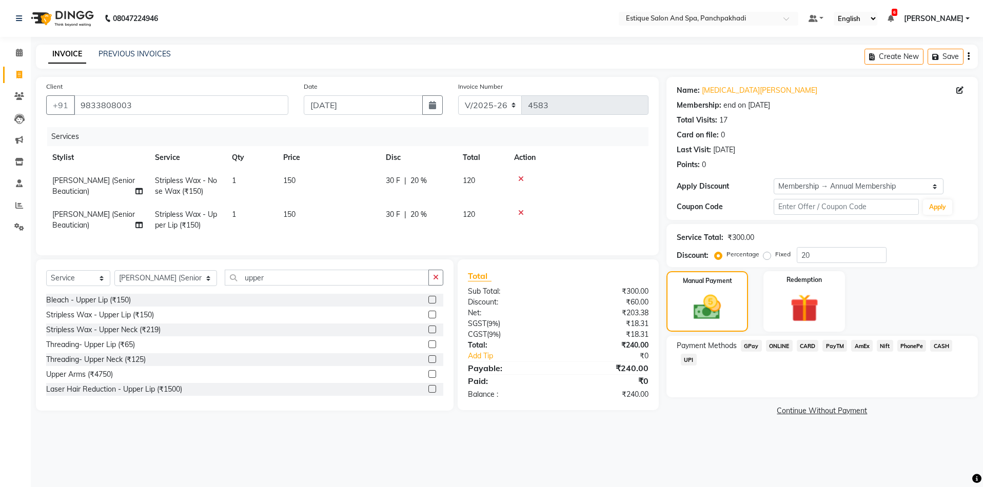
click at [942, 345] on span "CASH" at bounding box center [941, 346] width 22 height 12
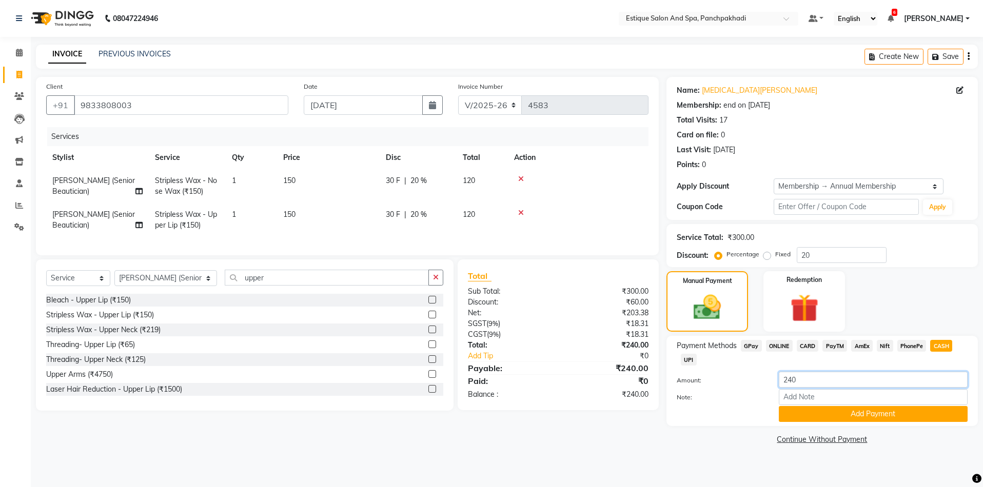
click at [818, 381] on input "240" at bounding box center [873, 380] width 189 height 16
type input "200"
click at [808, 416] on button "Add Payment" at bounding box center [873, 414] width 189 height 16
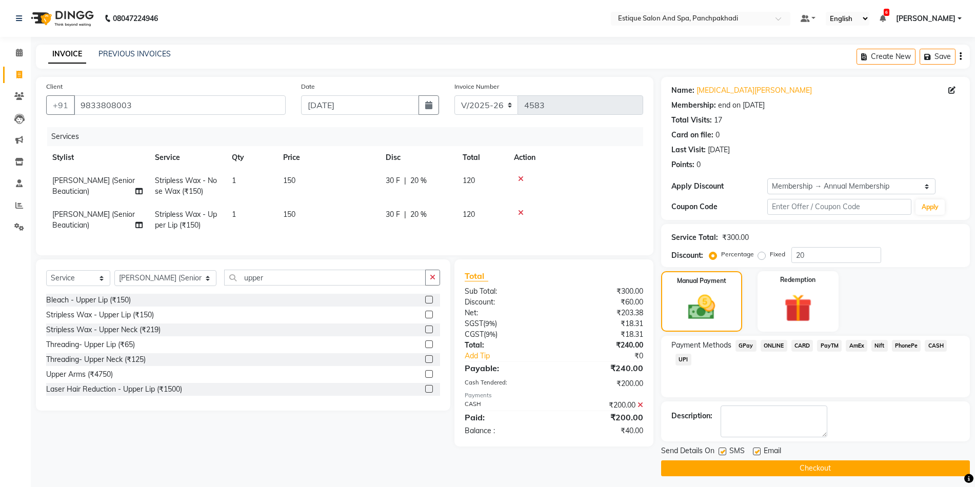
click at [745, 347] on span "GPay" at bounding box center [745, 346] width 21 height 12
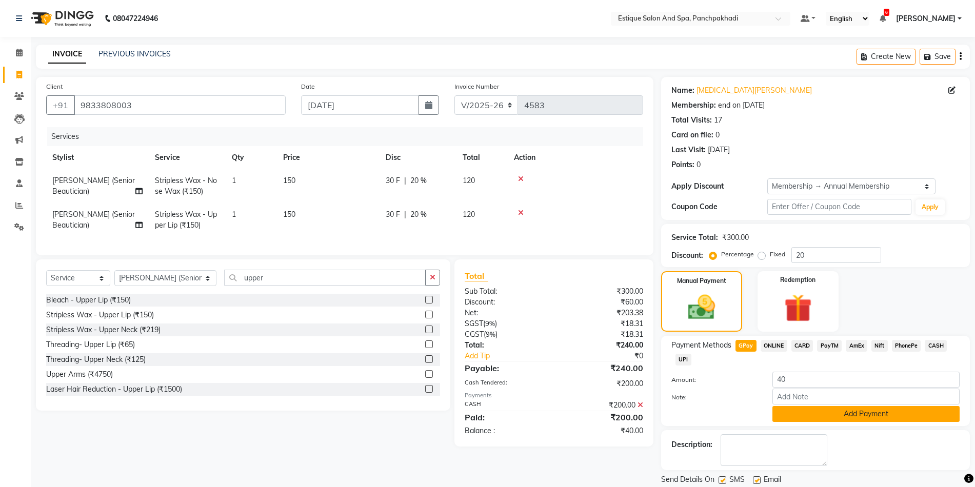
click at [822, 414] on button "Add Payment" at bounding box center [865, 414] width 187 height 16
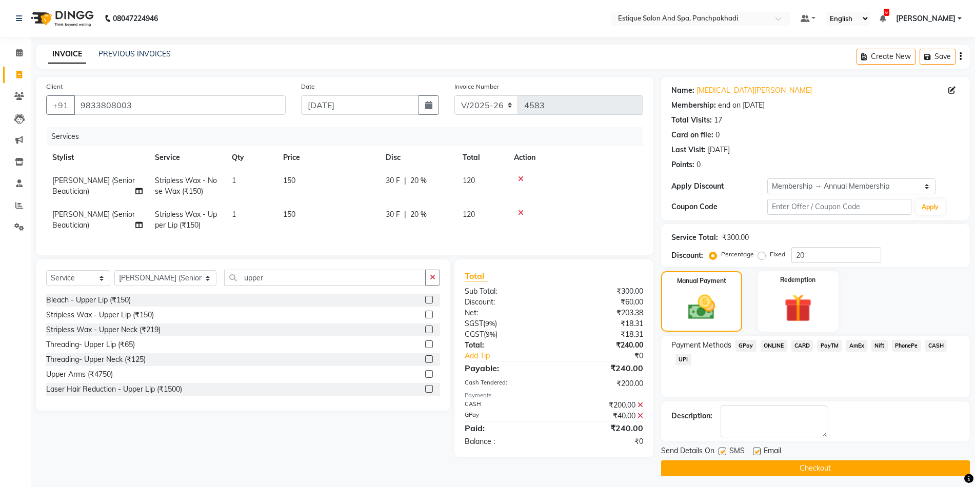
click at [823, 461] on button "Checkout" at bounding box center [815, 469] width 309 height 16
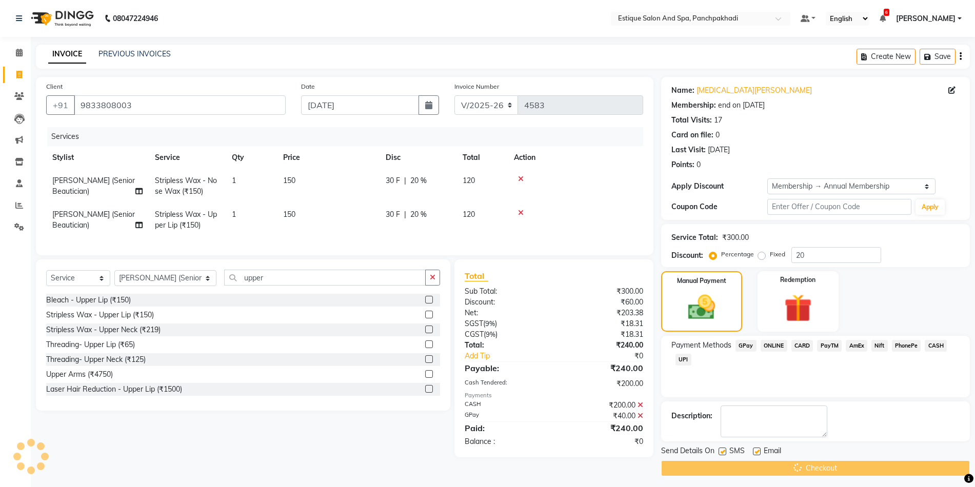
scroll to position [5, 0]
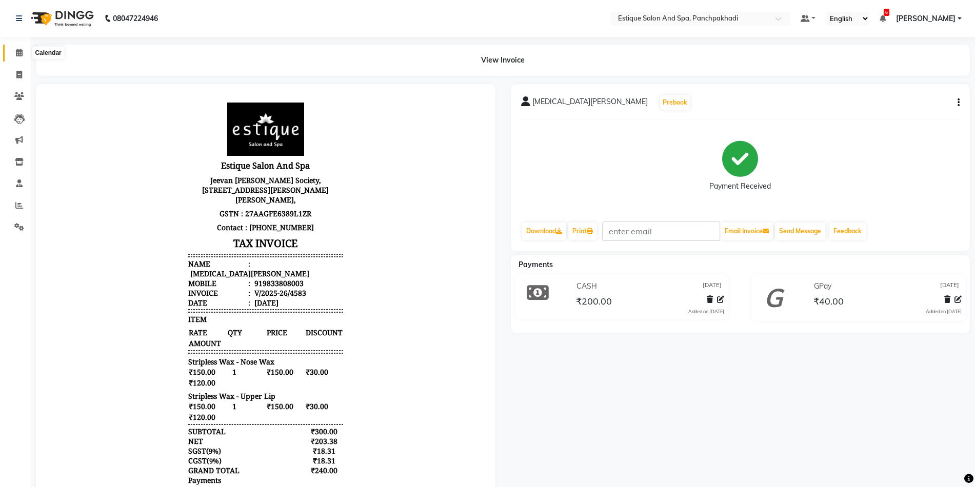
click at [17, 52] on icon at bounding box center [19, 53] width 7 height 8
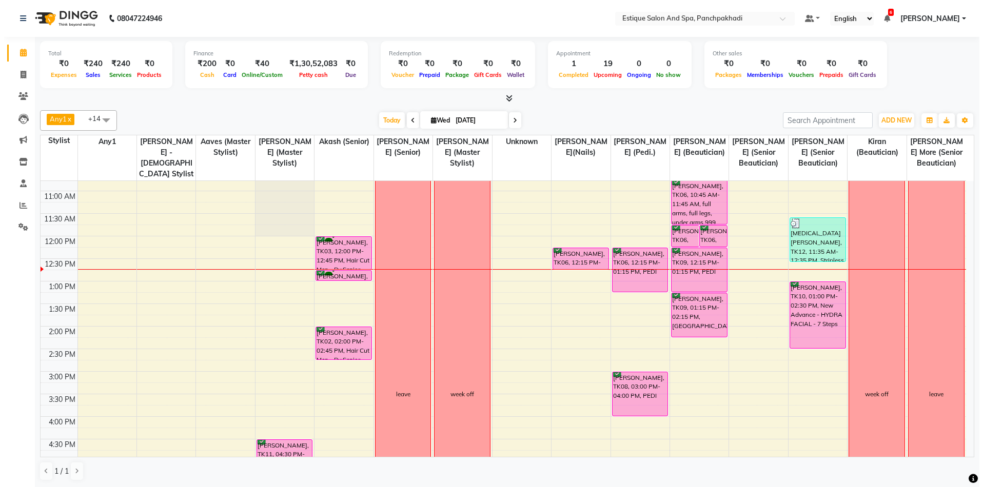
scroll to position [51, 0]
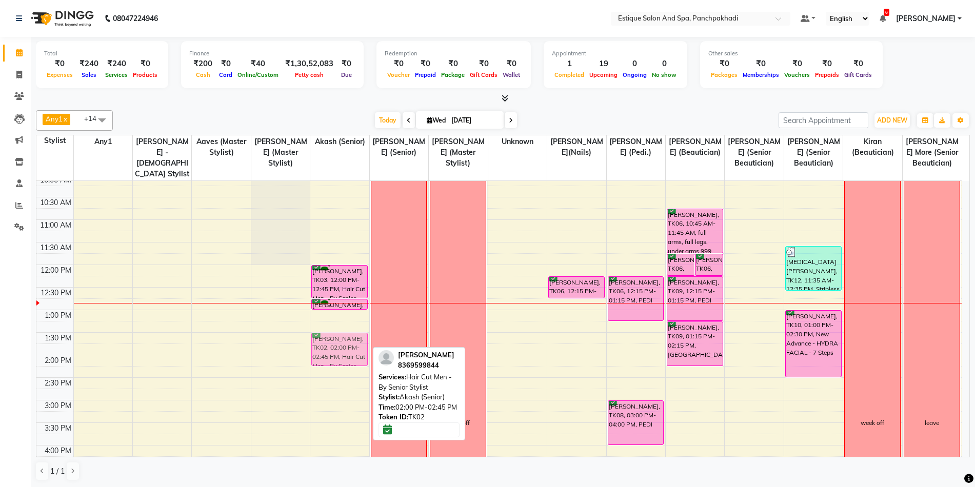
drag, startPoint x: 328, startPoint y: 369, endPoint x: 331, endPoint y: 342, distance: 27.9
click at [331, 342] on div "[PERSON_NAME], TK03, 12:00 PM-12:45 PM, Hair Cut Men - By Senior Stylist [PERSO…" at bounding box center [339, 423] width 58 height 586
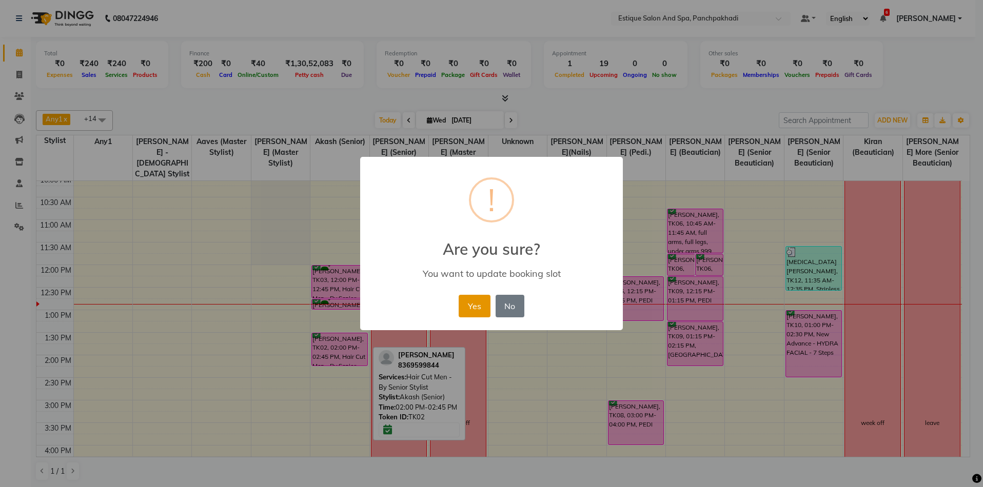
click at [470, 306] on button "Yes" at bounding box center [474, 306] width 31 height 23
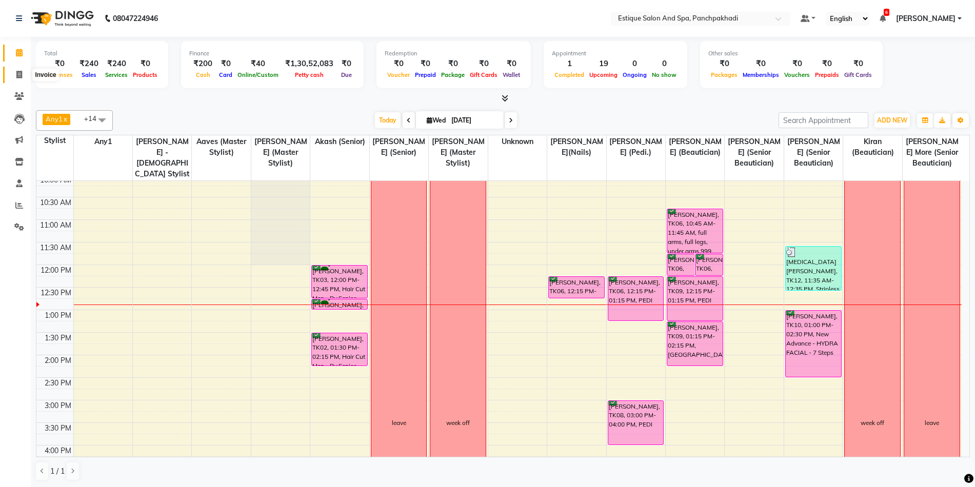
click at [21, 74] on icon at bounding box center [19, 75] width 6 height 8
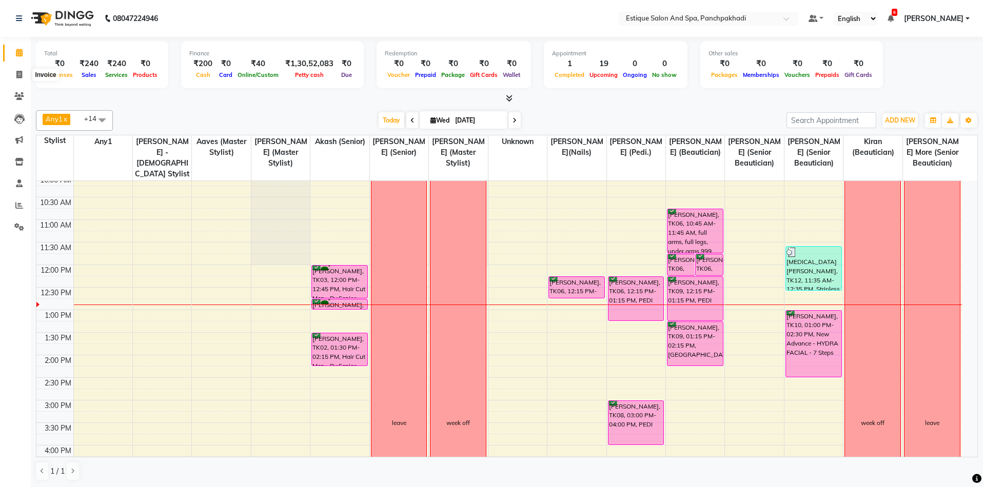
select select "925"
select select "service"
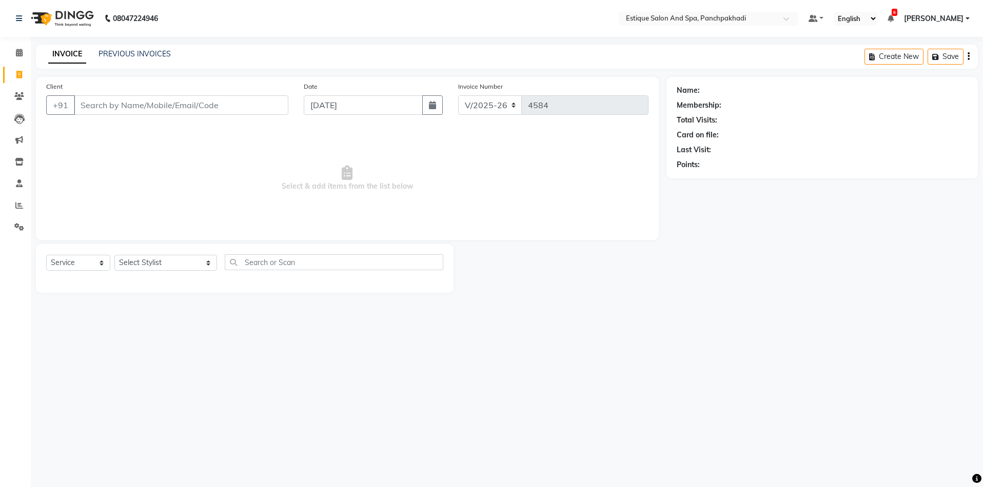
click at [138, 107] on input "Client" at bounding box center [181, 104] width 214 height 19
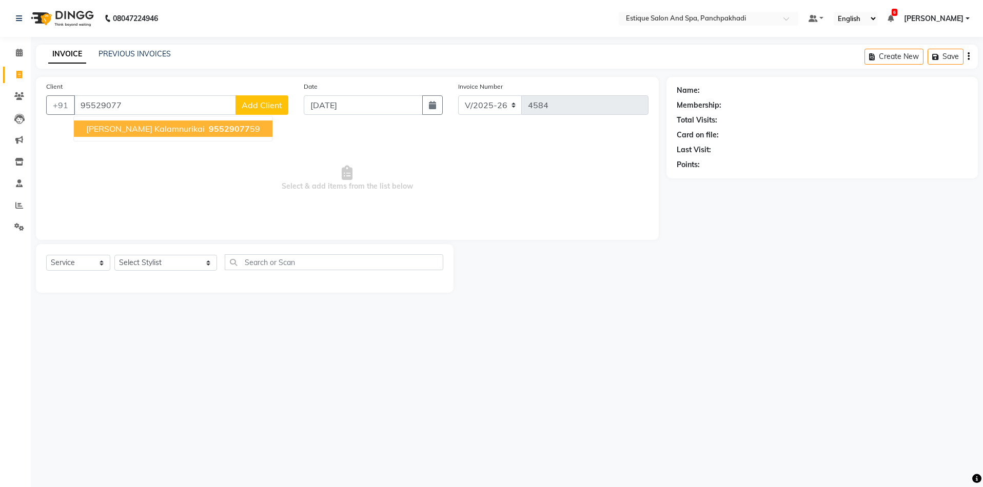
click at [137, 127] on span "[PERSON_NAME] Kalamnurikai" at bounding box center [145, 129] width 118 height 10
type input "9552907759"
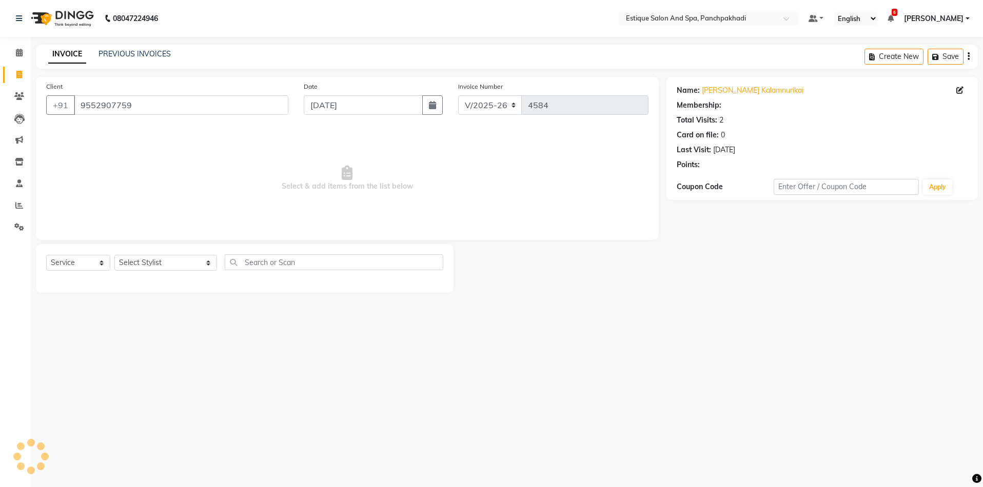
select select "1: Object"
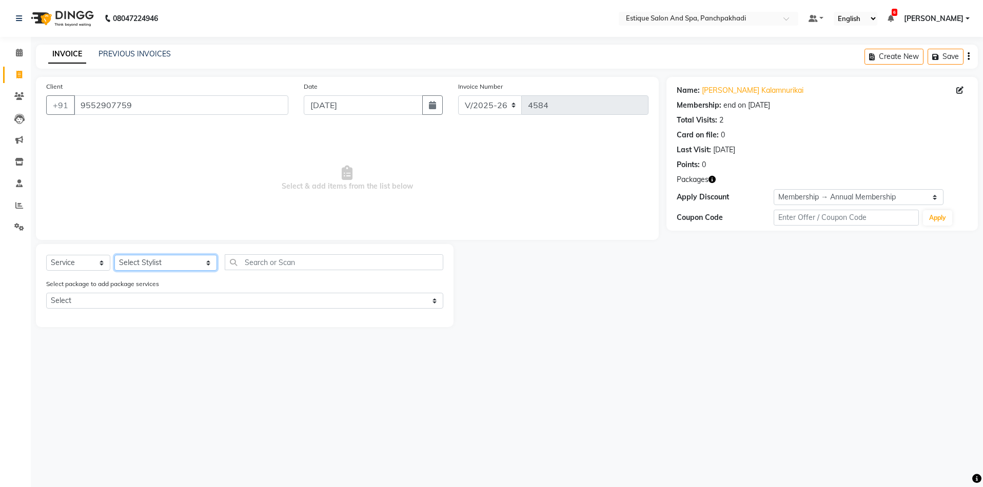
click at [137, 264] on select "Select Stylist [PERSON_NAME] (master stylist) [PERSON_NAME] (Senior) [PERSON_NA…" at bounding box center [165, 263] width 103 height 16
select select "60509"
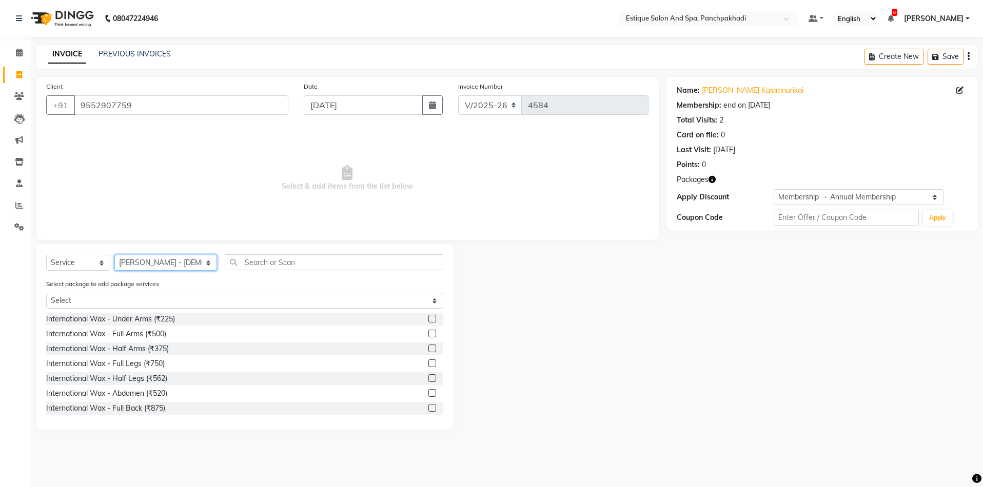
drag, startPoint x: 137, startPoint y: 264, endPoint x: 173, endPoint y: 267, distance: 36.0
click at [137, 264] on select "Select Stylist [PERSON_NAME] (master stylist) [PERSON_NAME] (Senior) [PERSON_NA…" at bounding box center [165, 263] width 103 height 16
click at [271, 257] on input "text" at bounding box center [334, 262] width 219 height 16
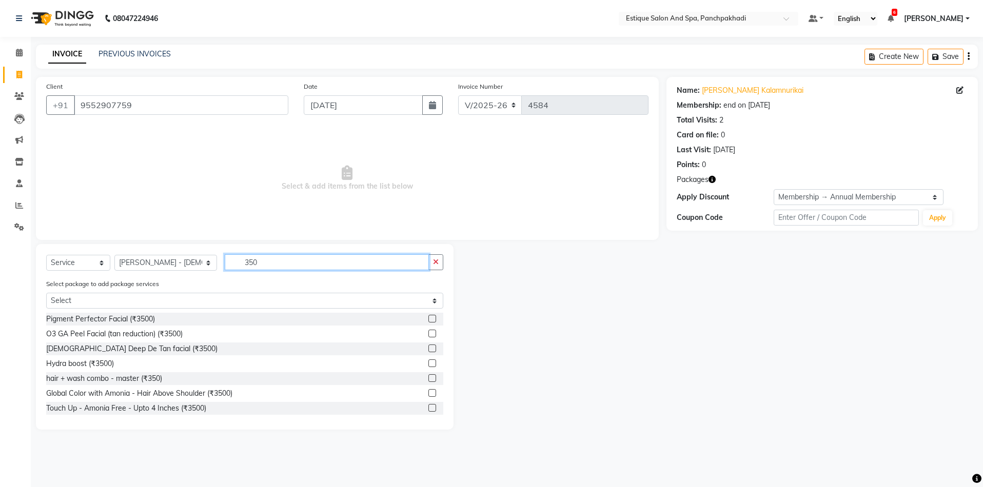
click at [252, 260] on input "350" at bounding box center [327, 262] width 205 height 16
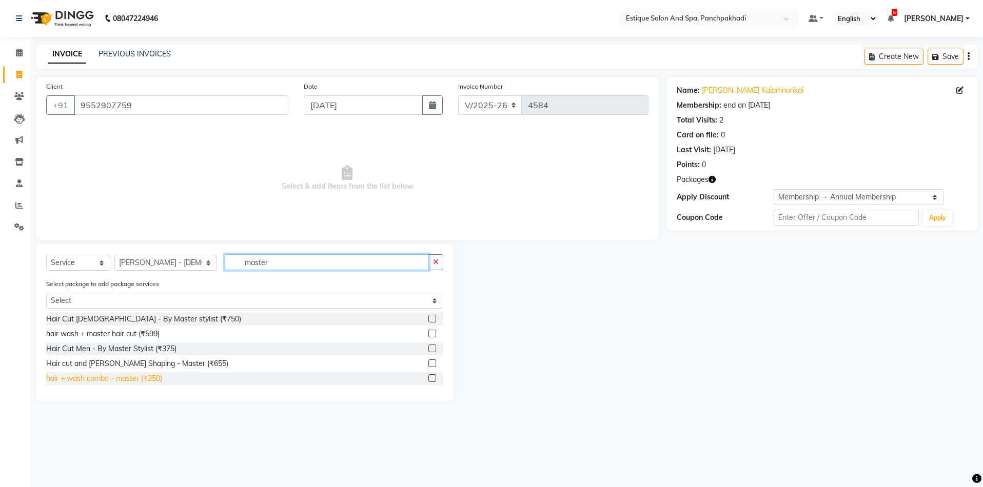
type input "master"
click at [147, 378] on div "hair + wash combo - master (₹350)" at bounding box center [104, 378] width 116 height 11
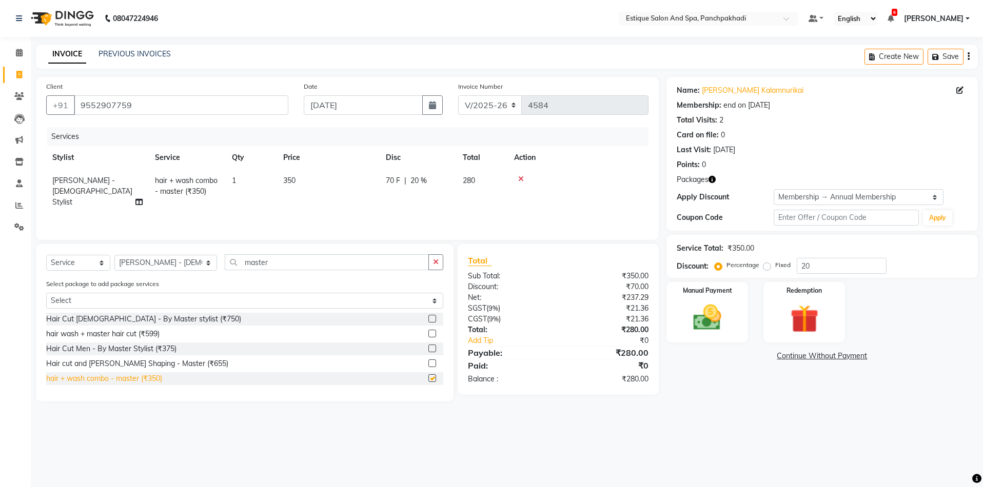
checkbox input "false"
click at [263, 263] on input "master" at bounding box center [327, 262] width 205 height 16
click at [156, 267] on select "Select Stylist [PERSON_NAME] (master stylist) [PERSON_NAME] (Senior) [PERSON_NA…" at bounding box center [165, 263] width 103 height 16
select select "15917"
drag, startPoint x: 156, startPoint y: 267, endPoint x: 222, endPoint y: 269, distance: 65.7
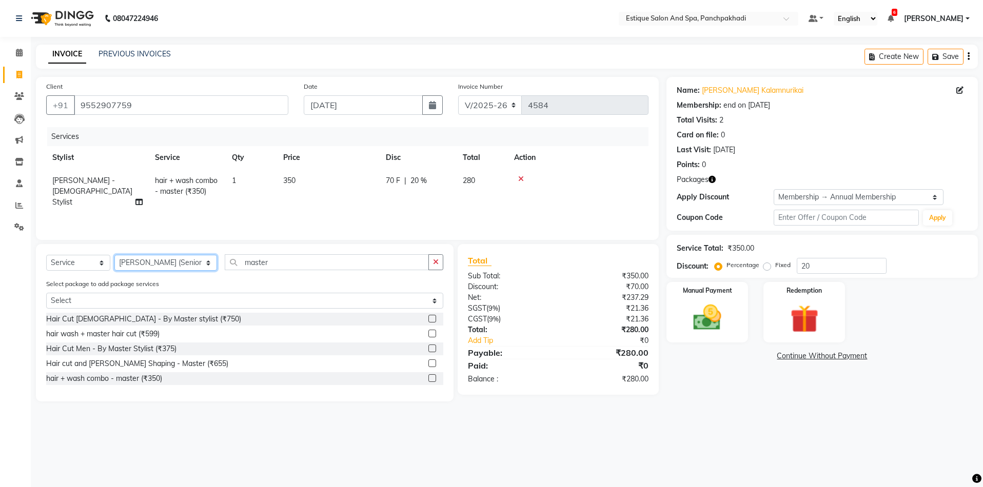
click at [156, 267] on select "Select Stylist [PERSON_NAME] (master stylist) [PERSON_NAME] (Senior) [PERSON_NA…" at bounding box center [165, 263] width 103 height 16
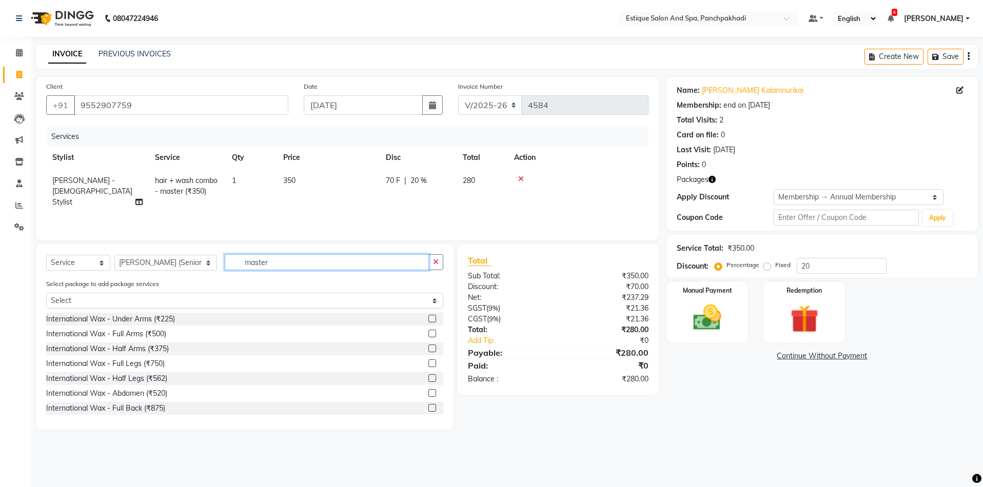
click at [284, 267] on input "master" at bounding box center [327, 262] width 205 height 16
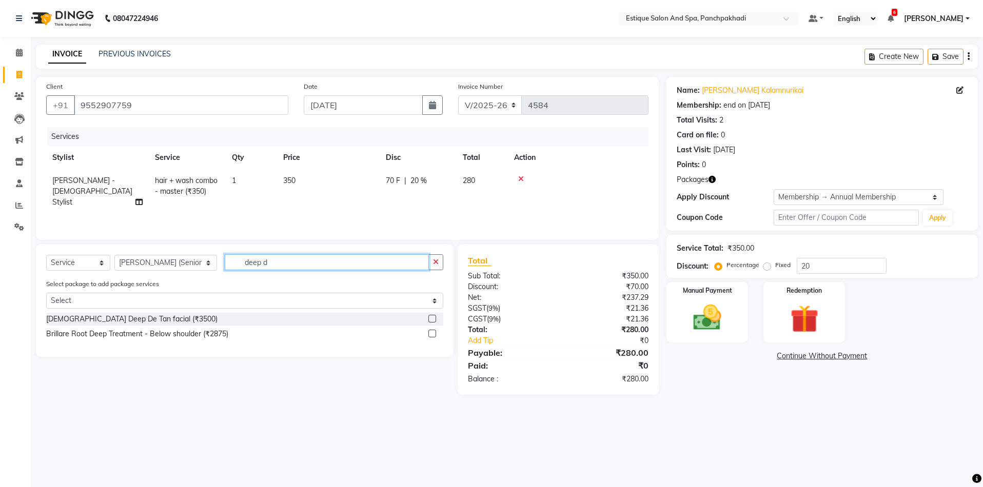
click at [269, 264] on input "deep d" at bounding box center [327, 262] width 205 height 16
type input "detan"
click at [88, 335] on div "Detan Facial (₹2250)" at bounding box center [80, 334] width 68 height 11
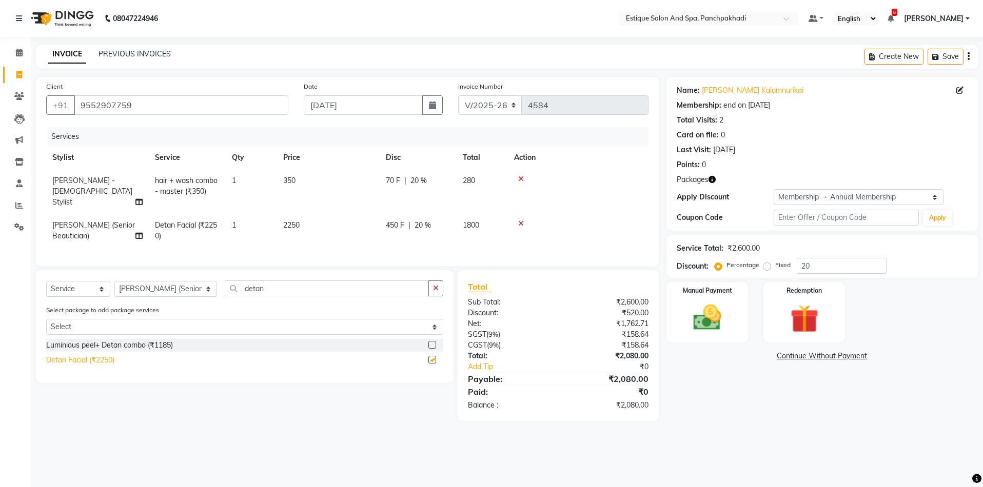
checkbox input "false"
click at [428, 189] on td "70 F | 20 %" at bounding box center [418, 191] width 77 height 45
select select "60509"
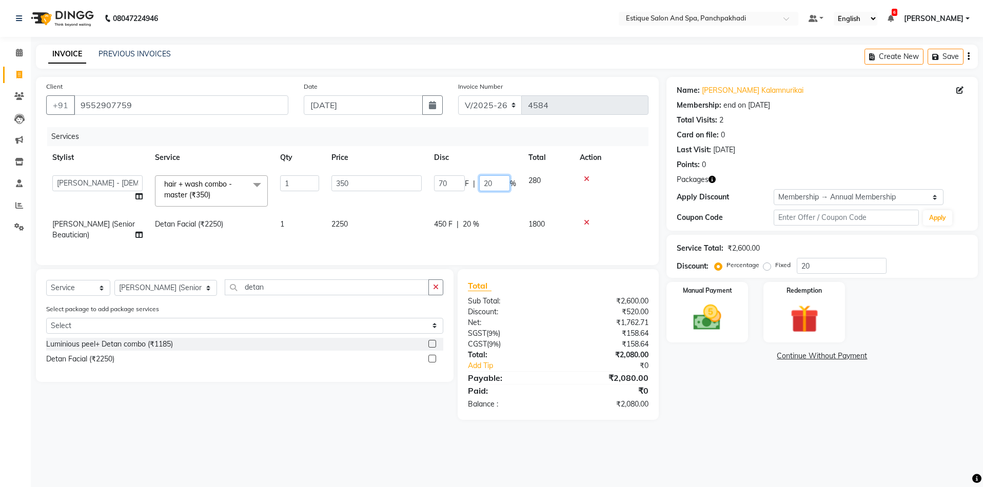
click at [487, 182] on input "20" at bounding box center [494, 183] width 31 height 16
type input "0"
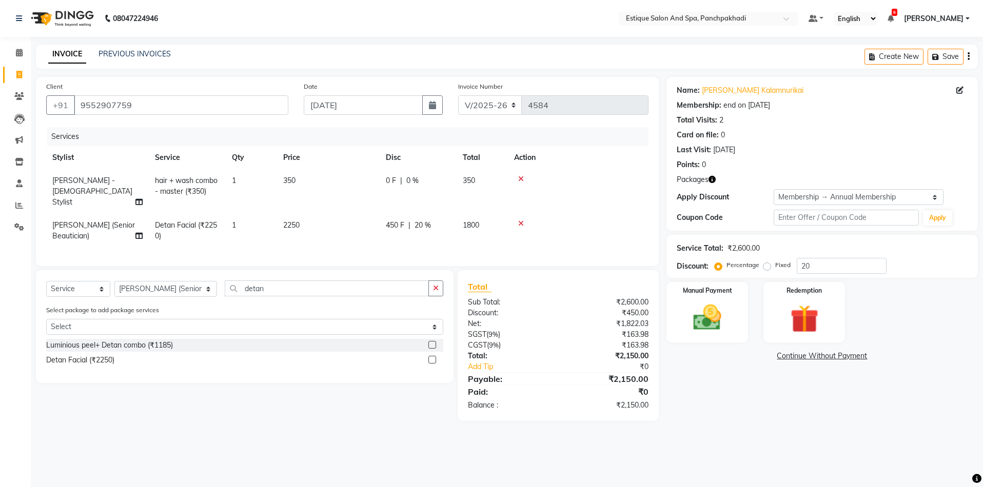
click at [497, 229] on tr "[PERSON_NAME] (Senior Beautician) Detan Facial (₹2250) 1 2250 450 F | 20 % 1800" at bounding box center [347, 231] width 602 height 34
click at [710, 326] on img at bounding box center [707, 318] width 48 height 34
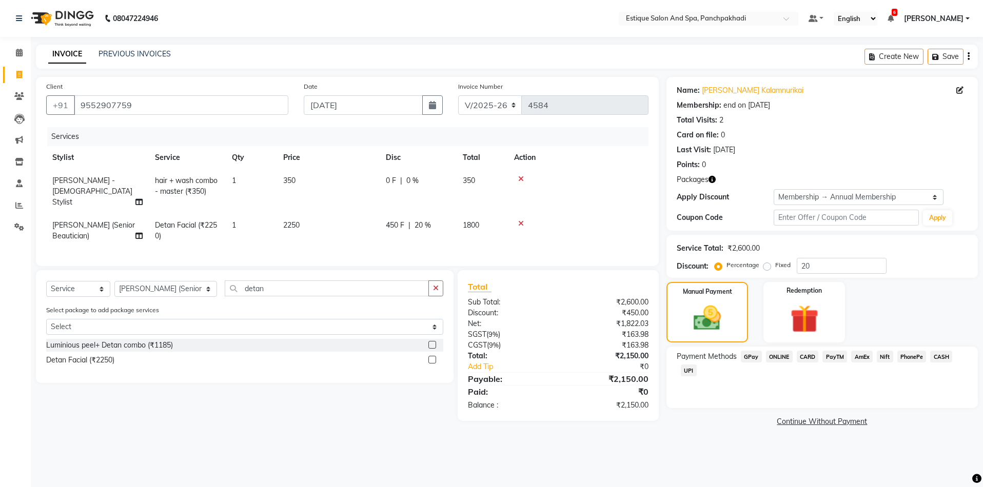
click at [749, 359] on span "GPay" at bounding box center [751, 357] width 21 height 12
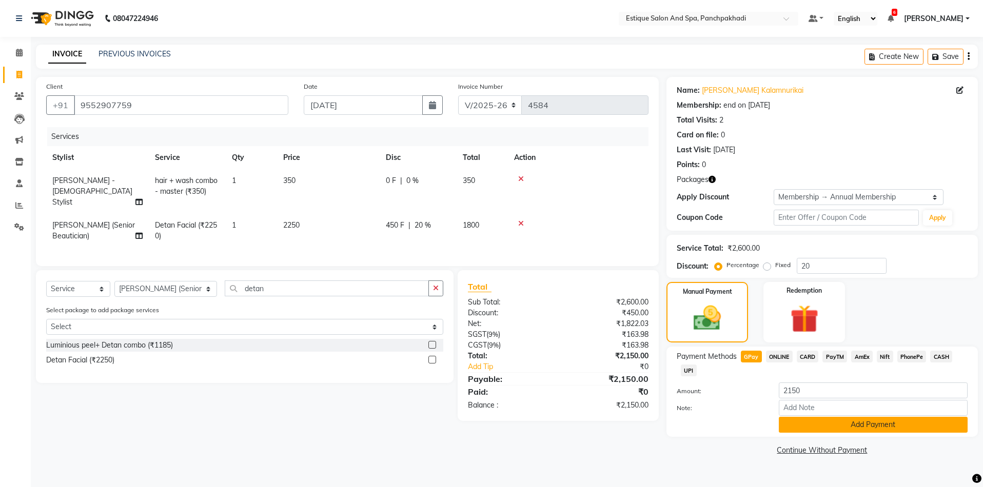
click at [806, 420] on button "Add Payment" at bounding box center [873, 425] width 189 height 16
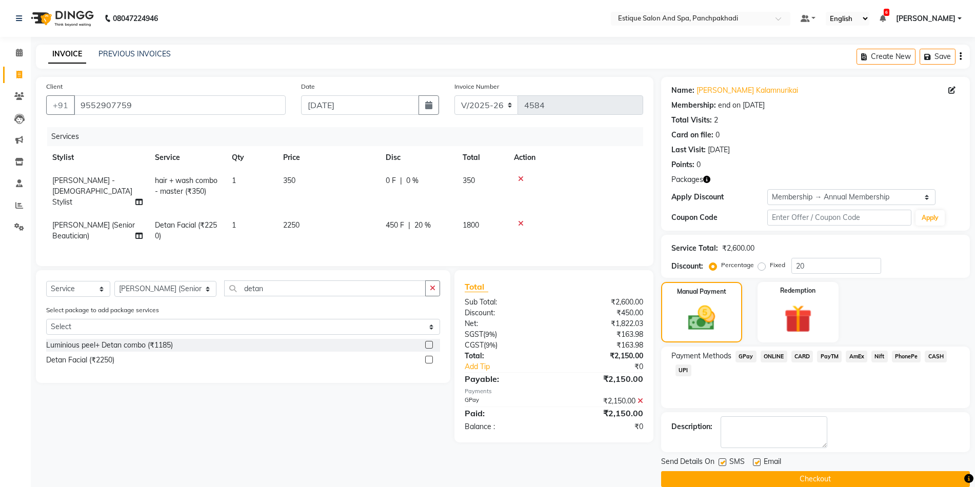
scroll to position [15, 0]
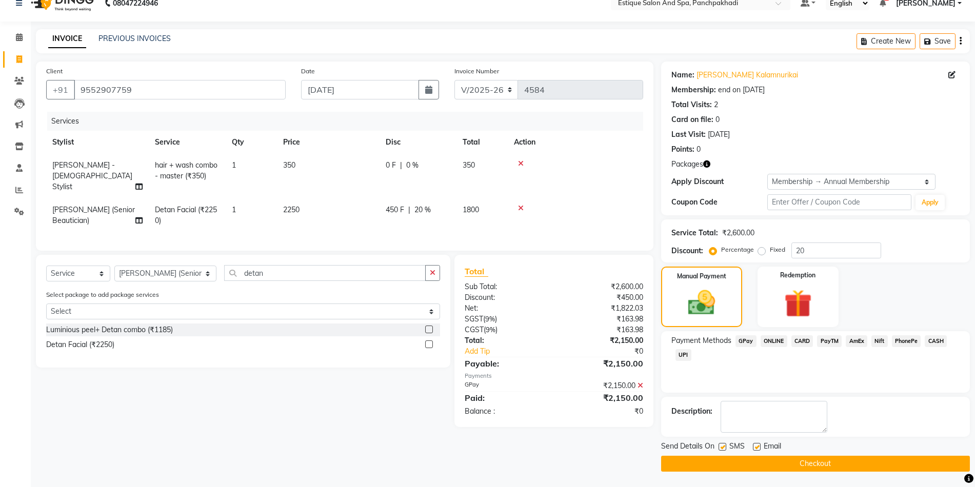
click at [785, 465] on button "Checkout" at bounding box center [815, 464] width 309 height 16
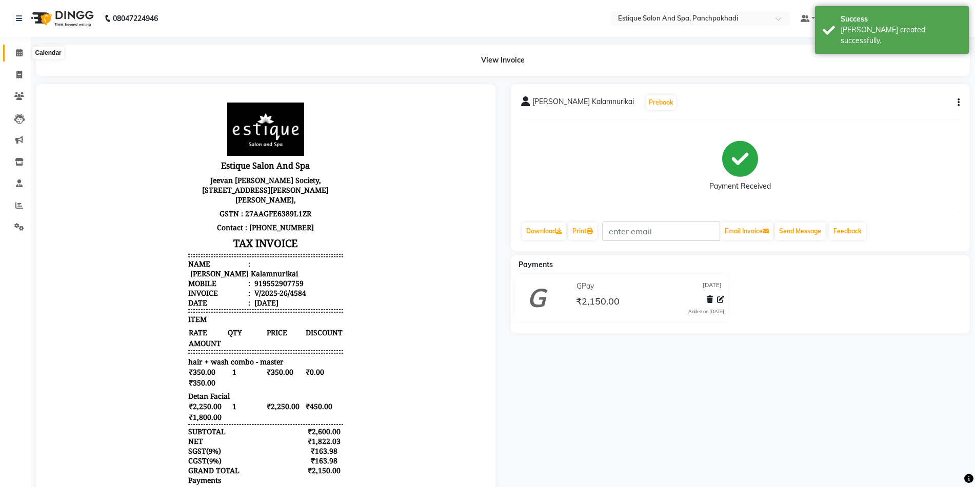
click at [15, 53] on span at bounding box center [19, 53] width 18 height 12
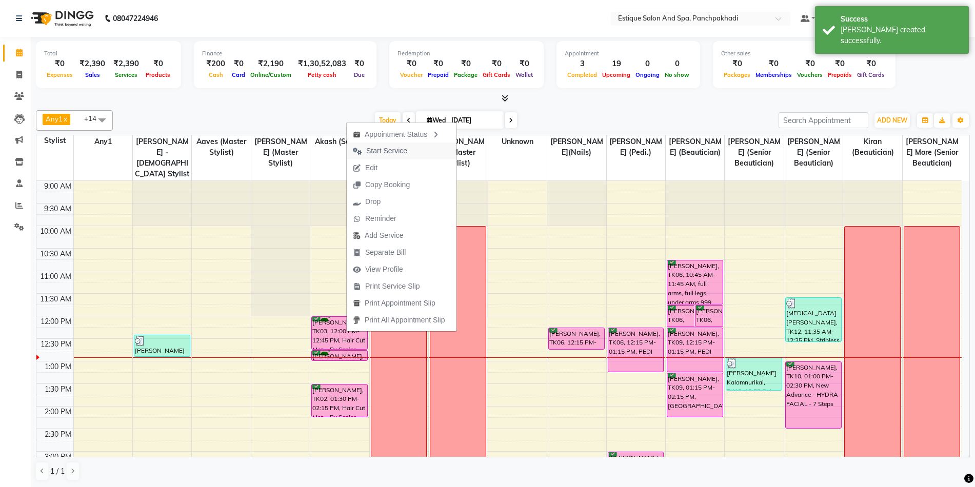
click at [391, 150] on span "Start Service" at bounding box center [386, 151] width 41 height 11
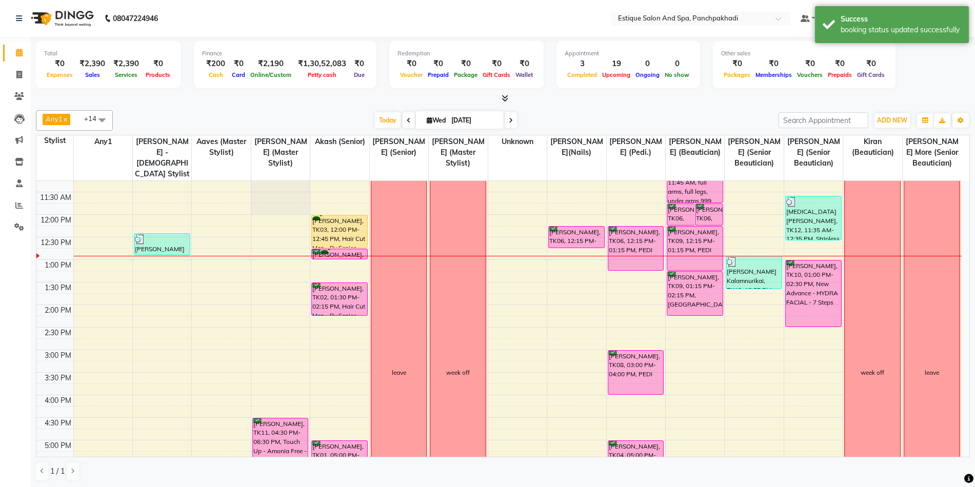
scroll to position [103, 0]
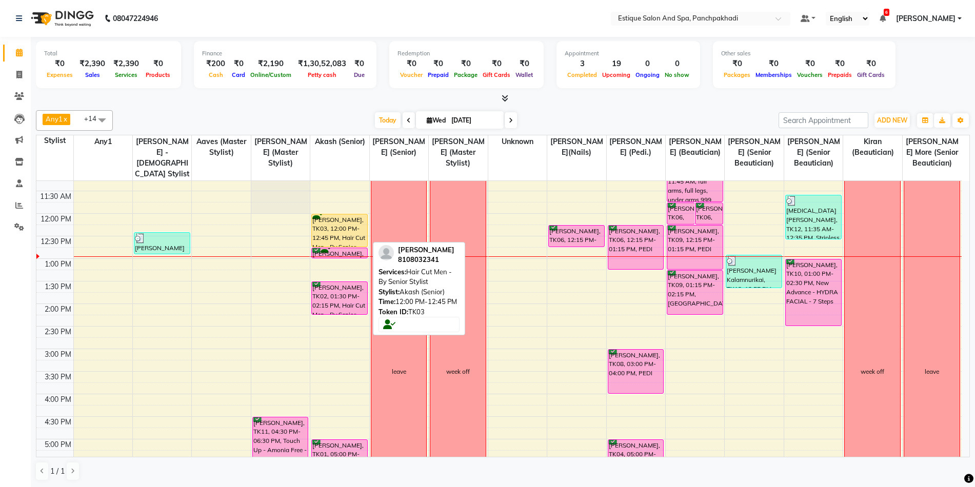
click at [318, 226] on div "[PERSON_NAME], TK03, 12:00 PM-12:45 PM, Hair Cut Men - By Senior Stylist" at bounding box center [339, 230] width 55 height 32
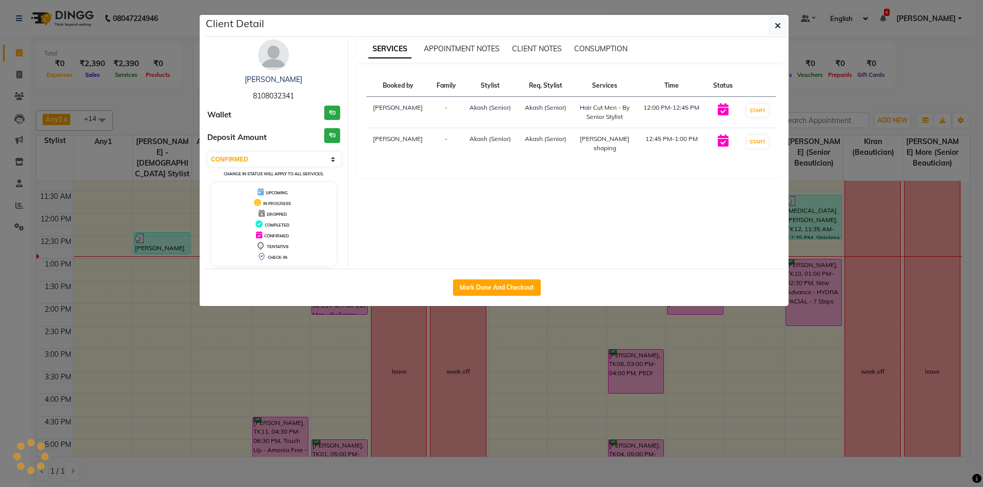
select select "select"
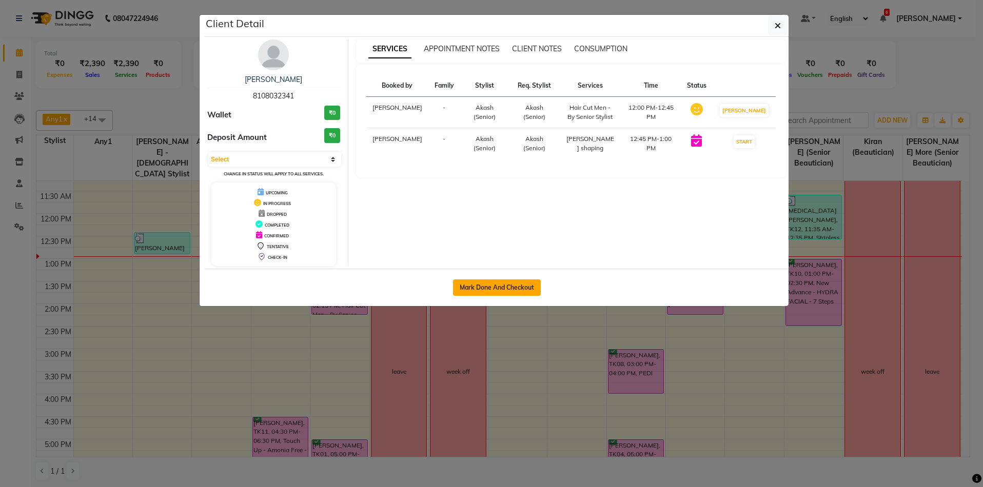
click at [485, 289] on button "Mark Done And Checkout" at bounding box center [497, 288] width 88 height 16
select select "925"
select select "service"
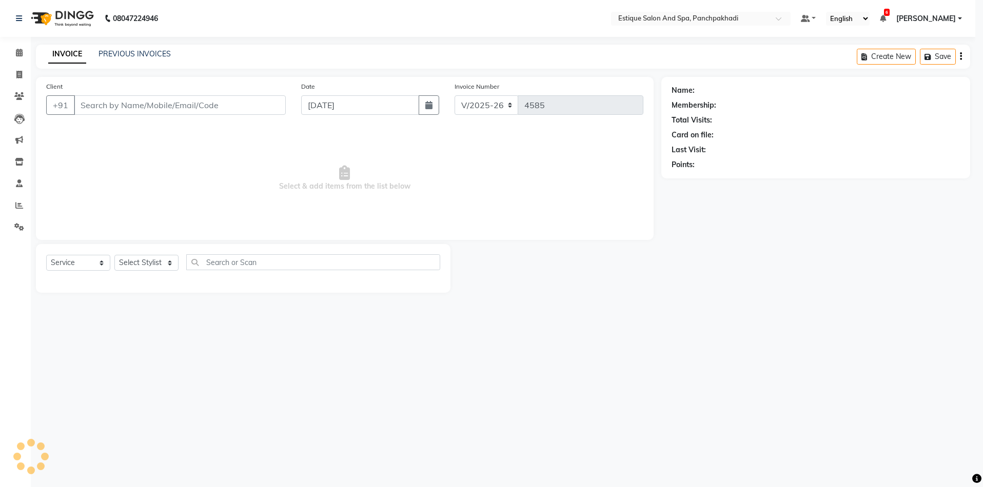
select select "3"
type input "8108032341"
select select "15901"
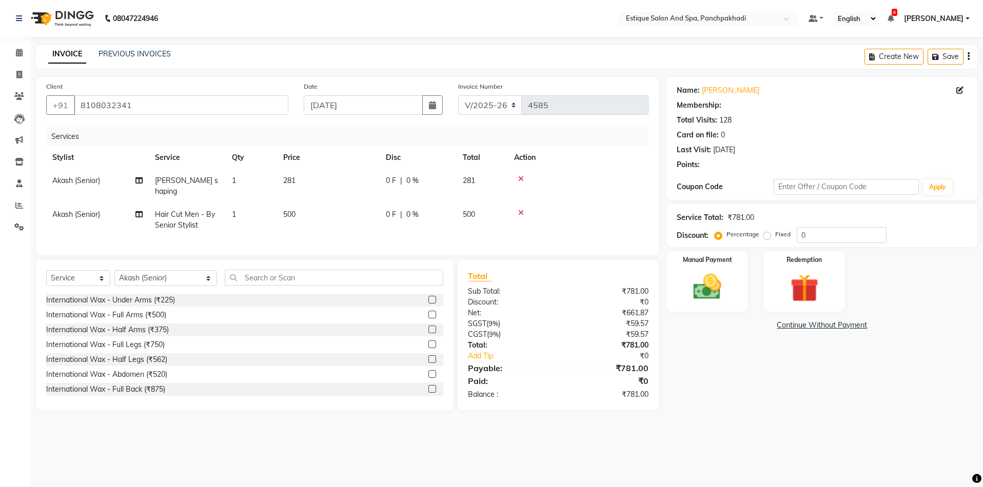
type input "20"
select select "1: Object"
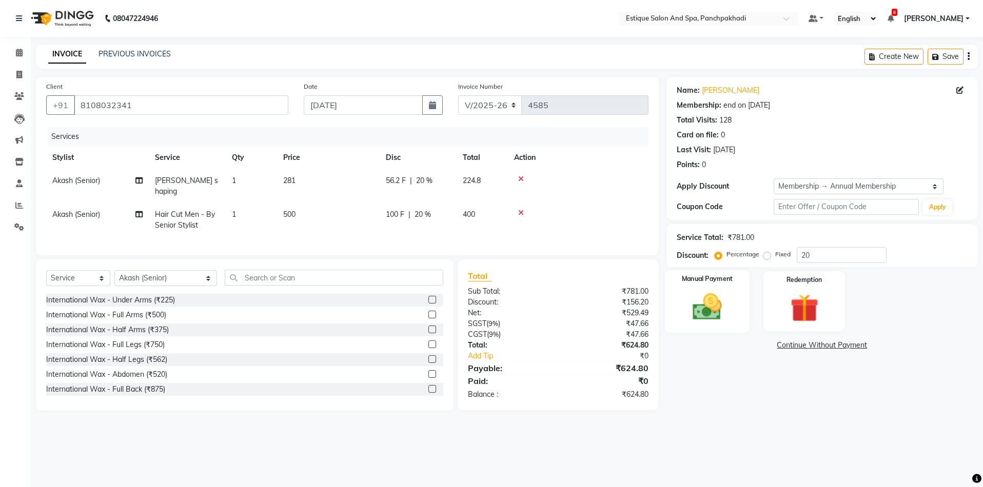
click at [691, 308] on img at bounding box center [707, 307] width 48 height 34
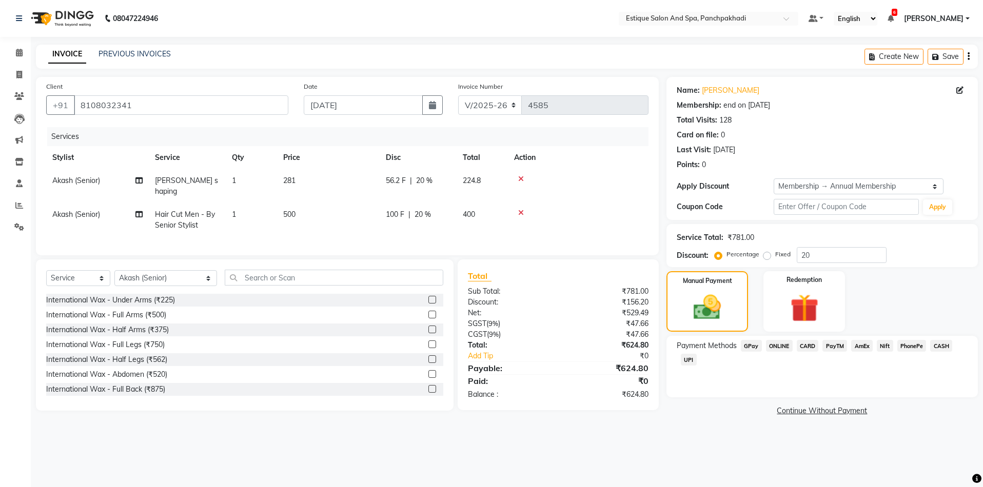
click at [751, 345] on span "GPay" at bounding box center [751, 346] width 21 height 12
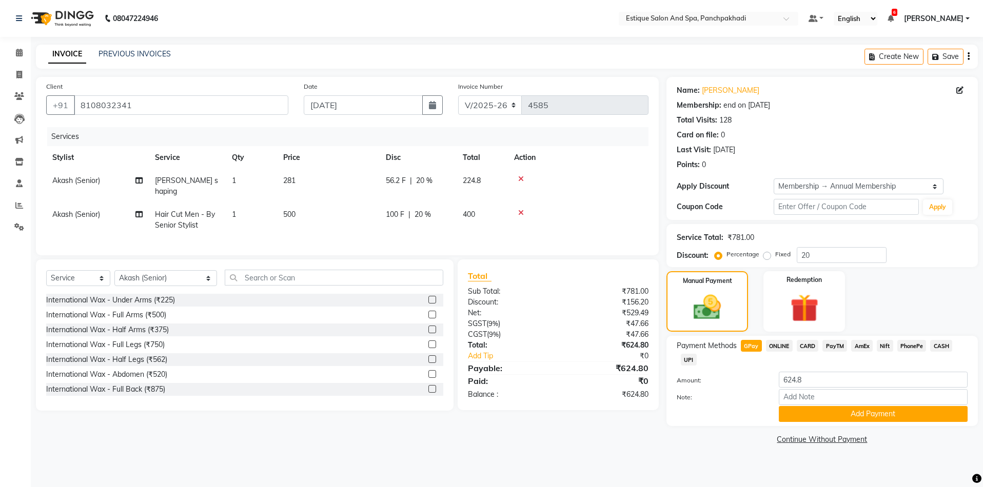
click at [810, 348] on span "CARD" at bounding box center [808, 346] width 22 height 12
click at [844, 414] on button "Add Payment" at bounding box center [873, 414] width 189 height 16
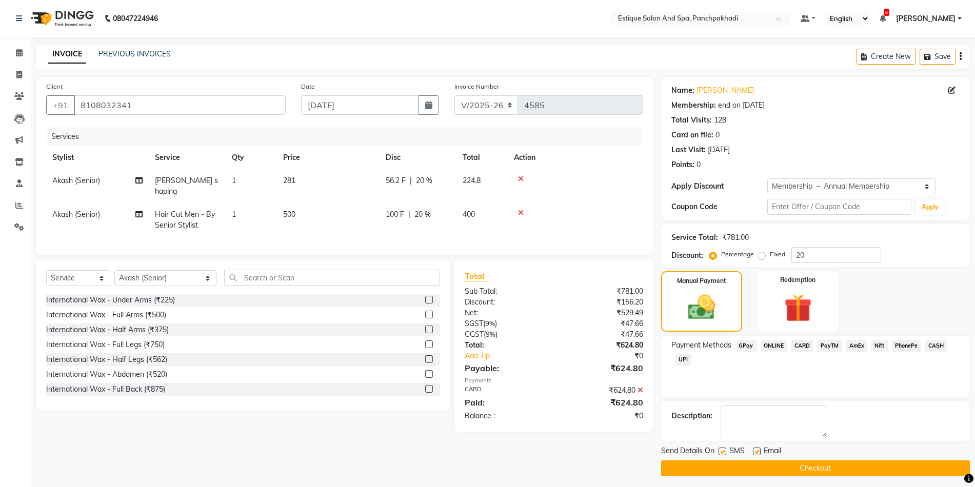
click at [839, 465] on button "Checkout" at bounding box center [815, 469] width 309 height 16
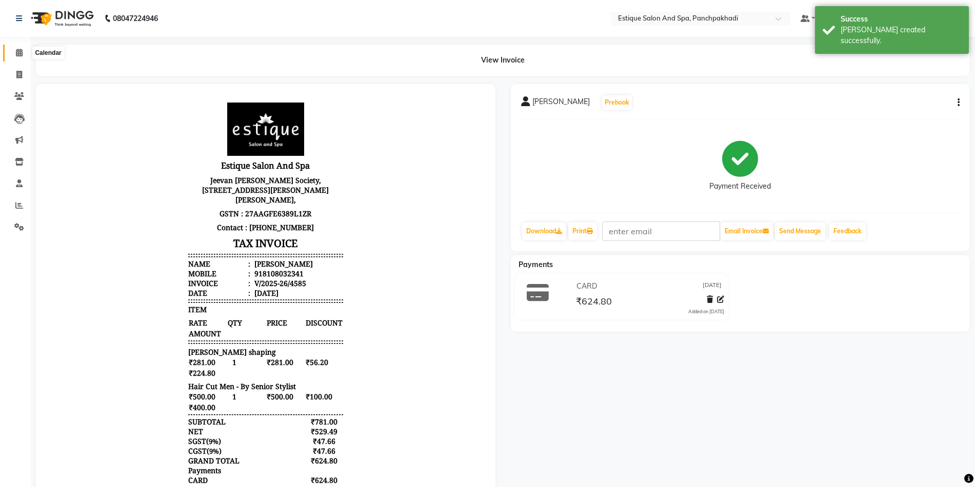
click at [21, 53] on icon at bounding box center [19, 53] width 7 height 8
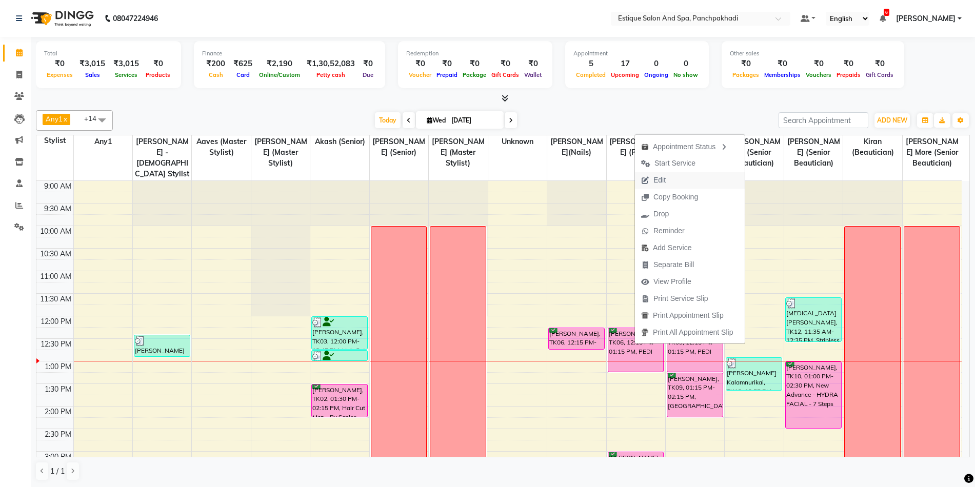
click at [662, 180] on span "Edit" at bounding box center [659, 180] width 12 height 11
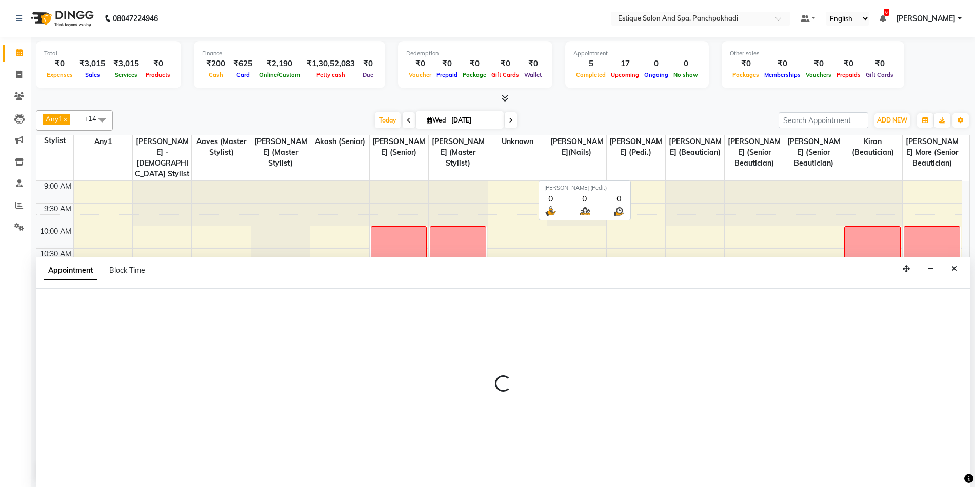
scroll to position [1, 0]
select select "tentative"
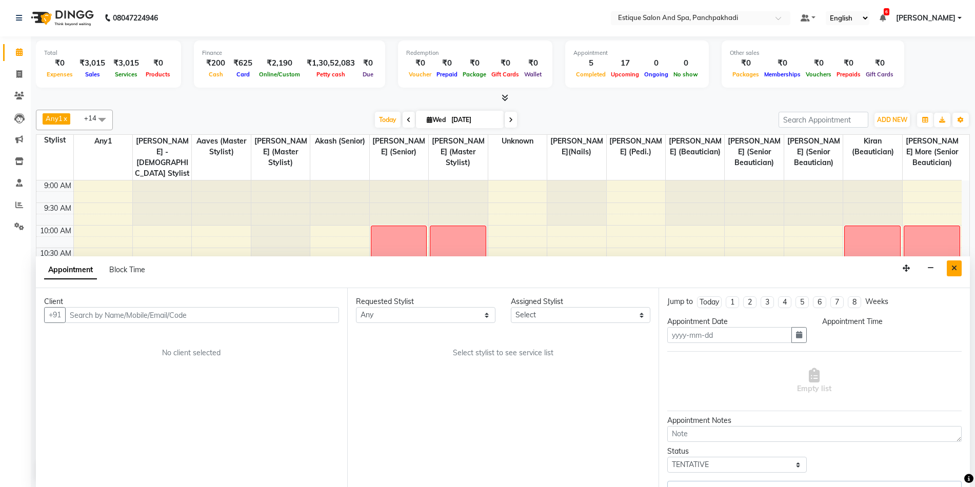
type input "[DATE]"
select select "15914"
select select "confirm booking"
select select "645"
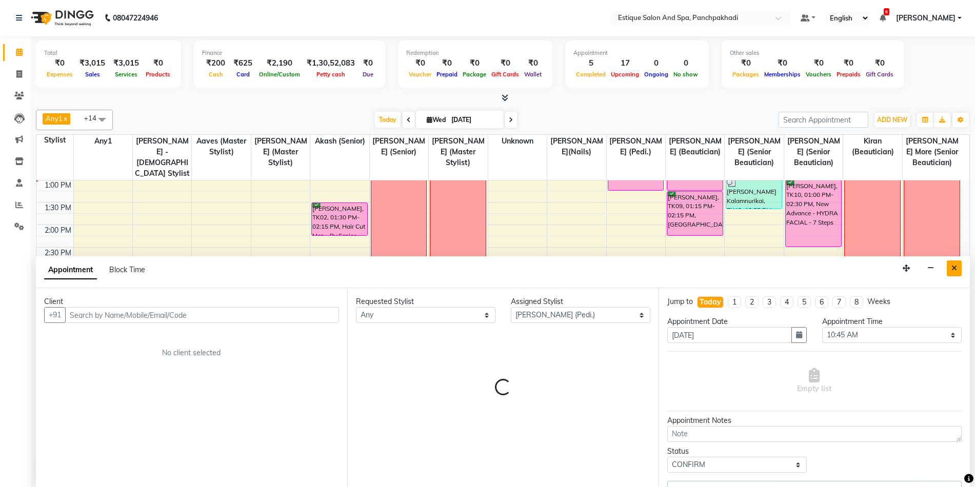
select select "1374"
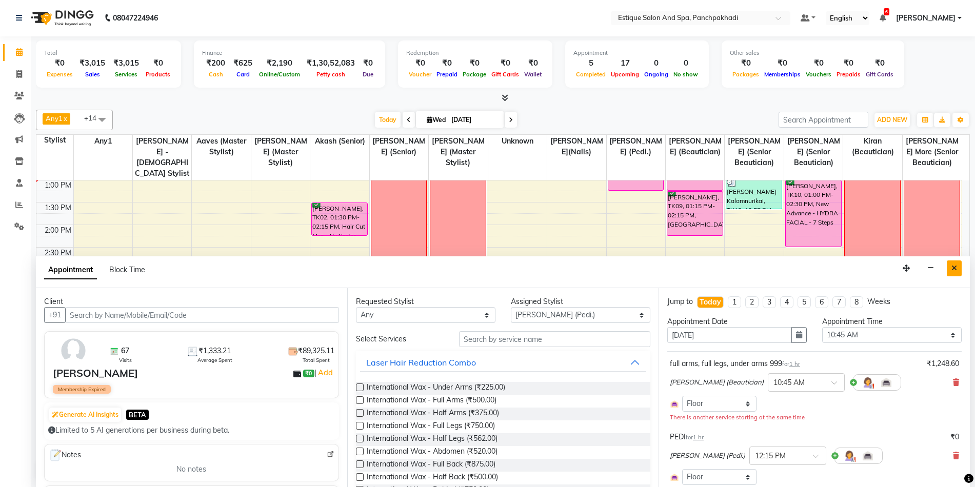
click at [955, 267] on icon "Close" at bounding box center [954, 268] width 6 height 7
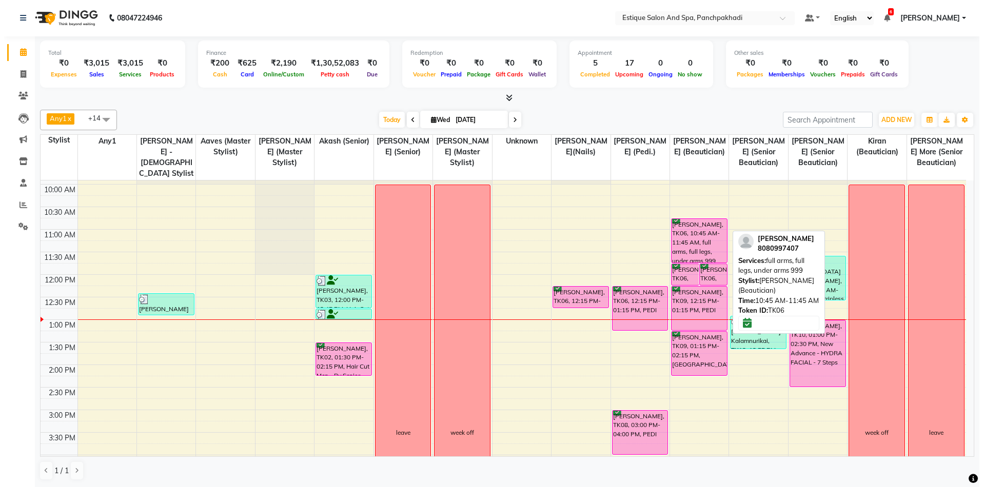
scroll to position [27, 0]
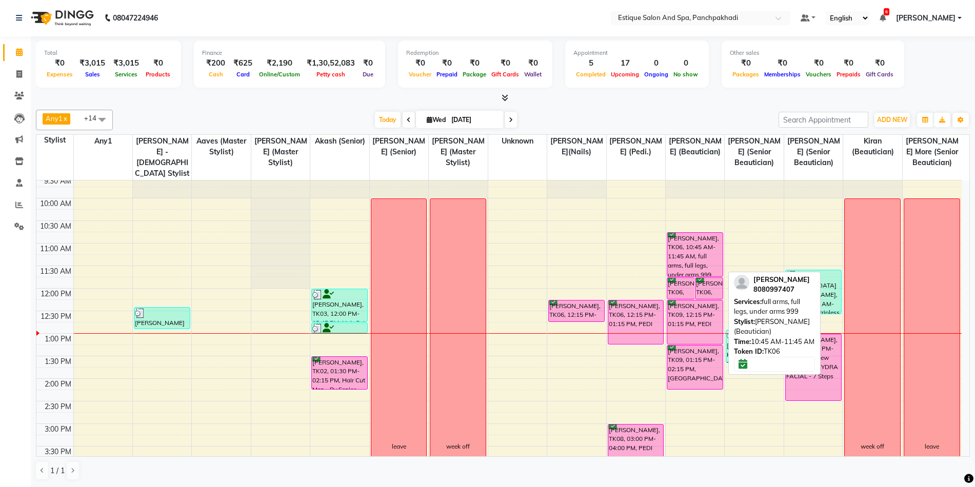
click at [697, 253] on div "[PERSON_NAME], TK06, 10:45 AM-11:45 AM, full arms, full legs, under arms 999" at bounding box center [694, 255] width 55 height 44
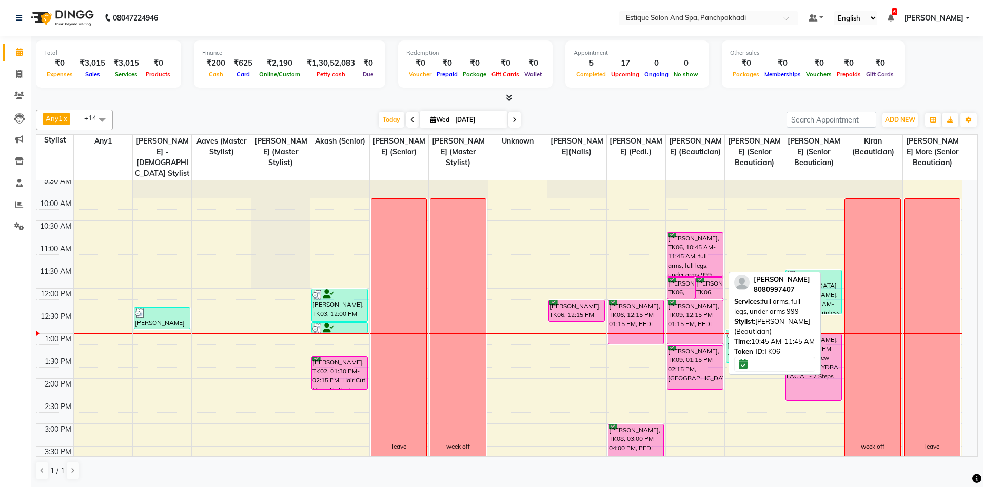
select select "6"
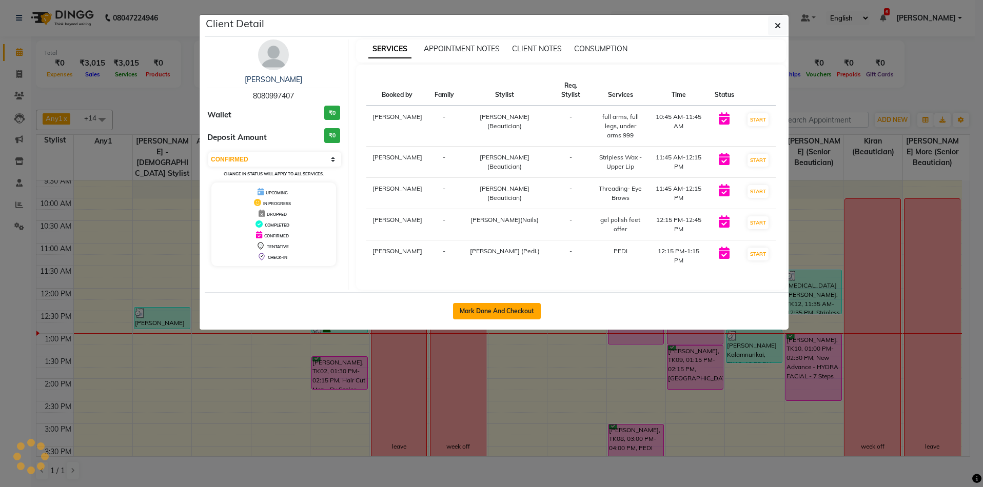
click at [499, 312] on button "Mark Done And Checkout" at bounding box center [497, 311] width 88 height 16
select select "925"
select select "service"
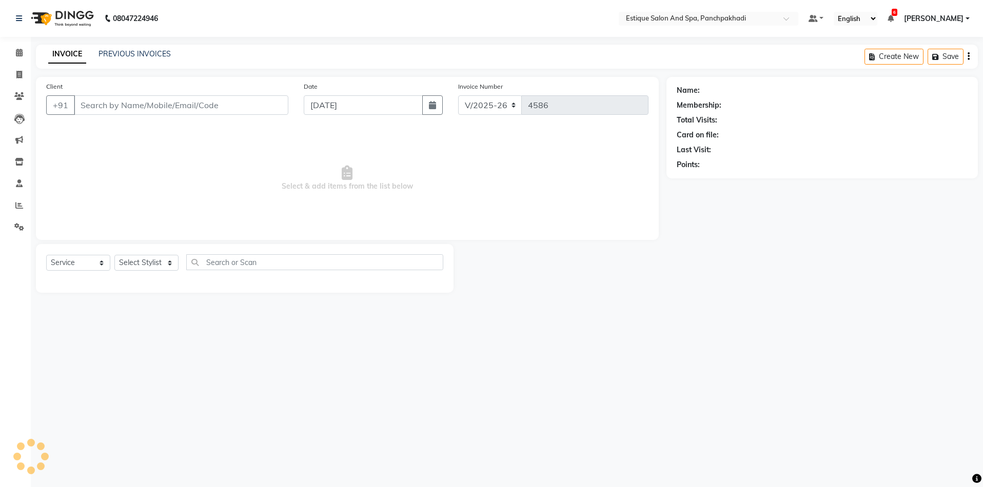
type input "8080997407"
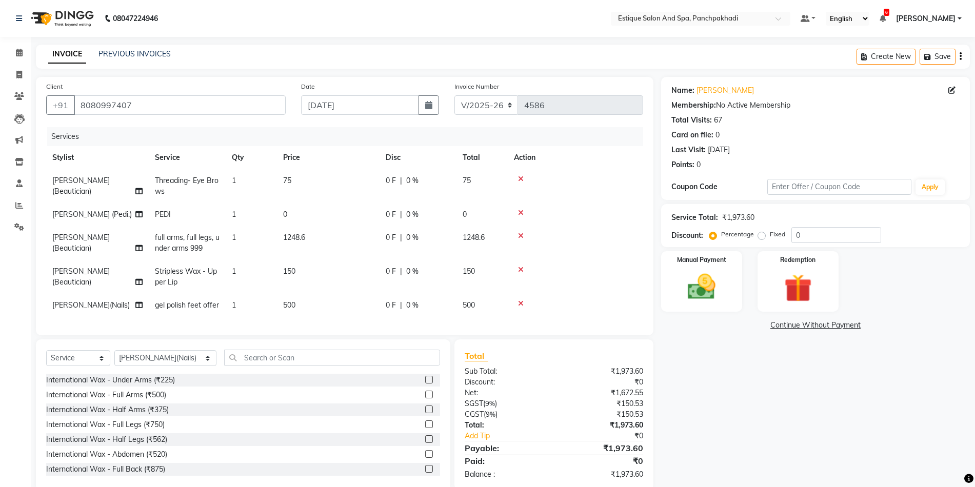
click at [523, 304] on icon at bounding box center [521, 303] width 6 height 7
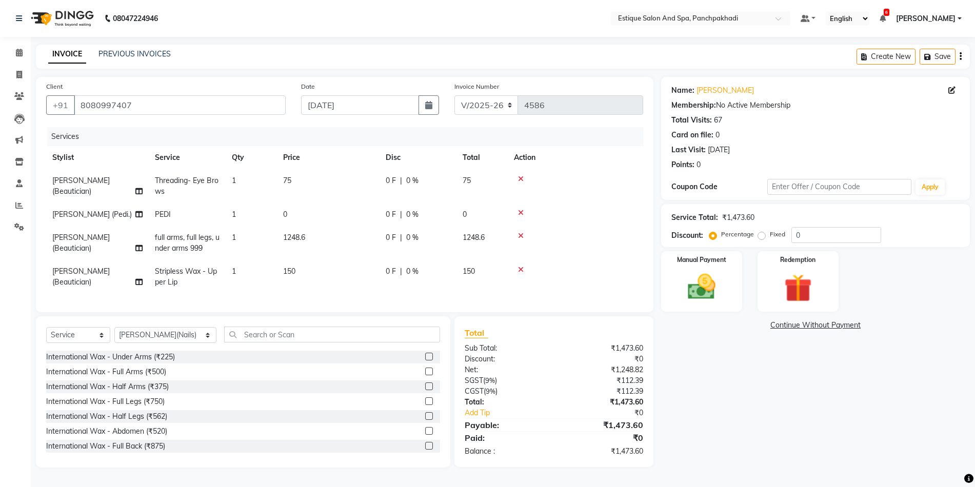
click at [176, 214] on td "PEDI" at bounding box center [187, 214] width 77 height 23
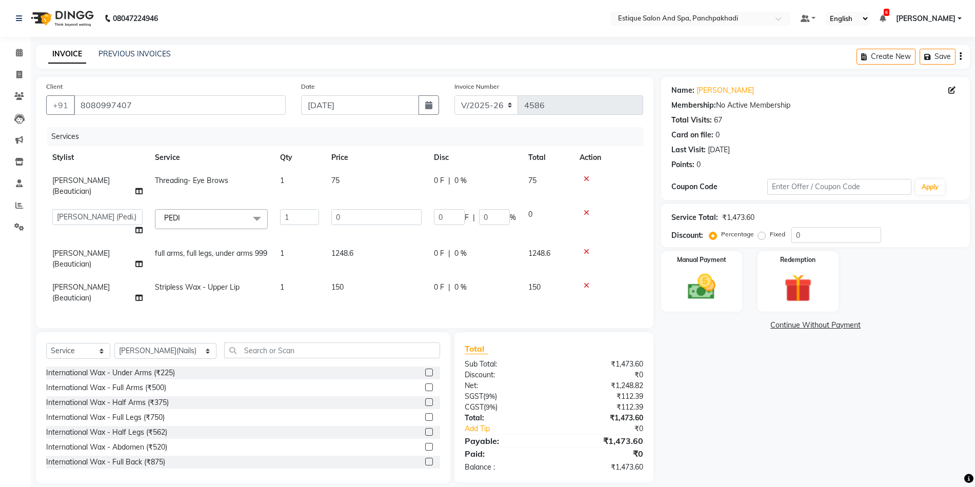
click at [185, 225] on span "PEDI x" at bounding box center [176, 219] width 28 height 13
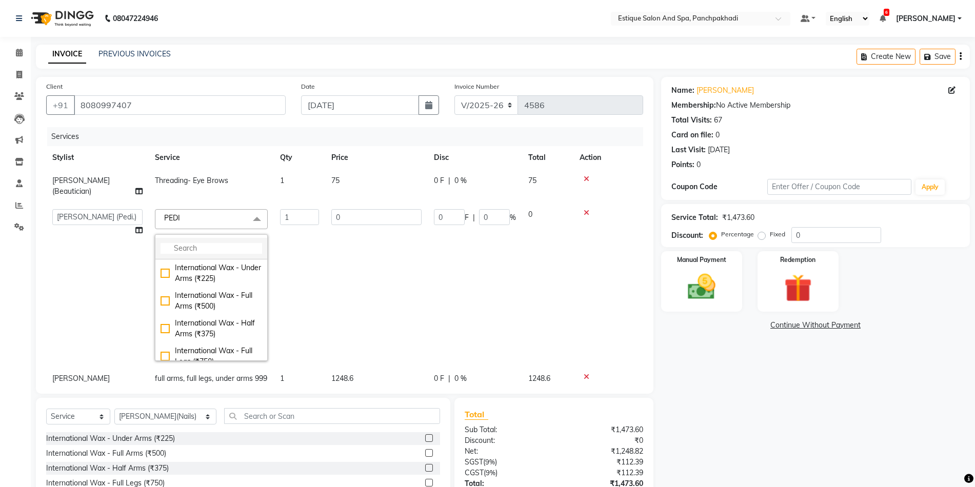
click at [190, 246] on input "multiselect-search" at bounding box center [212, 248] width 102 height 11
click at [167, 307] on div "Pedicure - [PERSON_NAME] Foot Spa with Black Mask (₹2000)" at bounding box center [212, 311] width 102 height 43
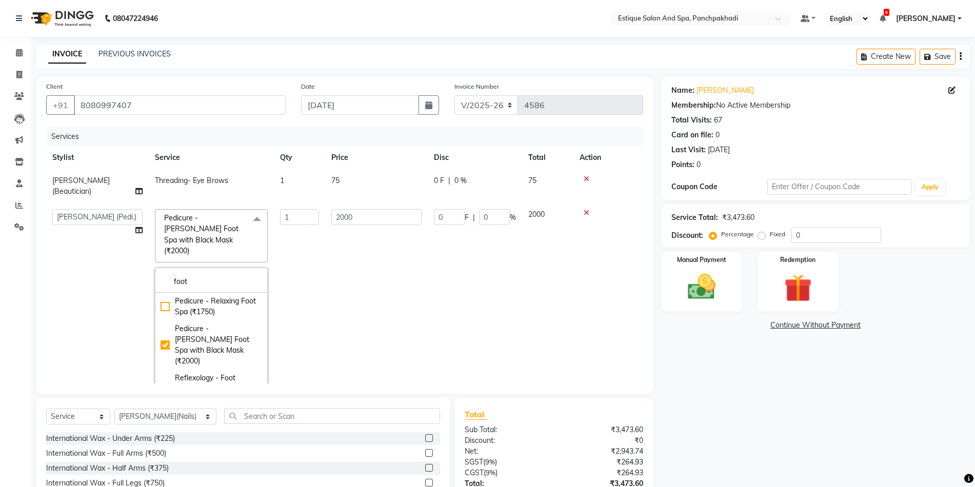
click at [416, 280] on td "2000" at bounding box center [376, 301] width 103 height 197
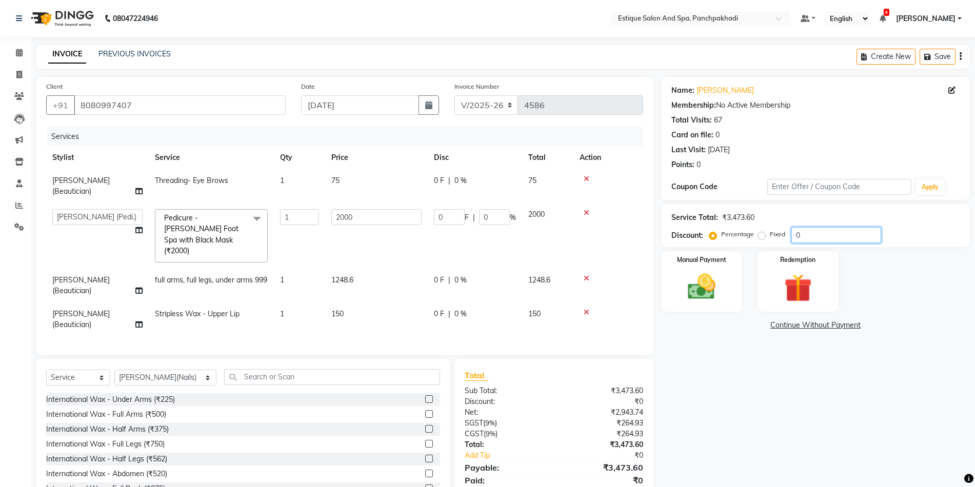
click at [791, 235] on input "0" at bounding box center [836, 235] width 90 height 16
click at [677, 388] on div "Name: [PERSON_NAME] Membership: No Active Membership Total Visits: 67 Card on f…" at bounding box center [819, 293] width 316 height 433
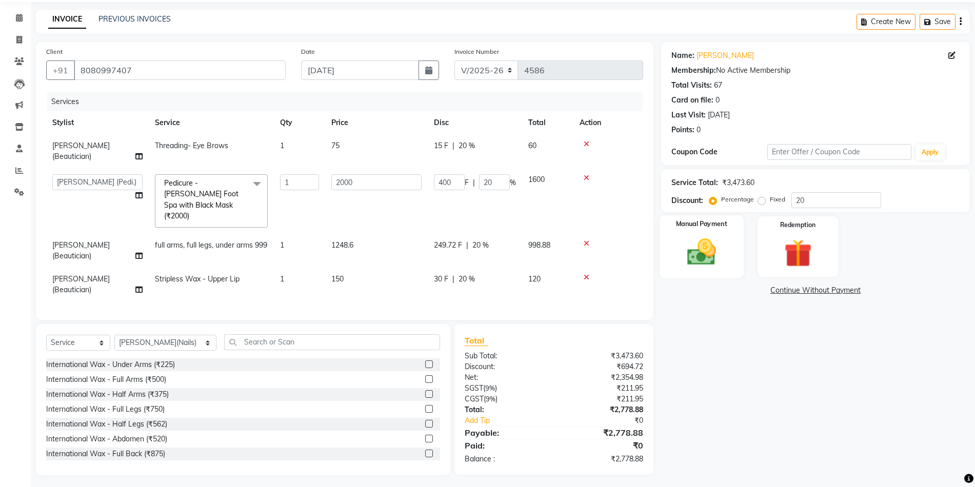
click at [702, 258] on img at bounding box center [701, 251] width 47 height 33
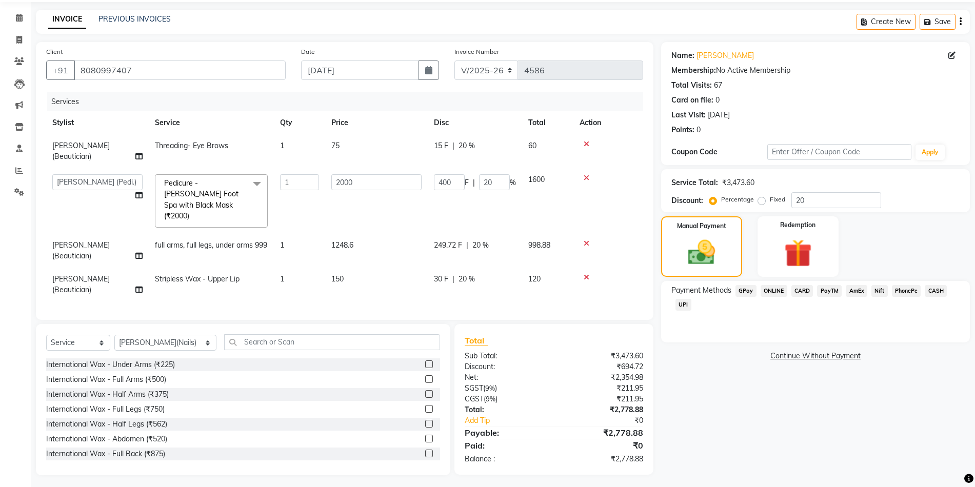
click at [939, 292] on span "CASH" at bounding box center [936, 291] width 22 height 12
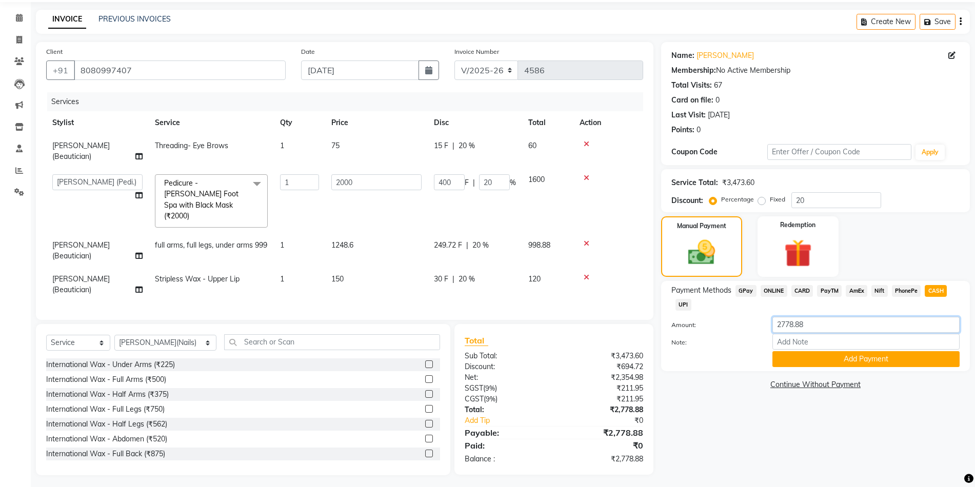
click at [813, 326] on input "2778.88" at bounding box center [865, 325] width 187 height 16
click at [850, 363] on button "Add Payment" at bounding box center [865, 359] width 187 height 16
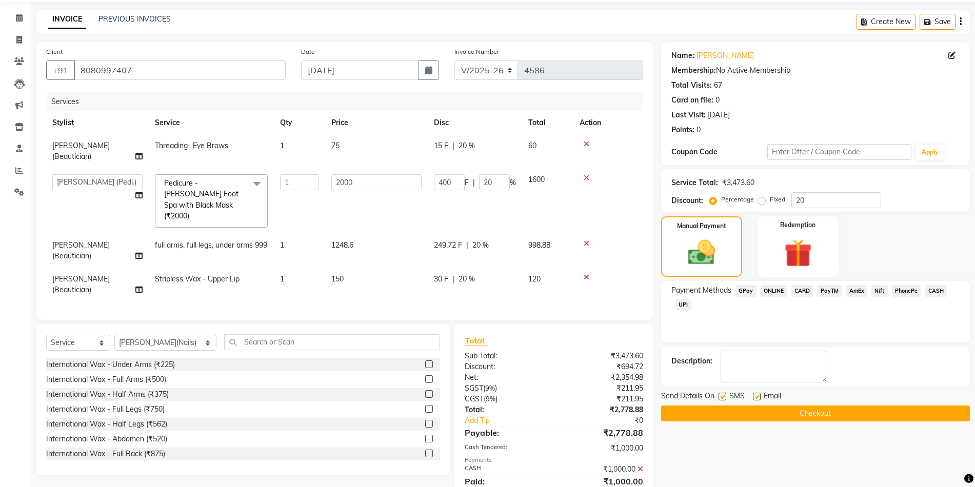
click at [804, 289] on span "CARD" at bounding box center [802, 291] width 22 height 12
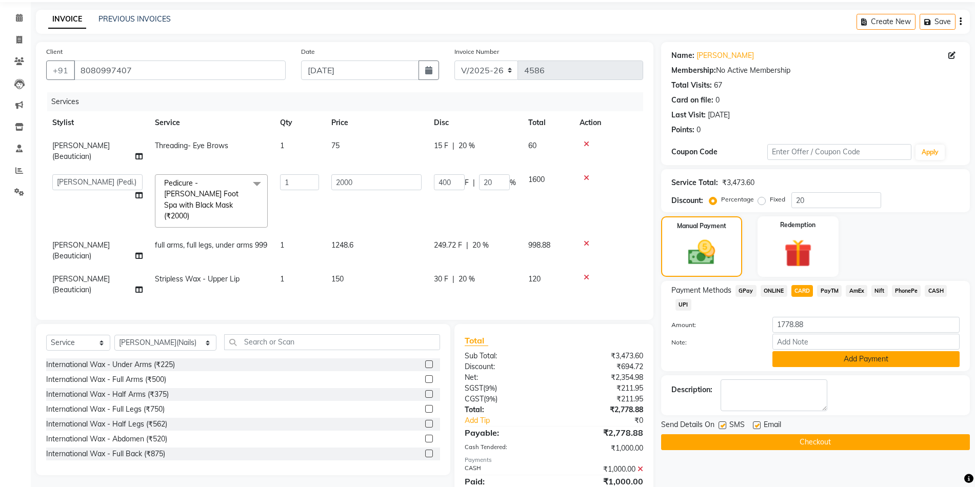
click at [854, 360] on button "Add Payment" at bounding box center [865, 359] width 187 height 16
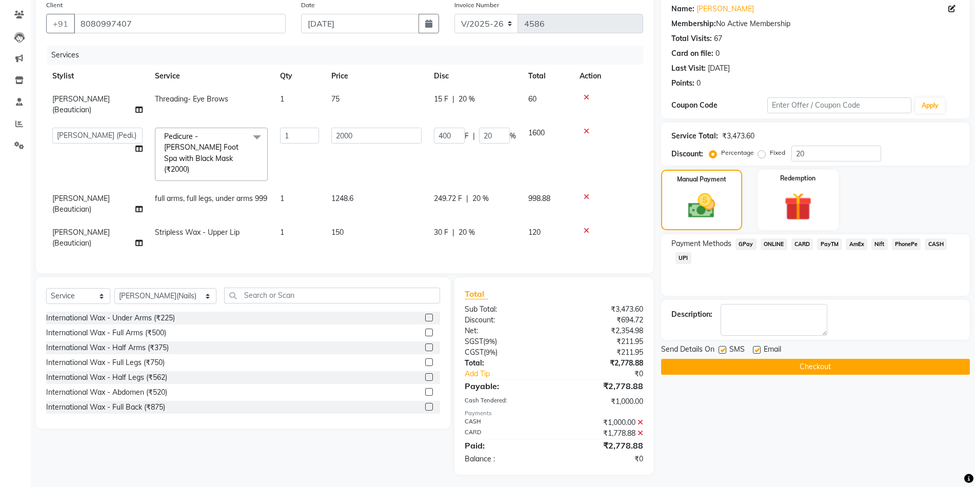
scroll to position [0, 0]
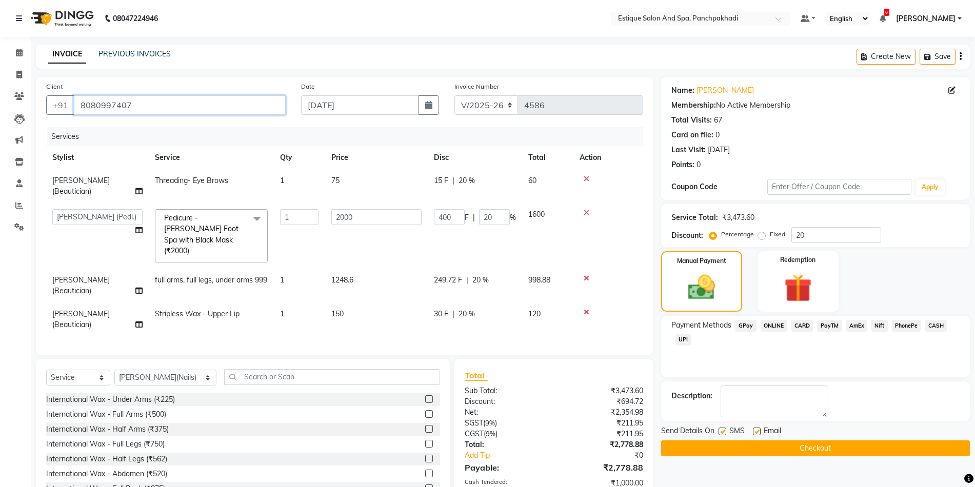
click at [147, 106] on input "8080997407" at bounding box center [180, 104] width 212 height 19
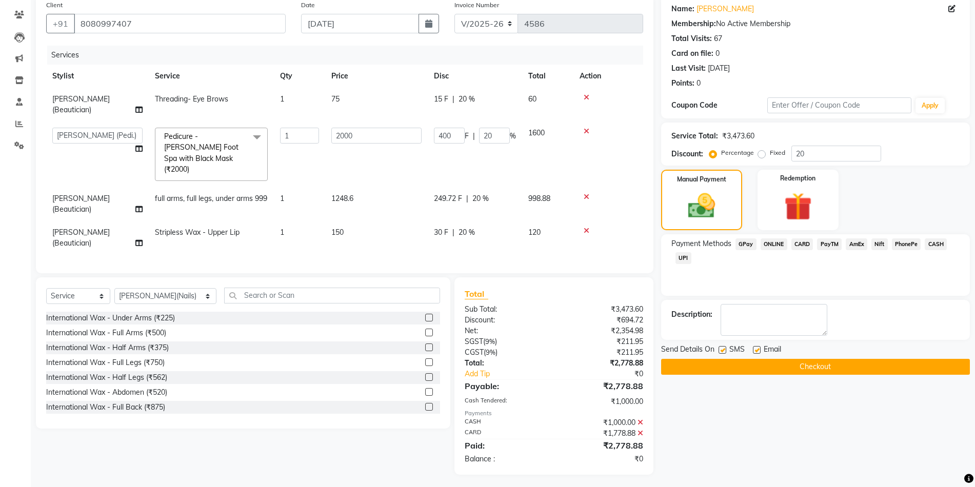
click at [771, 367] on button "Checkout" at bounding box center [815, 367] width 309 height 16
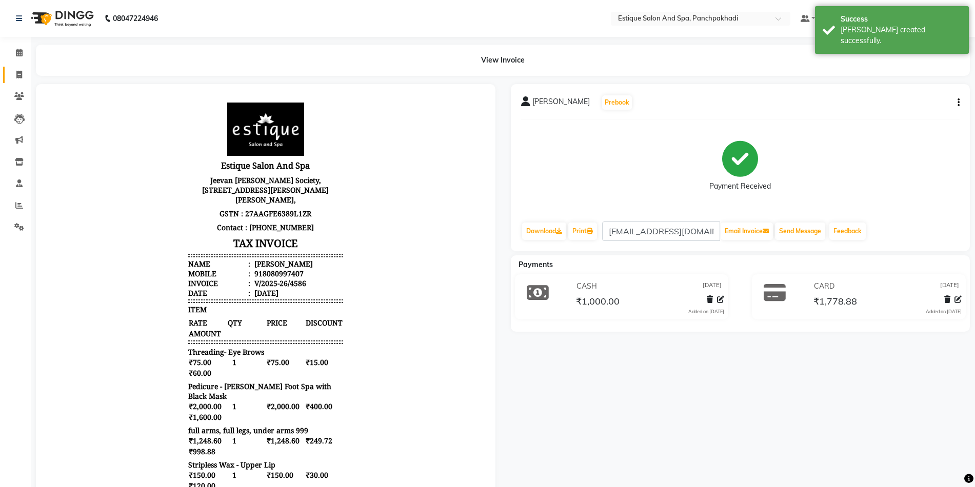
click at [21, 75] on icon at bounding box center [19, 75] width 6 height 8
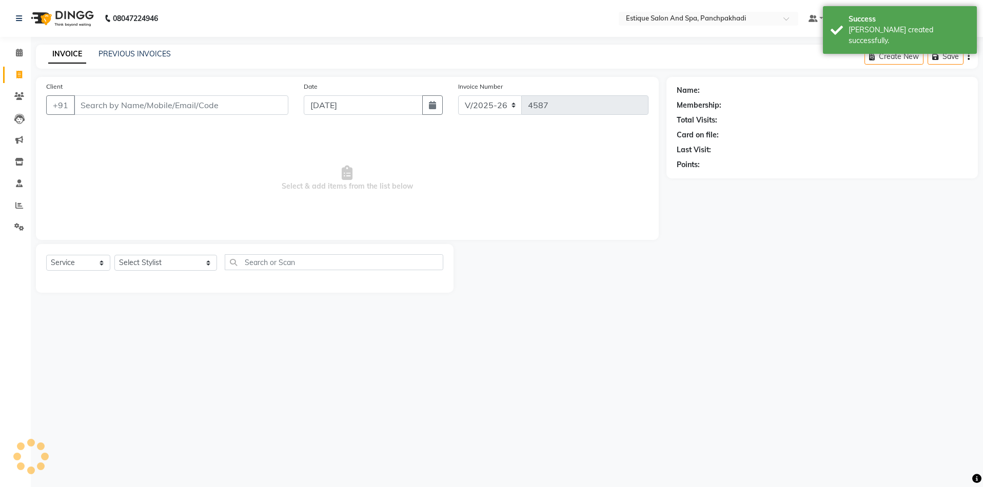
click at [104, 110] on input "Client" at bounding box center [181, 104] width 214 height 19
click at [66, 265] on select "Select Service Product Membership Package Voucher Prepaid Gift Card" at bounding box center [78, 263] width 64 height 16
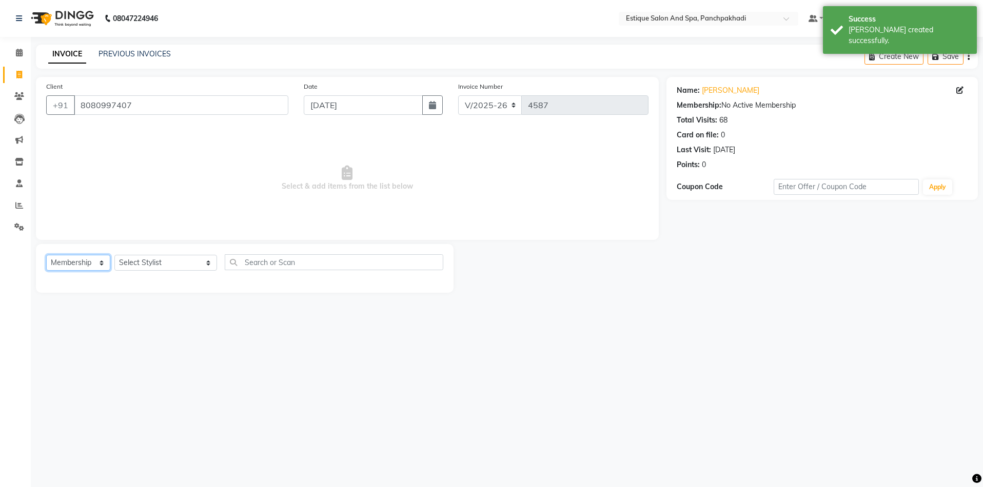
click at [46, 255] on select "Select Service Product Membership Package Voucher Prepaid Gift Card" at bounding box center [78, 263] width 64 height 16
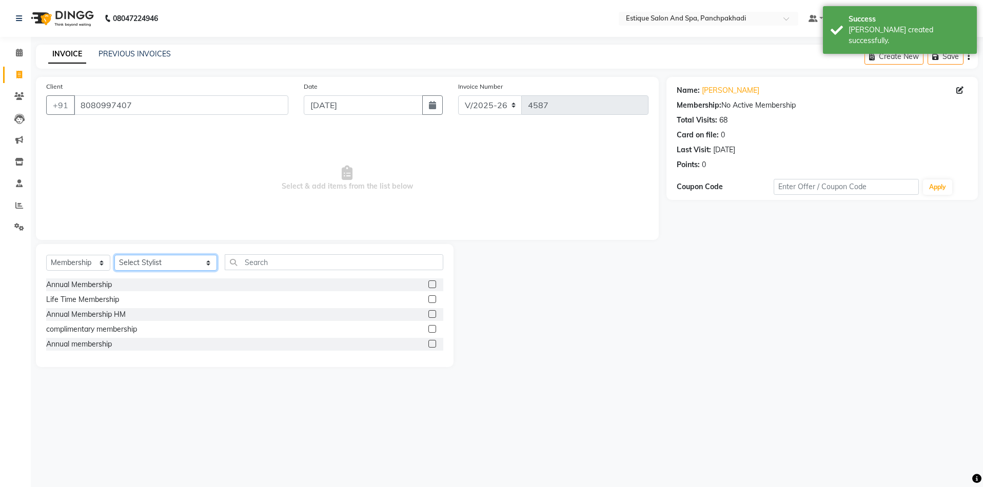
click at [138, 267] on select "Select Stylist [PERSON_NAME] (master stylist) [PERSON_NAME] (Senior) [PERSON_NA…" at bounding box center [165, 263] width 103 height 16
click at [96, 287] on div "Annual Membership" at bounding box center [79, 285] width 66 height 11
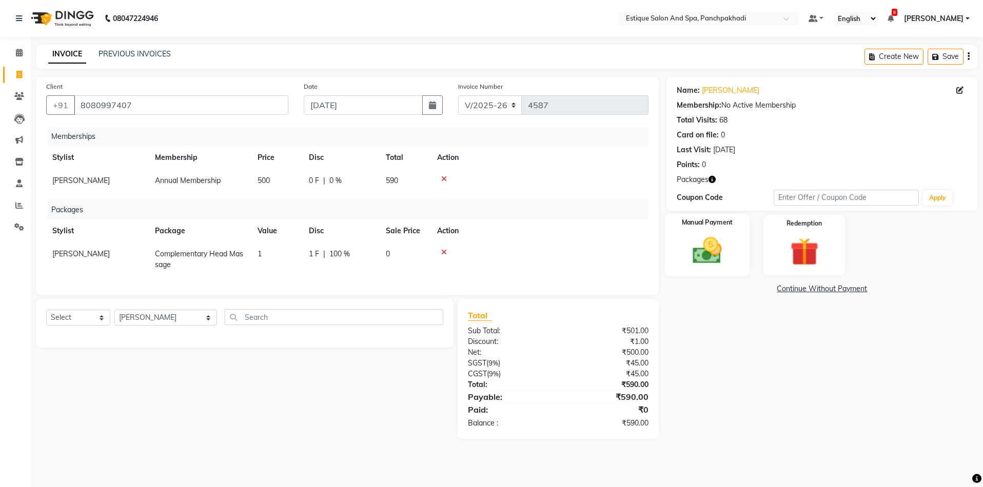
click at [705, 249] on img at bounding box center [707, 251] width 48 height 34
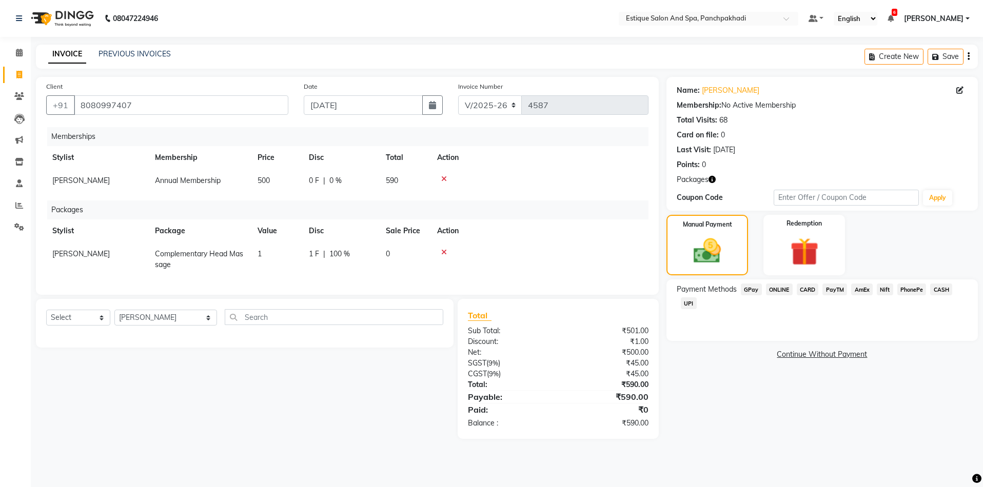
drag, startPoint x: 808, startPoint y: 289, endPoint x: 818, endPoint y: 313, distance: 26.0
click at [807, 289] on span "CARD" at bounding box center [808, 290] width 22 height 12
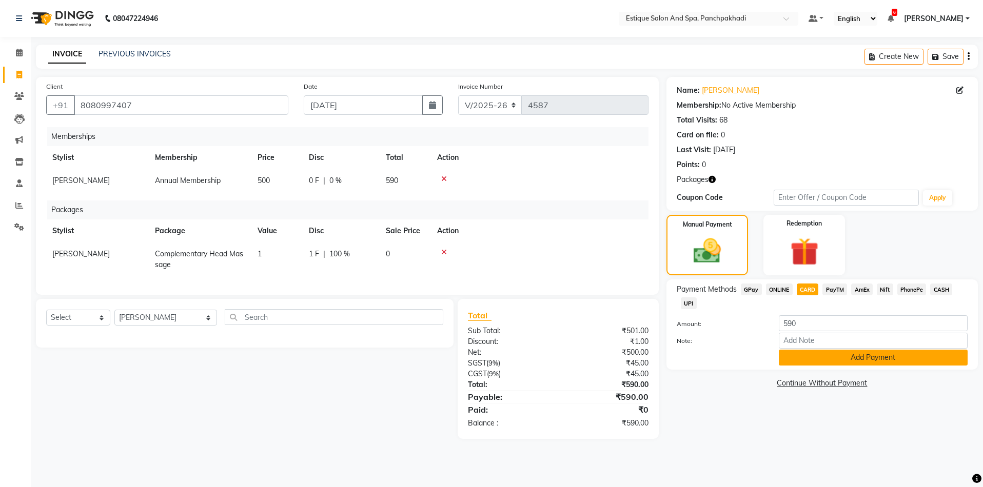
click at [829, 356] on button "Add Payment" at bounding box center [873, 358] width 189 height 16
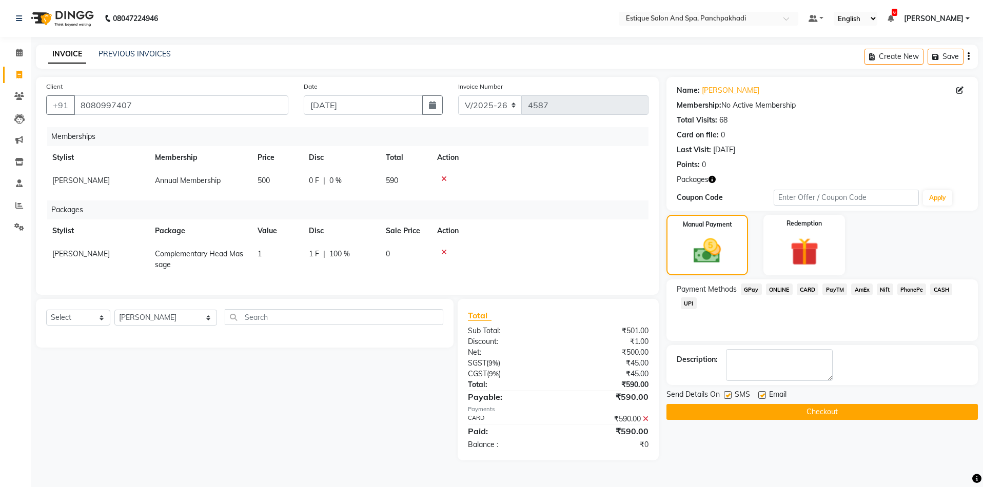
click at [843, 412] on button "Checkout" at bounding box center [821, 412] width 311 height 16
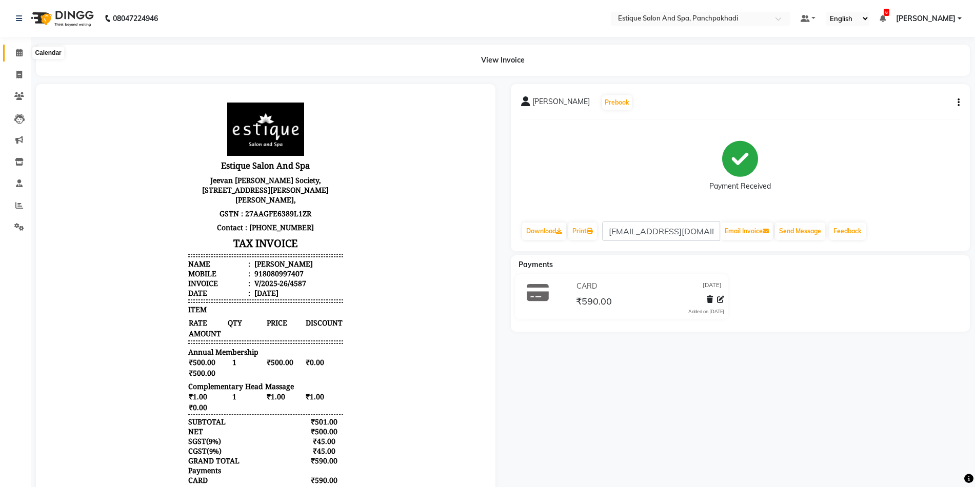
click at [17, 53] on icon at bounding box center [19, 53] width 7 height 8
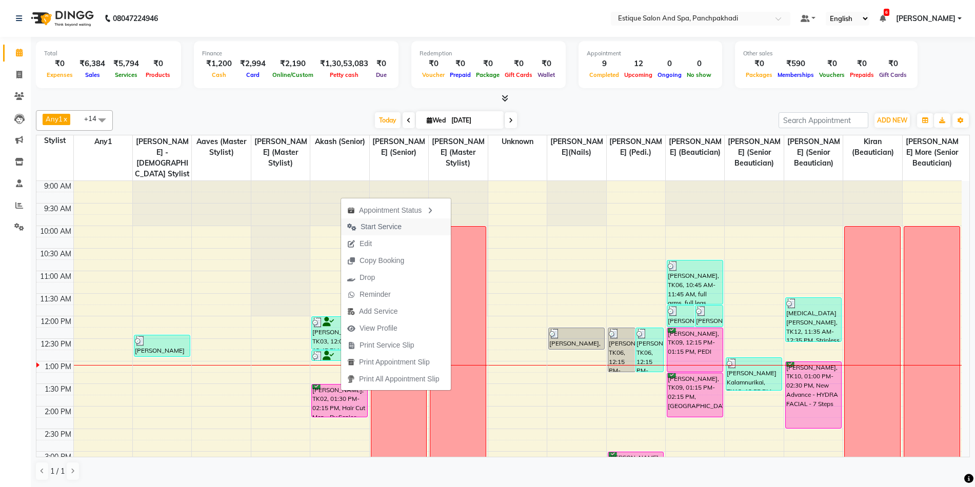
click at [404, 227] on span "Start Service" at bounding box center [374, 226] width 67 height 17
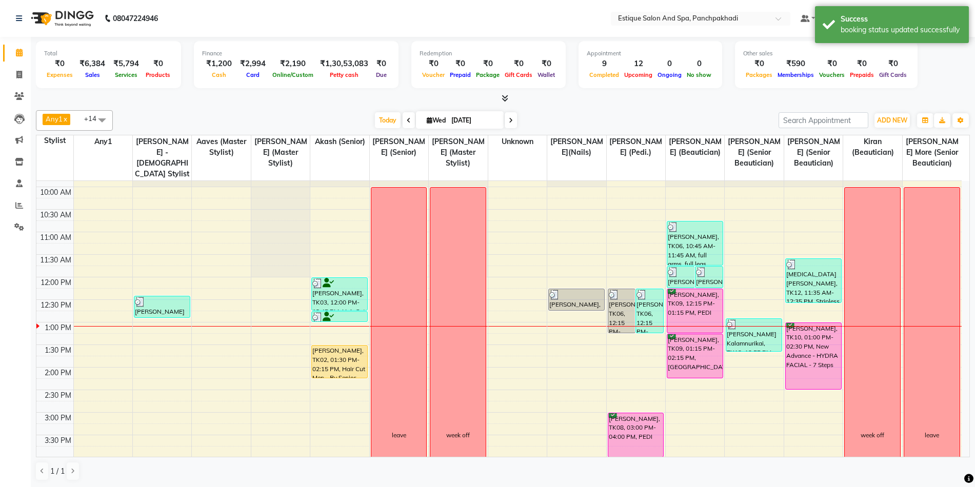
scroll to position [103, 0]
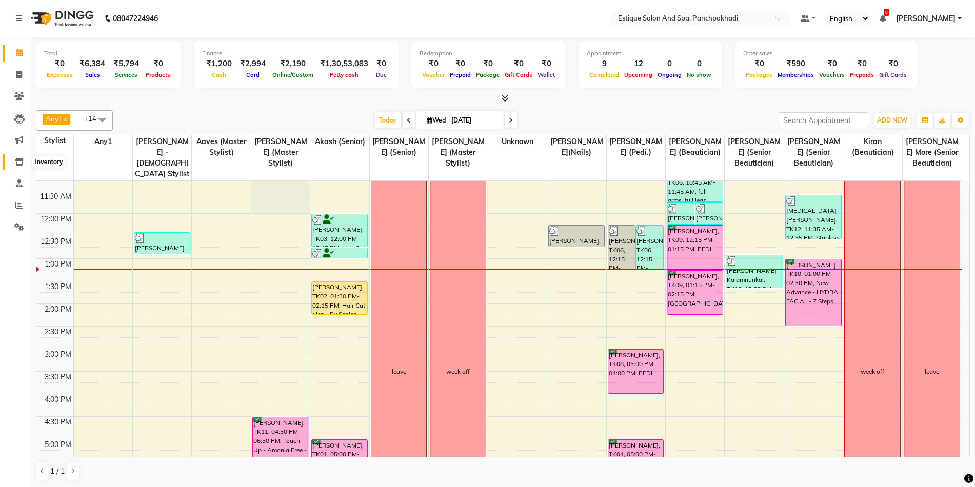
click at [15, 163] on icon at bounding box center [19, 162] width 9 height 8
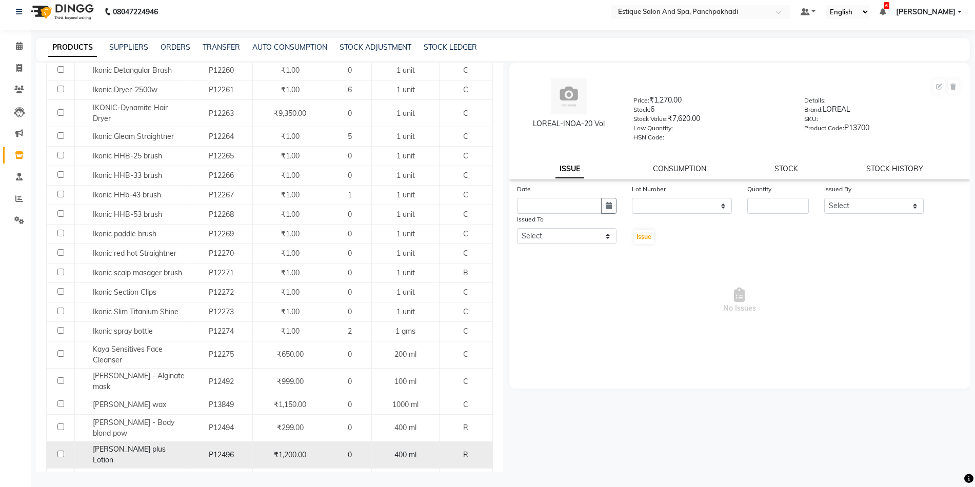
scroll to position [826, 0]
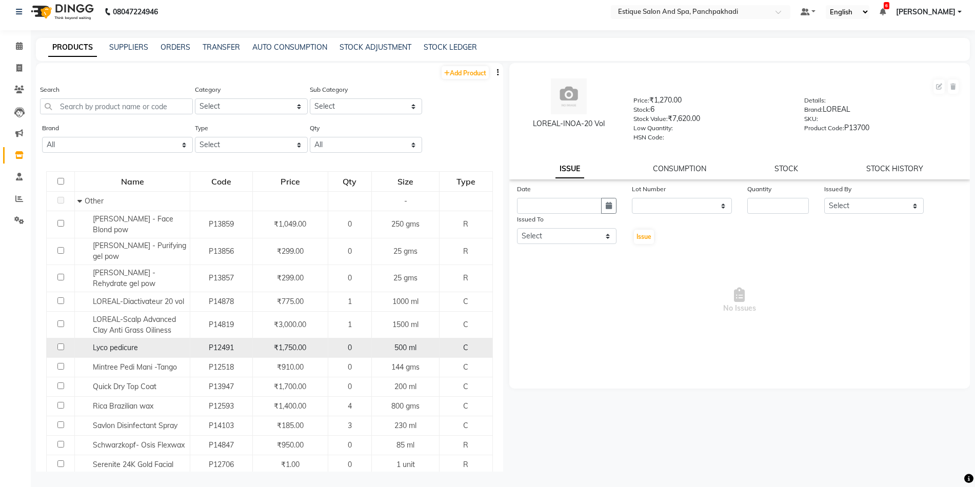
scroll to position [0, 0]
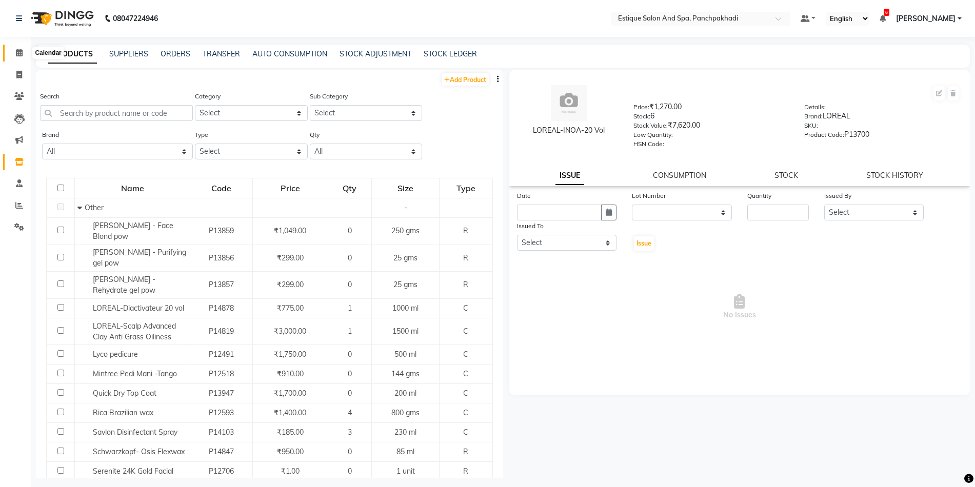
click at [20, 54] on icon at bounding box center [19, 53] width 7 height 8
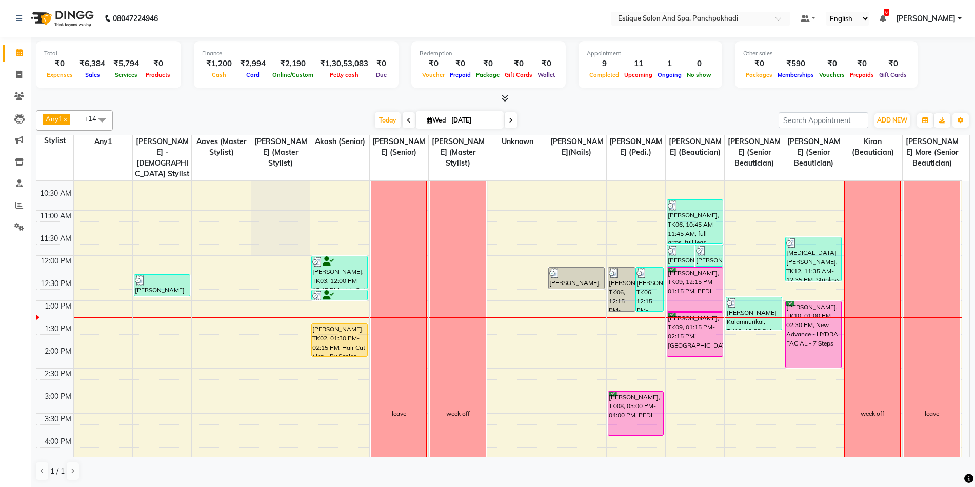
scroll to position [51, 0]
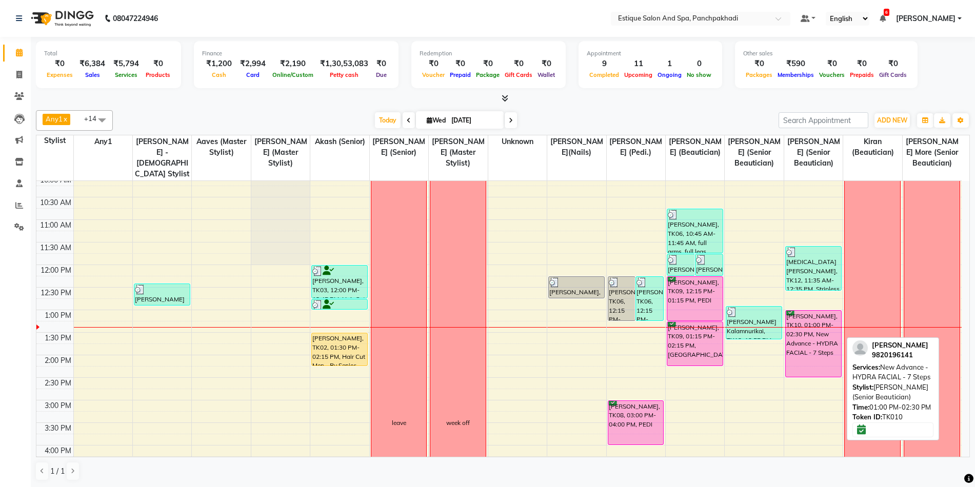
click at [807, 321] on div "[PERSON_NAME], TK10, 01:00 PM-02:30 PM, New Advance - HYDRA FACIAL - 7 Steps" at bounding box center [813, 344] width 55 height 66
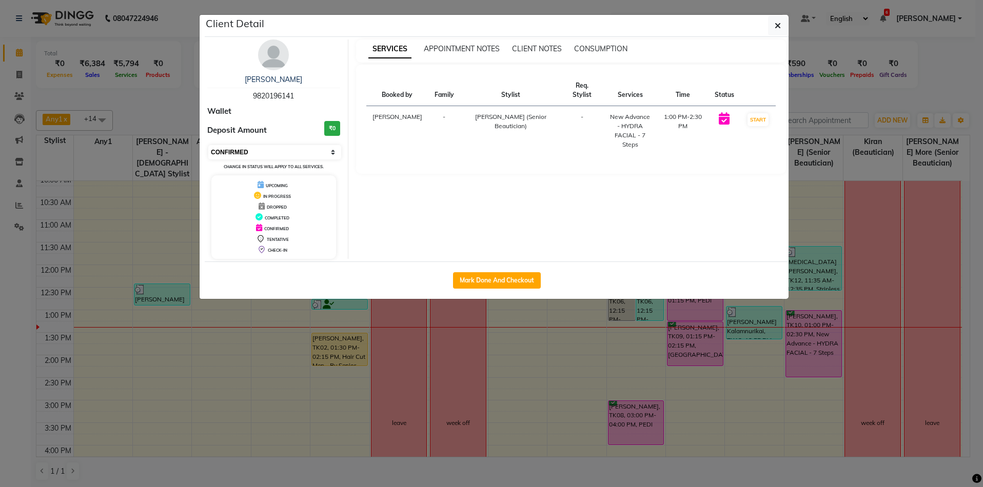
click at [272, 156] on select "Select IN SERVICE CONFIRMED TENTATIVE CHECK IN MARK DONE DROPPED UPCOMING" at bounding box center [274, 152] width 133 height 14
click at [208, 145] on select "Select IN SERVICE CONFIRMED TENTATIVE CHECK IN MARK DONE DROPPED UPCOMING" at bounding box center [274, 152] width 133 height 14
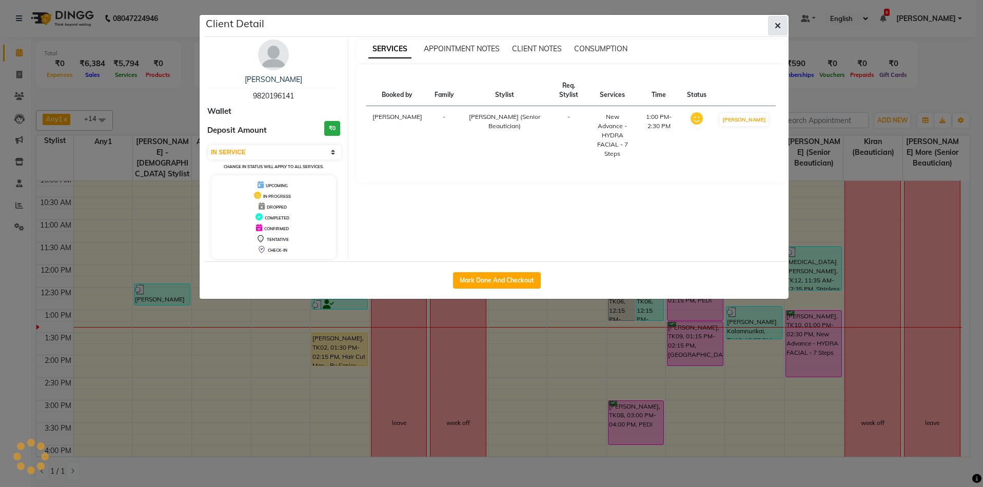
click at [782, 21] on button "button" at bounding box center [777, 25] width 19 height 19
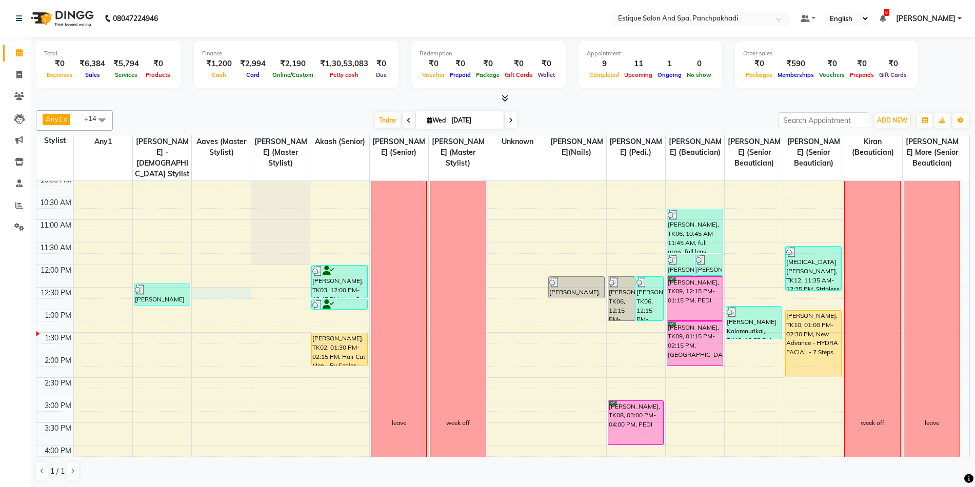
click at [204, 291] on div "9:00 AM 9:30 AM 10:00 AM 10:30 AM 11:00 AM 11:30 AM 12:00 PM 12:30 PM 1:00 PM 1…" at bounding box center [498, 423] width 925 height 586
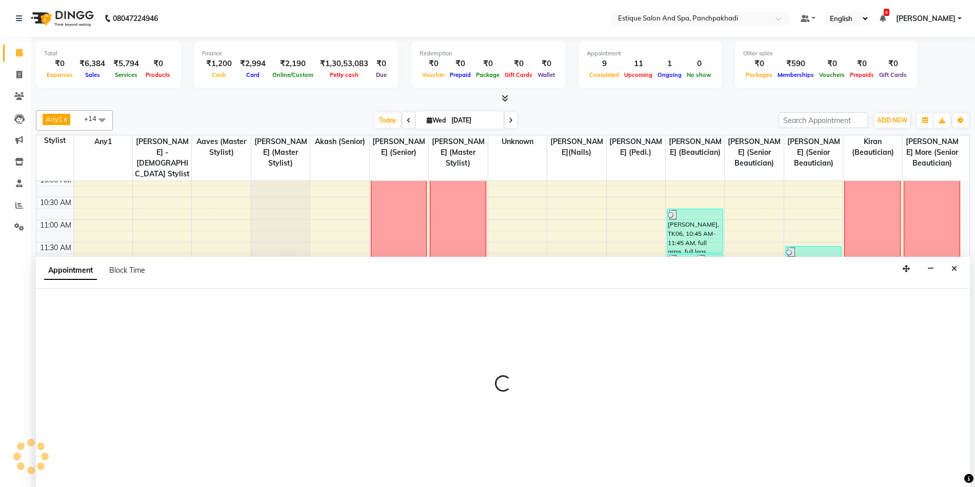
scroll to position [1, 0]
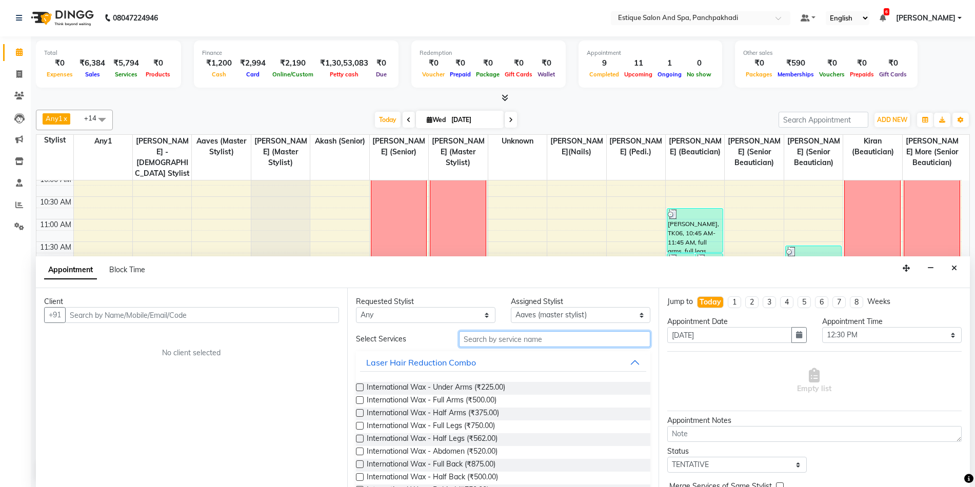
click at [516, 339] on input "text" at bounding box center [554, 339] width 191 height 16
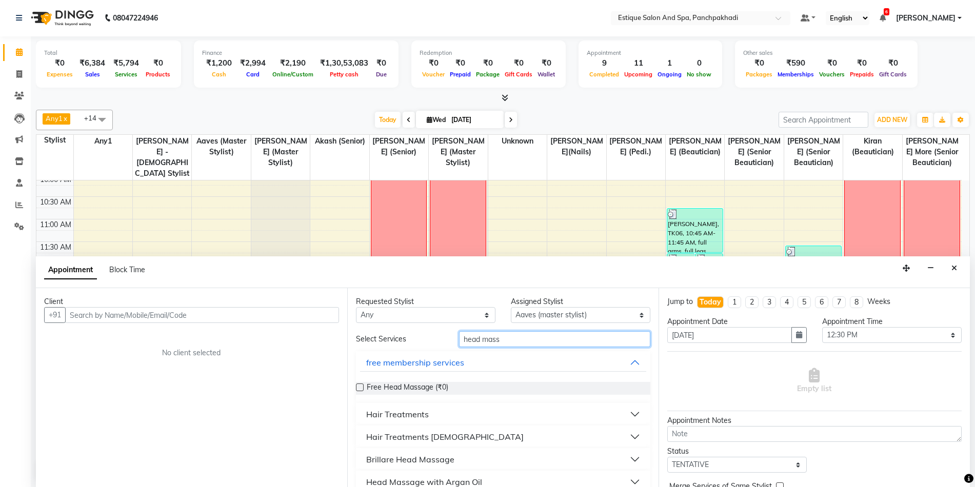
scroll to position [14, 0]
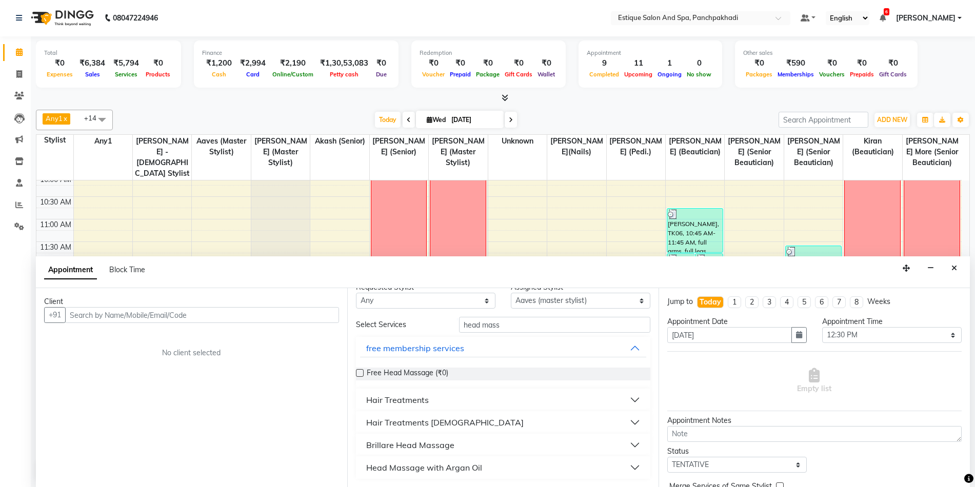
click at [400, 399] on div "Hair Treatments" at bounding box center [397, 400] width 63 height 12
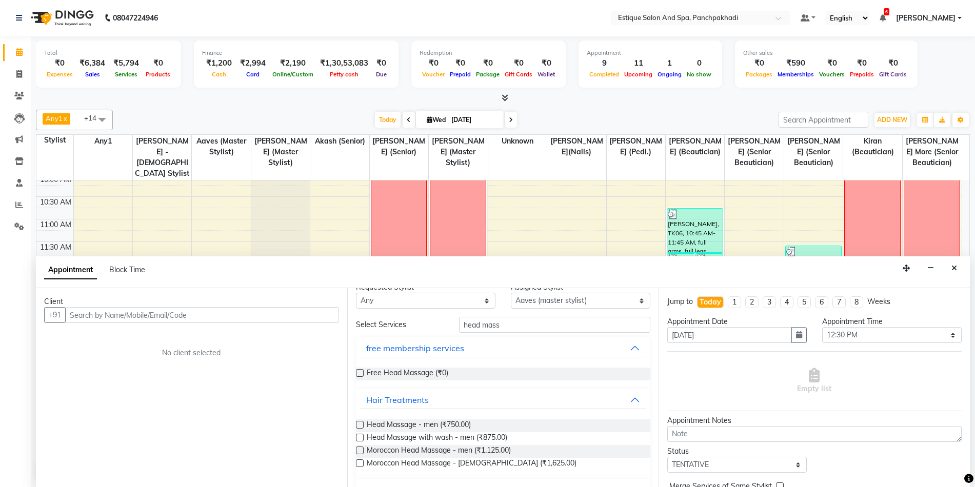
click at [359, 436] on label at bounding box center [360, 438] width 8 height 8
click at [359, 436] on input "checkbox" at bounding box center [359, 438] width 7 height 7
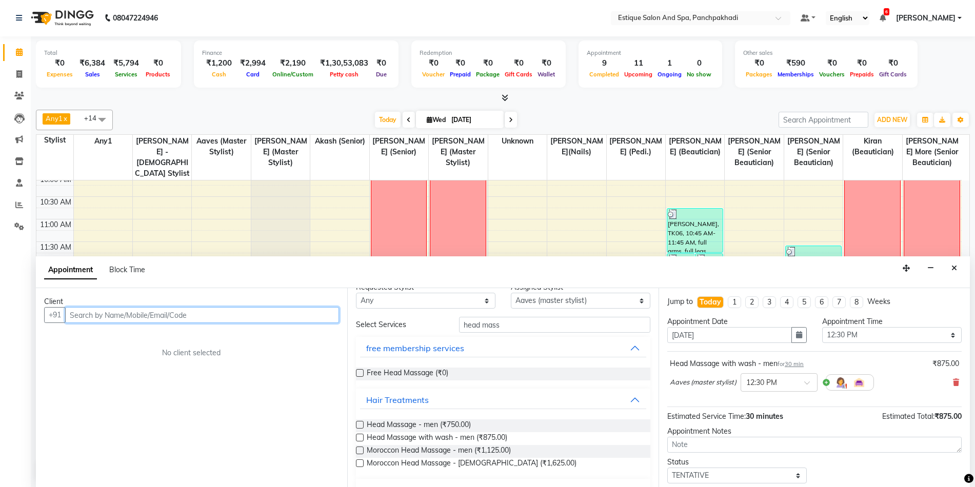
click at [98, 317] on input "text" at bounding box center [202, 315] width 274 height 16
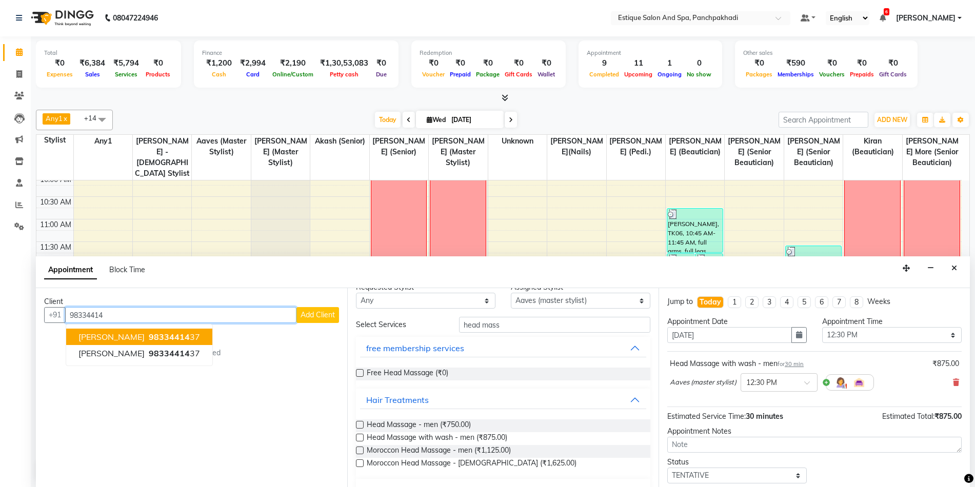
click at [185, 335] on ngb-highlight "98334414 37" at bounding box center [173, 337] width 53 height 10
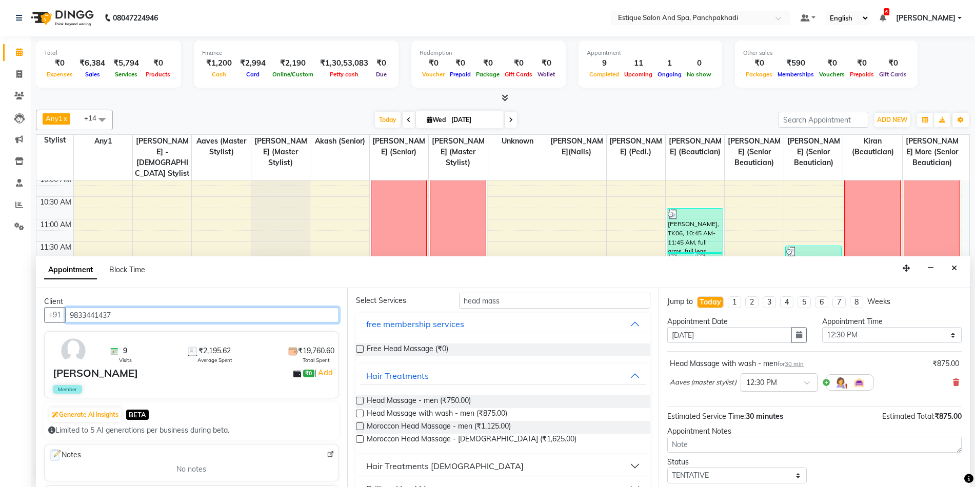
scroll to position [4, 0]
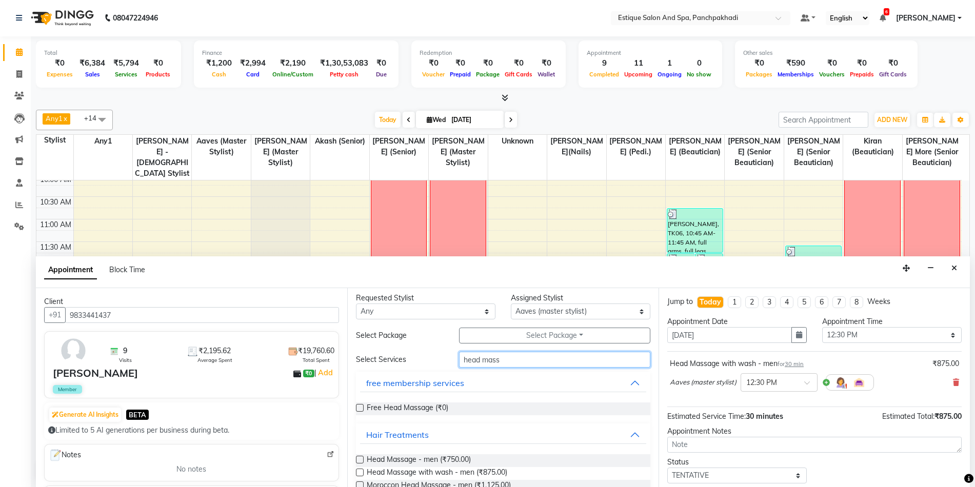
click at [502, 361] on input "head mass" at bounding box center [554, 360] width 191 height 16
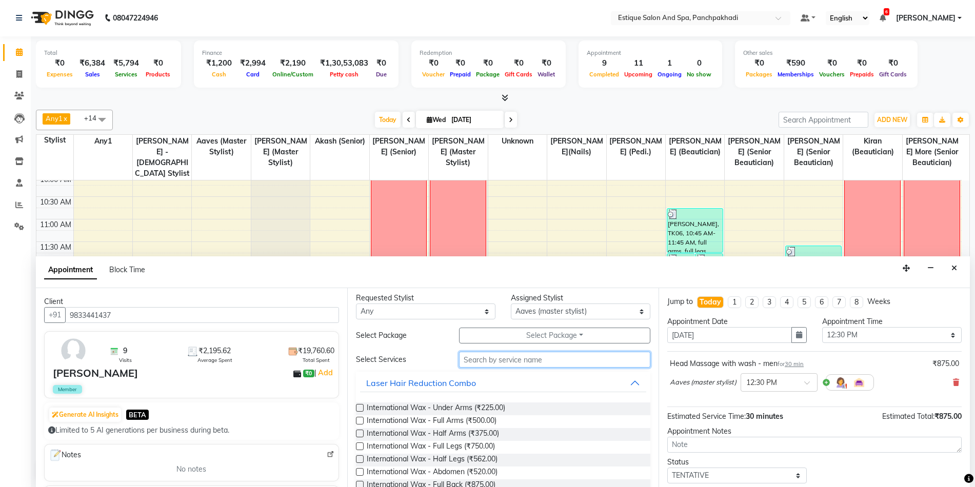
scroll to position [0, 0]
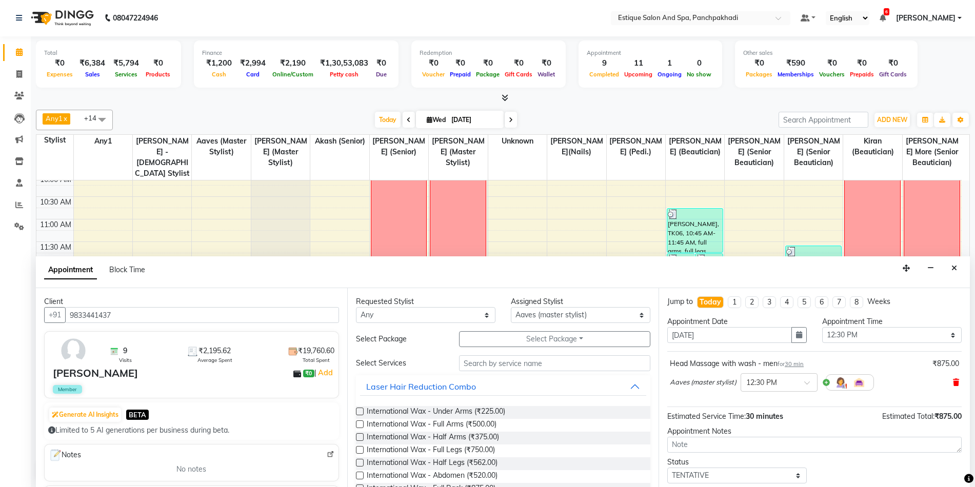
click at [953, 383] on icon at bounding box center [956, 382] width 6 height 7
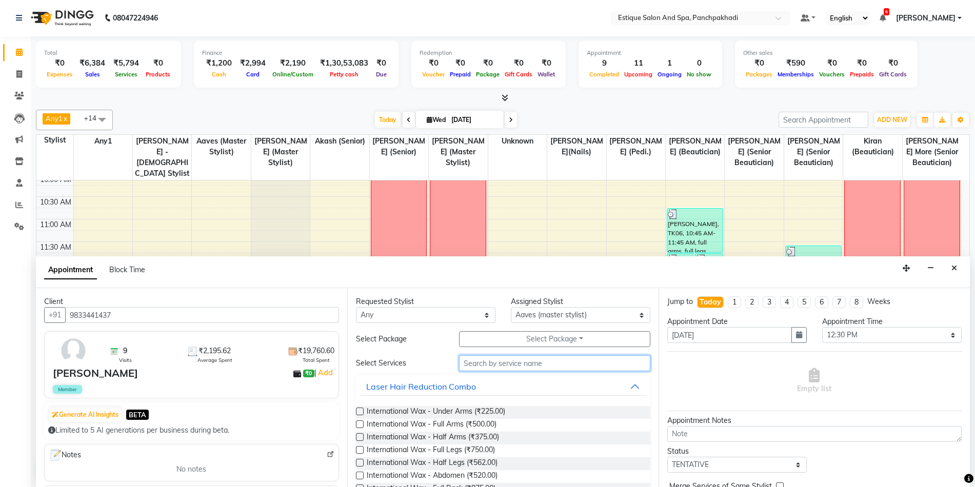
click at [523, 361] on input "text" at bounding box center [554, 363] width 191 height 16
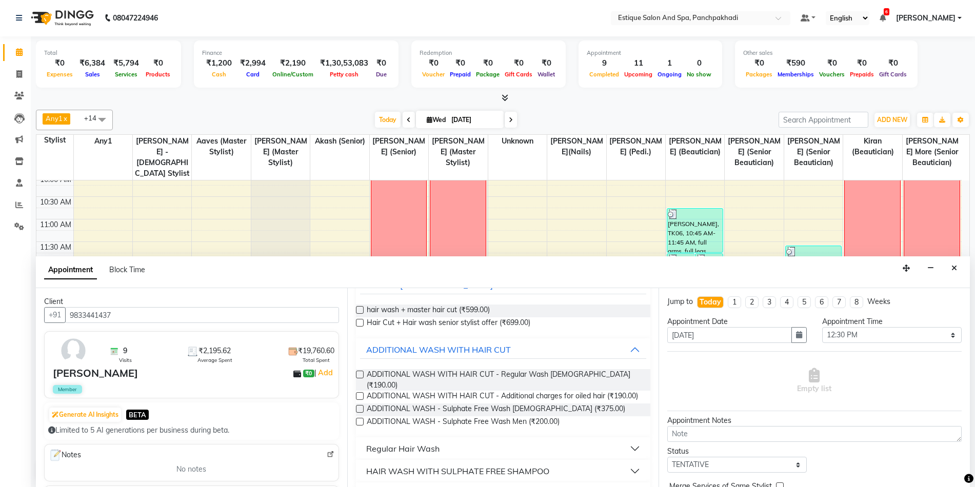
scroll to position [103, 0]
click at [422, 446] on div "Regular Hair Wash" at bounding box center [402, 448] width 73 height 12
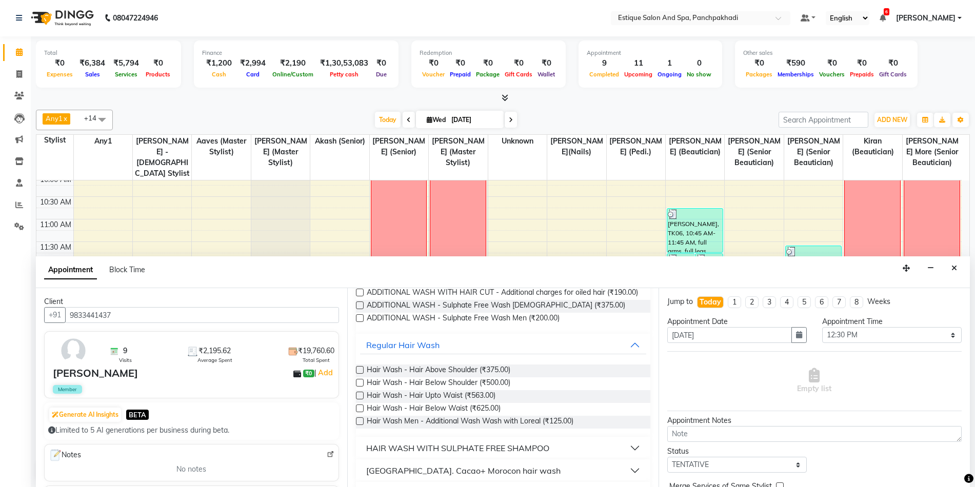
click at [361, 384] on label at bounding box center [360, 383] width 8 height 8
click at [361, 384] on input "checkbox" at bounding box center [359, 384] width 7 height 7
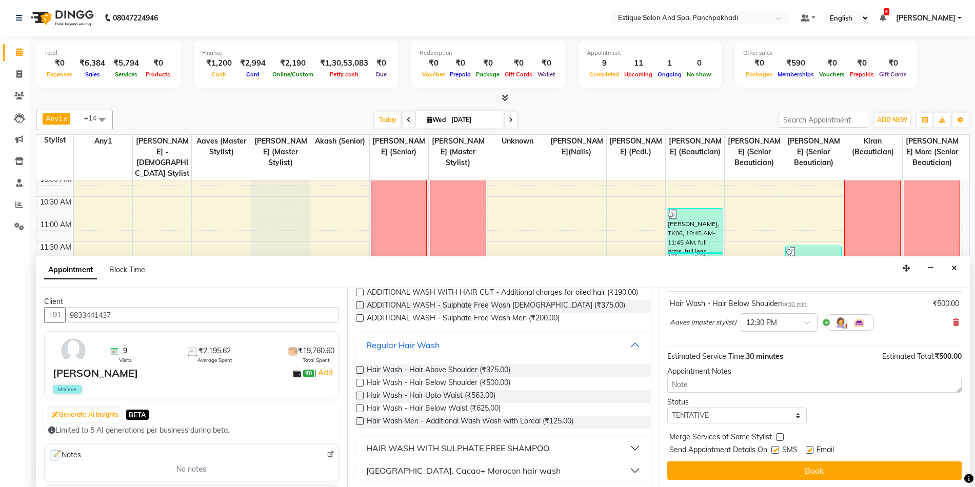
scroll to position [61, 0]
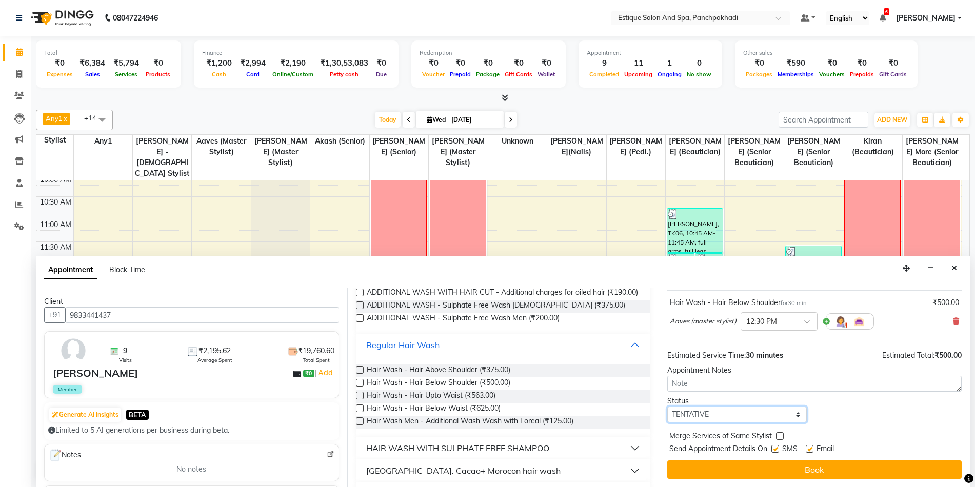
click at [730, 414] on select "Select TENTATIVE CONFIRM CHECK-IN UPCOMING" at bounding box center [737, 415] width 140 height 16
click at [667, 407] on select "Select TENTATIVE CONFIRM CHECK-IN UPCOMING" at bounding box center [737, 415] width 140 height 16
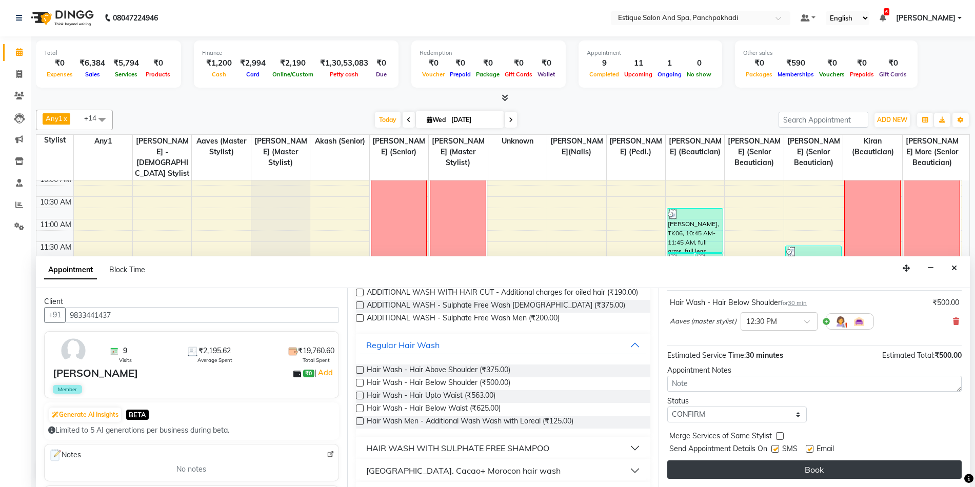
click at [744, 464] on button "Book" at bounding box center [814, 470] width 294 height 18
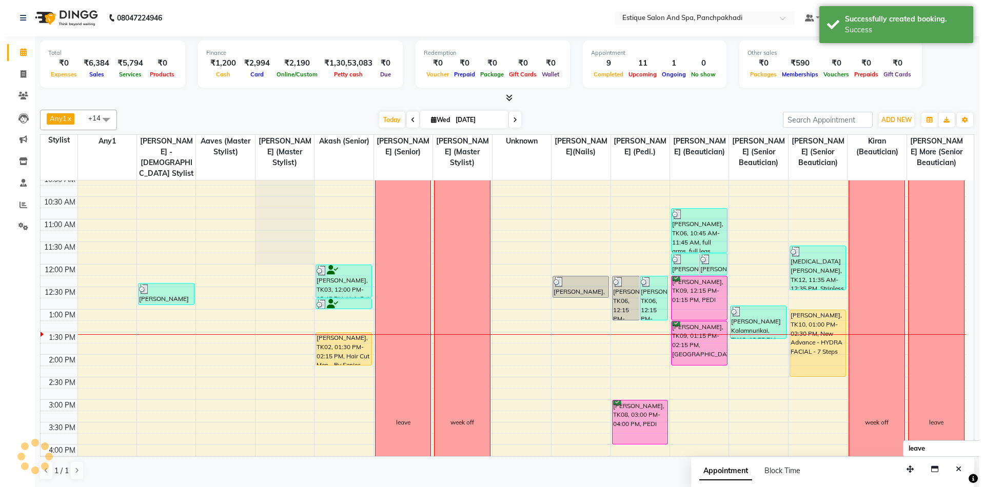
scroll to position [0, 0]
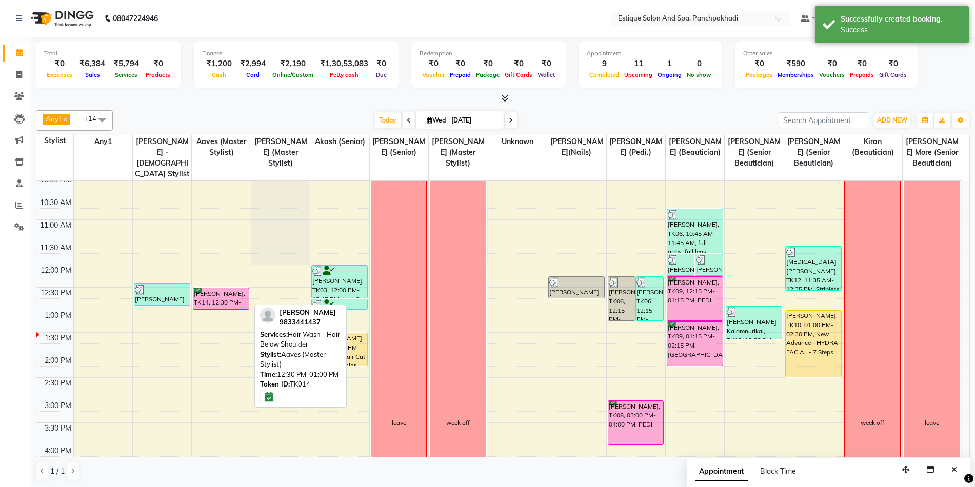
click at [227, 295] on div "[PERSON_NAME], TK14, 12:30 PM-01:00 PM, Hair Wash - Hair Below Shoulder" at bounding box center [220, 298] width 55 height 21
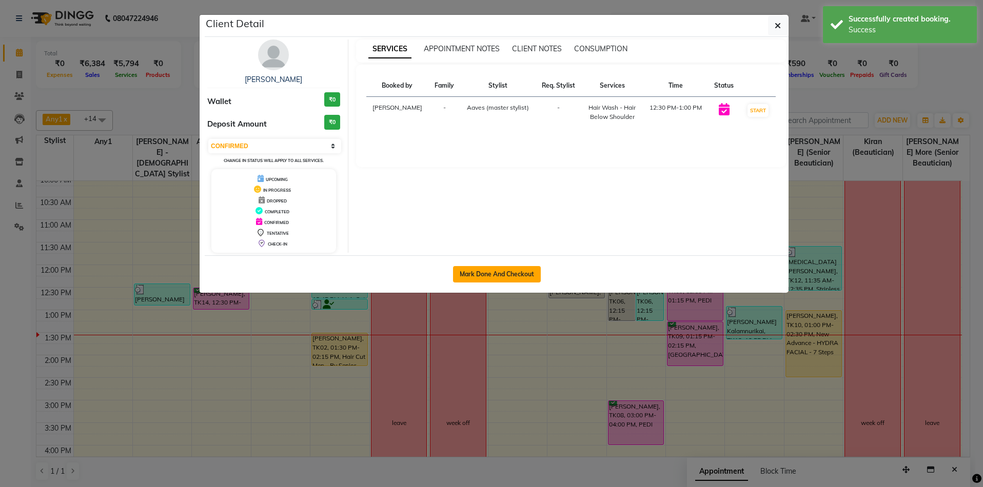
click at [463, 277] on button "Mark Done And Checkout" at bounding box center [497, 274] width 88 height 16
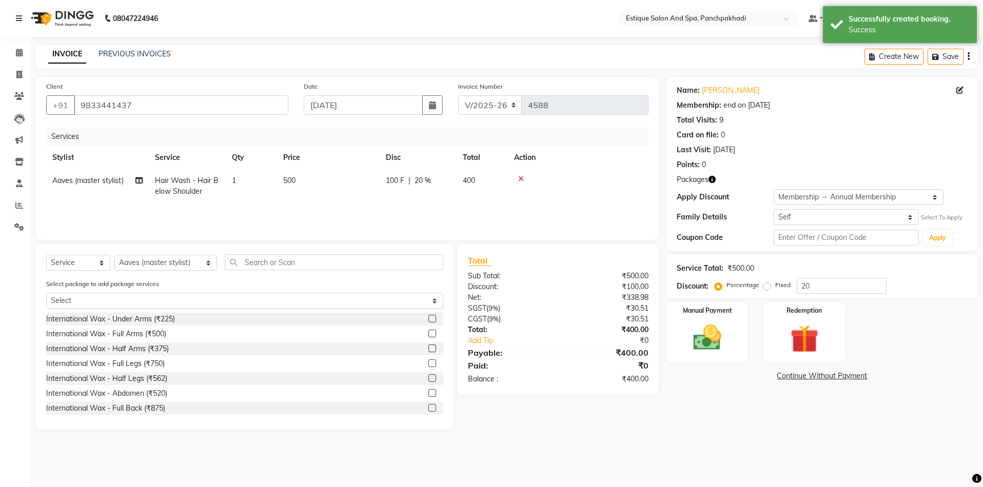
click at [705, 182] on span "Packages" at bounding box center [693, 179] width 32 height 11
click at [709, 180] on icon "button" at bounding box center [711, 179] width 7 height 7
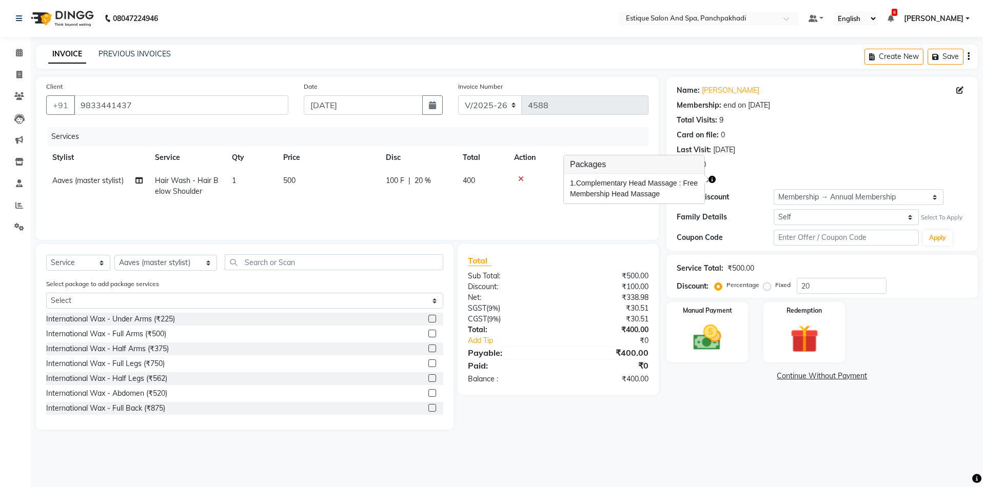
click at [759, 171] on div "Name: [PERSON_NAME] Membership: end on [DATE] Total Visits: 9 Card on file: 0 L…" at bounding box center [821, 164] width 311 height 174
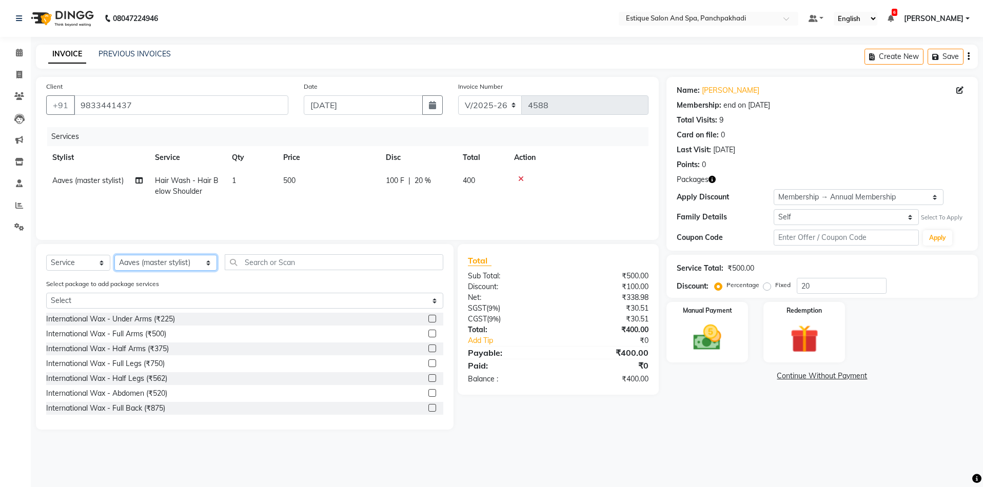
click at [175, 262] on select "Select Stylist [PERSON_NAME] (master stylist) [PERSON_NAME] (Senior) [PERSON_NA…" at bounding box center [165, 263] width 103 height 16
click at [114, 255] on select "Select Stylist [PERSON_NAME] (master stylist) [PERSON_NAME] (Senior) [PERSON_NA…" at bounding box center [165, 263] width 103 height 16
click at [252, 258] on input "text" at bounding box center [334, 262] width 219 height 16
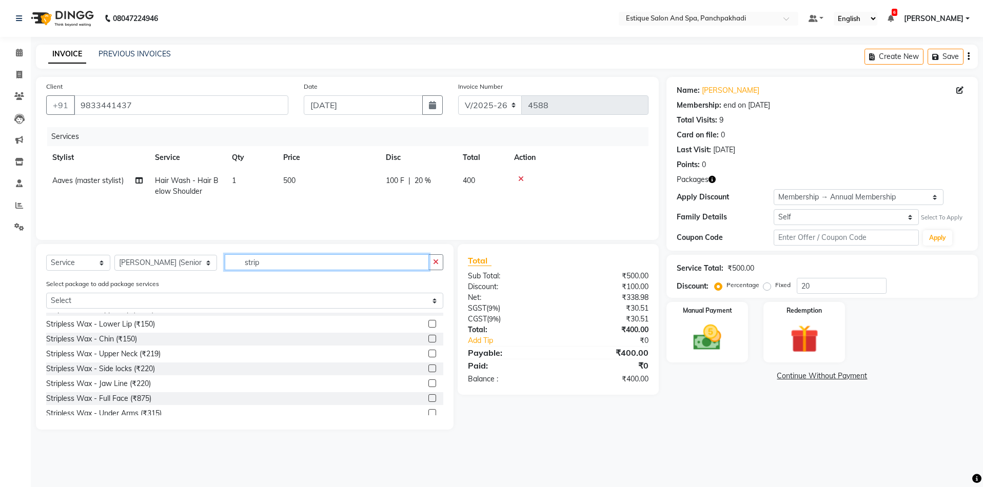
click at [259, 265] on input "strip" at bounding box center [327, 262] width 205 height 16
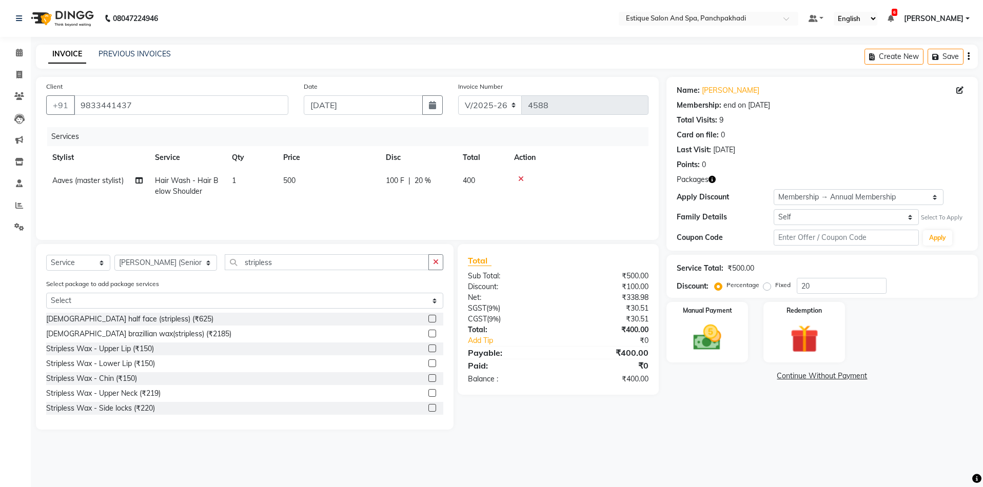
click at [428, 347] on label at bounding box center [432, 349] width 8 height 8
click at [428, 347] on input "checkbox" at bounding box center [431, 349] width 7 height 7
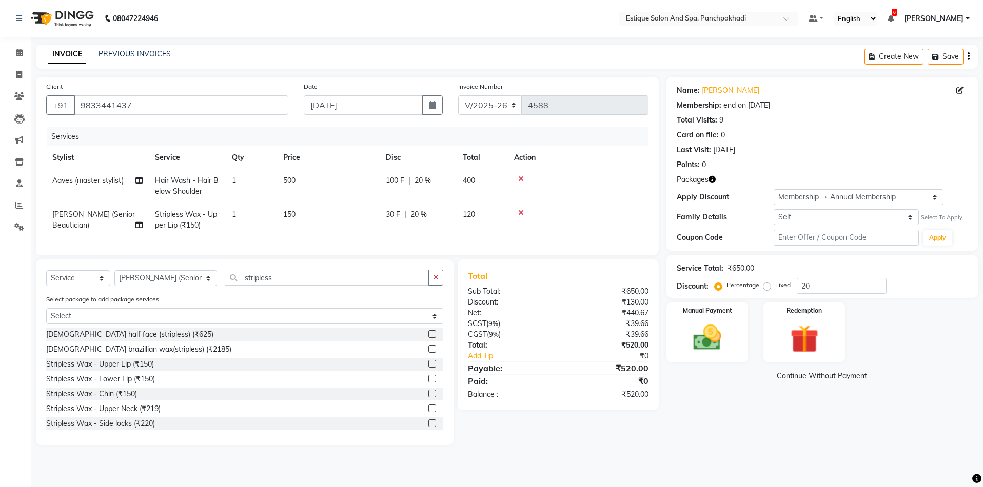
click at [712, 176] on icon "button" at bounding box center [711, 179] width 7 height 7
click at [804, 322] on img at bounding box center [804, 339] width 48 height 36
click at [818, 380] on span "Package 1" at bounding box center [821, 378] width 35 height 12
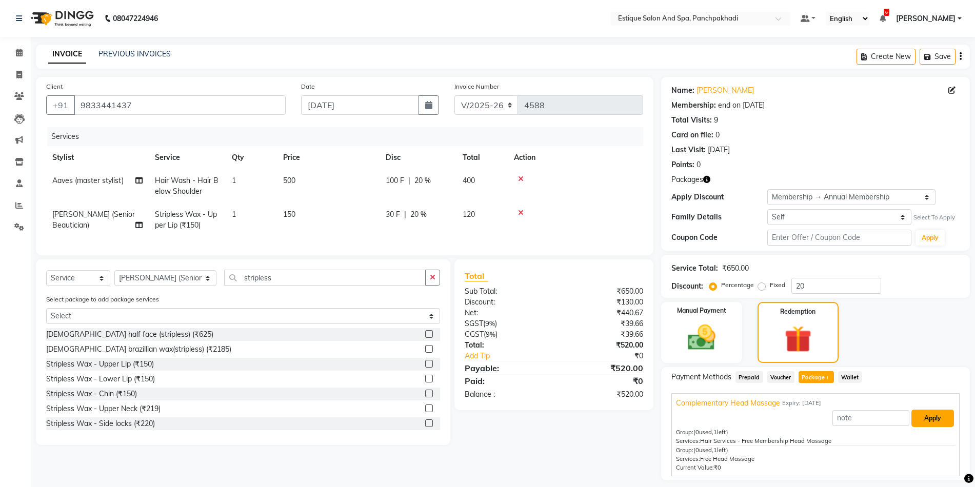
click at [939, 419] on button "Apply" at bounding box center [932, 418] width 43 height 17
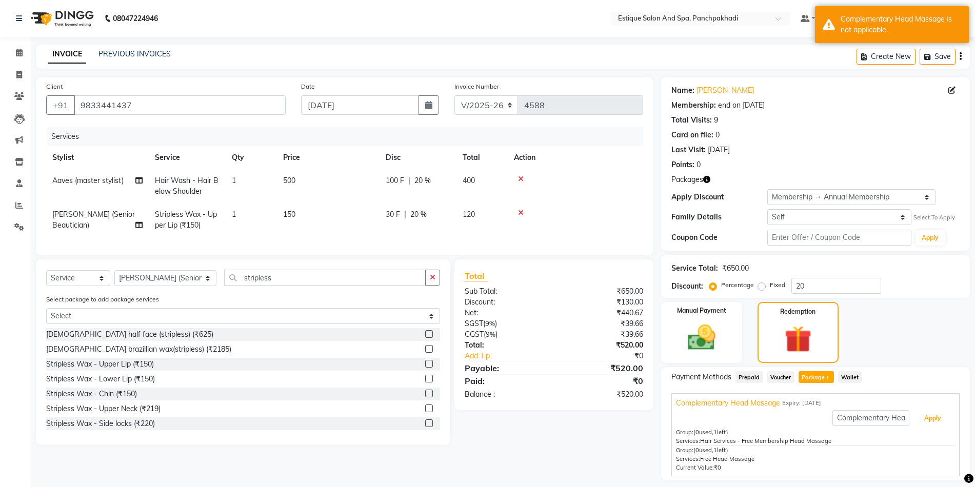
scroll to position [30, 0]
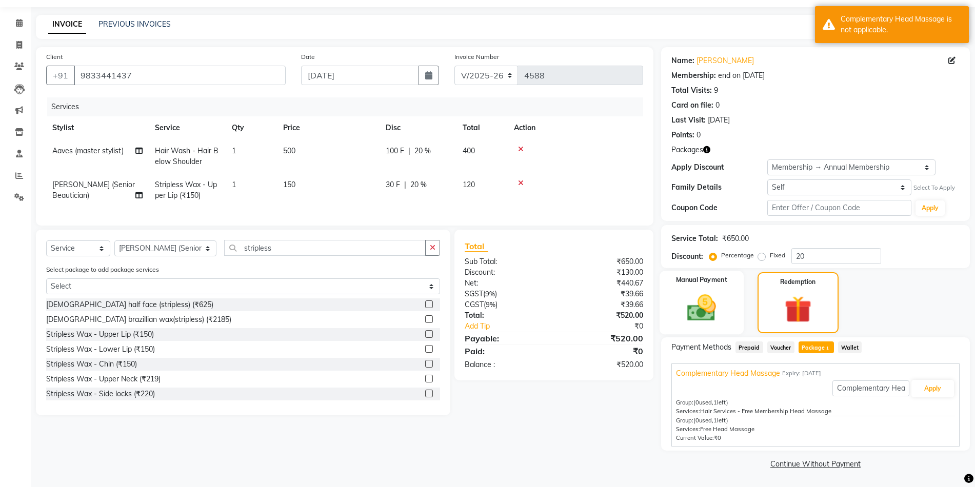
click at [692, 295] on img at bounding box center [701, 307] width 47 height 33
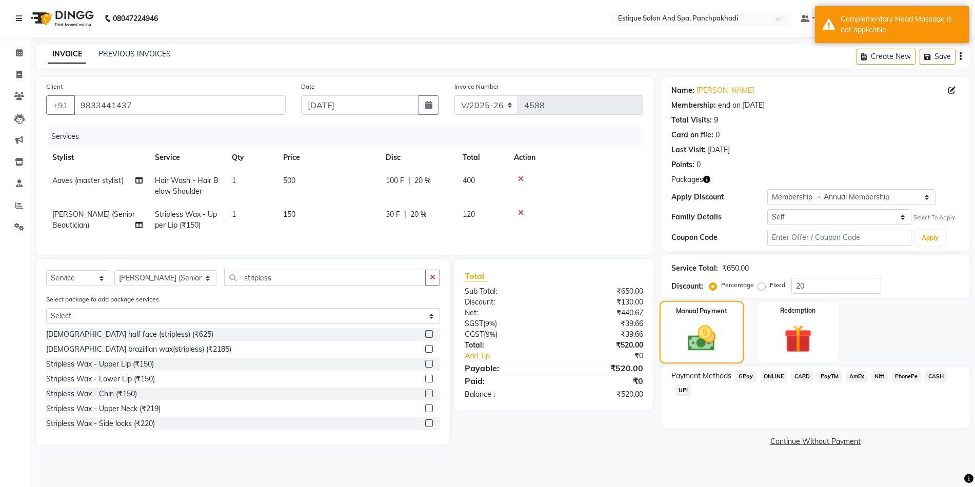
scroll to position [0, 0]
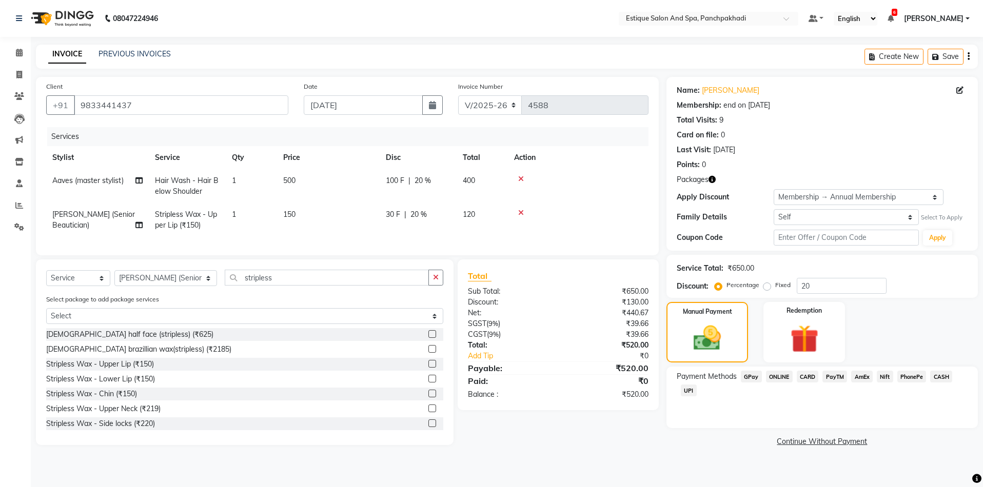
click at [748, 380] on span "GPay" at bounding box center [751, 377] width 21 height 12
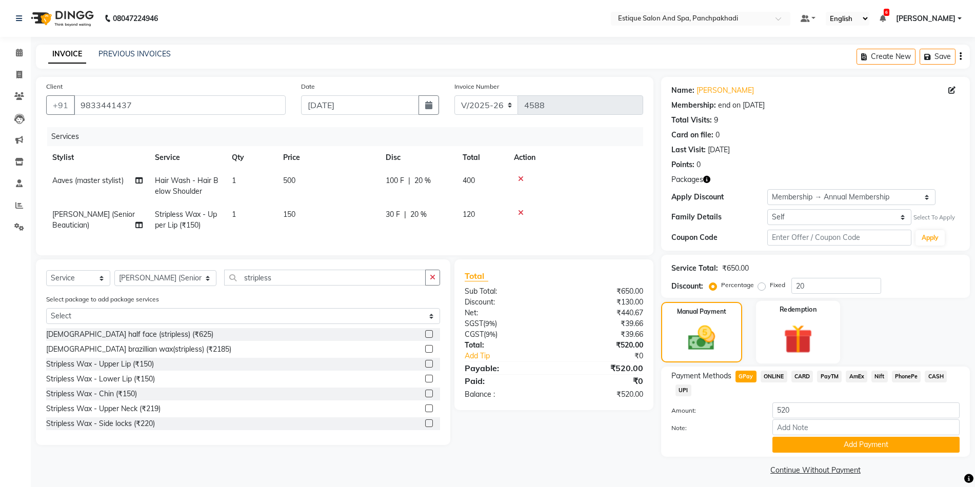
click at [786, 352] on img at bounding box center [797, 339] width 47 height 36
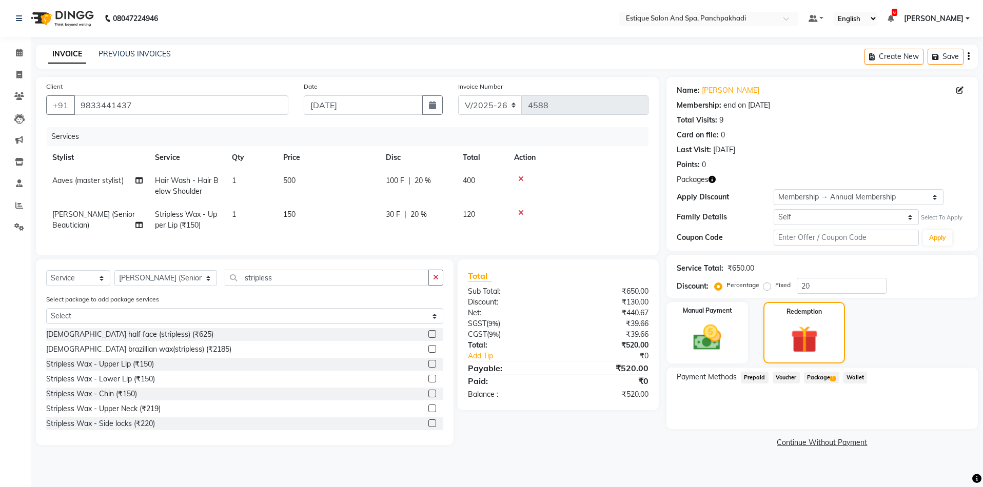
click at [811, 376] on span "Package 1" at bounding box center [821, 378] width 35 height 12
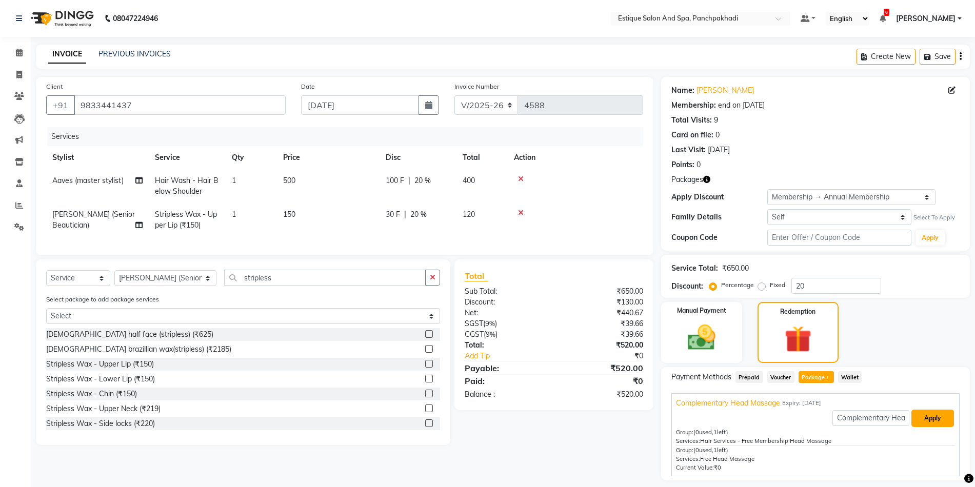
click at [922, 416] on button "Apply" at bounding box center [932, 418] width 43 height 17
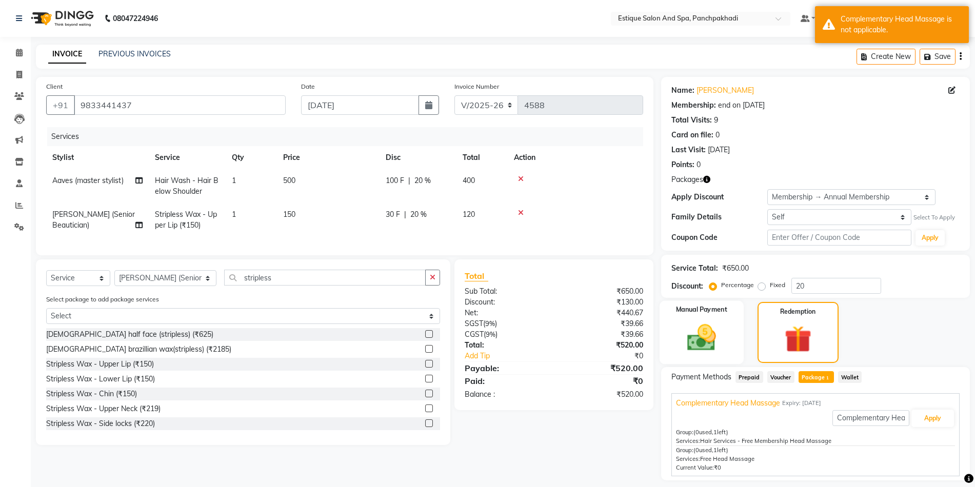
click at [707, 321] on img at bounding box center [701, 337] width 47 height 33
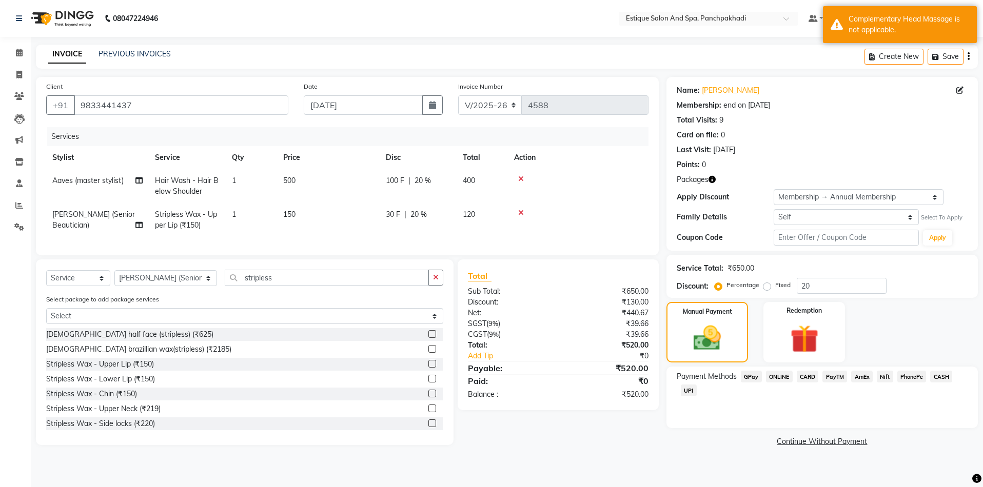
click at [745, 381] on span "GPay" at bounding box center [751, 377] width 21 height 12
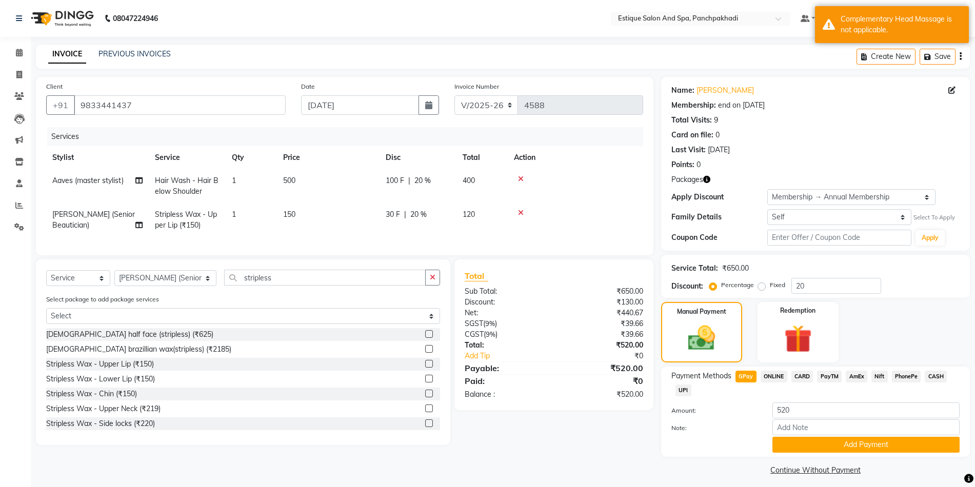
click at [690, 180] on span "Packages" at bounding box center [687, 179] width 32 height 11
click at [706, 178] on icon "button" at bounding box center [706, 179] width 7 height 7
click at [668, 188] on div "1. Complementary Head Massage : Free Membership Head Massage" at bounding box center [629, 189] width 128 height 22
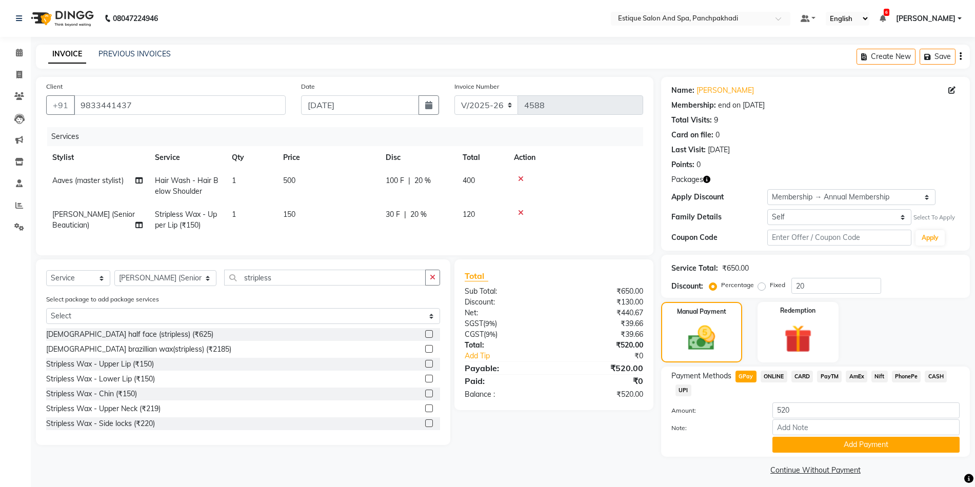
click at [709, 180] on icon "button" at bounding box center [706, 179] width 7 height 7
click at [692, 187] on div "1. Complementary Head Massage : Free Membership Head Massage" at bounding box center [629, 189] width 128 height 22
click at [797, 329] on img at bounding box center [797, 339] width 47 height 36
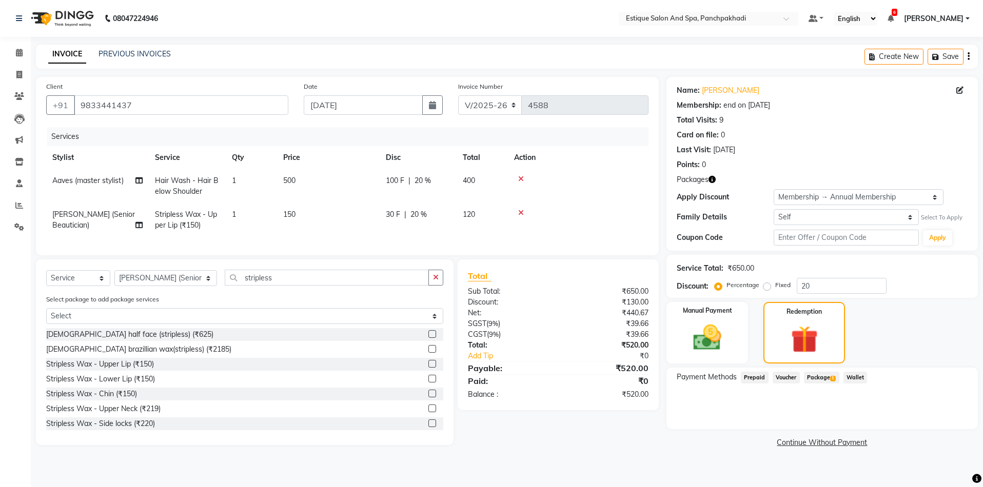
click at [797, 380] on span "Voucher" at bounding box center [785, 378] width 27 height 12
click at [765, 374] on span "Prepaid" at bounding box center [755, 378] width 28 height 12
click at [853, 377] on span "Wallet" at bounding box center [855, 378] width 24 height 12
click at [829, 379] on span "Package 1" at bounding box center [821, 378] width 35 height 12
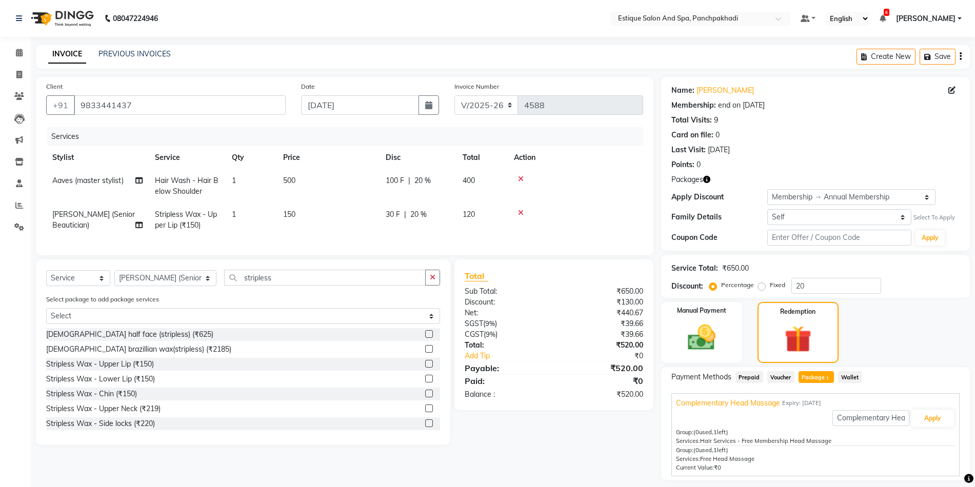
scroll to position [30, 0]
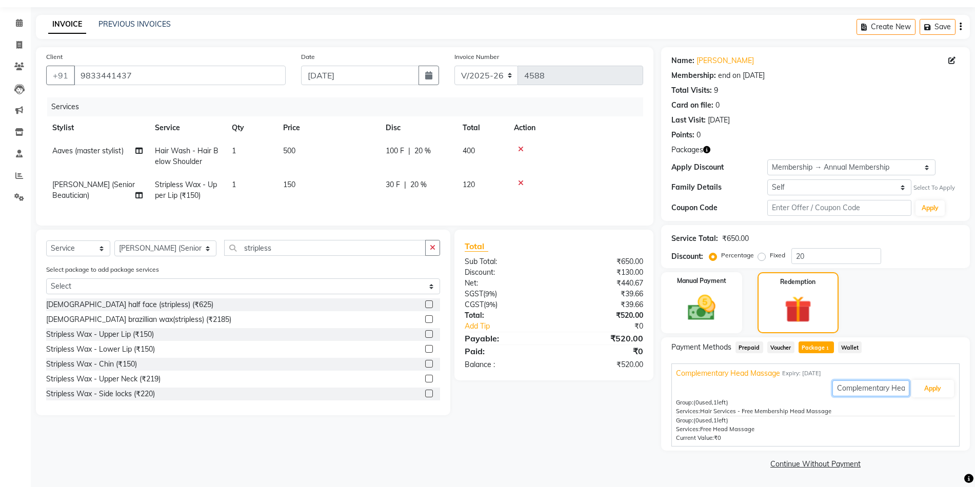
click at [855, 388] on input "Complementary Head Massage" at bounding box center [870, 389] width 77 height 16
click at [888, 387] on input "Complementary Head Massage" at bounding box center [870, 389] width 77 height 16
click at [676, 427] on span "Services:" at bounding box center [688, 429] width 24 height 7
click at [746, 404] on div "Group: (0 used, 1 left) Services: Hair Services - Free Membership Head Massage" at bounding box center [815, 408] width 279 height 18
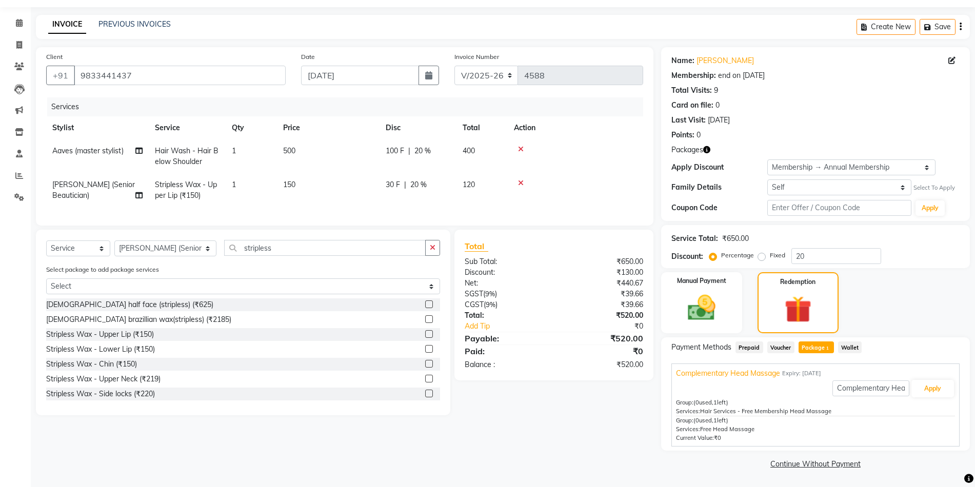
click at [746, 404] on div "Group: (0 used, 1 left) Services: Hair Services - Free Membership Head Massage" at bounding box center [815, 408] width 279 height 18
click at [929, 393] on button "Apply" at bounding box center [932, 388] width 43 height 17
click at [699, 301] on img at bounding box center [701, 307] width 47 height 33
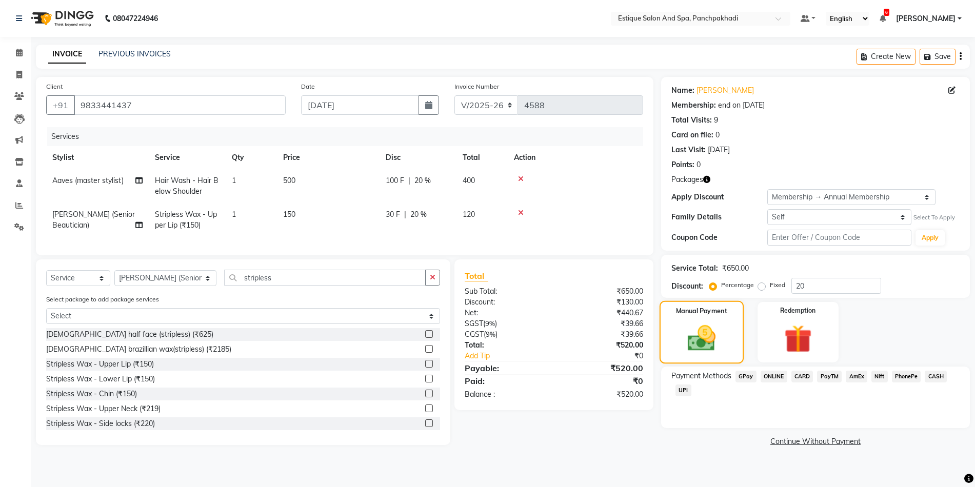
scroll to position [0, 0]
click at [754, 377] on span "GPay" at bounding box center [751, 377] width 21 height 12
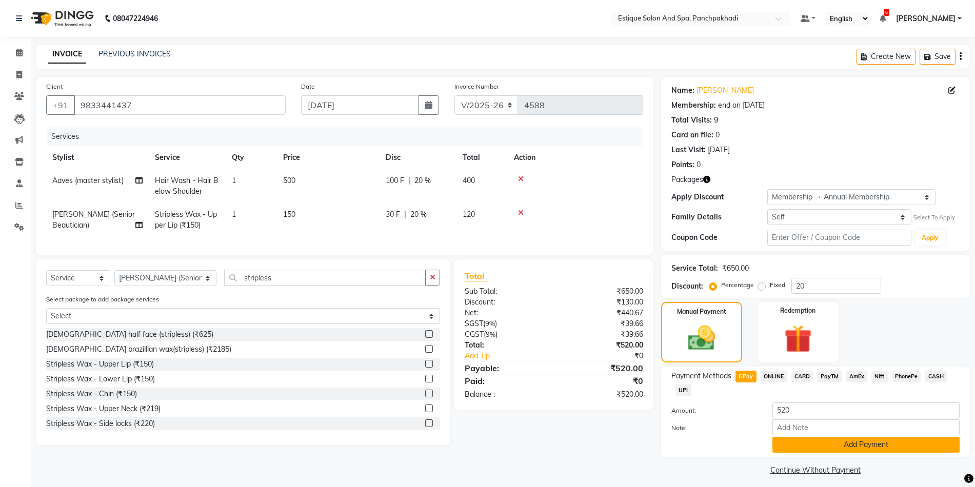
click at [797, 441] on button "Add Payment" at bounding box center [865, 445] width 187 height 16
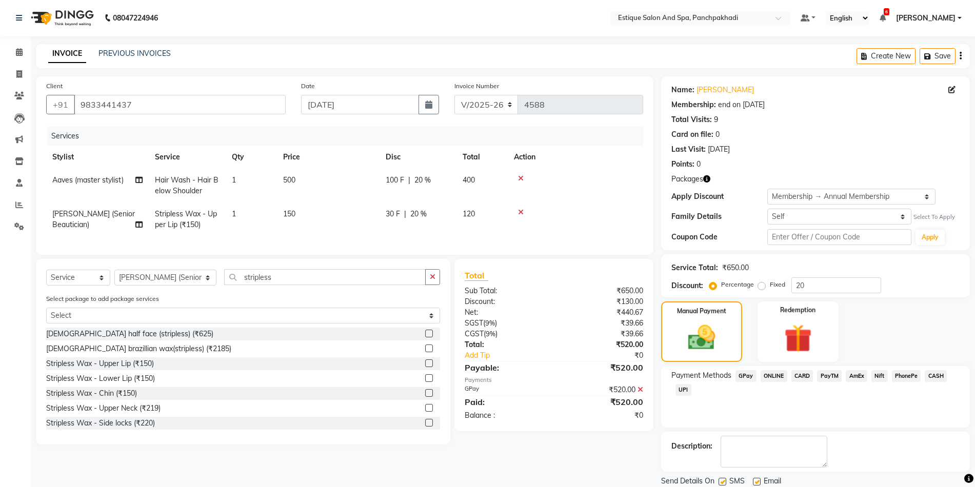
scroll to position [35, 0]
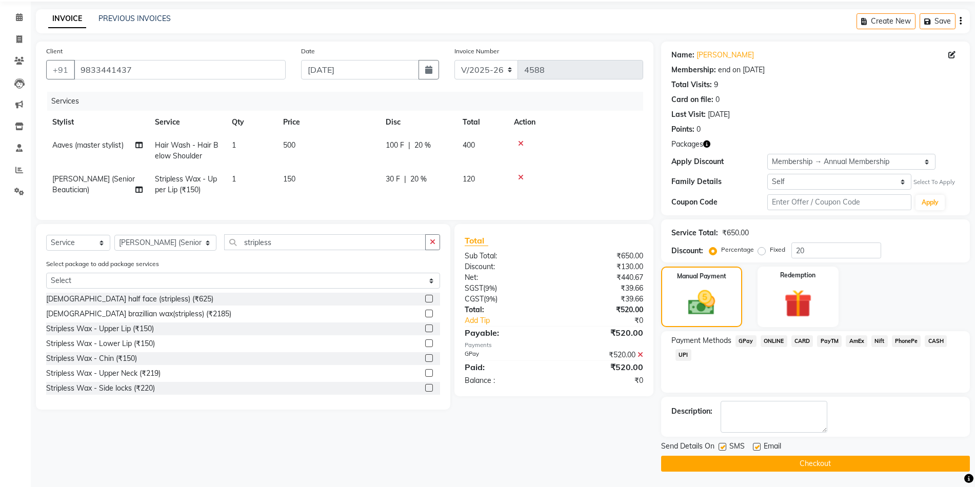
click at [776, 463] on button "Checkout" at bounding box center [815, 464] width 309 height 16
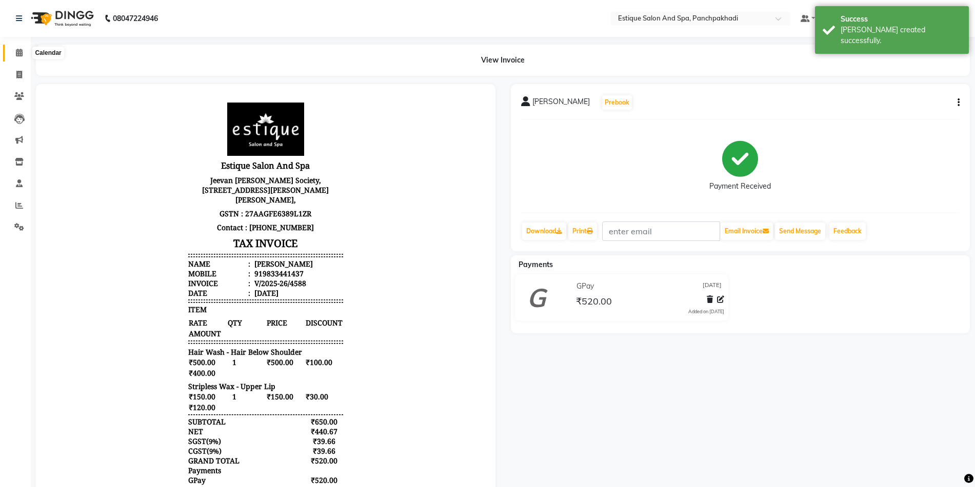
click at [17, 55] on icon at bounding box center [19, 53] width 7 height 8
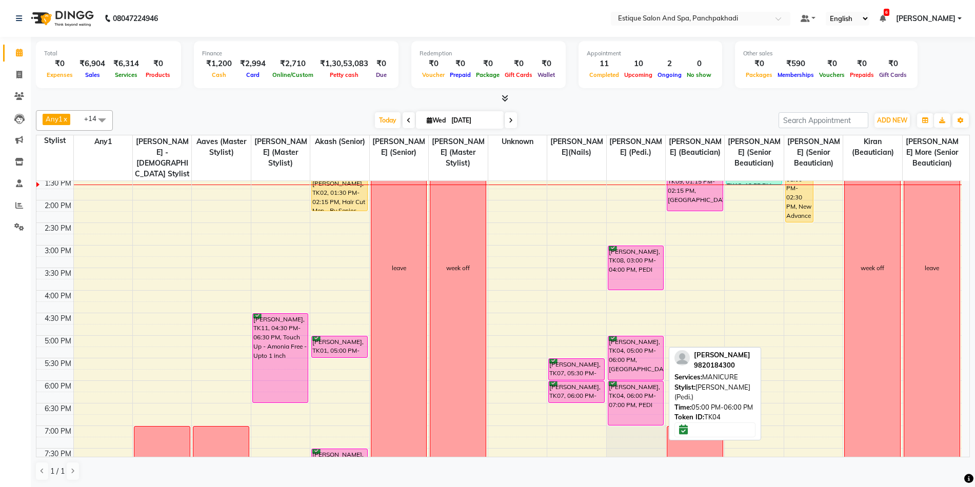
scroll to position [256, 0]
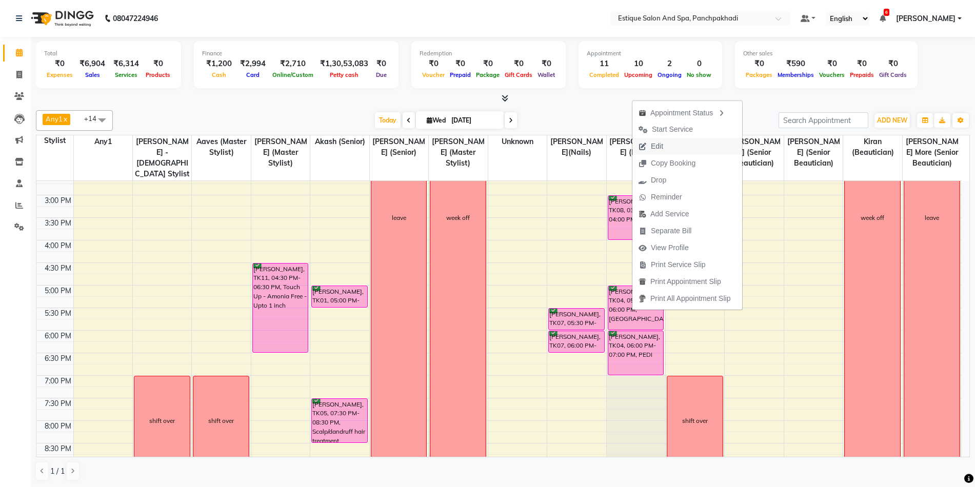
click at [653, 148] on span "Edit" at bounding box center [657, 146] width 12 height 11
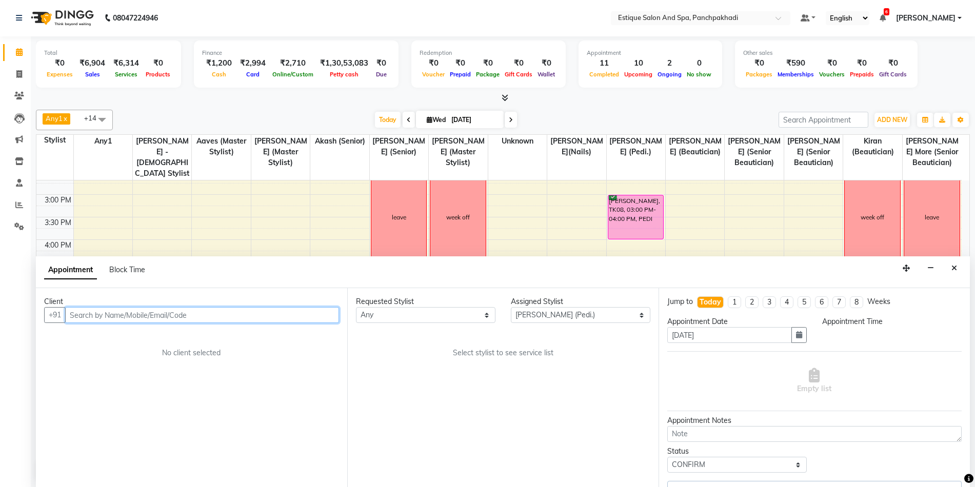
scroll to position [181, 0]
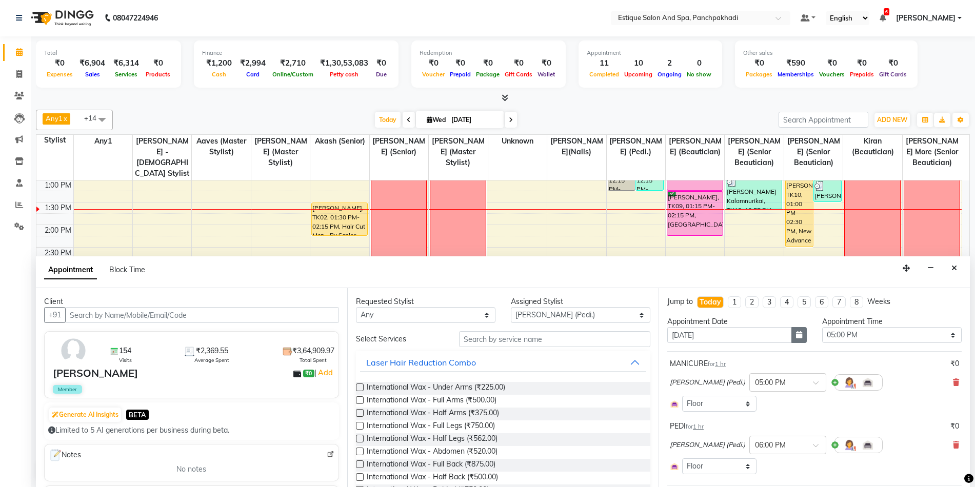
click at [801, 336] on button "button" at bounding box center [798, 335] width 15 height 16
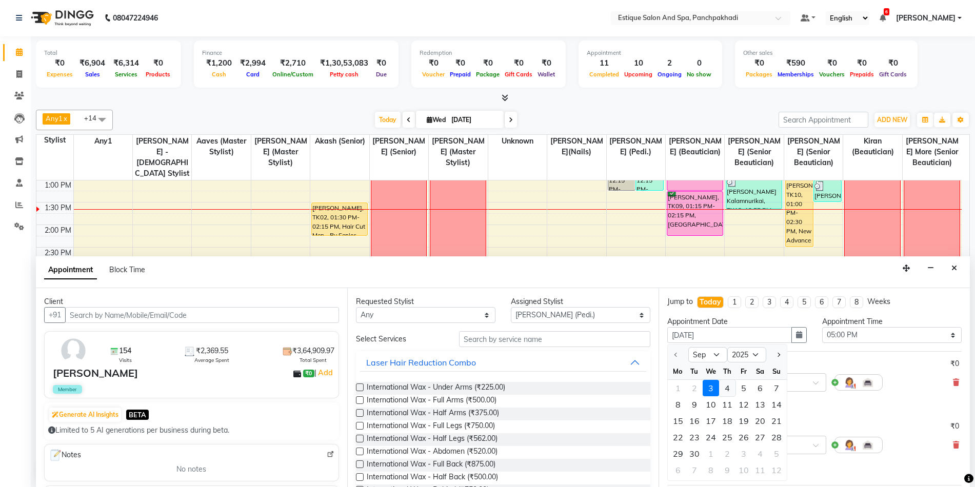
click at [730, 388] on div "4" at bounding box center [727, 388] width 16 height 16
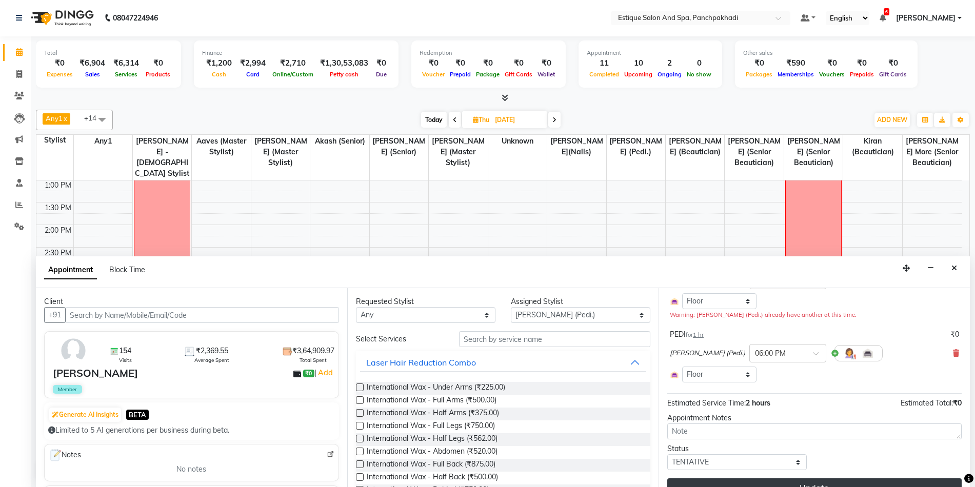
scroll to position [121, 0]
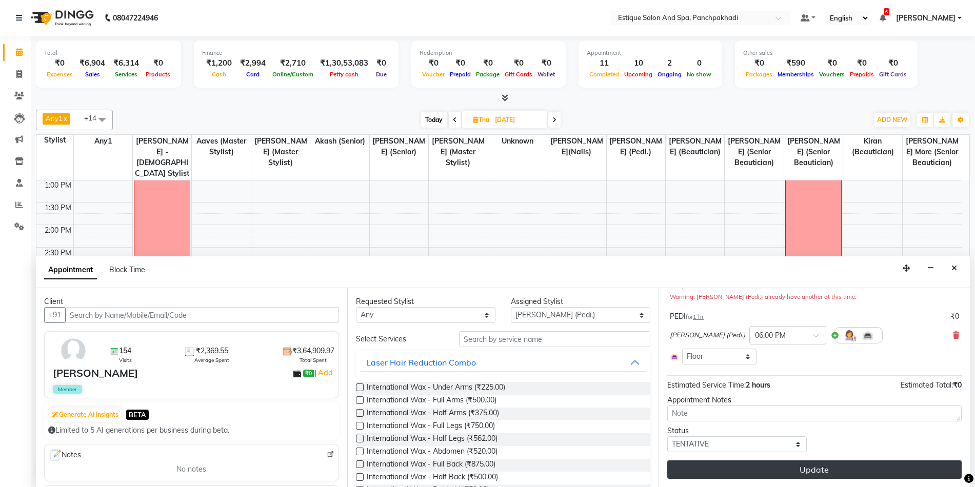
click at [785, 471] on button "Update" at bounding box center [814, 470] width 294 height 18
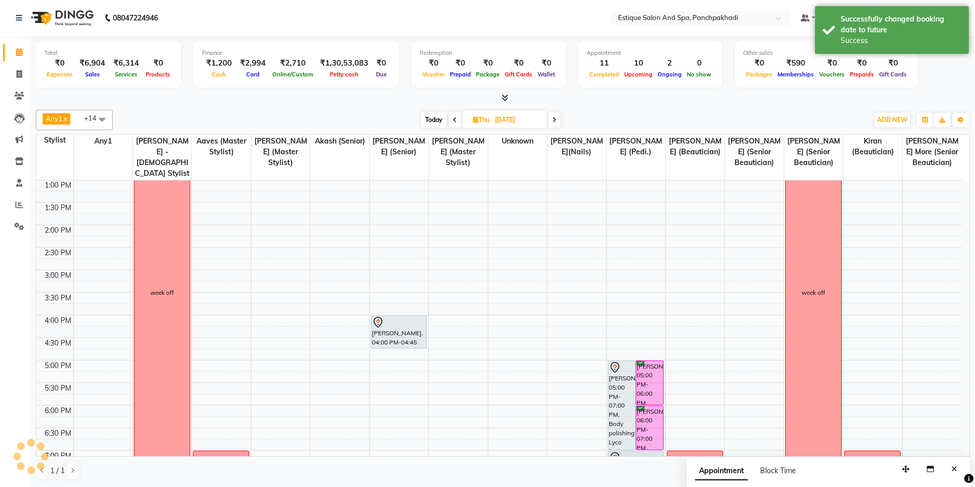
scroll to position [0, 0]
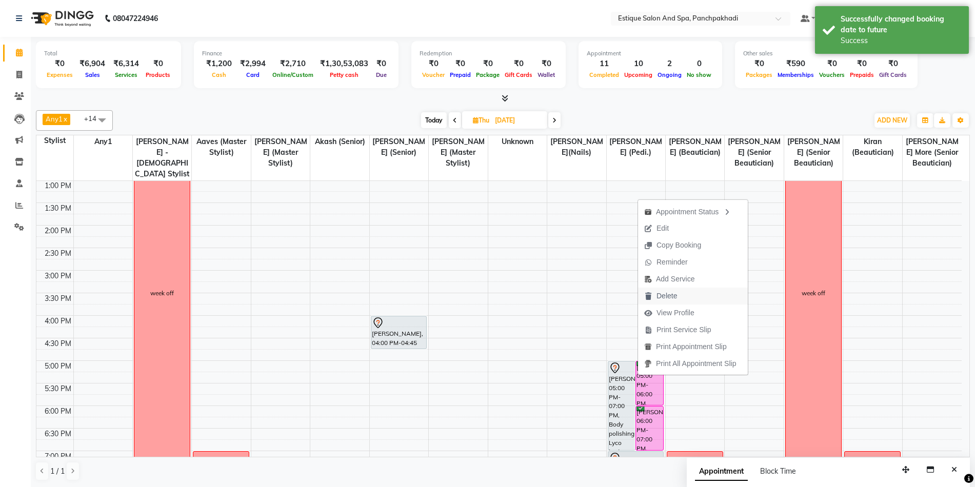
click at [674, 293] on span "Delete" at bounding box center [667, 296] width 21 height 11
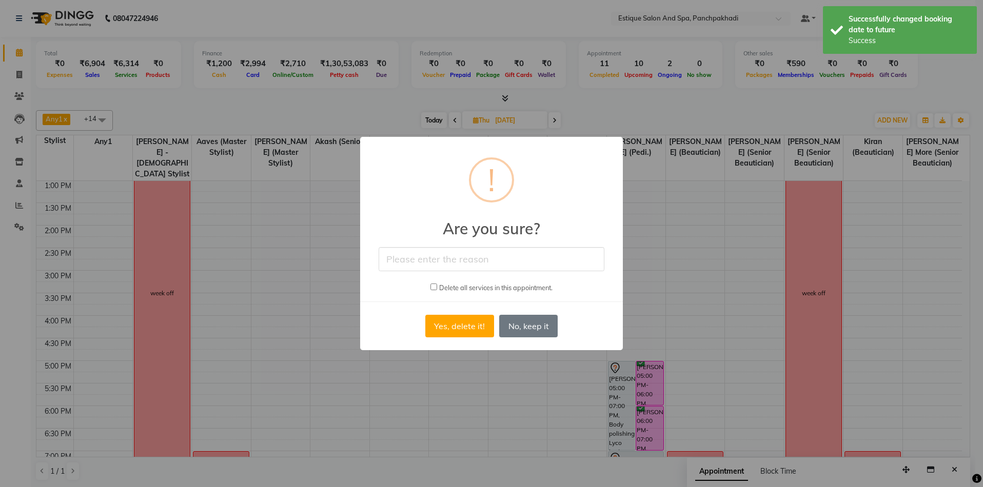
click at [477, 268] on input "text" at bounding box center [492, 259] width 226 height 24
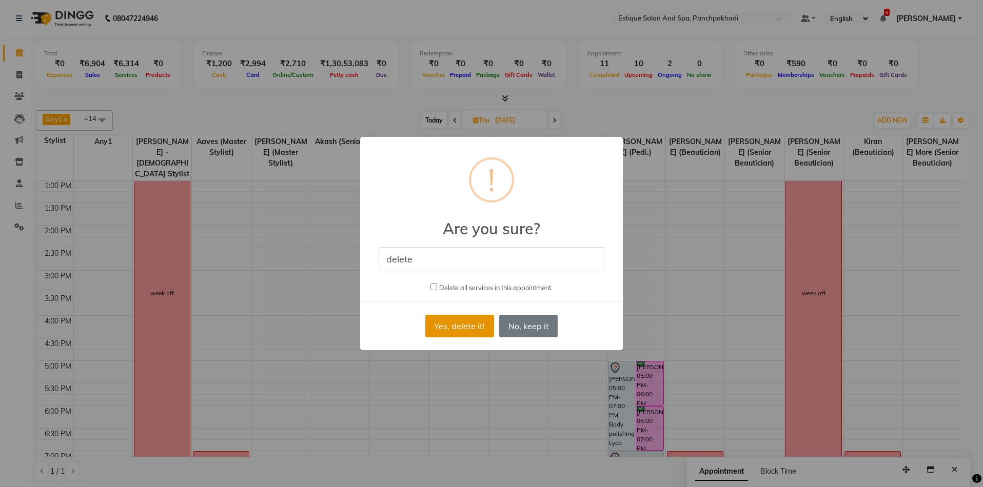
click at [473, 328] on button "Yes, delete it!" at bounding box center [459, 326] width 69 height 23
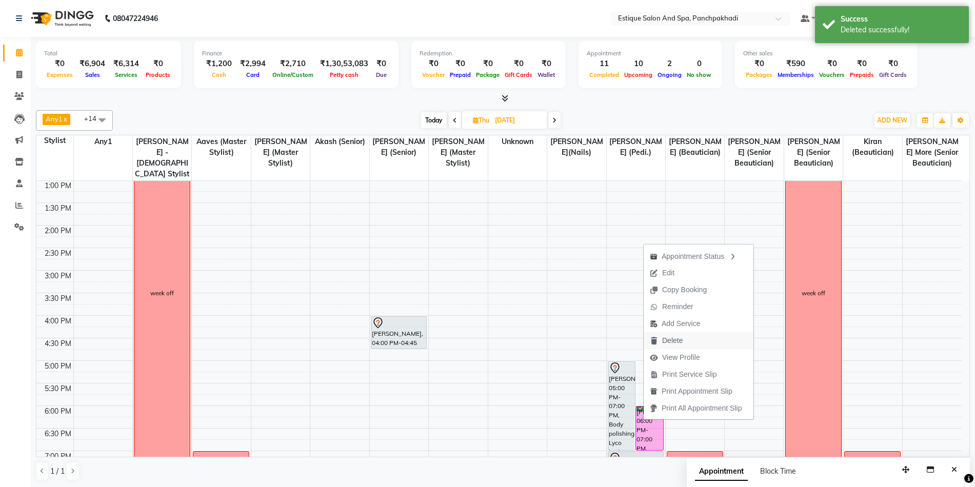
click at [669, 346] on span "Delete" at bounding box center [666, 340] width 45 height 17
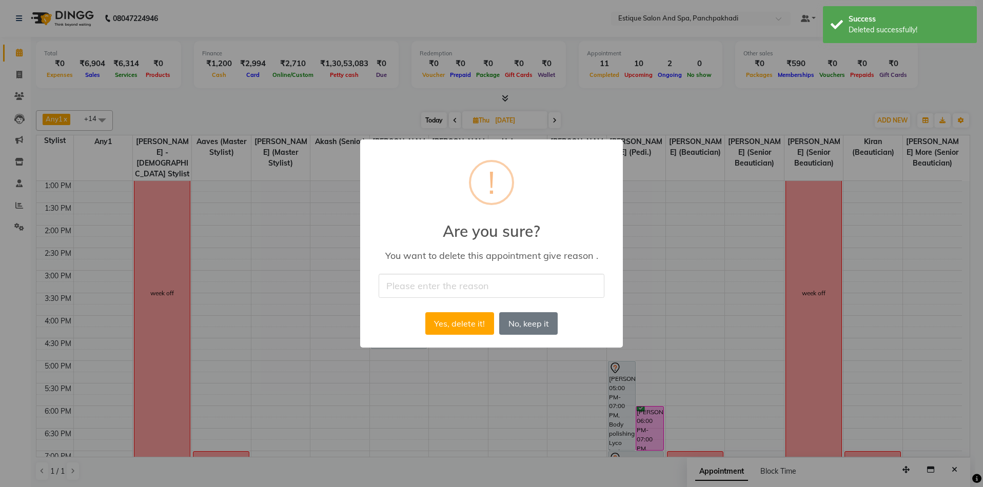
click at [462, 284] on input "text" at bounding box center [492, 286] width 226 height 24
click at [464, 320] on button "Yes, delete it!" at bounding box center [459, 323] width 69 height 23
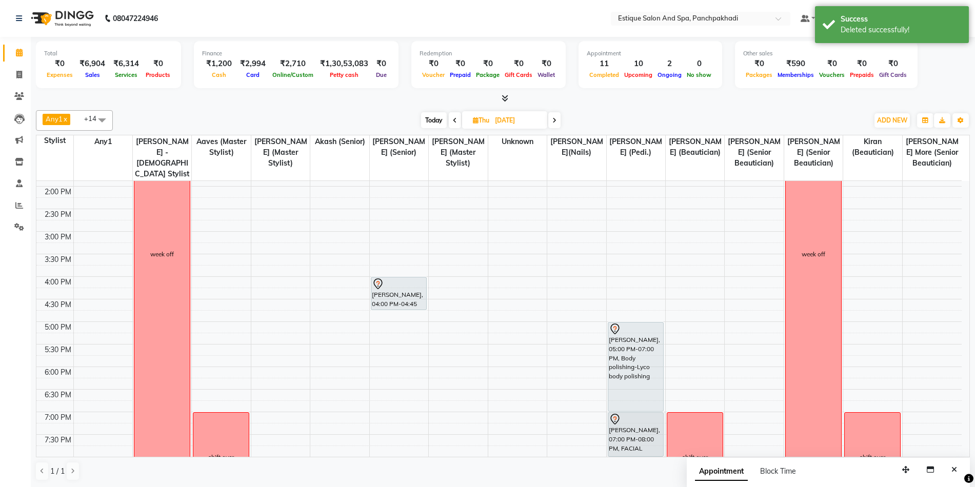
scroll to position [284, 0]
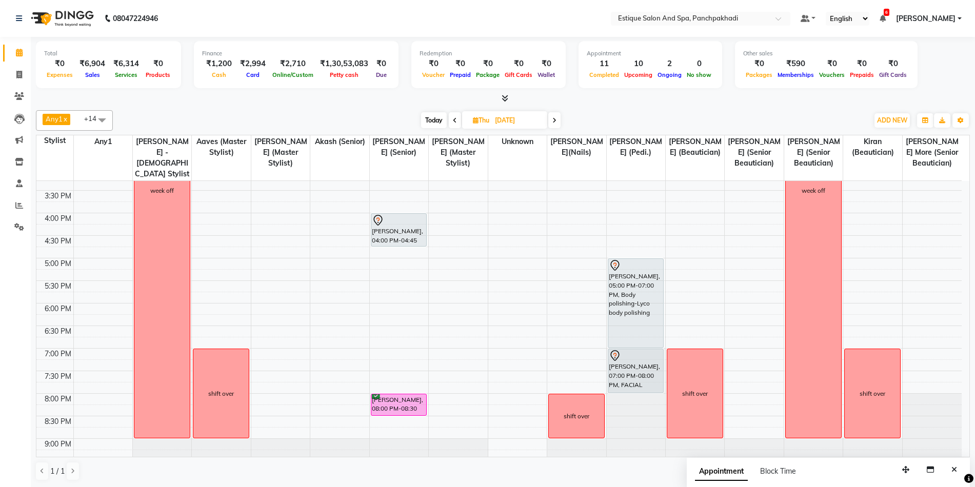
click at [431, 116] on span "Today" at bounding box center [434, 120] width 26 height 16
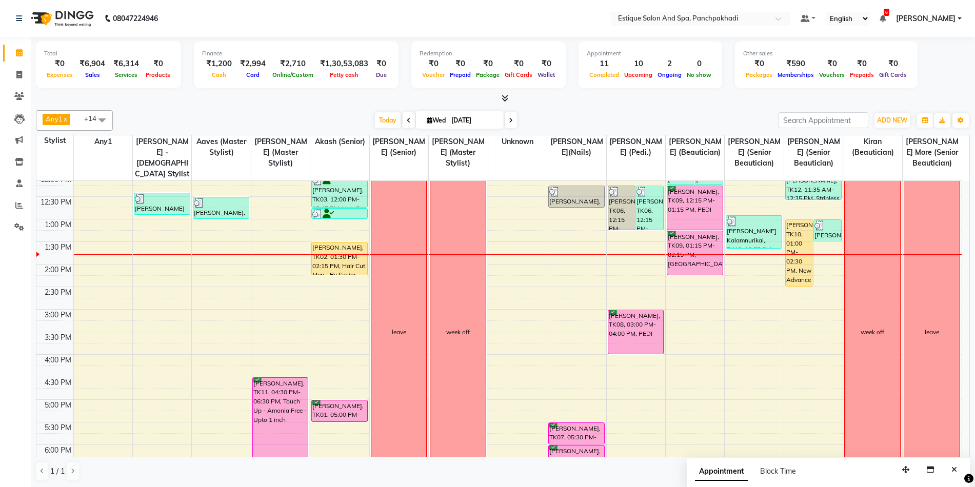
scroll to position [78, 0]
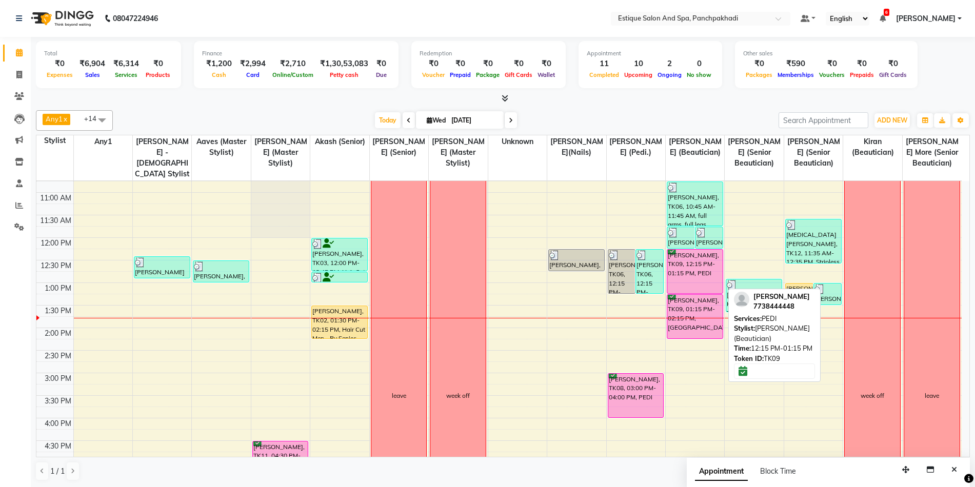
click at [700, 264] on div "[PERSON_NAME], TK09, 12:15 PM-01:15 PM, PEDI" at bounding box center [694, 272] width 55 height 44
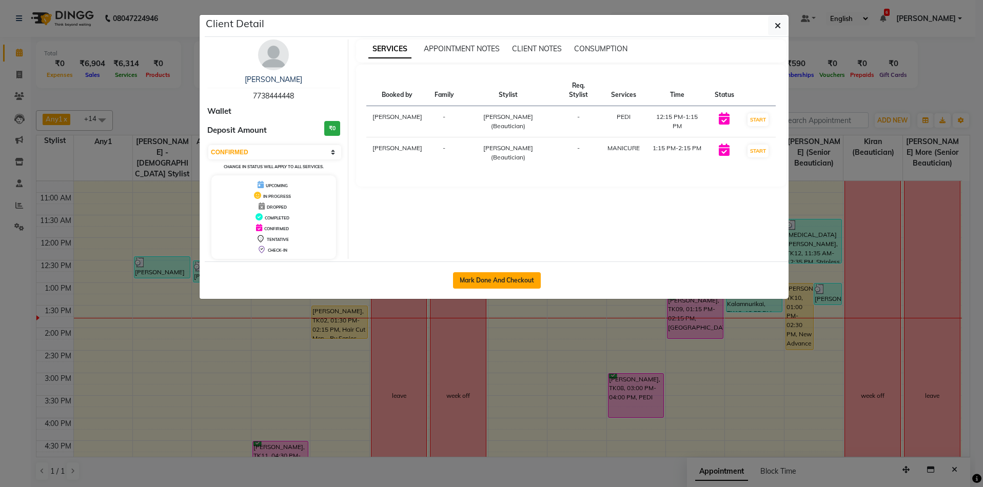
click at [494, 280] on button "Mark Done And Checkout" at bounding box center [497, 280] width 88 height 16
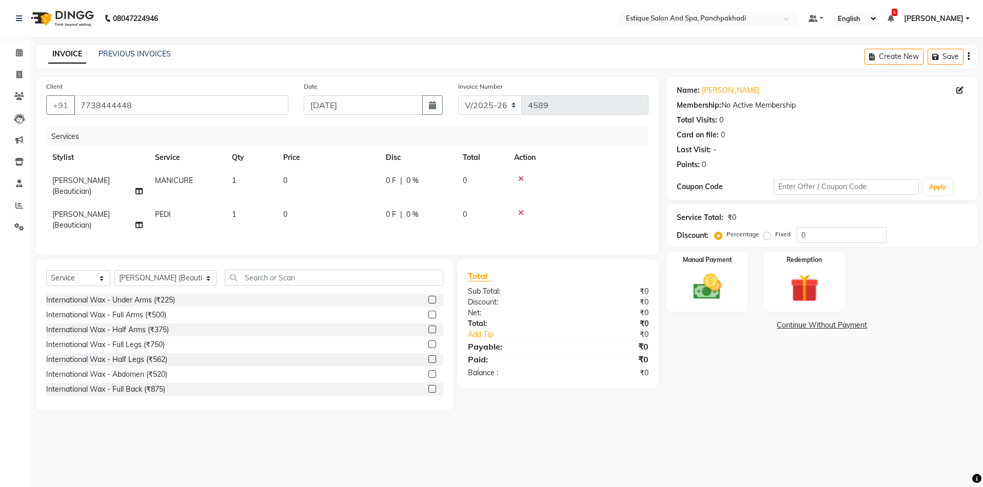
click at [164, 214] on span "PEDI" at bounding box center [163, 214] width 16 height 9
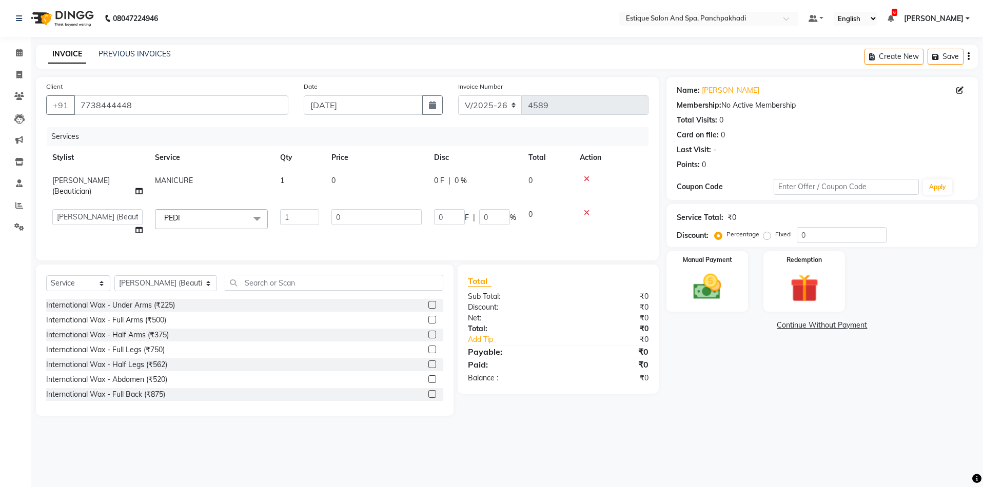
click at [167, 227] on span "PEDI x" at bounding box center [211, 219] width 113 height 20
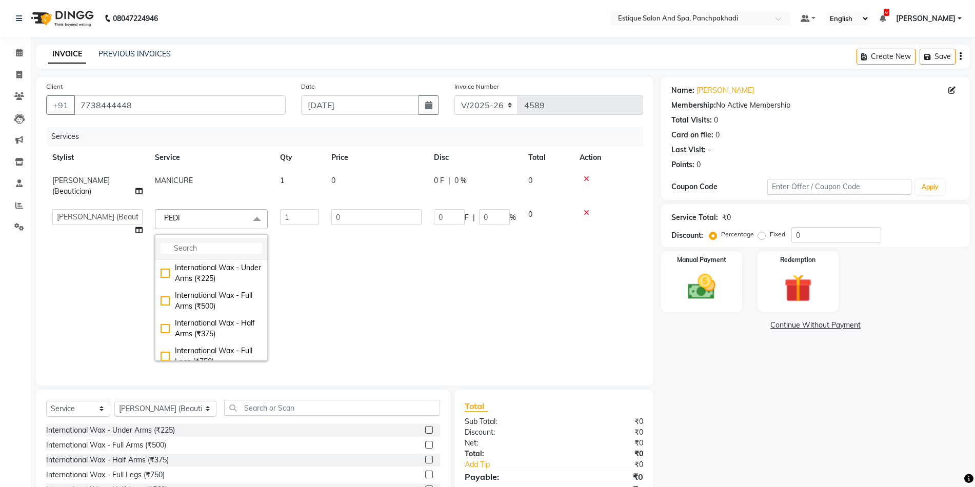
click at [179, 250] on input "multiselect-search" at bounding box center [212, 248] width 102 height 11
click at [163, 288] on div "Pedicure - Rose (₹1063)" at bounding box center [212, 285] width 102 height 11
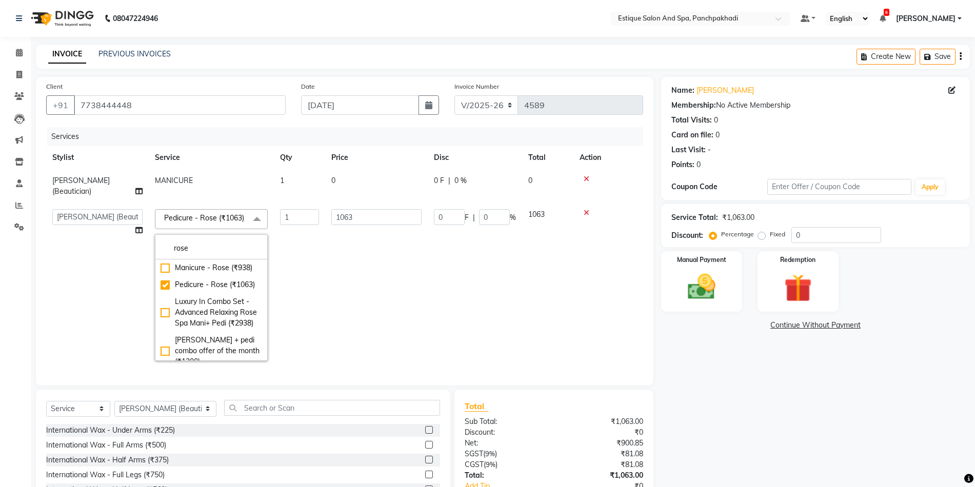
click at [373, 285] on td "1063" at bounding box center [376, 285] width 103 height 164
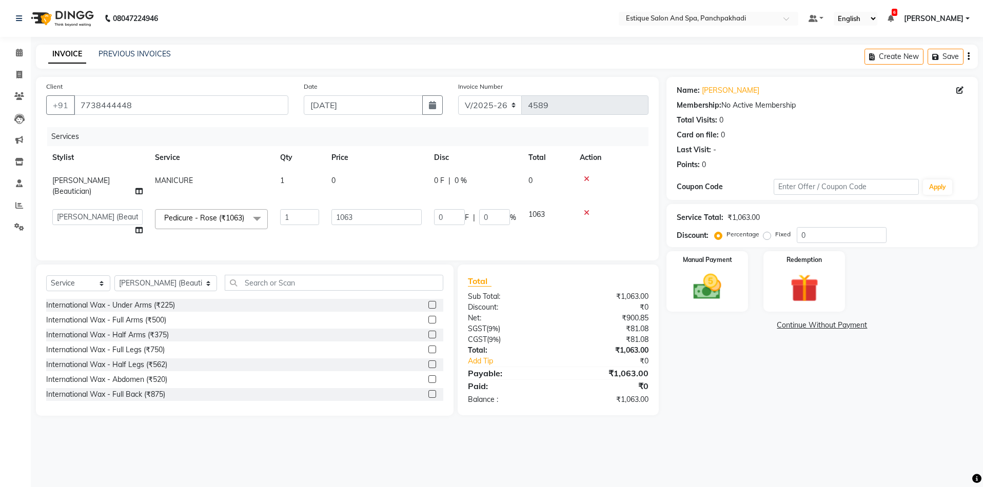
click at [178, 184] on span "MANICURE" at bounding box center [174, 180] width 38 height 9
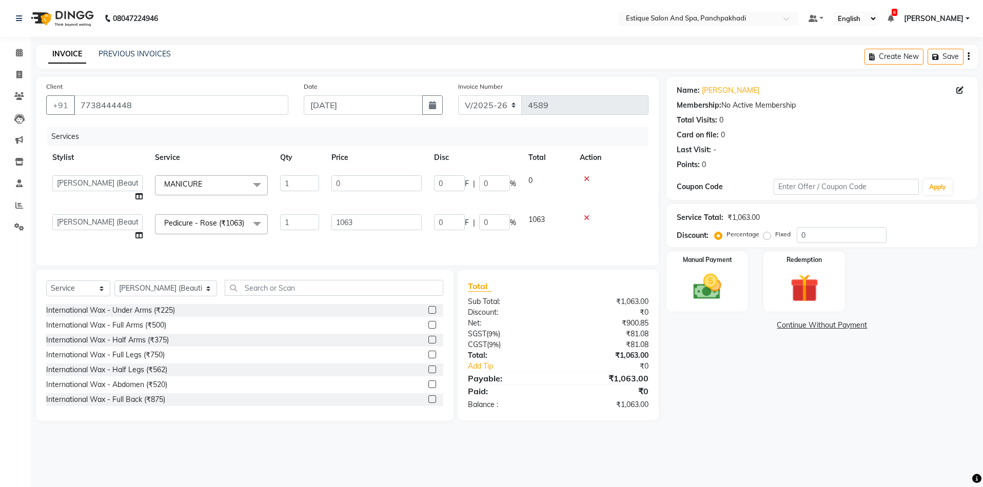
click at [214, 191] on span "MANICURE x" at bounding box center [211, 185] width 113 height 20
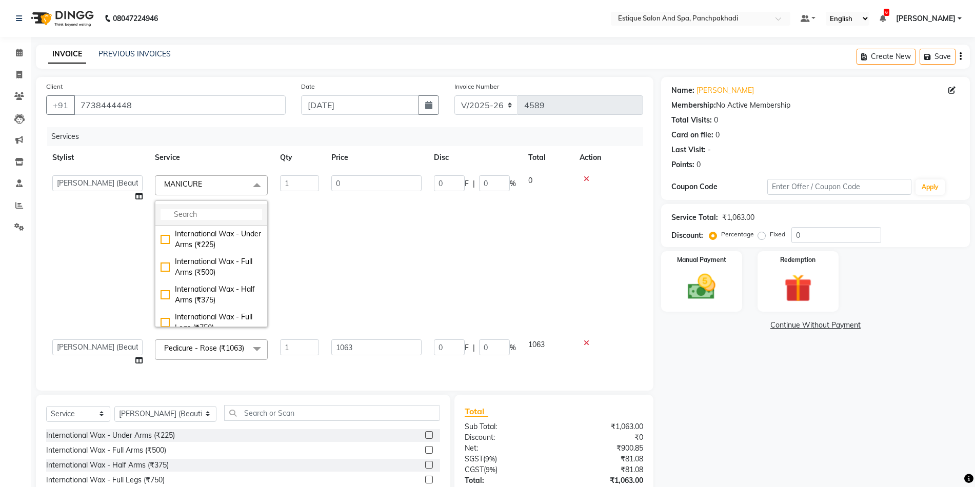
click at [218, 212] on input "multiselect-search" at bounding box center [212, 214] width 102 height 11
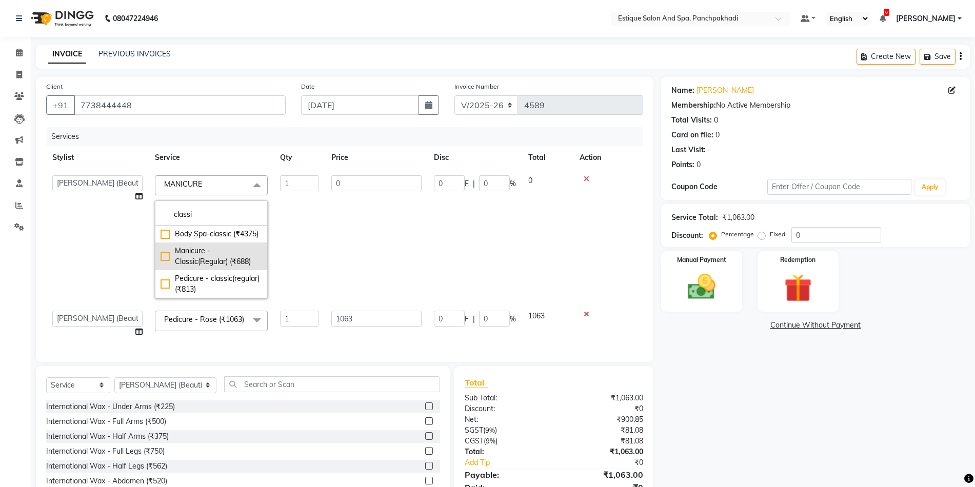
click at [165, 258] on div "Manicure - Classic(Regular) (₹688)" at bounding box center [212, 257] width 102 height 22
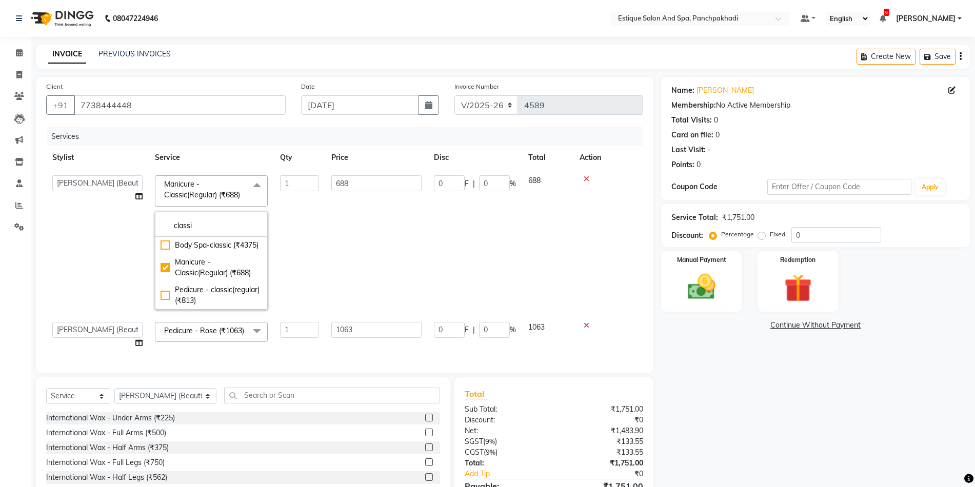
click at [358, 205] on td "688" at bounding box center [376, 242] width 103 height 147
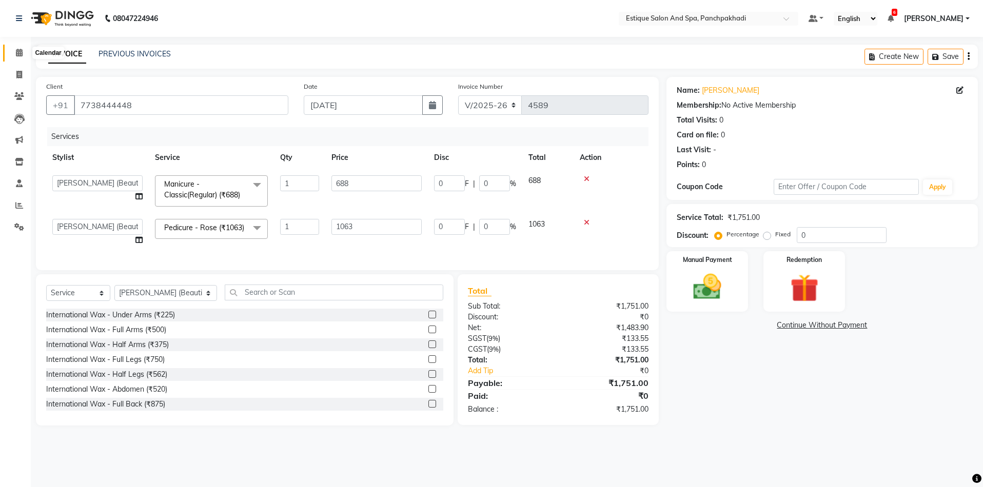
click at [17, 52] on icon at bounding box center [19, 53] width 7 height 8
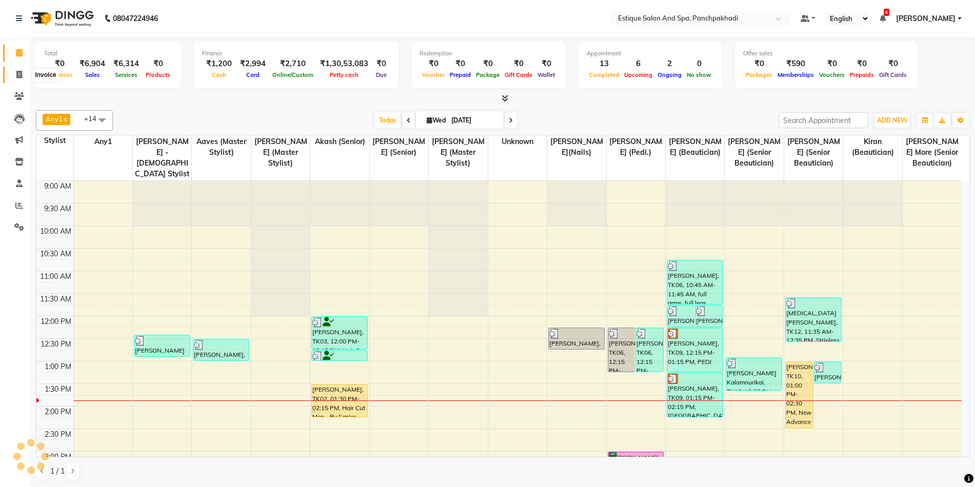
click at [18, 75] on icon at bounding box center [19, 75] width 6 height 8
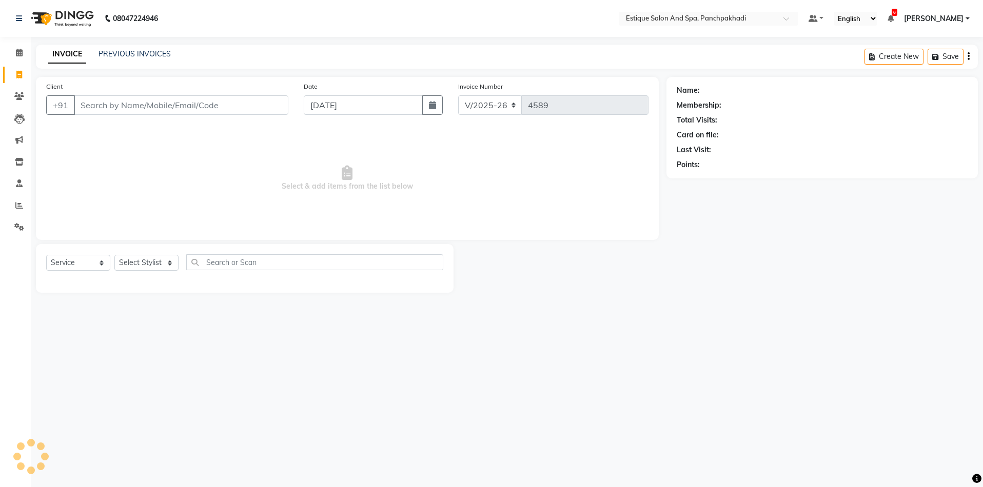
click at [123, 101] on input "Client" at bounding box center [181, 104] width 214 height 19
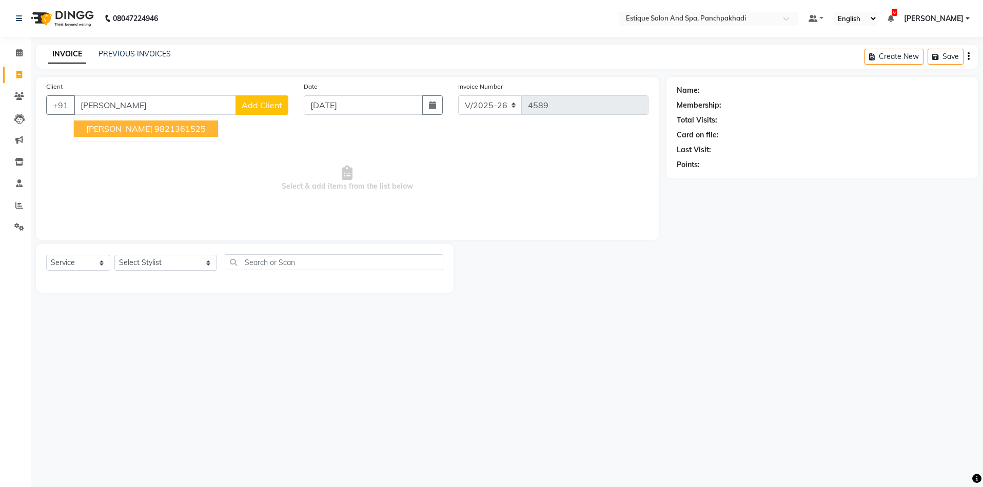
click at [142, 127] on span "[PERSON_NAME]" at bounding box center [119, 129] width 66 height 10
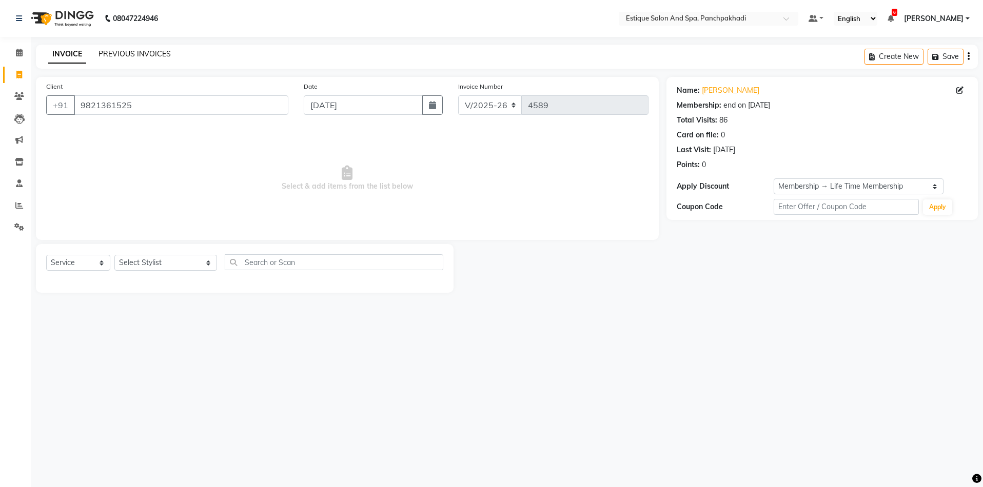
click at [137, 51] on link "PREVIOUS INVOICES" at bounding box center [134, 53] width 72 height 9
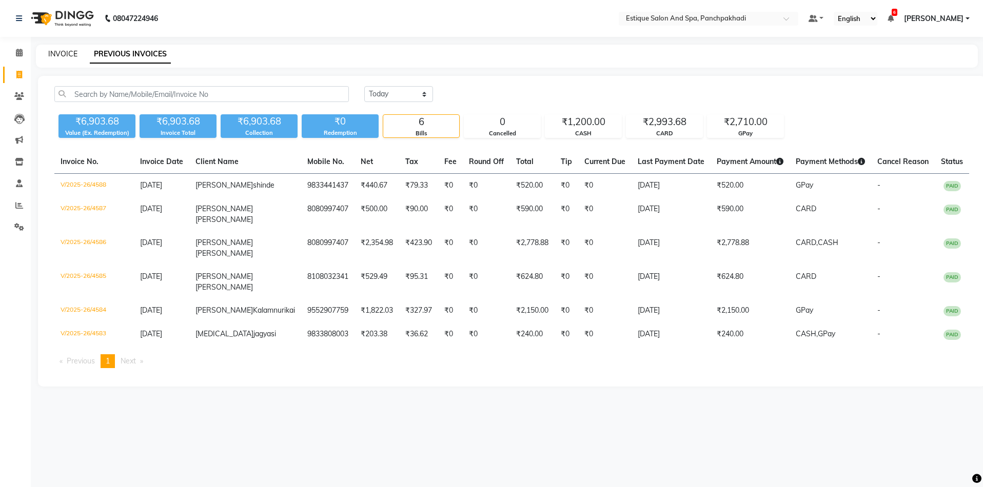
click at [57, 54] on link "INVOICE" at bounding box center [62, 53] width 29 height 9
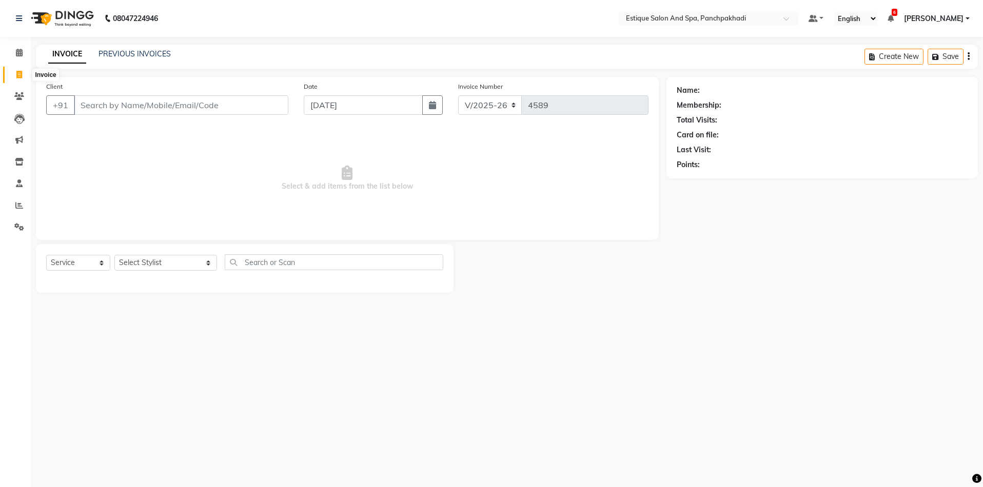
click at [20, 78] on icon at bounding box center [19, 75] width 6 height 8
click at [141, 56] on link "PREVIOUS INVOICES" at bounding box center [134, 53] width 72 height 9
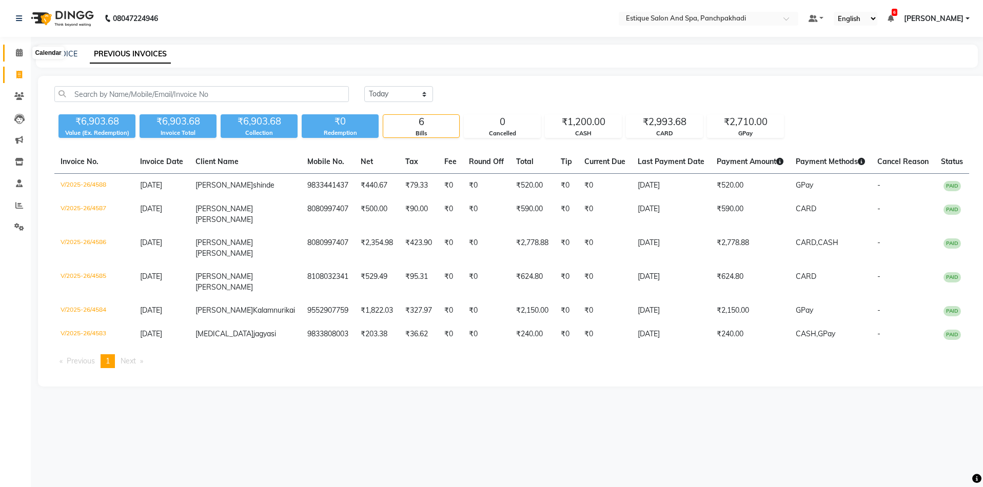
click at [16, 52] on icon at bounding box center [19, 53] width 7 height 8
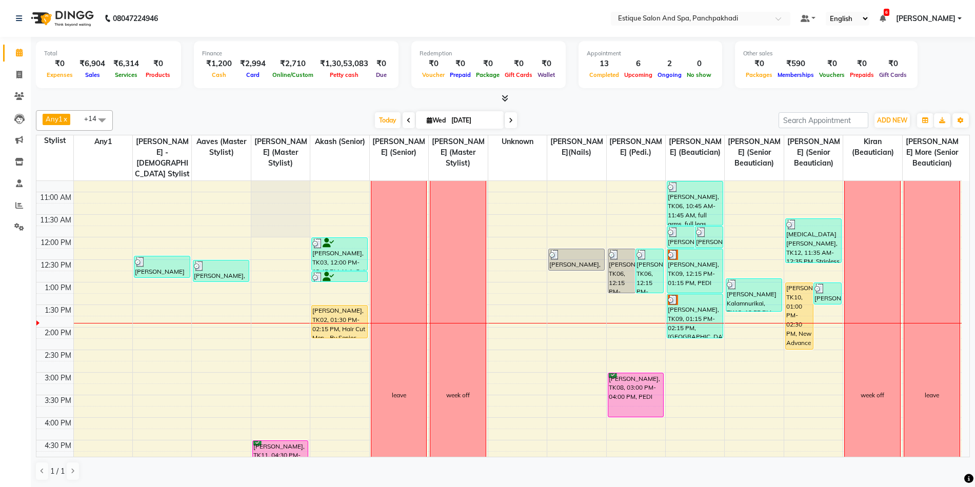
scroll to position [78, 0]
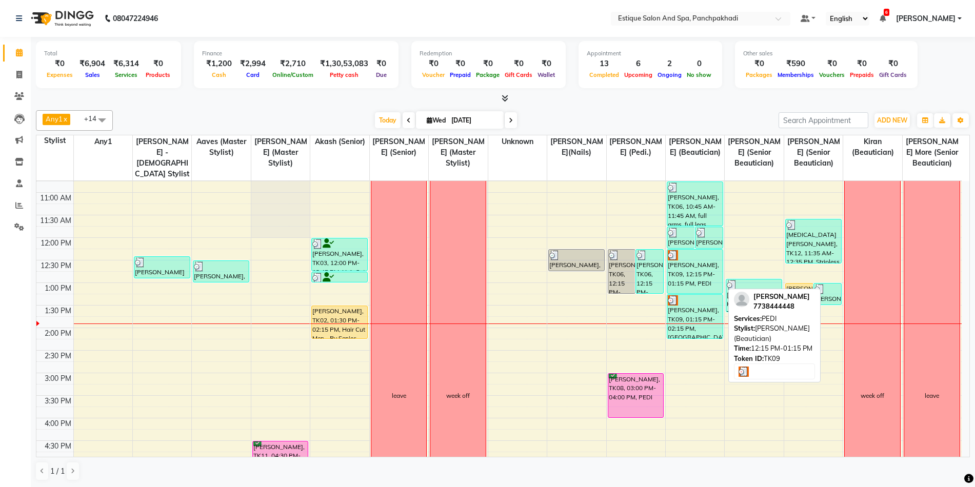
click at [695, 278] on div "[PERSON_NAME], TK09, 12:15 PM-01:15 PM, PEDI" at bounding box center [694, 272] width 55 height 44
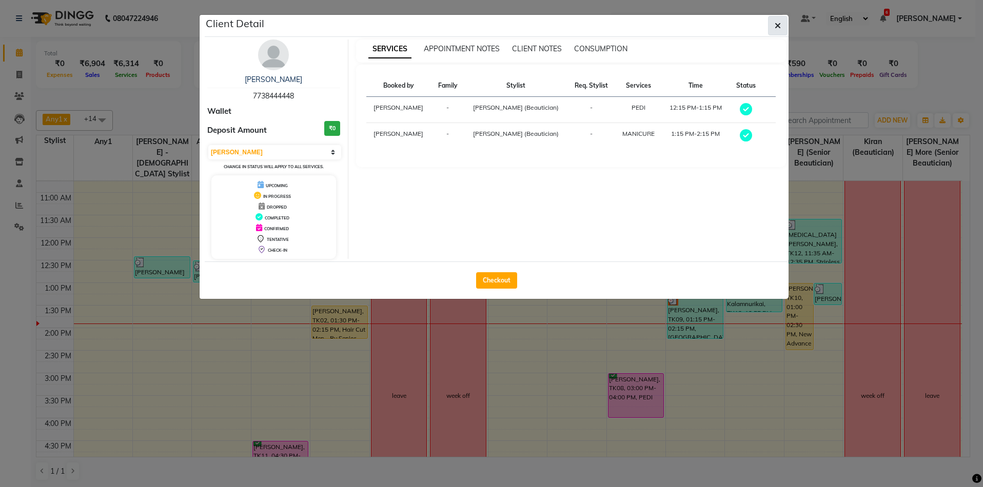
click at [774, 25] on icon "button" at bounding box center [777, 26] width 6 height 8
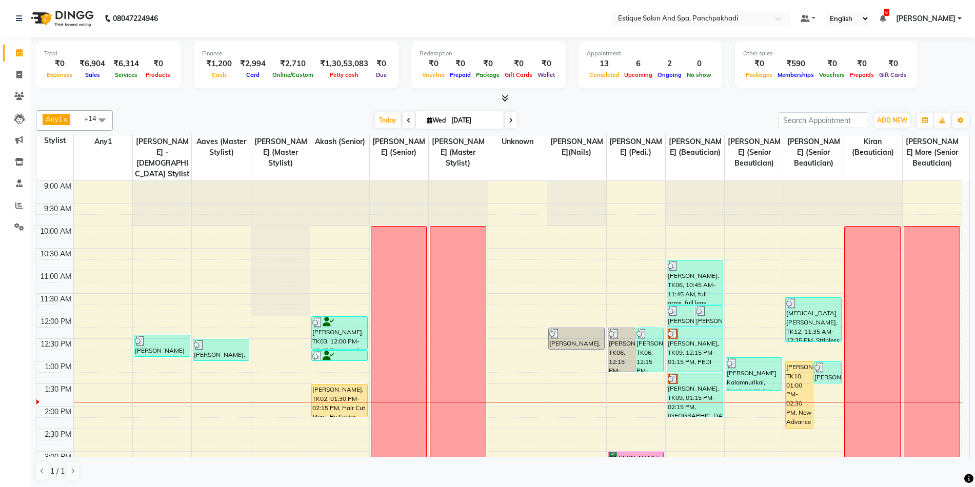
scroll to position [78, 0]
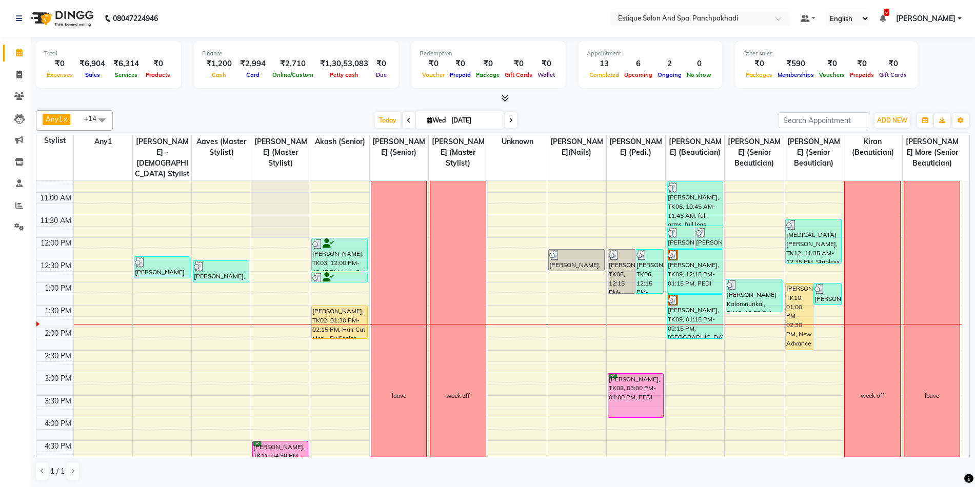
click at [512, 122] on span at bounding box center [511, 120] width 12 height 16
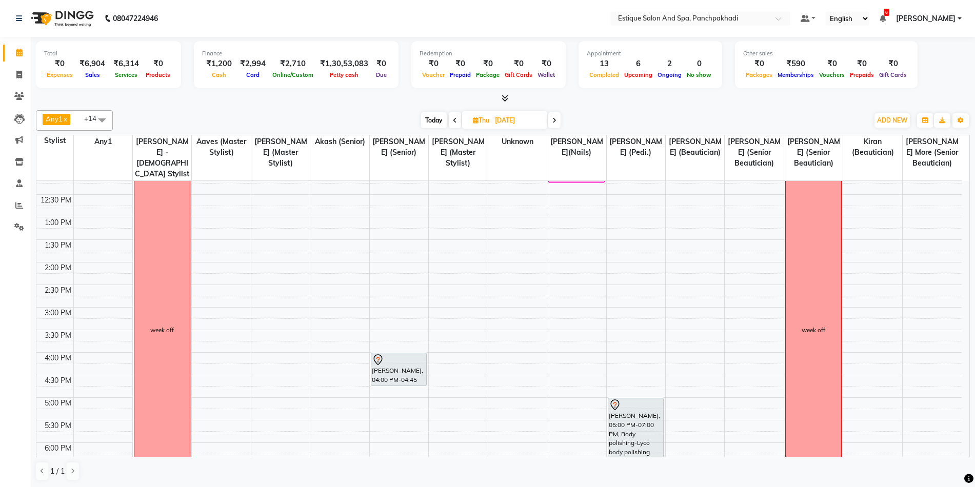
scroll to position [105, 0]
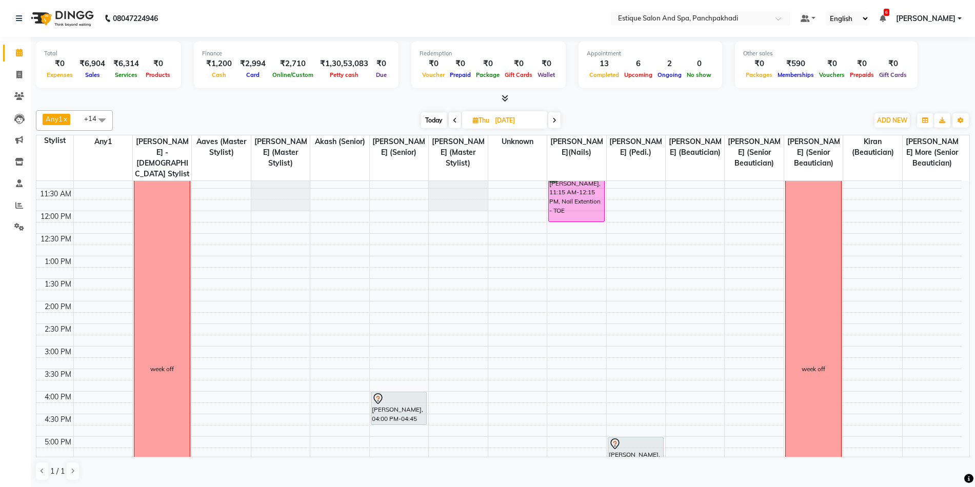
click at [429, 118] on span "Today" at bounding box center [434, 120] width 26 height 16
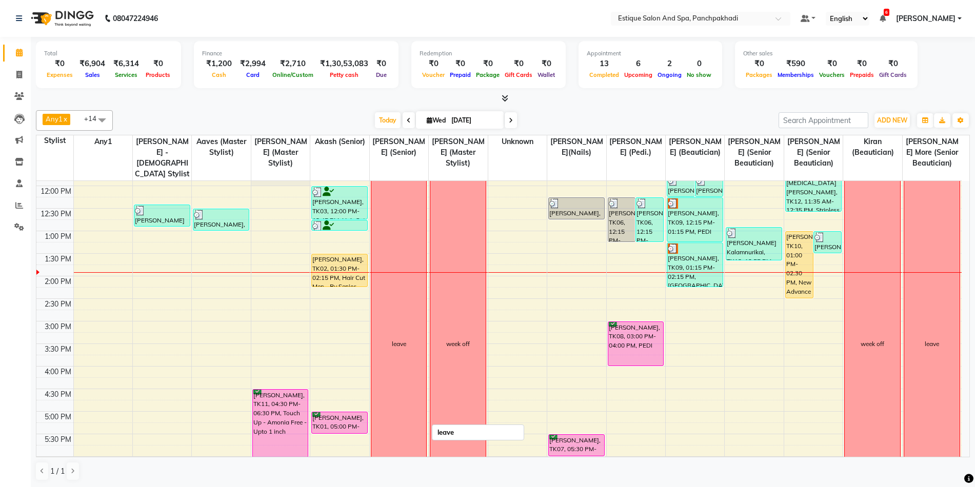
scroll to position [130, 0]
click at [511, 121] on icon at bounding box center [511, 120] width 4 height 6
type input "04-09-2025"
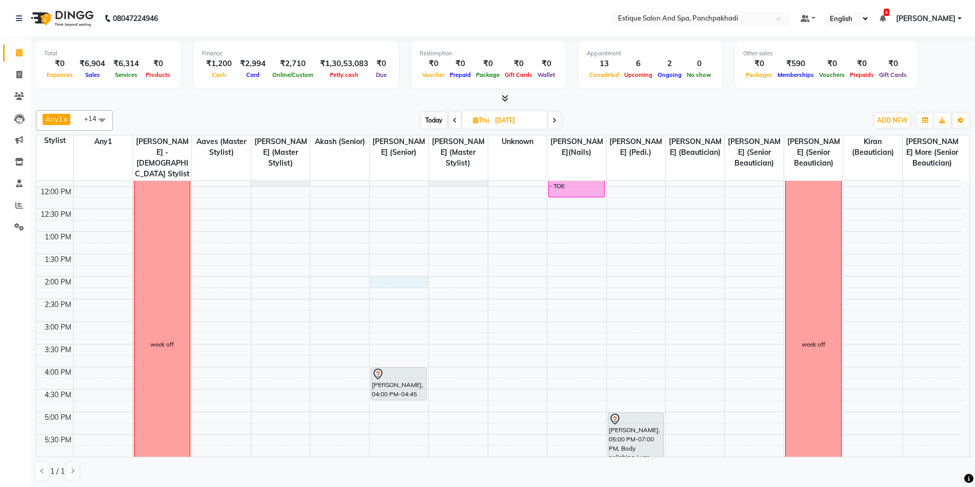
click at [390, 283] on div "9:00 AM 9:30 AM 10:00 AM 10:30 AM 11:00 AM 11:30 AM 12:00 PM 12:30 PM 1:00 PM 1…" at bounding box center [498, 344] width 925 height 586
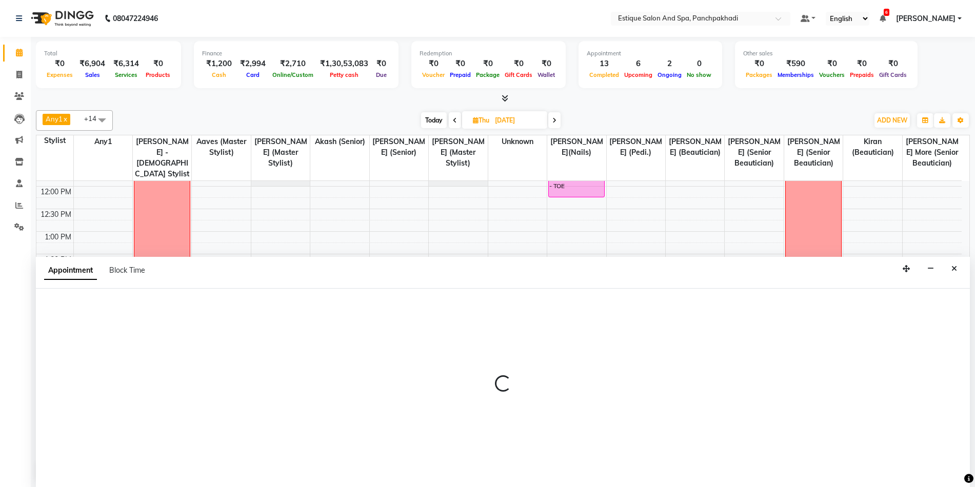
scroll to position [1, 0]
select select "15909"
select select "840"
select select "tentative"
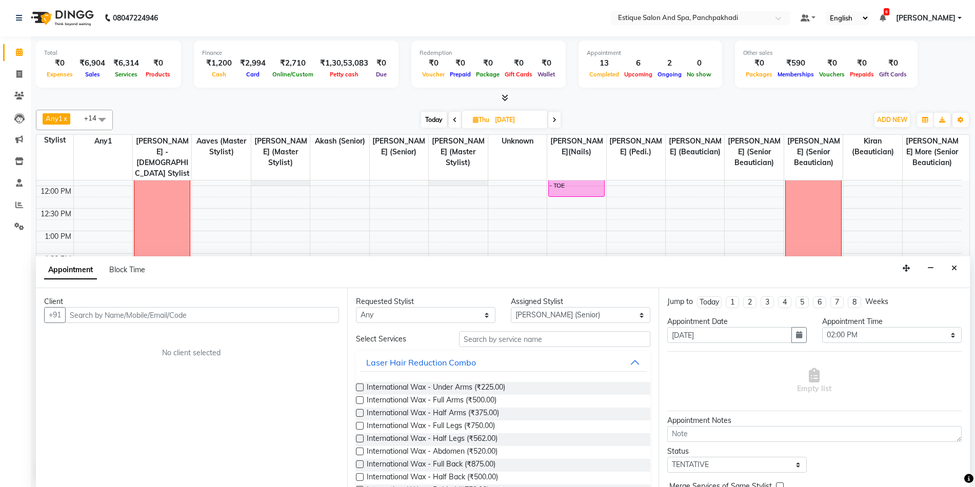
click at [191, 318] on input "text" at bounding box center [202, 315] width 274 height 16
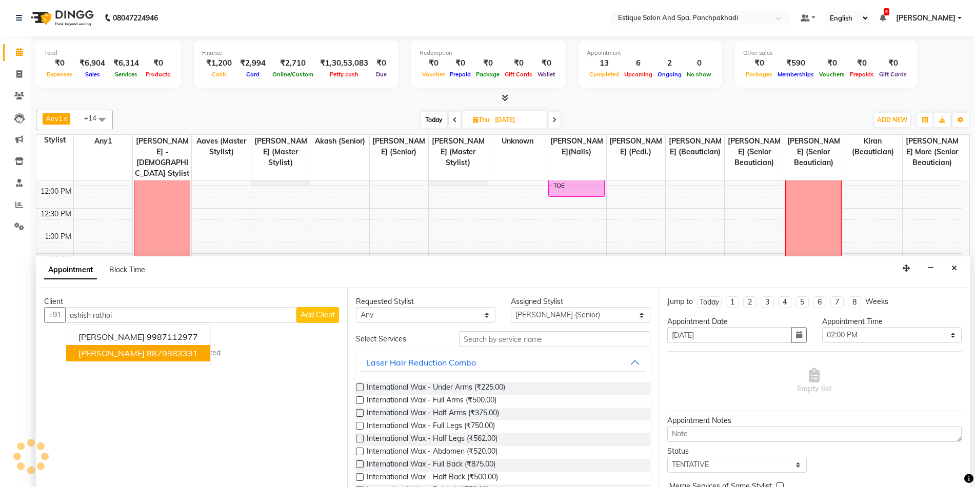
type input "ashish rathoi"
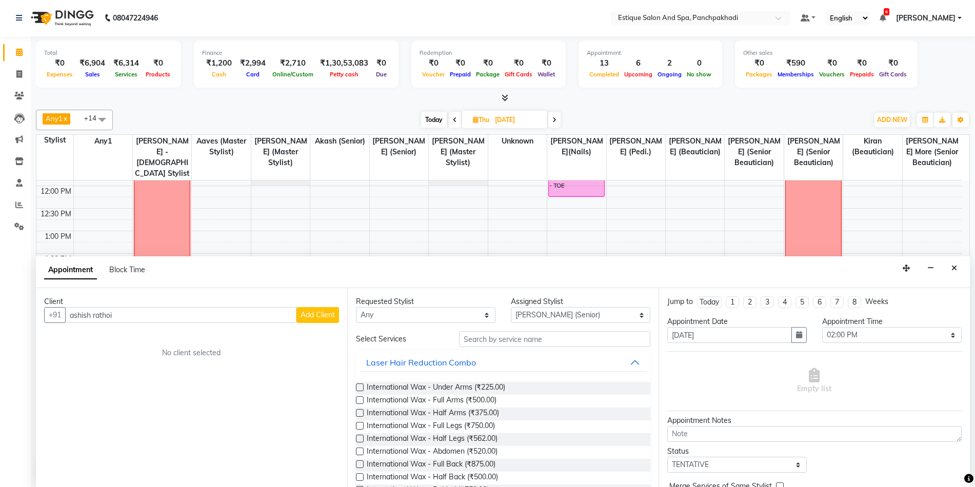
click at [141, 353] on div "No client selected" at bounding box center [192, 353] width 246 height 11
click at [495, 343] on input "text" at bounding box center [554, 339] width 191 height 16
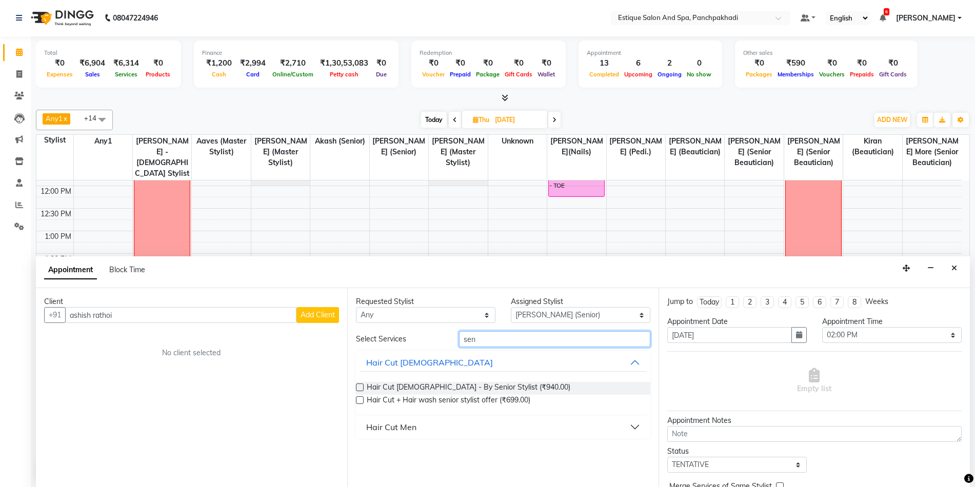
type input "sen"
click at [393, 426] on div "Hair Cut Men" at bounding box center [391, 427] width 50 height 12
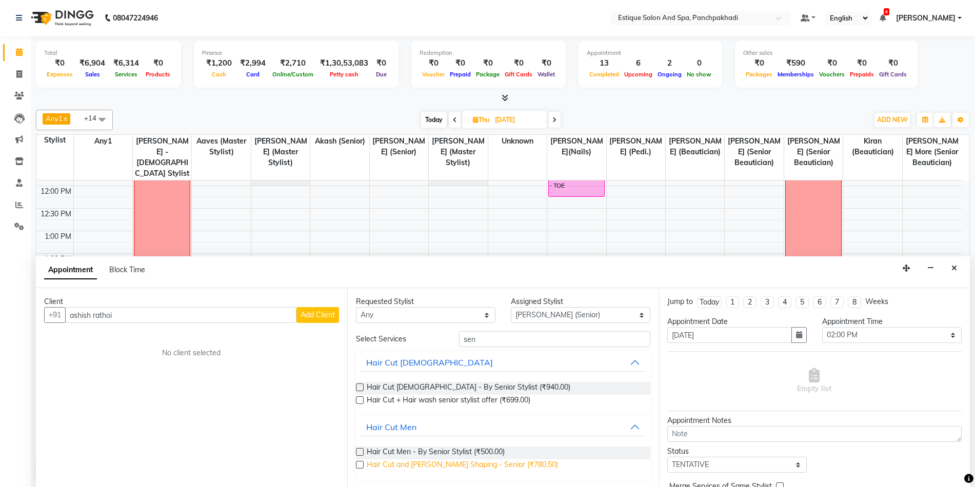
click at [442, 462] on span "Hair Cut and Beard Shaping - Senior (₹780.50)" at bounding box center [462, 466] width 191 height 13
checkbox input "false"
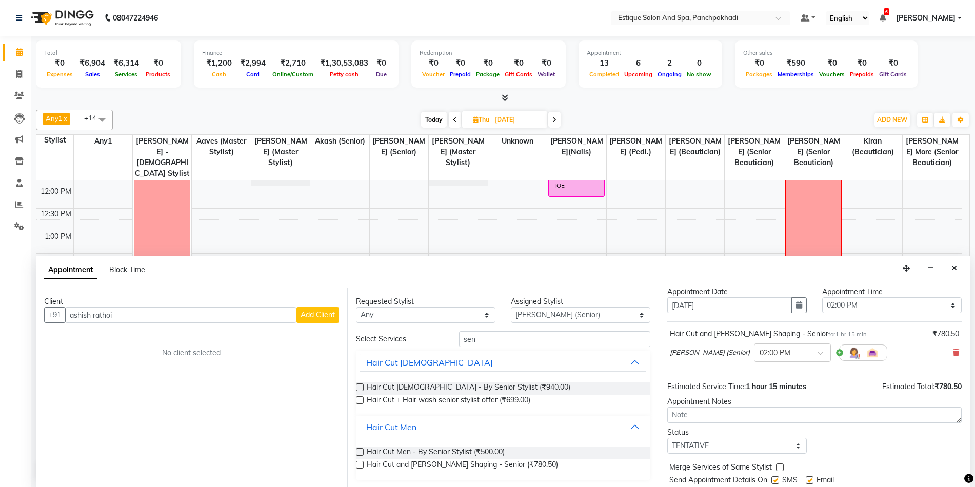
scroll to position [62, 0]
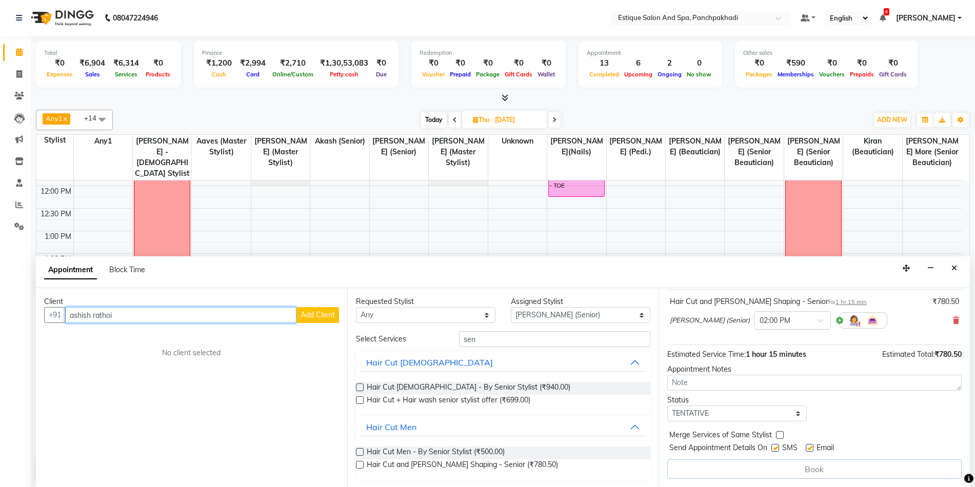
click at [127, 316] on input "ashish rathoi" at bounding box center [180, 315] width 231 height 16
click at [132, 339] on span "ashish rathod" at bounding box center [111, 337] width 66 height 10
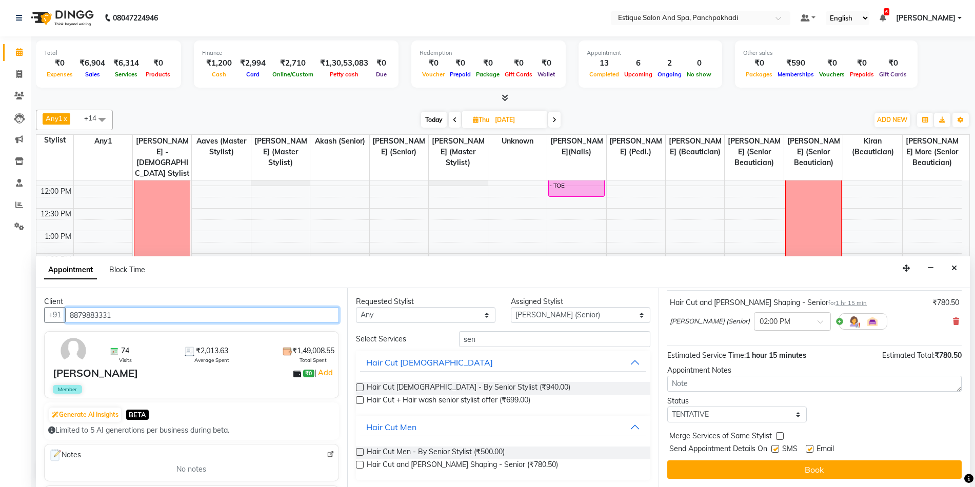
type input "8879883331"
click at [780, 324] on input "text" at bounding box center [782, 320] width 45 height 11
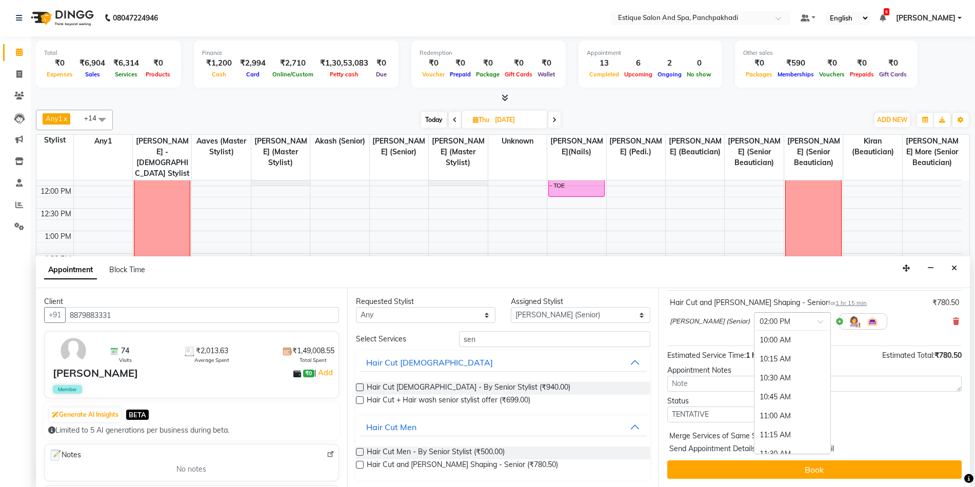
scroll to position [304, 0]
click at [768, 412] on div "03:00 PM" at bounding box center [792, 416] width 76 height 19
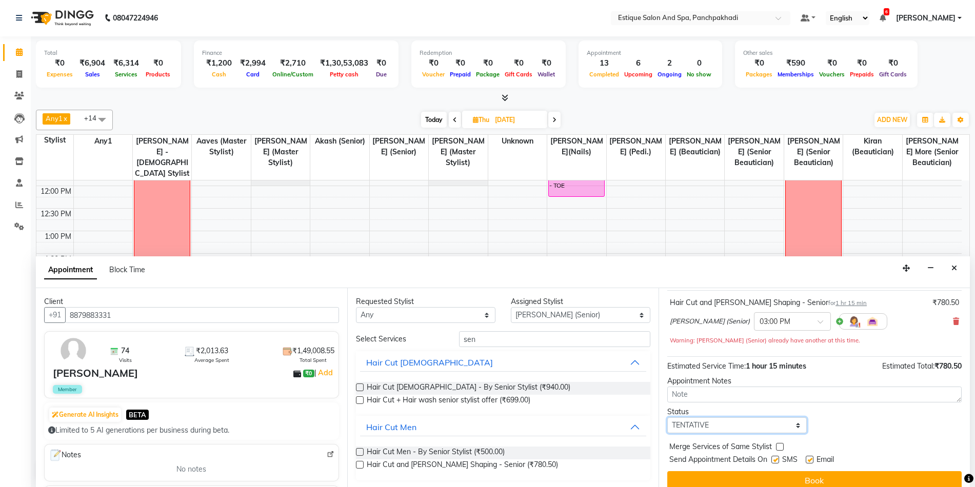
click at [722, 425] on select "Select TENTATIVE CONFIRM UPCOMING" at bounding box center [737, 425] width 140 height 16
select select "confirm booking"
click at [667, 417] on select "Select TENTATIVE CONFIRM UPCOMING" at bounding box center [737, 425] width 140 height 16
click at [708, 480] on button "Book" at bounding box center [814, 480] width 294 height 18
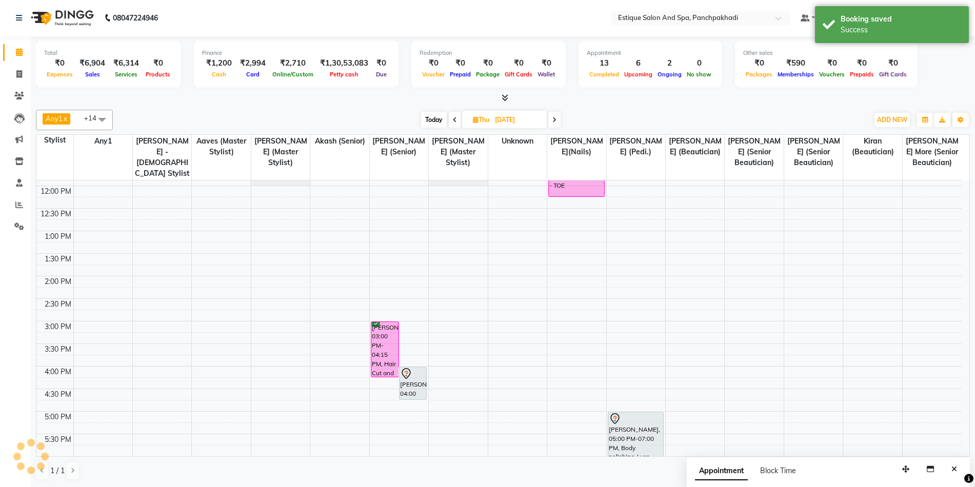
scroll to position [0, 0]
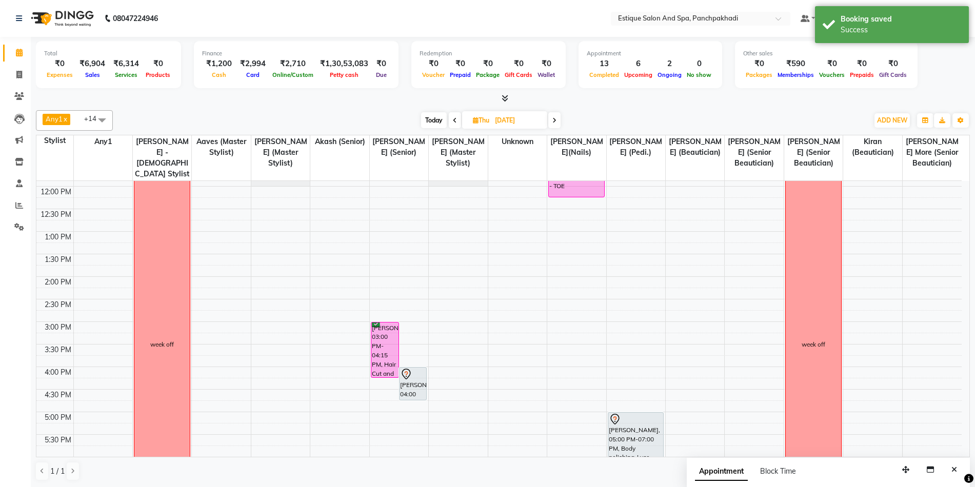
click at [473, 121] on icon at bounding box center [476, 120] width 6 height 7
select select "9"
select select "2025"
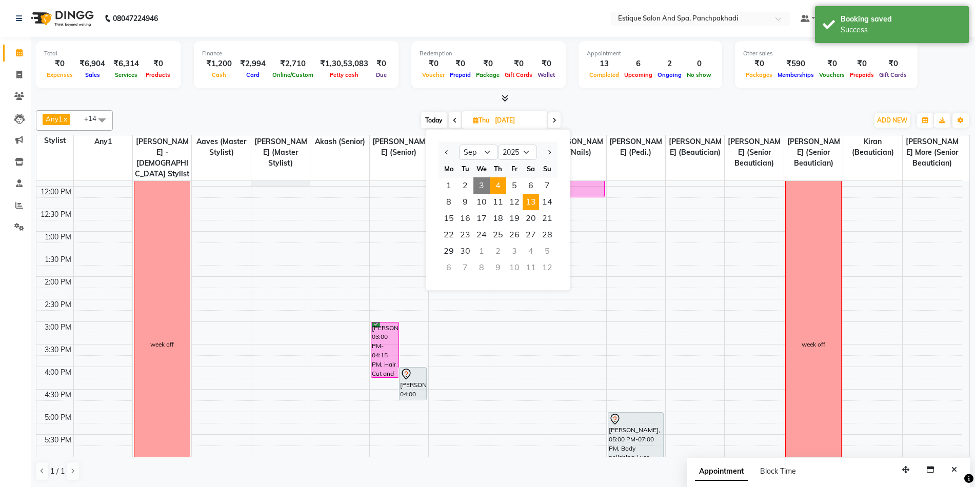
click at [532, 202] on span "13" at bounding box center [531, 202] width 16 height 16
type input "13-09-2025"
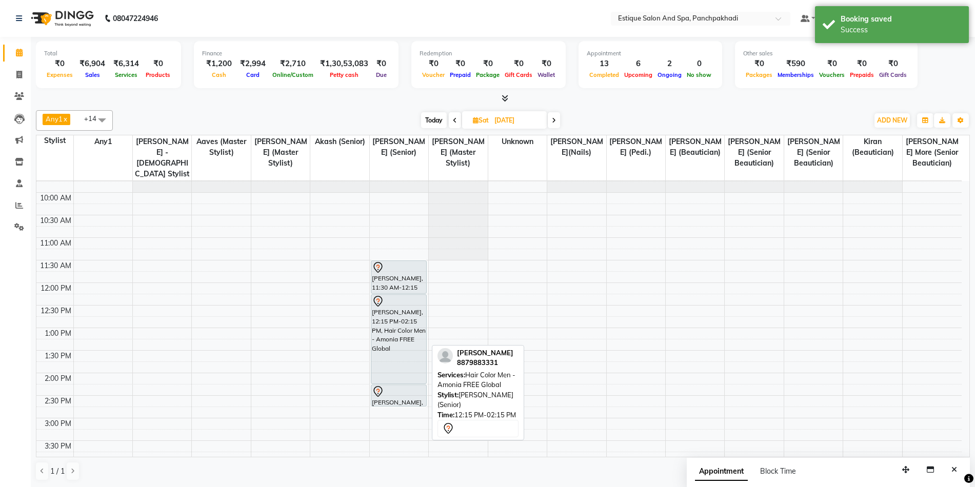
scroll to position [51, 0]
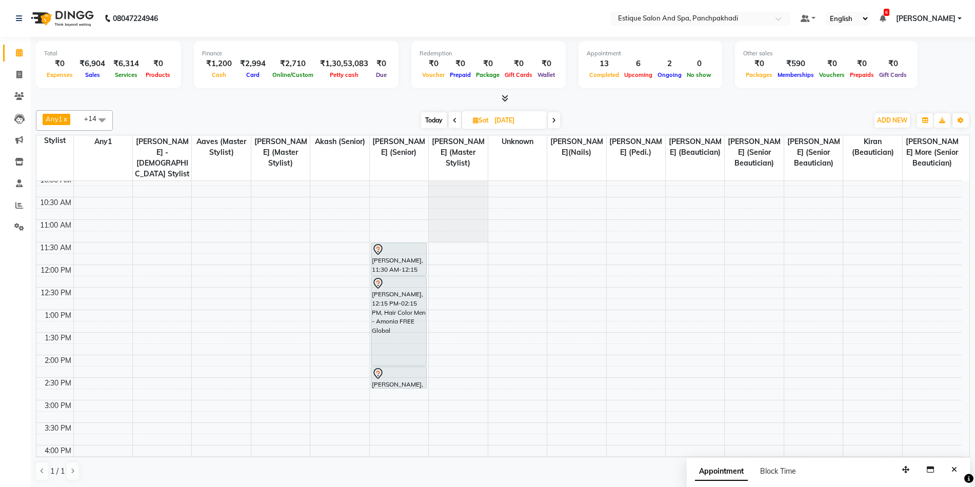
click at [474, 122] on icon at bounding box center [476, 120] width 6 height 7
select select "9"
select select "2025"
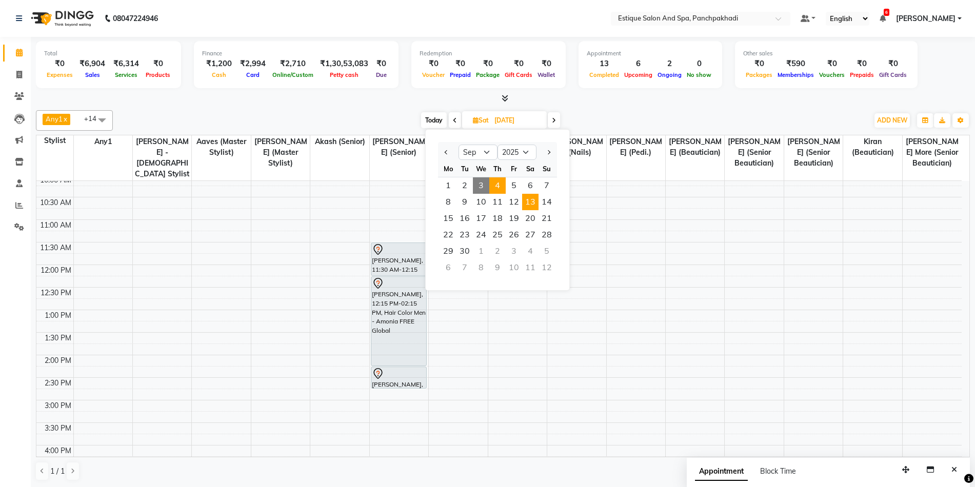
click at [498, 181] on span "4" at bounding box center [497, 185] width 16 height 16
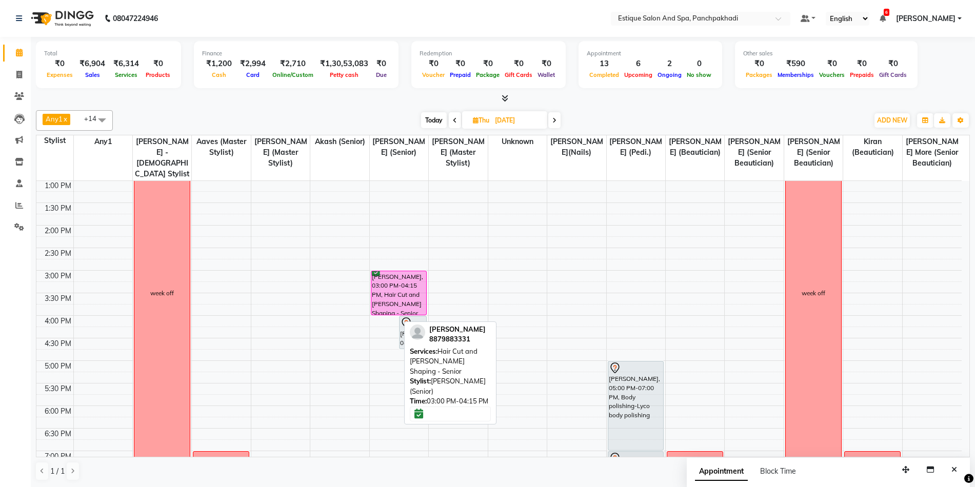
drag, startPoint x: 383, startPoint y: 324, endPoint x: 391, endPoint y: 307, distance: 19.5
click at [391, 307] on div "ashish rathod, 03:00 PM-04:15 PM, Hair Cut and Beard Shaping - Senior Shubham P…" at bounding box center [399, 293] width 58 height 586
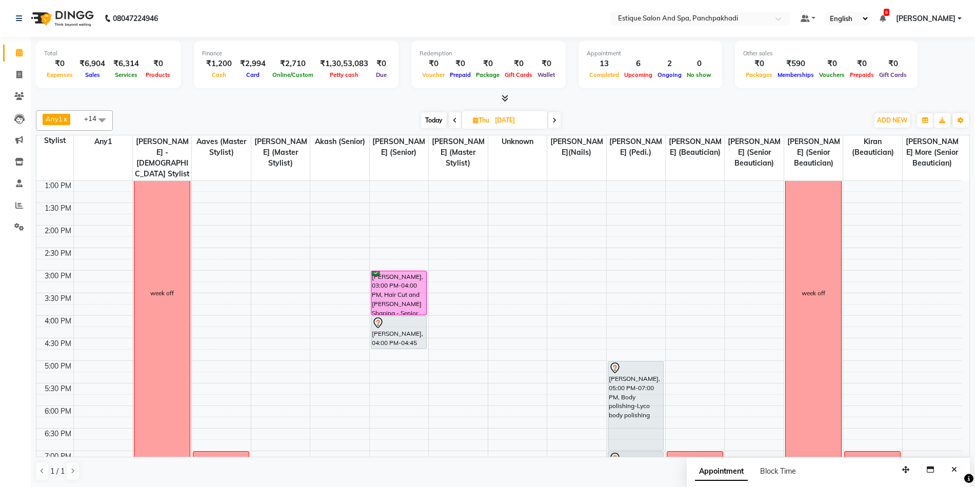
click at [432, 119] on span "Today" at bounding box center [434, 120] width 26 height 16
type input "[DATE]"
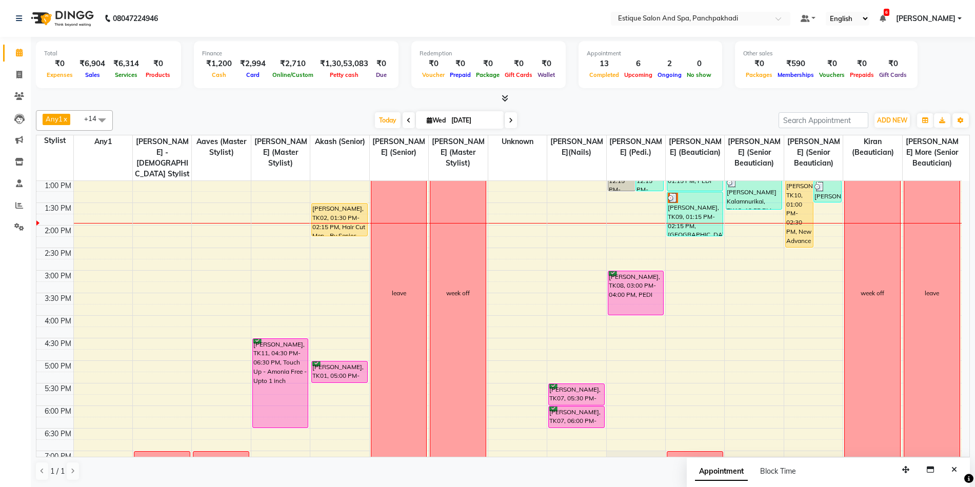
scroll to position [78, 0]
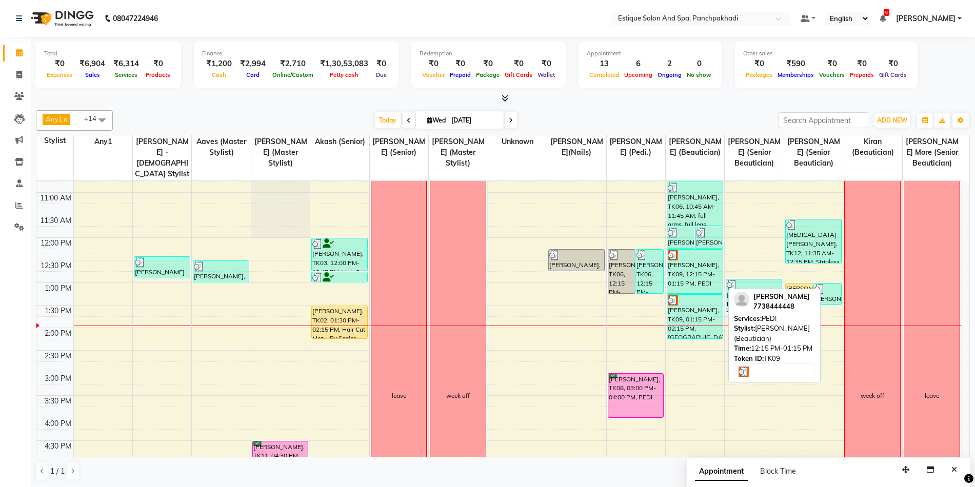
click at [703, 277] on div "[PERSON_NAME], TK09, 12:15 PM-01:15 PM, PEDI" at bounding box center [694, 272] width 55 height 44
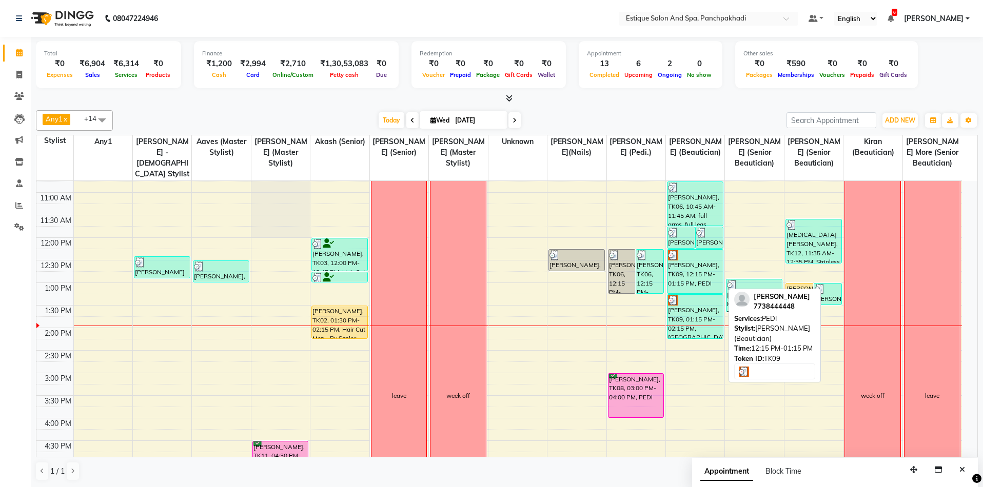
select select "3"
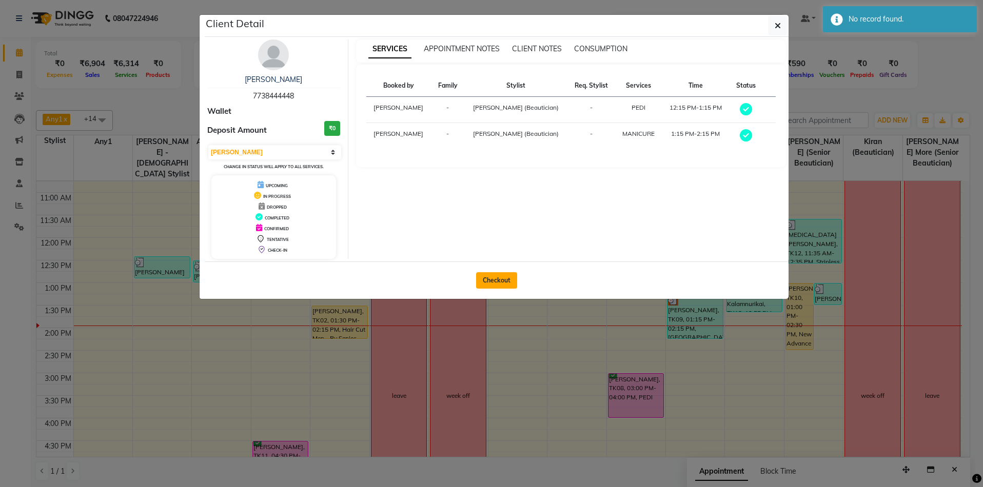
click at [513, 283] on button "Checkout" at bounding box center [496, 280] width 41 height 16
select select "service"
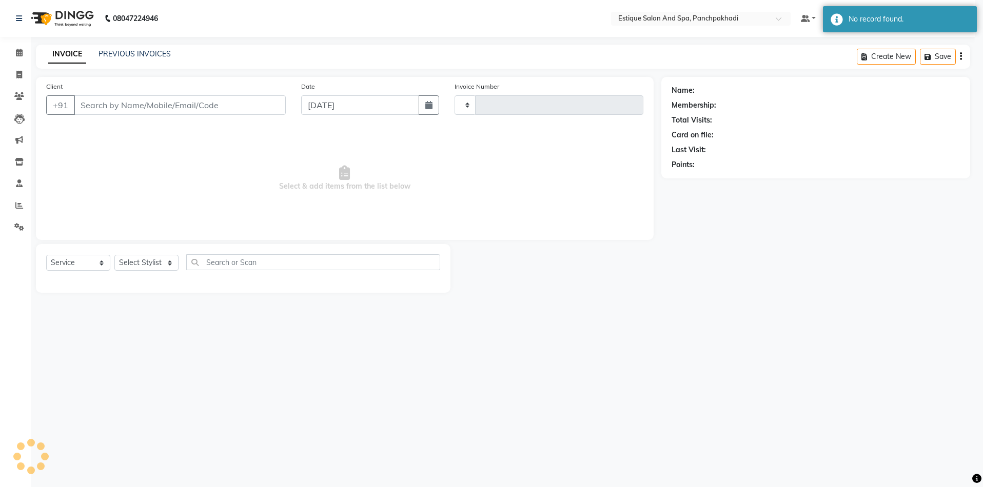
type input "4589"
select select "925"
type input "7738444448"
select select "78185"
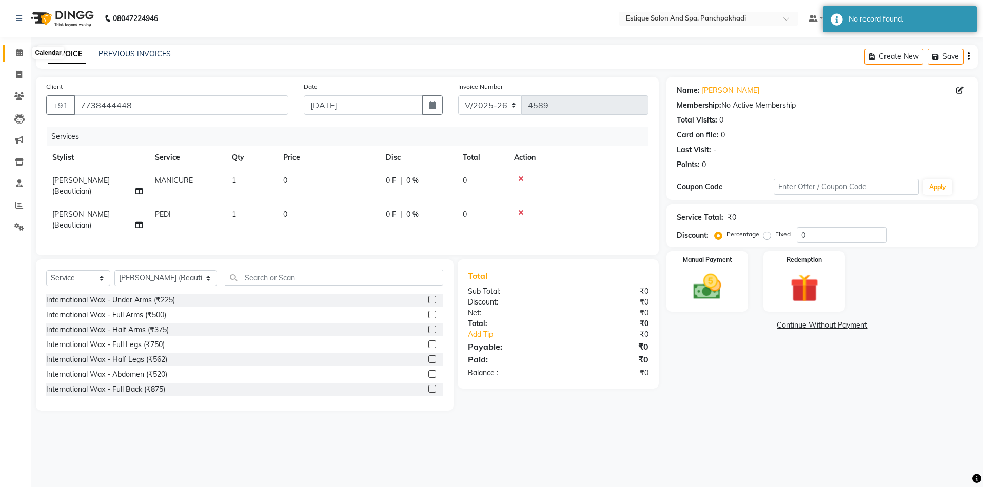
click at [18, 52] on icon at bounding box center [19, 53] width 7 height 8
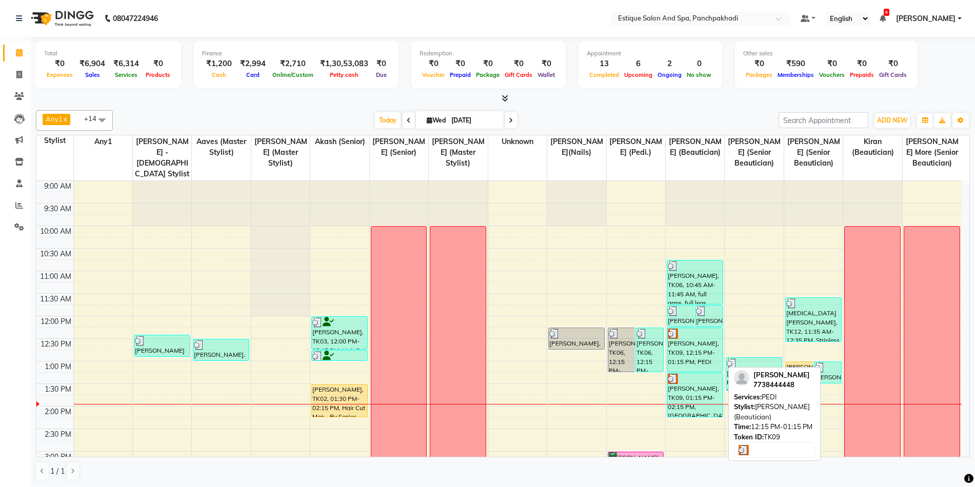
click at [693, 361] on div "[PERSON_NAME], TK09, 12:15 PM-01:15 PM, PEDI" at bounding box center [694, 350] width 55 height 44
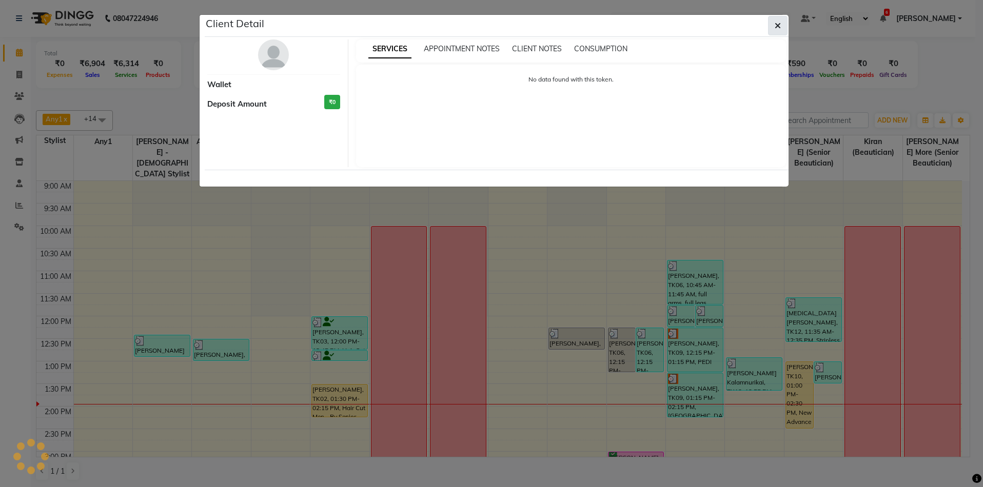
click at [783, 24] on button "button" at bounding box center [777, 25] width 19 height 19
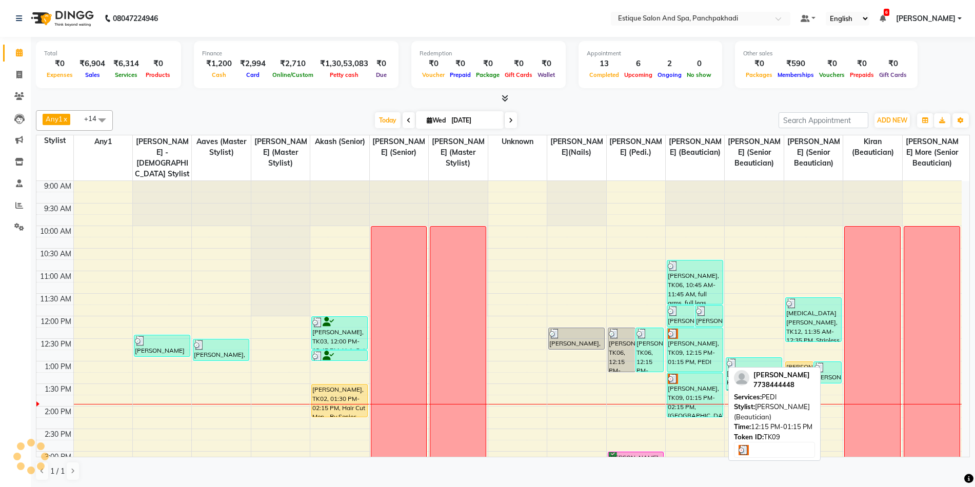
click at [693, 353] on div "[PERSON_NAME], TK09, 12:15 PM-01:15 PM, PEDI" at bounding box center [694, 350] width 55 height 44
select select "3"
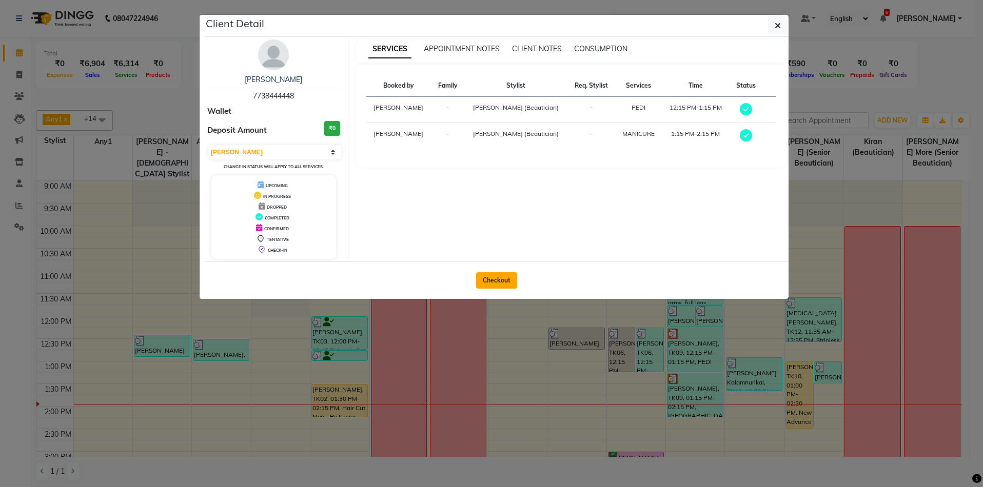
click at [493, 282] on button "Checkout" at bounding box center [496, 280] width 41 height 16
select select "925"
select select "service"
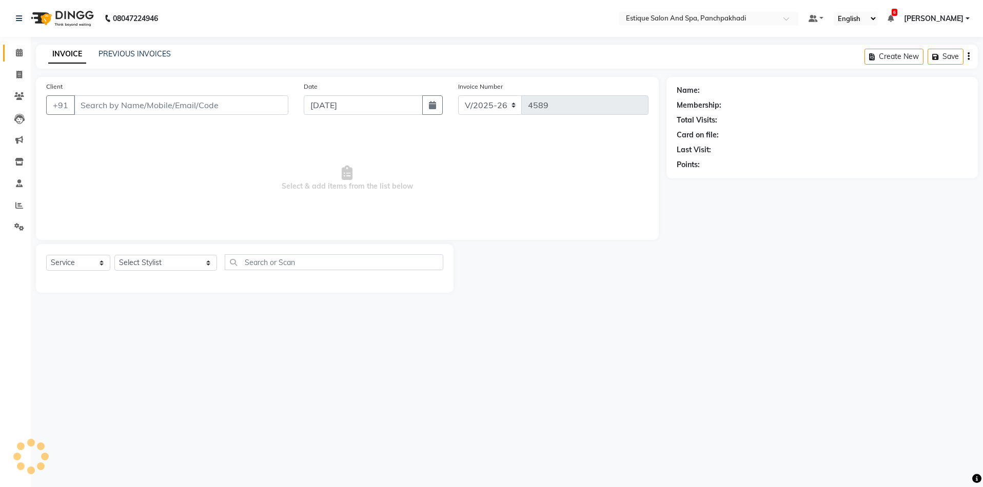
type input "7738444448"
select select "78185"
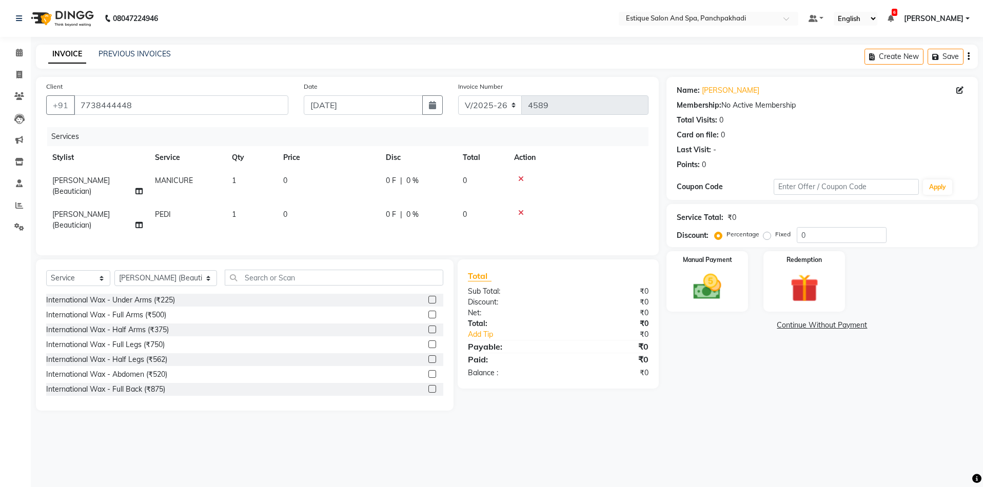
click at [175, 180] on span "MANICURE" at bounding box center [174, 180] width 38 height 9
select select "78185"
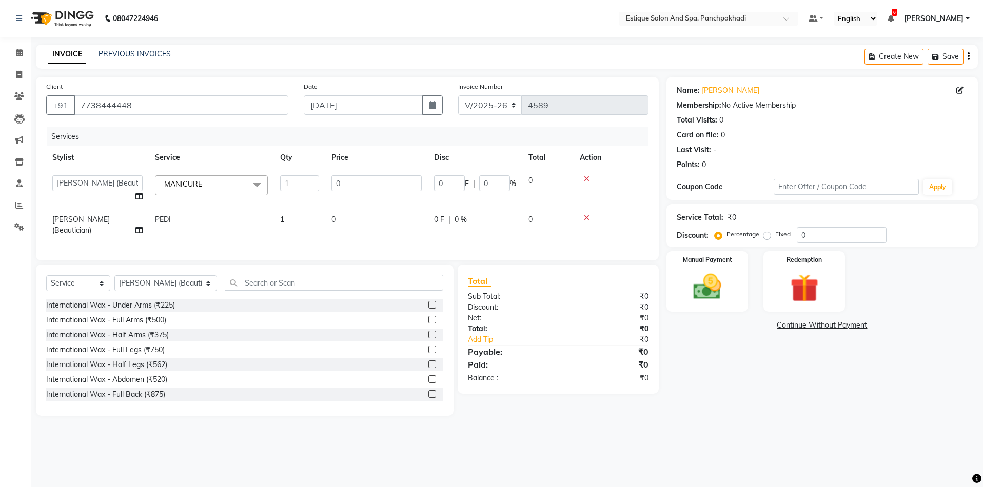
click at [176, 189] on span "MANICURE x" at bounding box center [186, 184] width 48 height 11
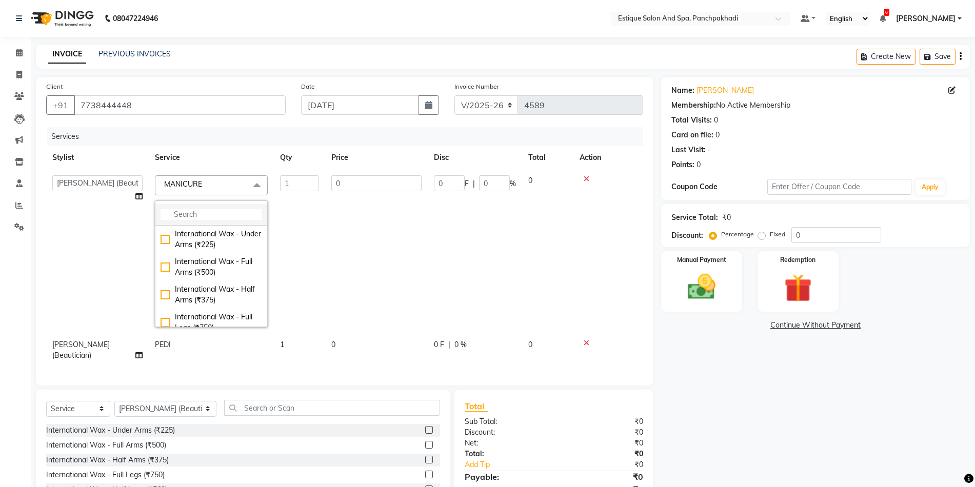
click at [183, 212] on input "multiselect-search" at bounding box center [212, 214] width 102 height 11
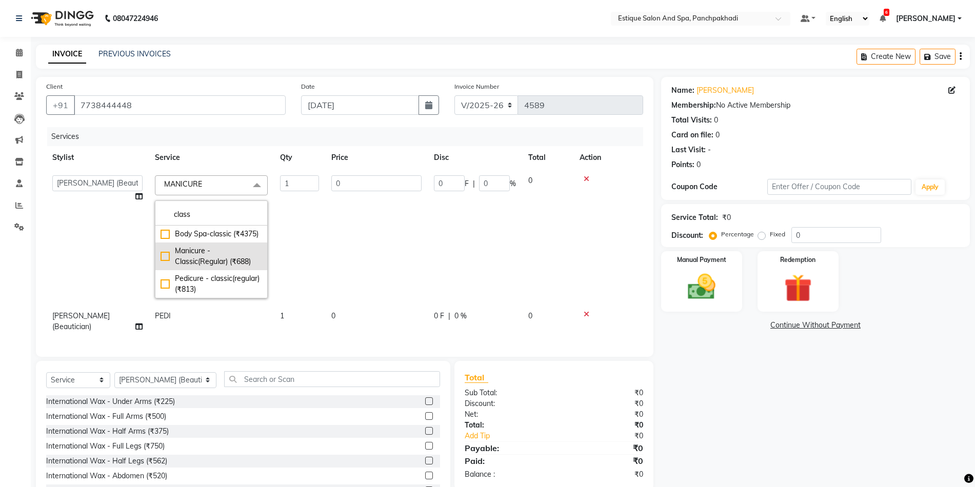
type input "class"
click at [161, 255] on div "Manicure - Classic(Regular) (₹688)" at bounding box center [212, 257] width 102 height 22
checkbox input "true"
type input "688"
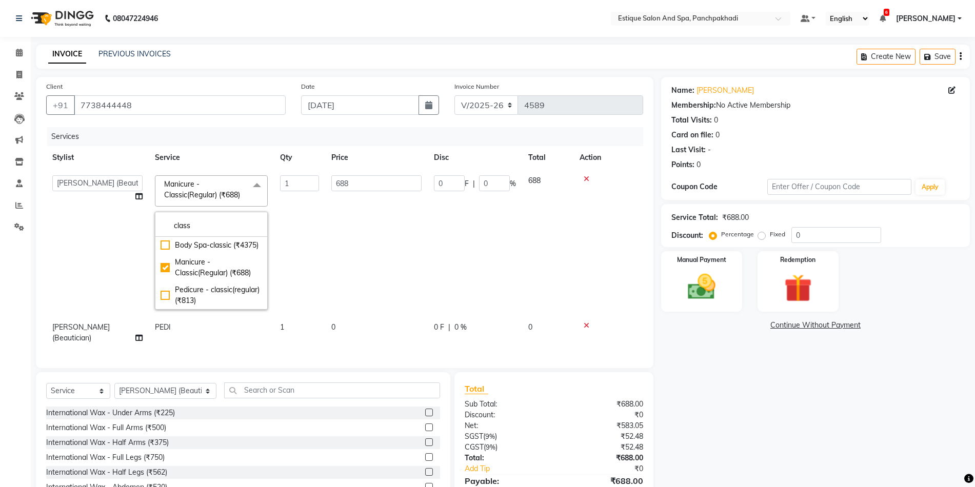
click at [381, 243] on td "688" at bounding box center [376, 242] width 103 height 147
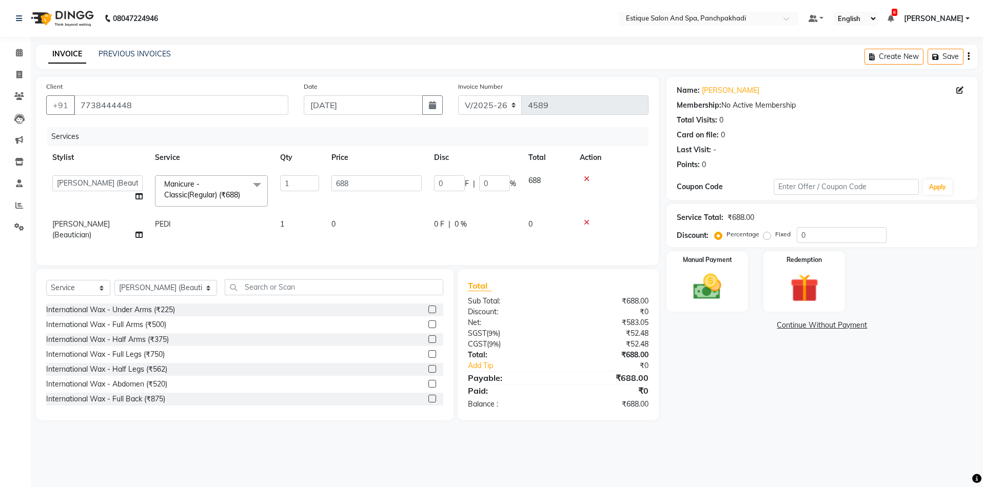
click at [168, 227] on span "PEDI" at bounding box center [163, 224] width 16 height 9
select select "78185"
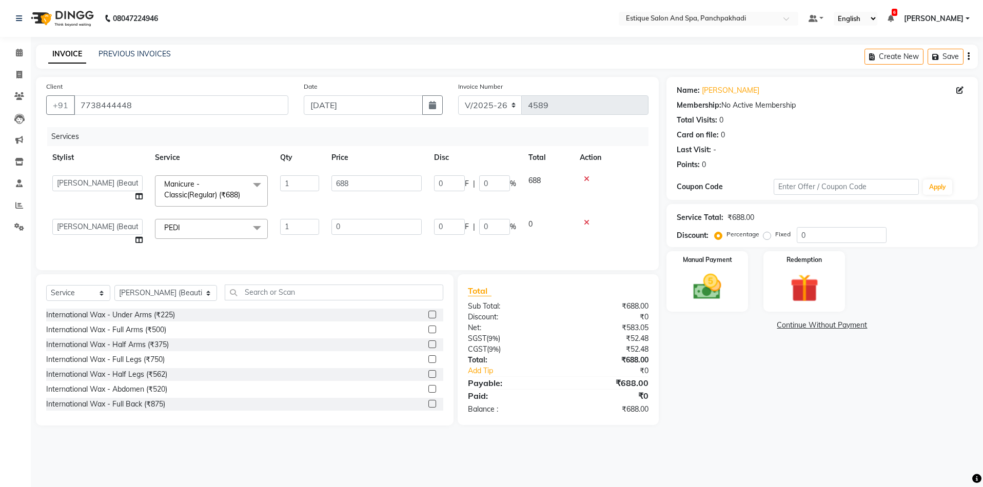
click at [178, 233] on span "PEDI x" at bounding box center [175, 228] width 26 height 11
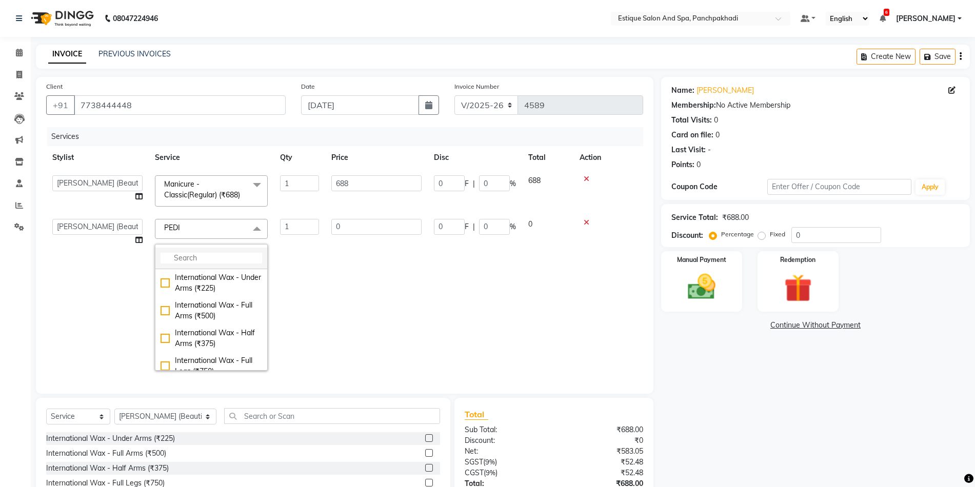
click at [187, 262] on input "multiselect-search" at bounding box center [212, 258] width 102 height 11
type input "rose"
click at [167, 300] on div "Pedicure - Rose (₹1063)" at bounding box center [212, 294] width 102 height 11
checkbox input "true"
type input "1063"
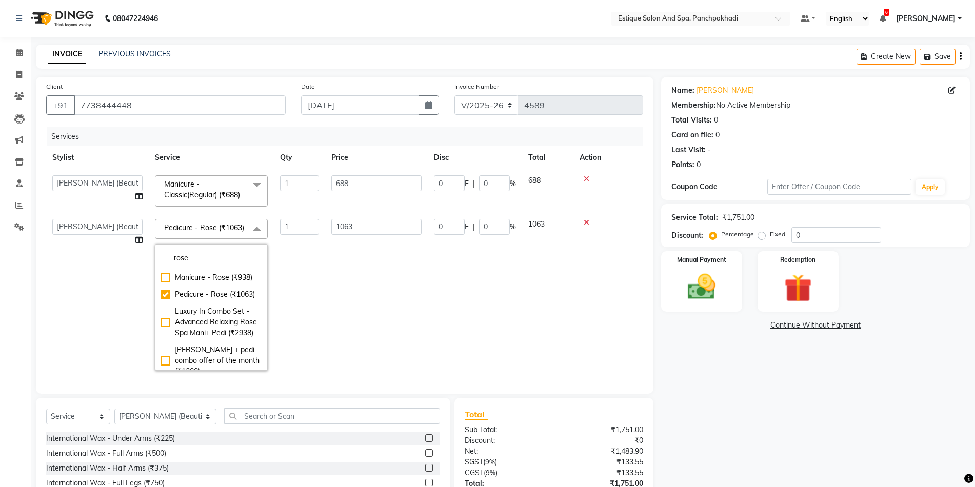
click at [413, 274] on td "1063" at bounding box center [376, 295] width 103 height 164
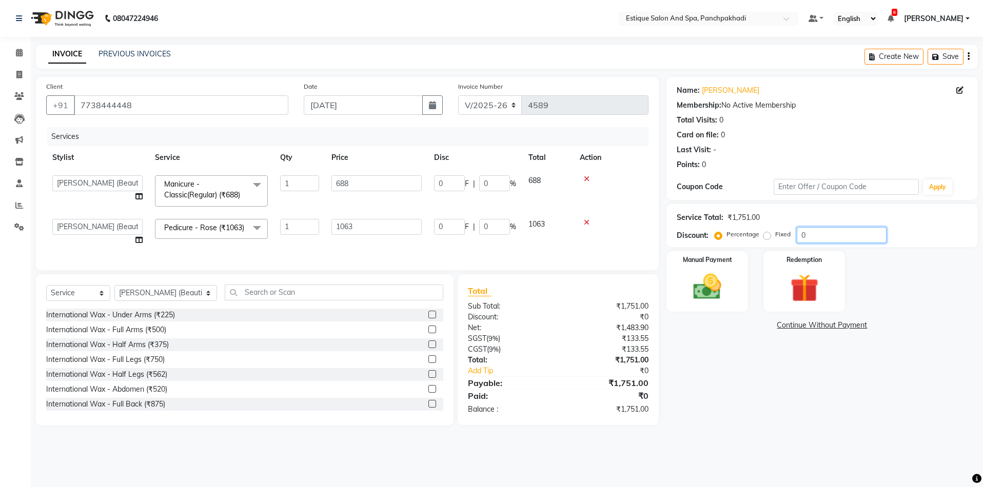
click at [800, 233] on input "0" at bounding box center [842, 235] width 90 height 16
type input "20"
type input "137.6"
type input "20"
type input "212.6"
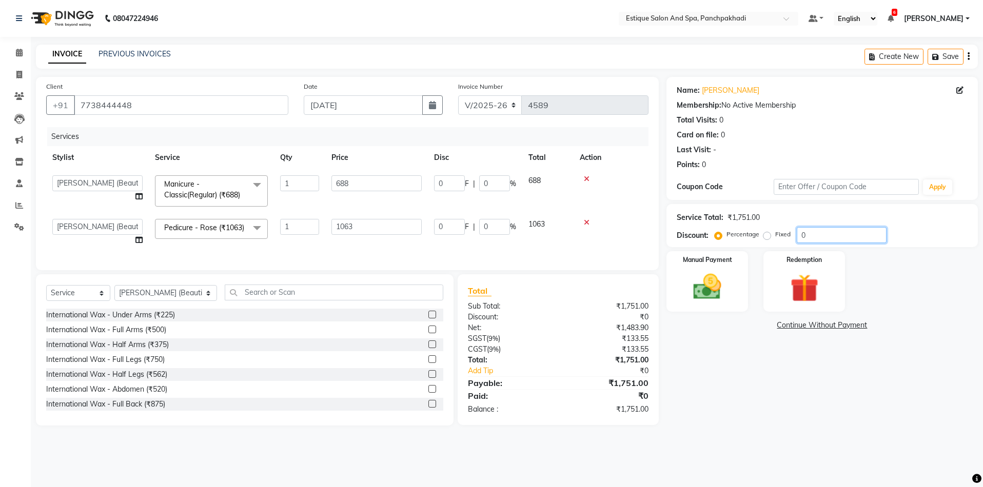
type input "20"
click at [739, 392] on div "Name: Mayur Bauva Membership: No Active Membership Total Visits: 0 Card on file…" at bounding box center [825, 251] width 319 height 349
click at [954, 55] on button "Save" at bounding box center [945, 57] width 36 height 16
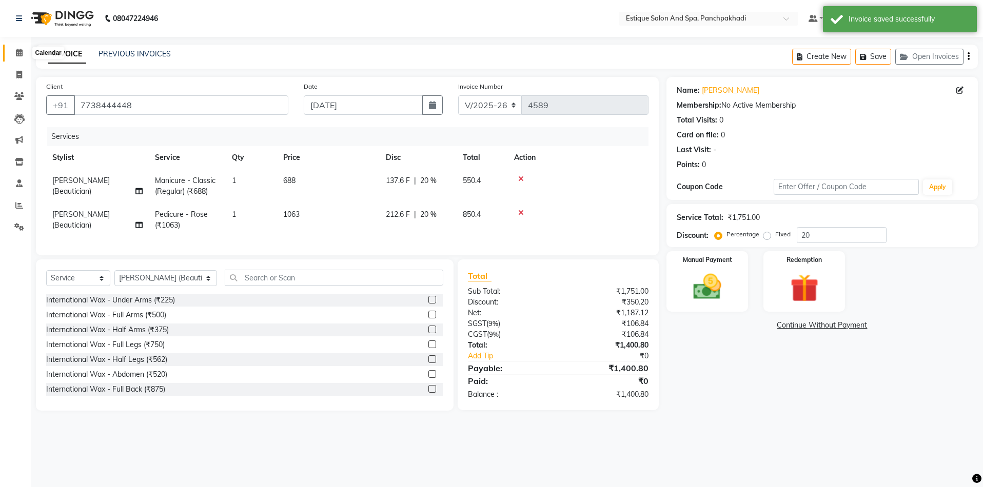
click at [17, 51] on icon at bounding box center [19, 53] width 7 height 8
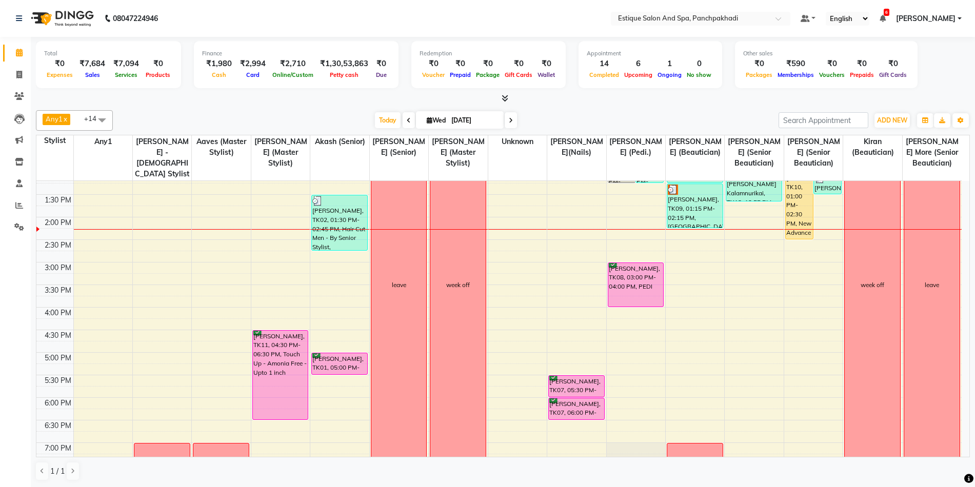
scroll to position [191, 0]
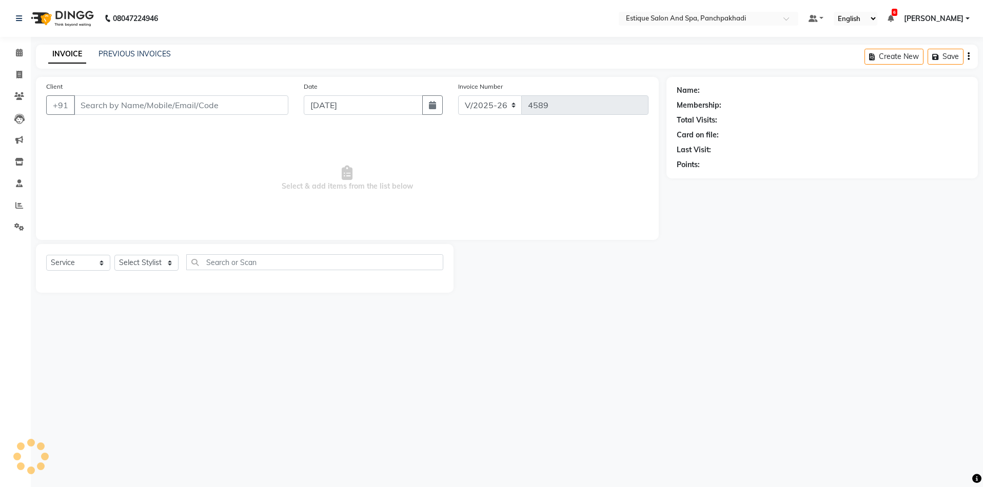
select select "925"
select select "service"
type input "7738444448"
select select "78185"
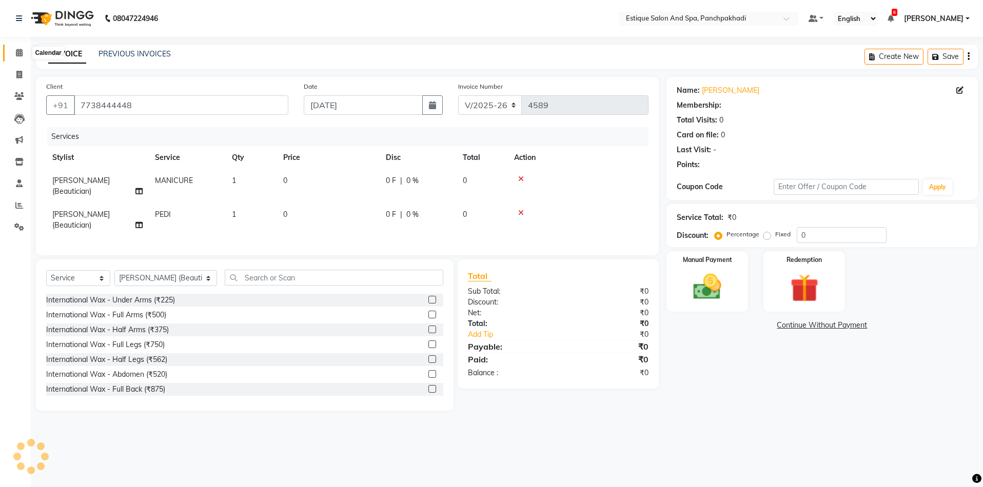
click at [17, 51] on icon at bounding box center [19, 53] width 7 height 8
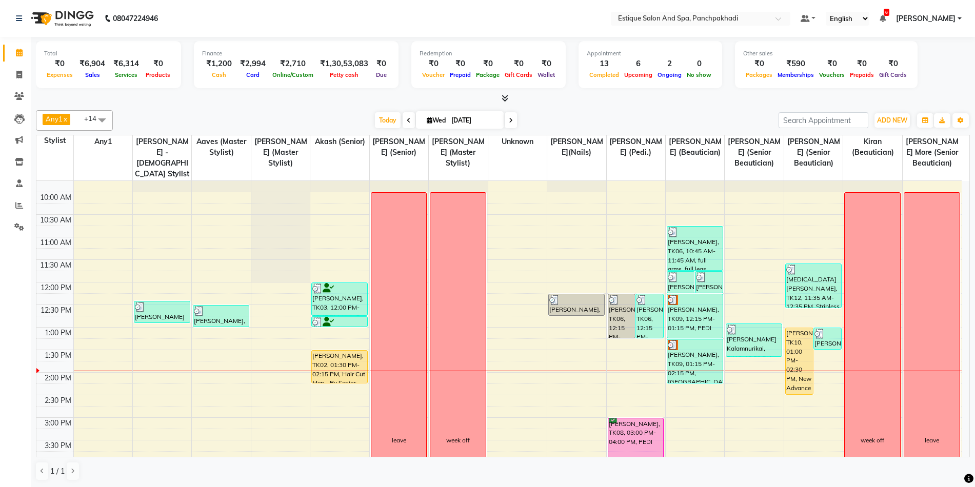
scroll to position [154, 0]
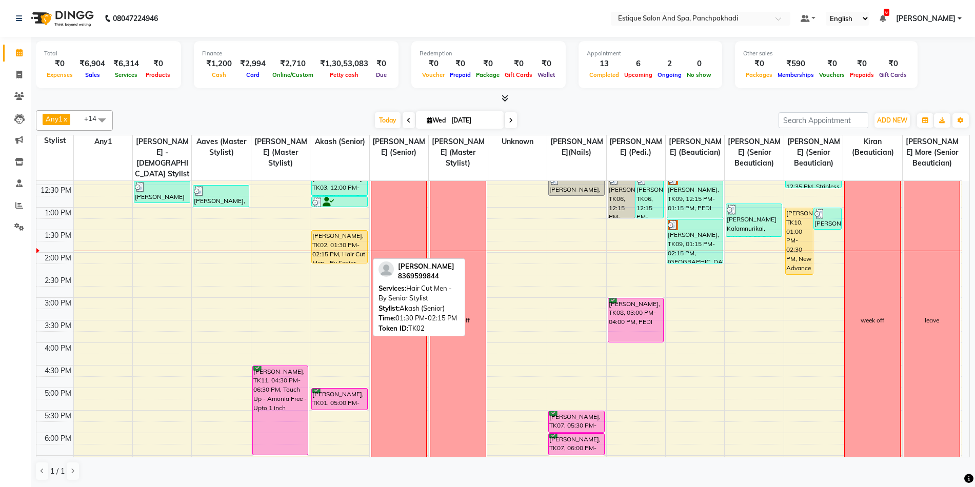
click at [340, 243] on div "[PERSON_NAME], TK02, 01:30 PM-02:15 PM, Hair Cut Men - By Senior Stylist" at bounding box center [339, 247] width 55 height 32
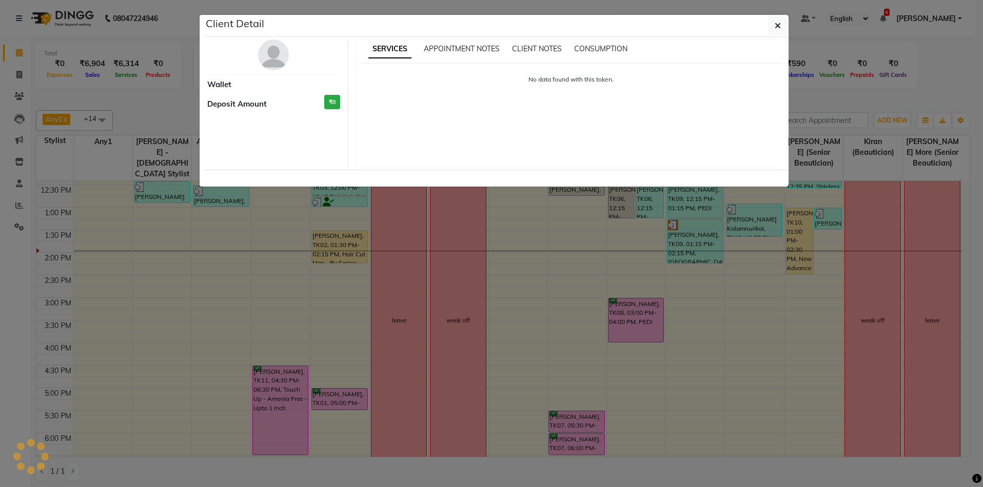
select select "1"
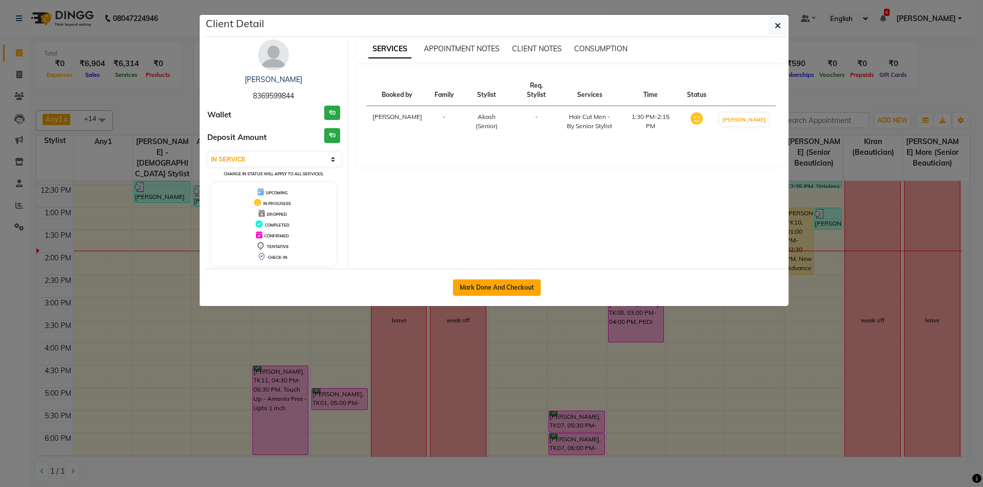
click at [495, 286] on button "Mark Done And Checkout" at bounding box center [497, 288] width 88 height 16
select select "925"
select select "service"
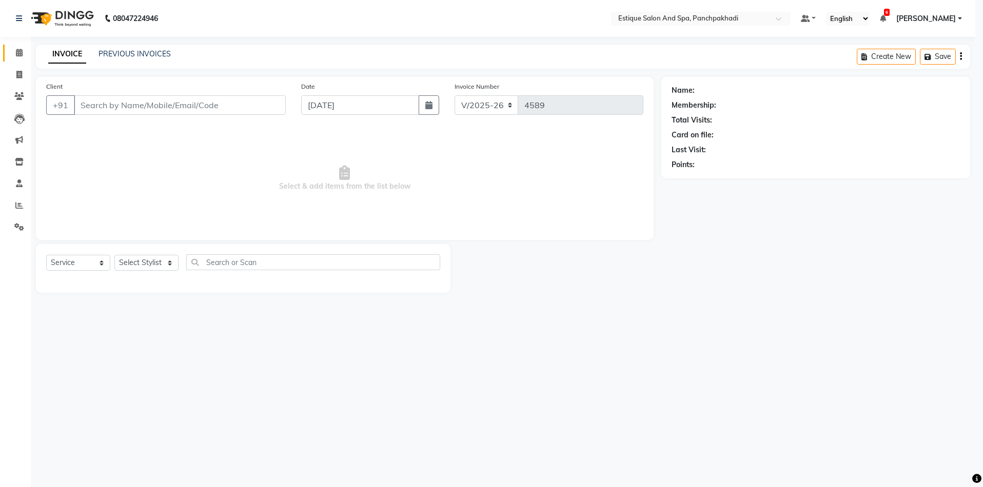
select select "3"
type input "8369599844"
select select "15901"
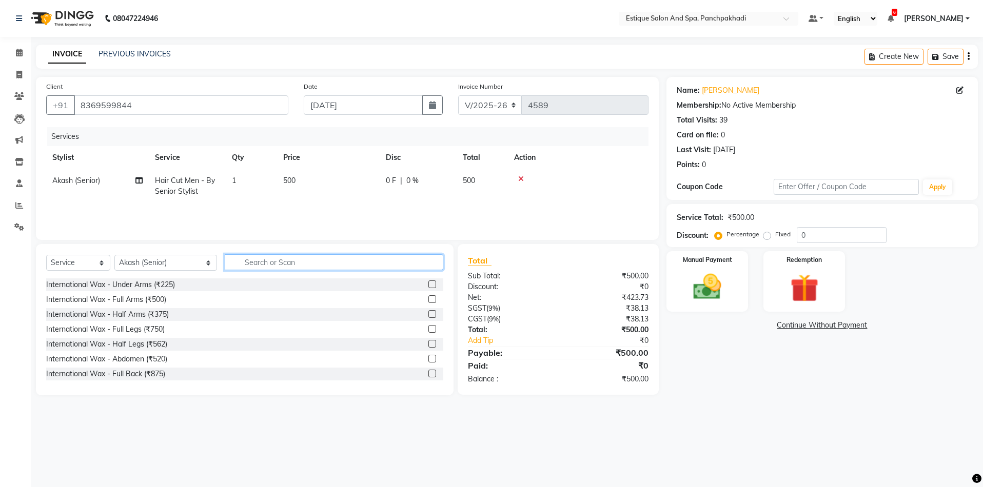
click at [243, 265] on input "text" at bounding box center [334, 262] width 219 height 16
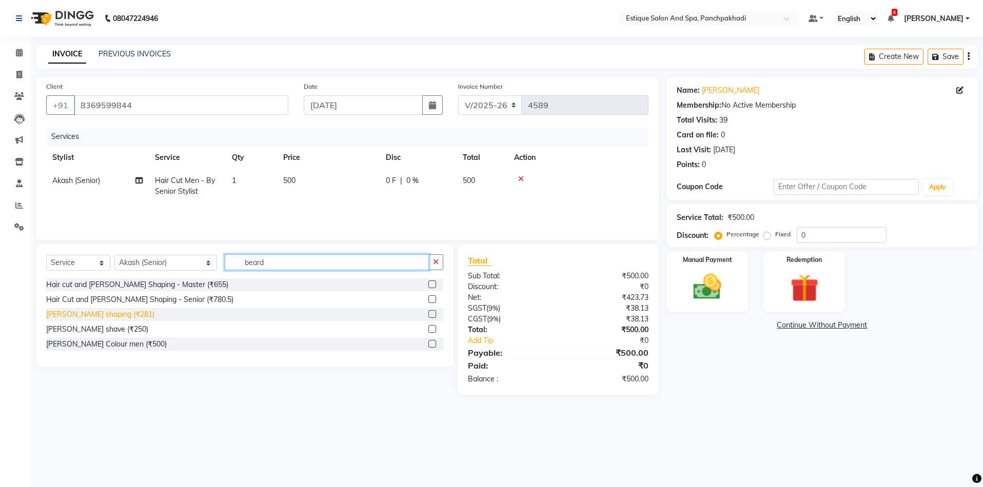
type input "beard"
click at [89, 315] on div "[PERSON_NAME] shaping (₹281)" at bounding box center [100, 314] width 108 height 11
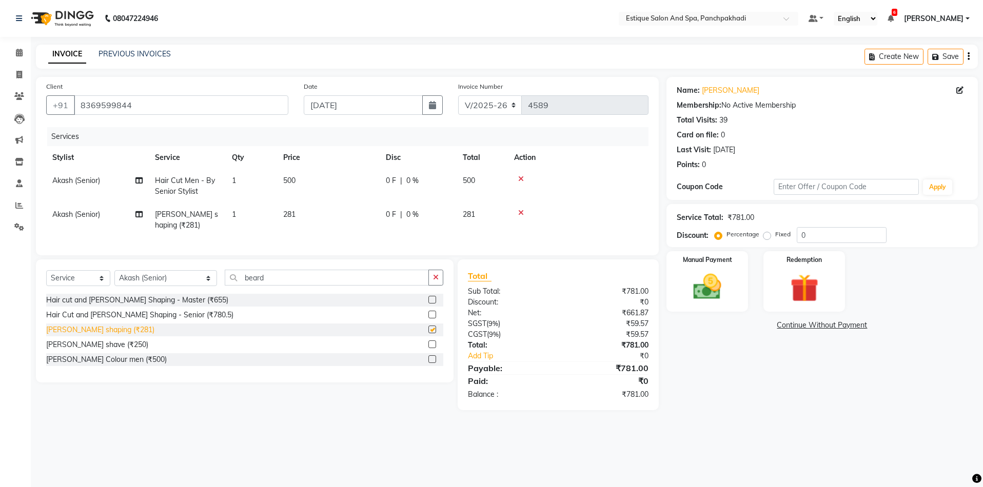
checkbox input "false"
click at [293, 234] on td "281" at bounding box center [328, 220] width 103 height 34
select select "15901"
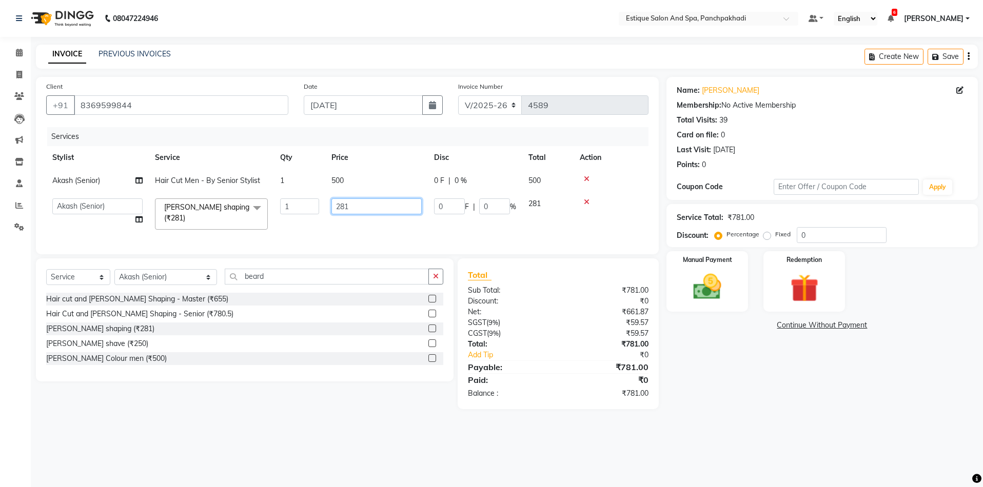
click at [356, 205] on input "281" at bounding box center [376, 206] width 90 height 16
type input "280"
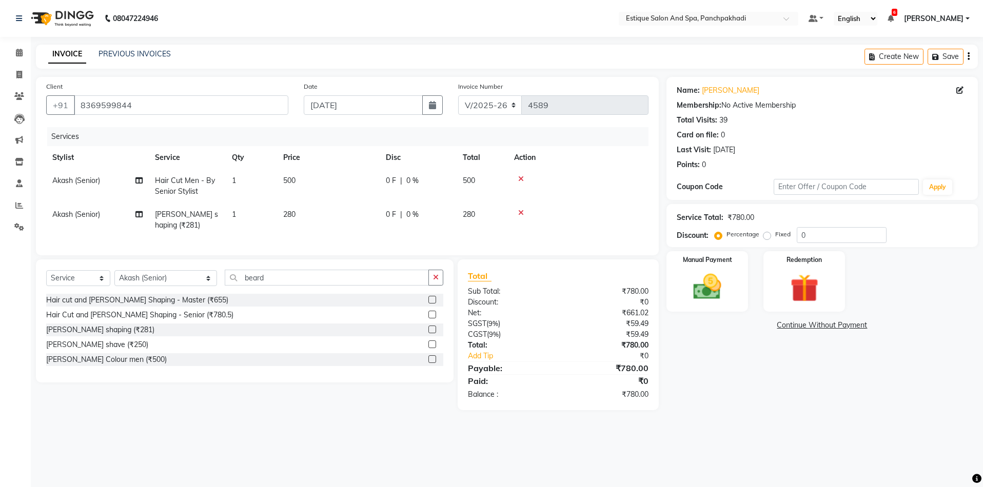
click at [363, 229] on td "280" at bounding box center [328, 220] width 103 height 34
select select "15901"
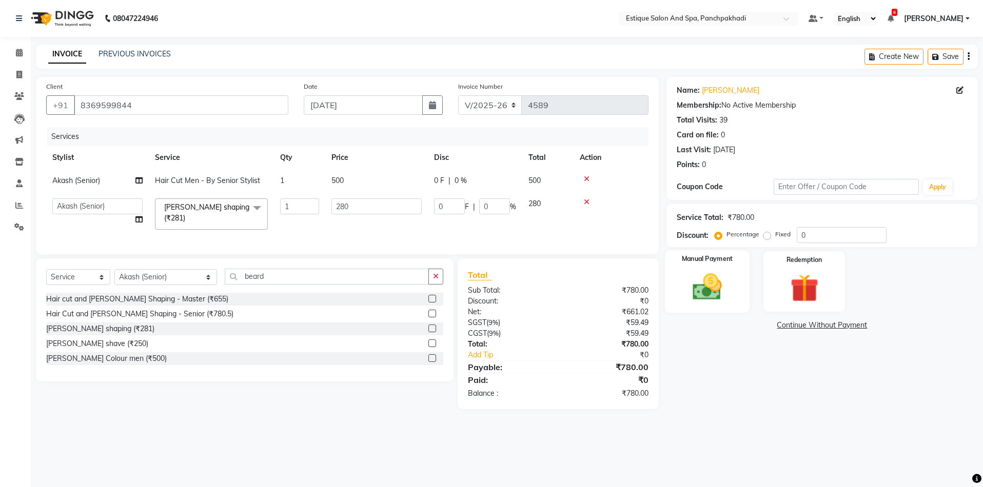
click at [702, 289] on img at bounding box center [707, 287] width 48 height 34
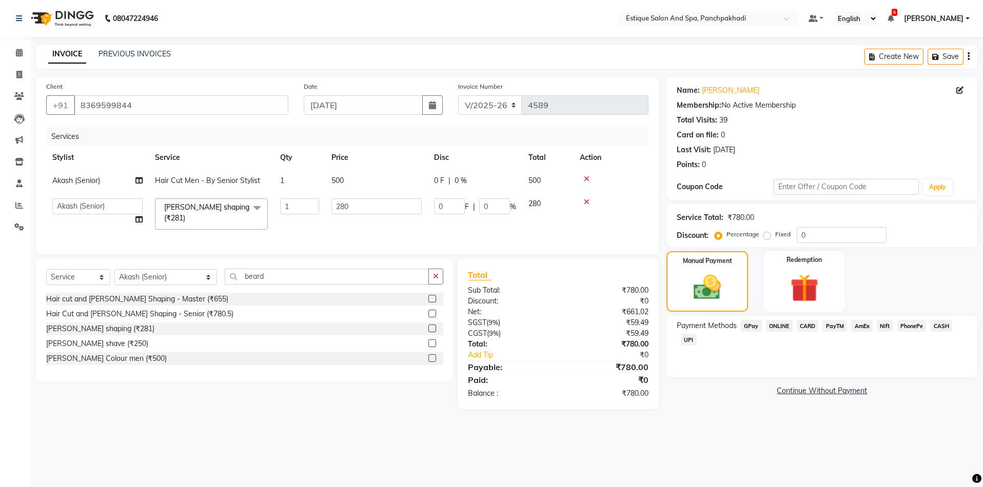
click at [937, 326] on span "CASH" at bounding box center [941, 326] width 22 height 12
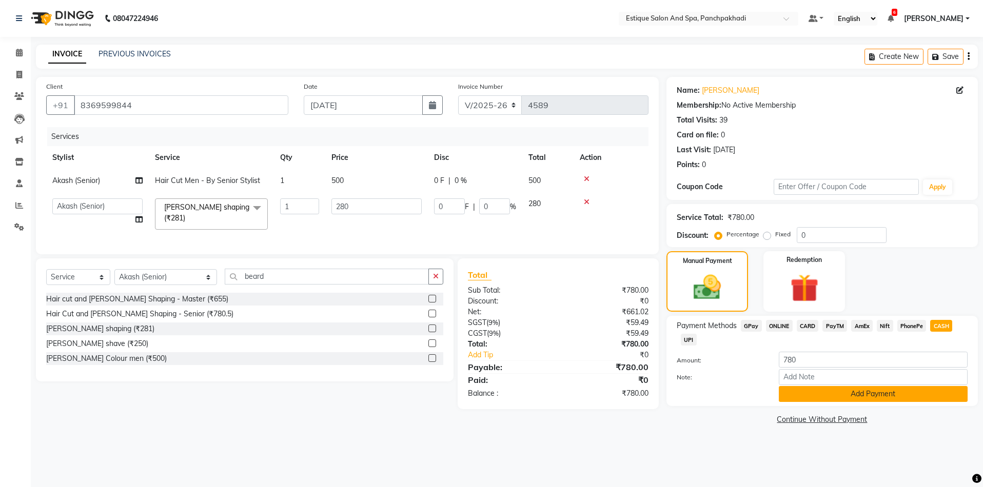
click at [883, 392] on button "Add Payment" at bounding box center [873, 394] width 189 height 16
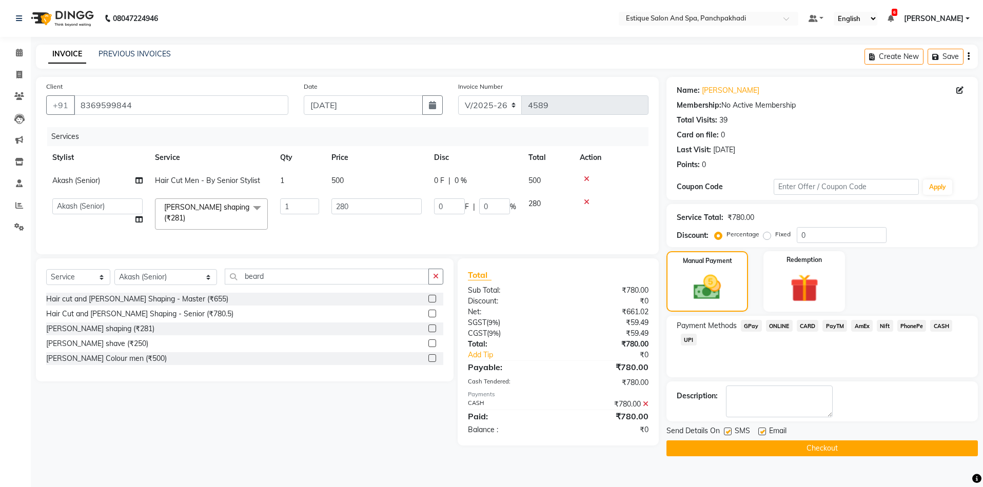
click at [831, 449] on button "Checkout" at bounding box center [821, 449] width 311 height 16
